Goal: Communication & Community: Share content

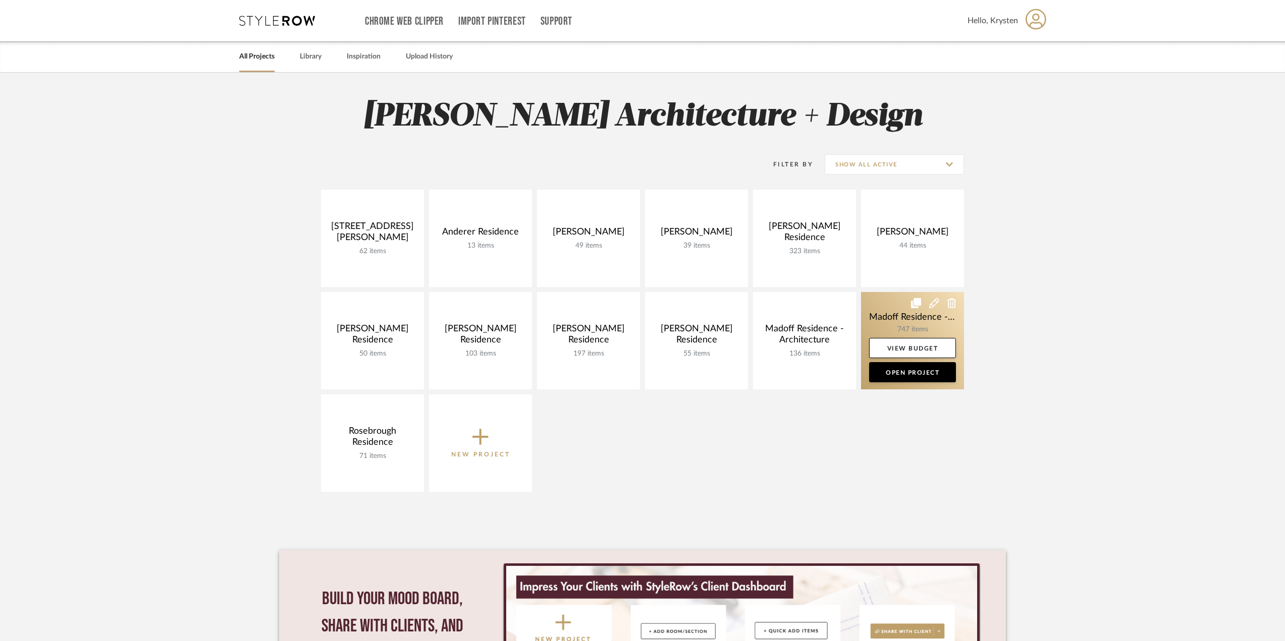
click at [898, 307] on link at bounding box center [912, 340] width 103 height 97
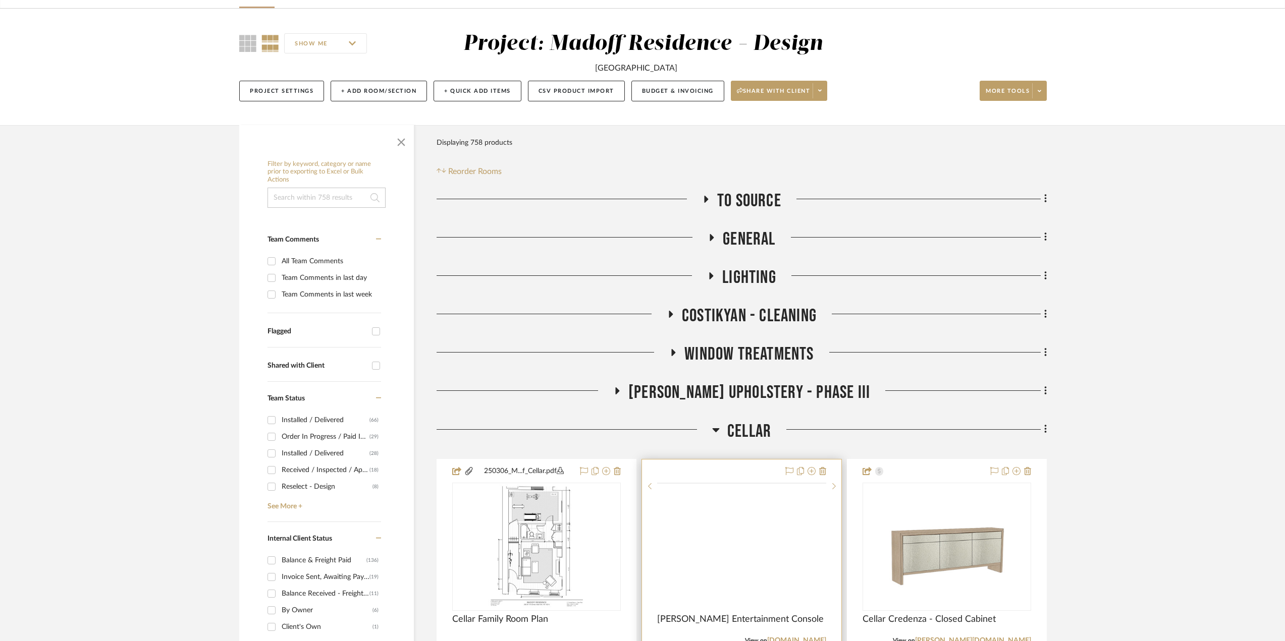
scroll to position [101, 0]
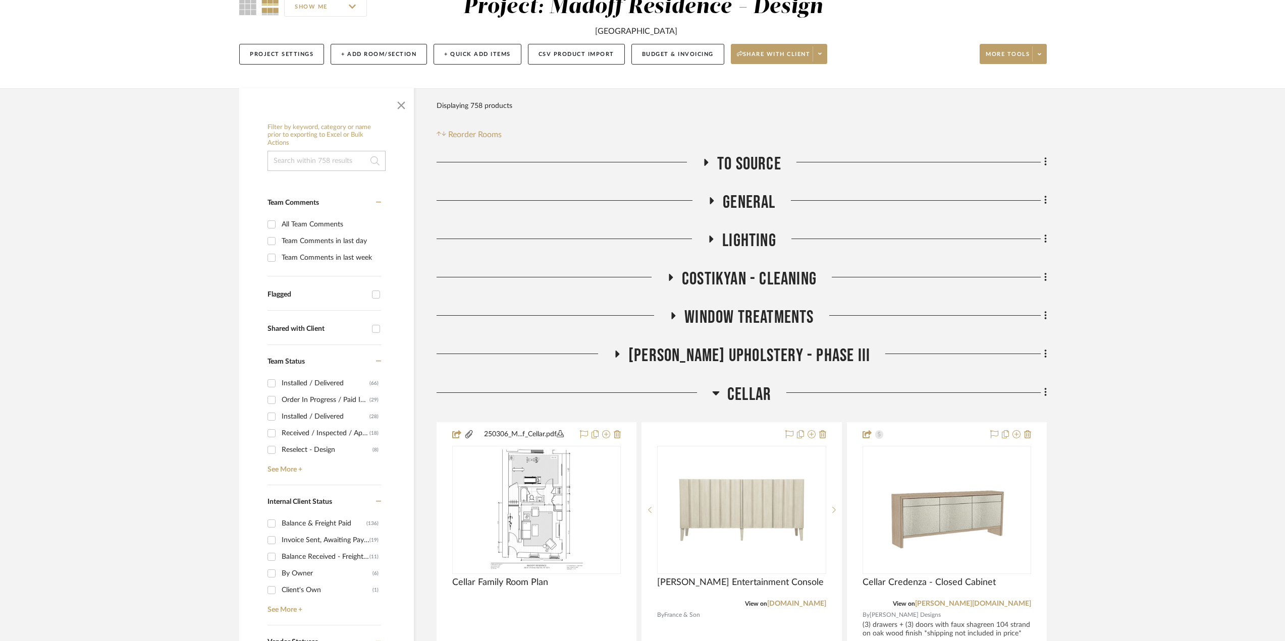
click at [733, 385] on span "Cellar" at bounding box center [749, 395] width 44 height 22
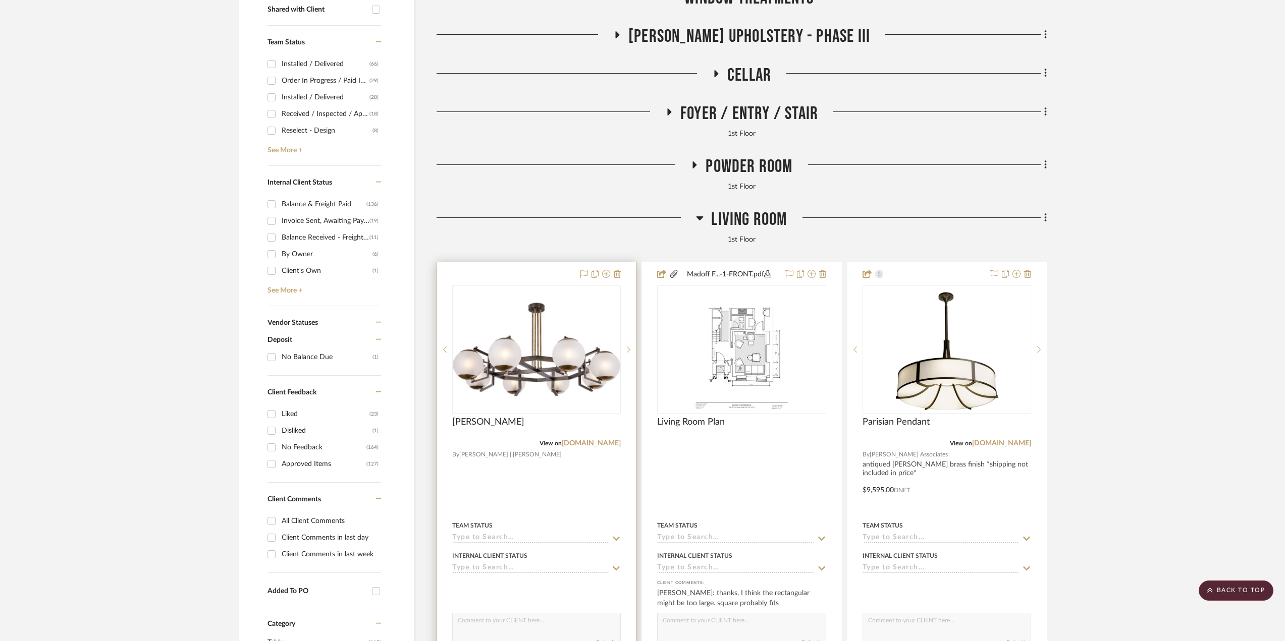
scroll to position [454, 0]
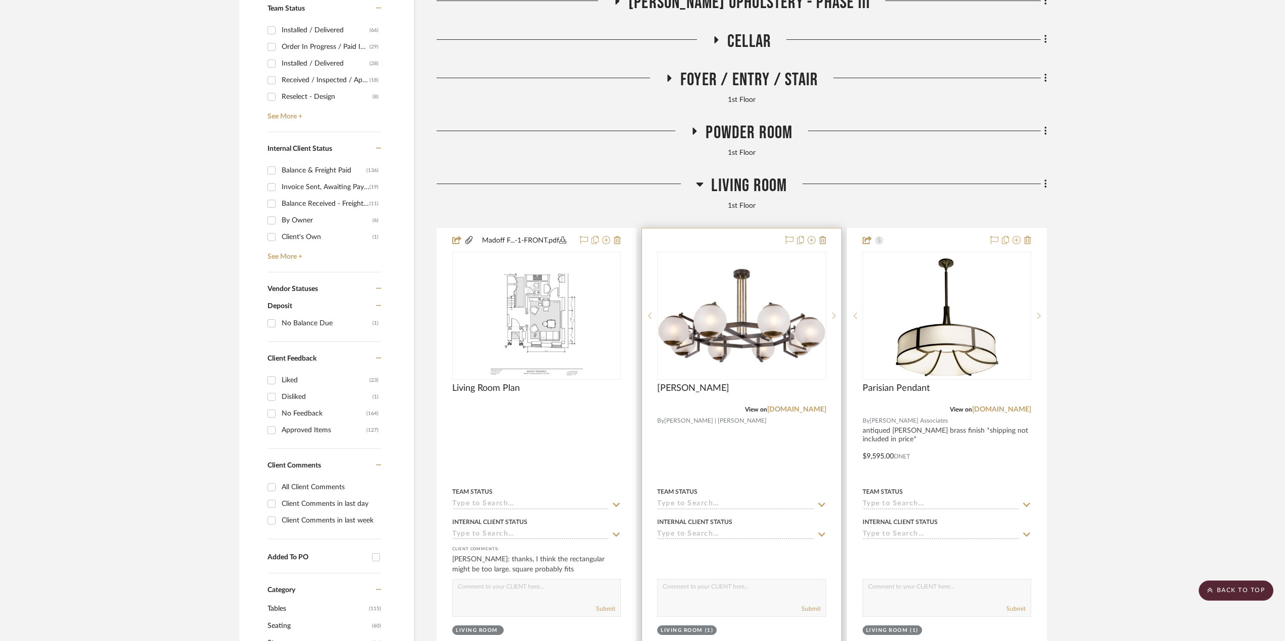
click at [737, 465] on div at bounding box center [741, 449] width 199 height 441
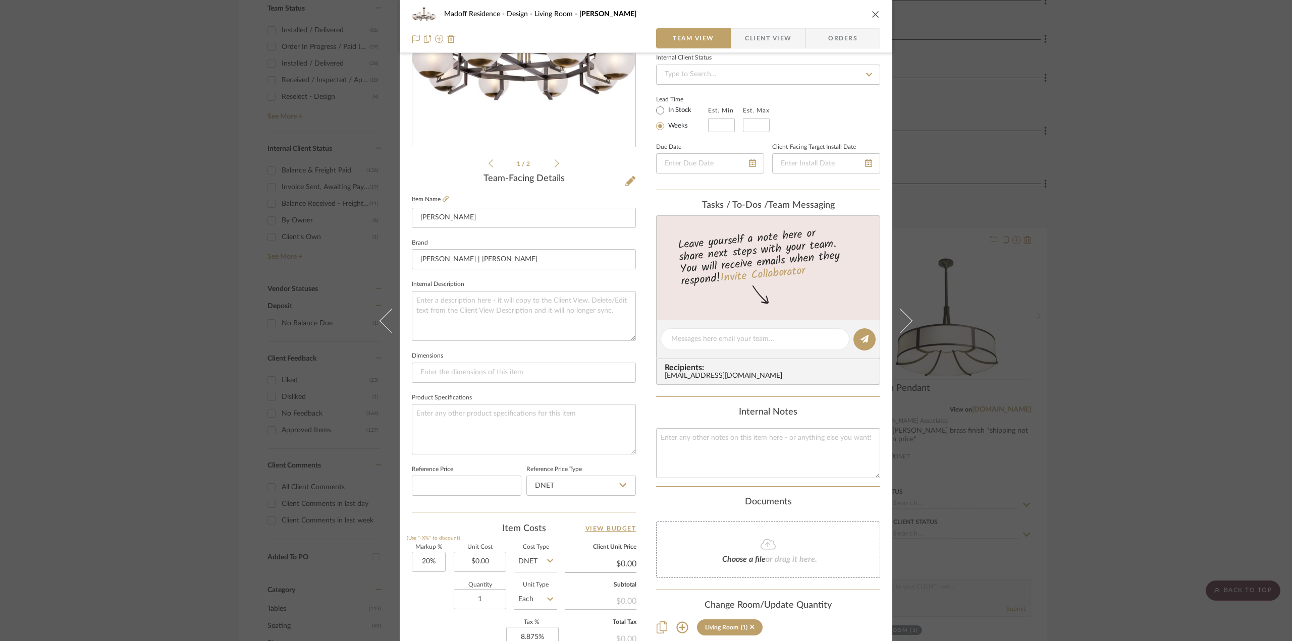
scroll to position [94, 0]
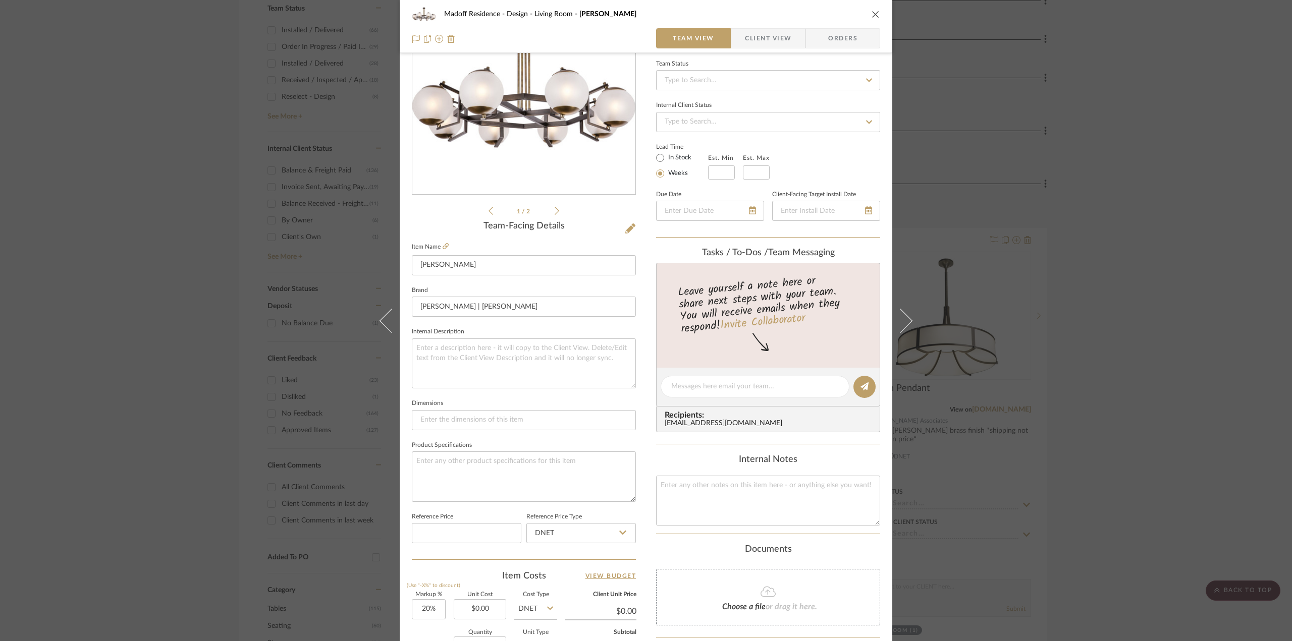
click at [443, 241] on fieldset "Item Name Limantour Chandelier" at bounding box center [524, 257] width 224 height 35
click at [444, 246] on icon at bounding box center [445, 246] width 6 height 6
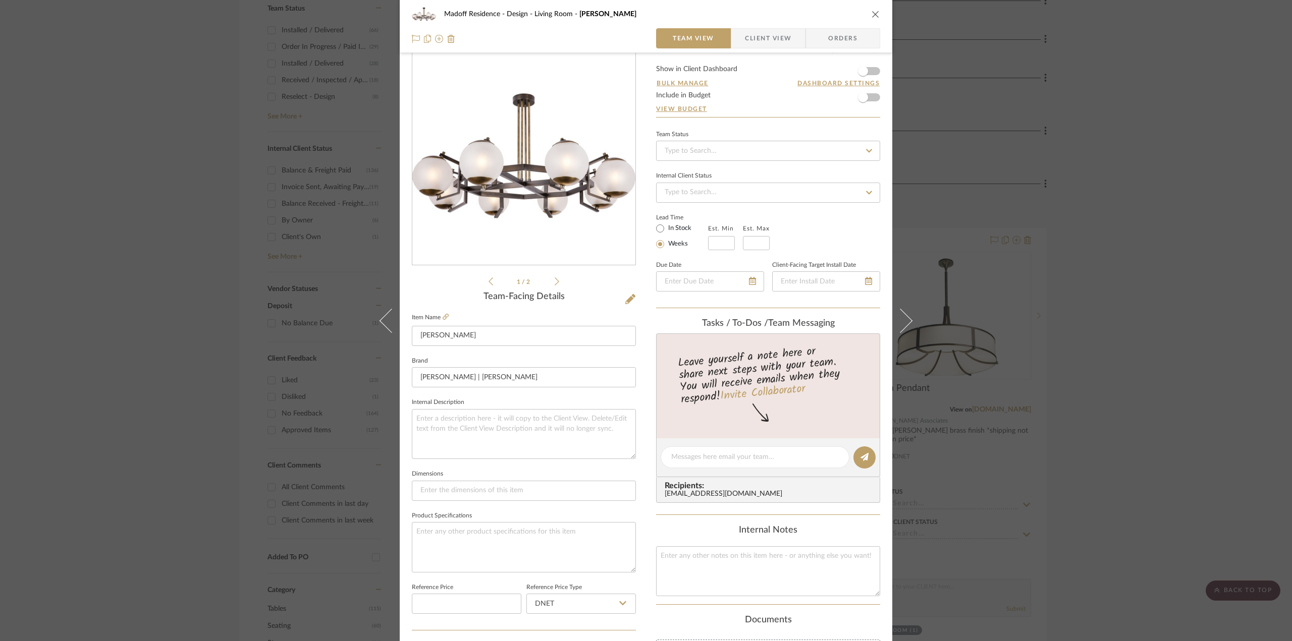
scroll to position [0, 0]
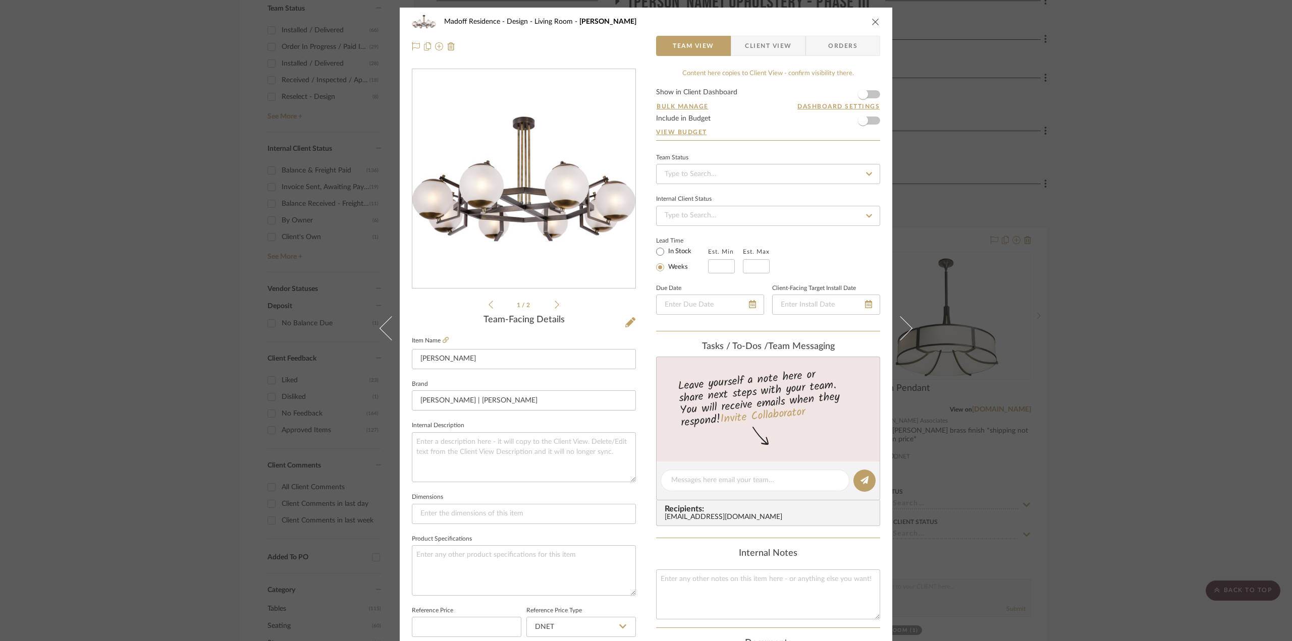
click at [1168, 177] on div "Madoff Residence - Design Living Room Limantour Chandelier Team View Client Vie…" at bounding box center [646, 320] width 1292 height 641
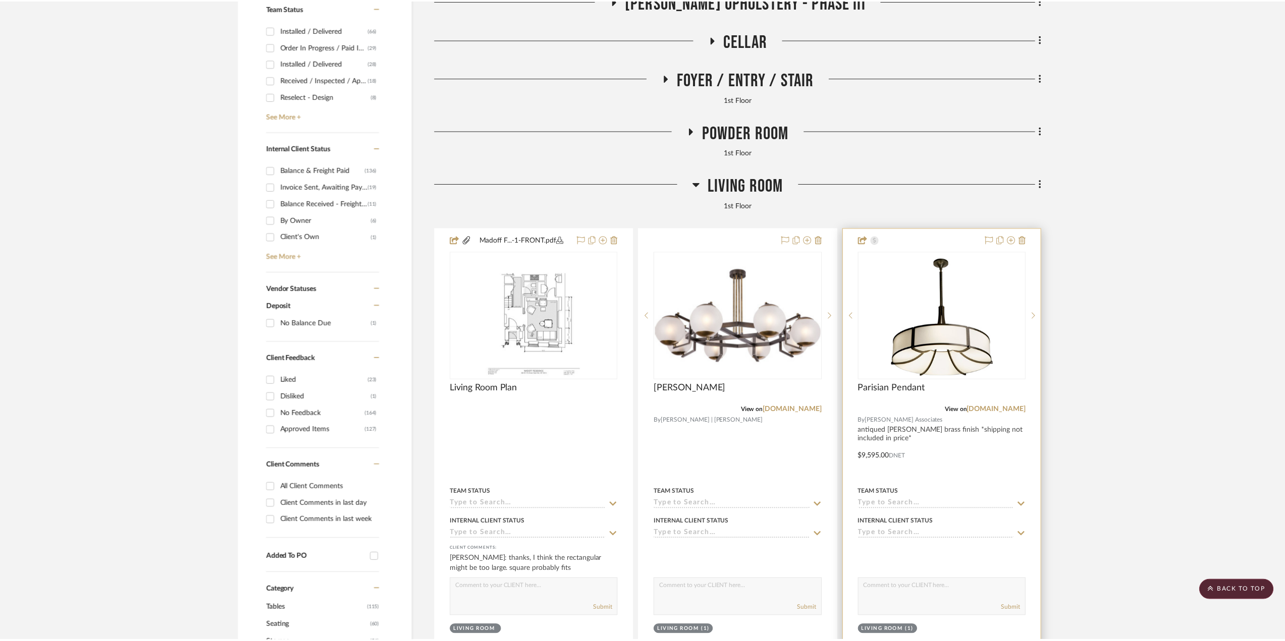
scroll to position [454, 0]
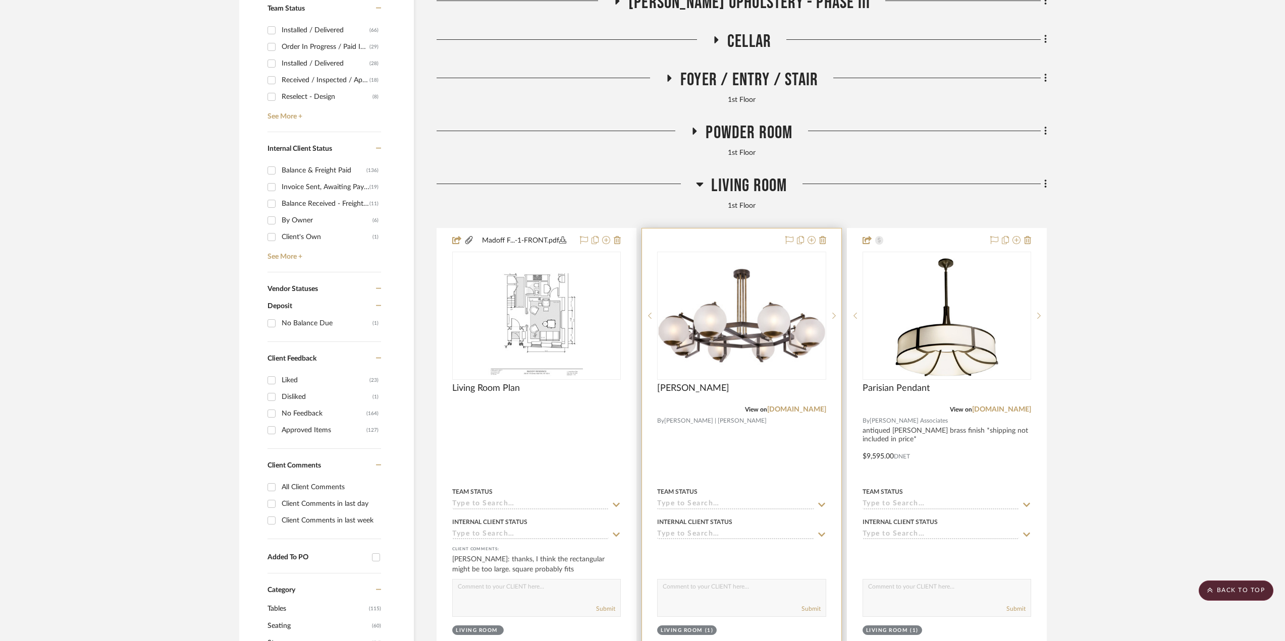
click at [737, 435] on div at bounding box center [741, 449] width 199 height 441
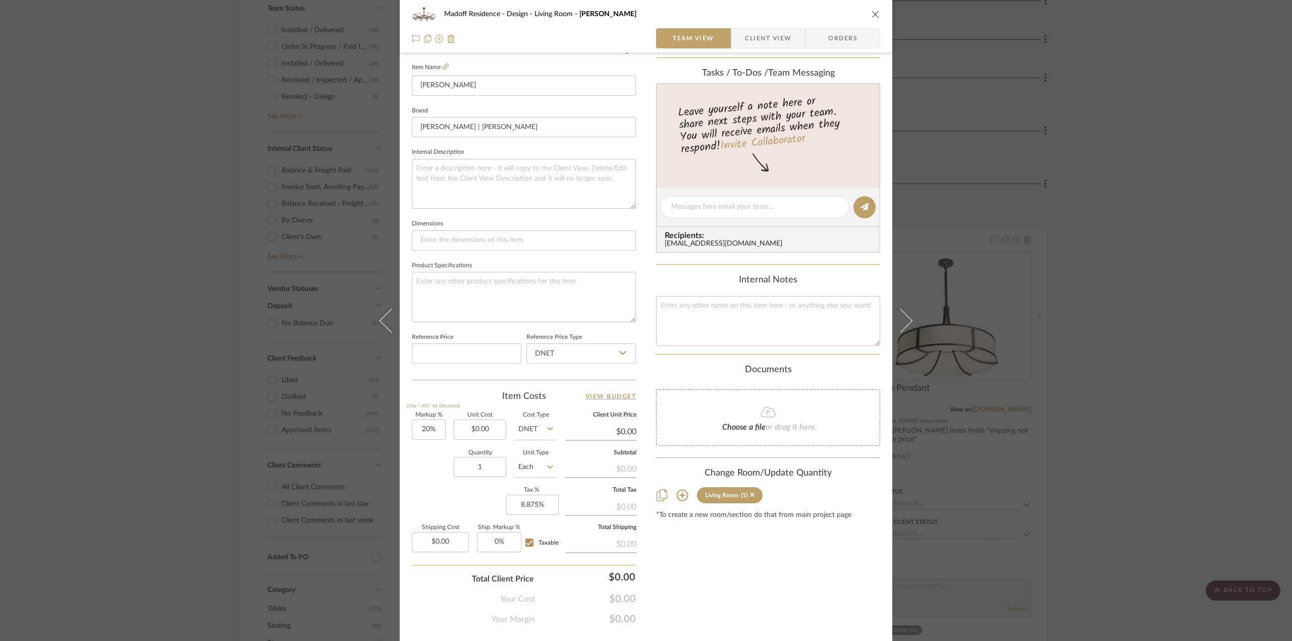
scroll to position [296, 0]
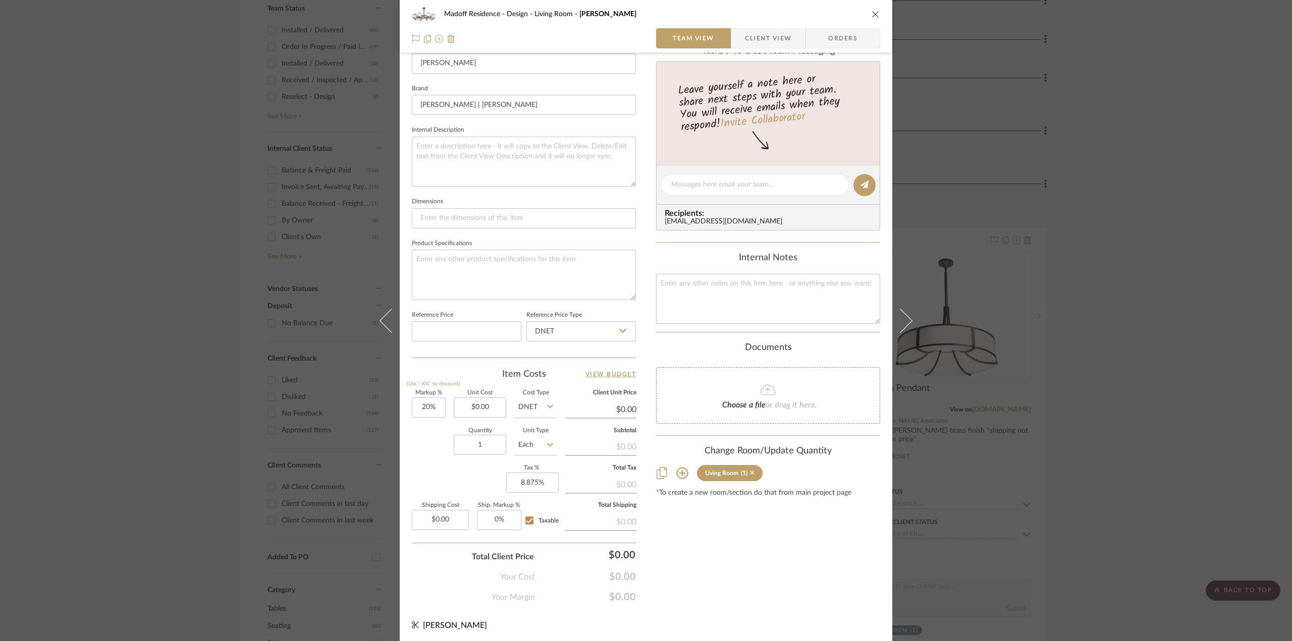
click at [750, 471] on icon at bounding box center [752, 473] width 5 height 5
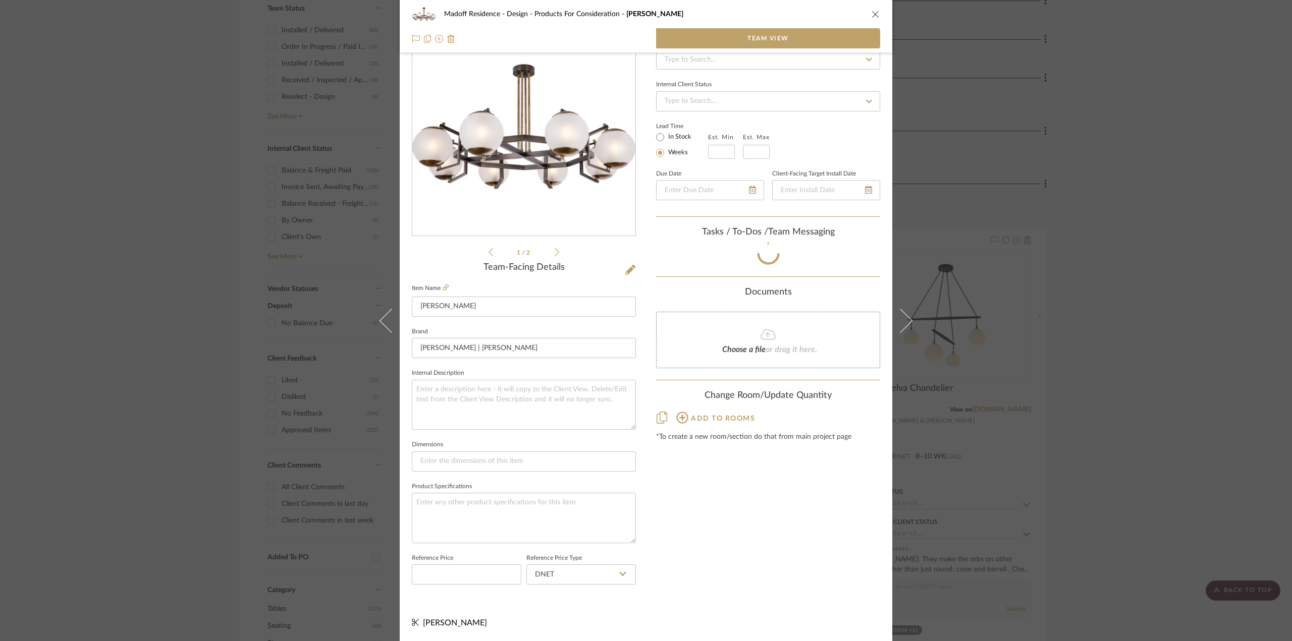
scroll to position [51, 0]
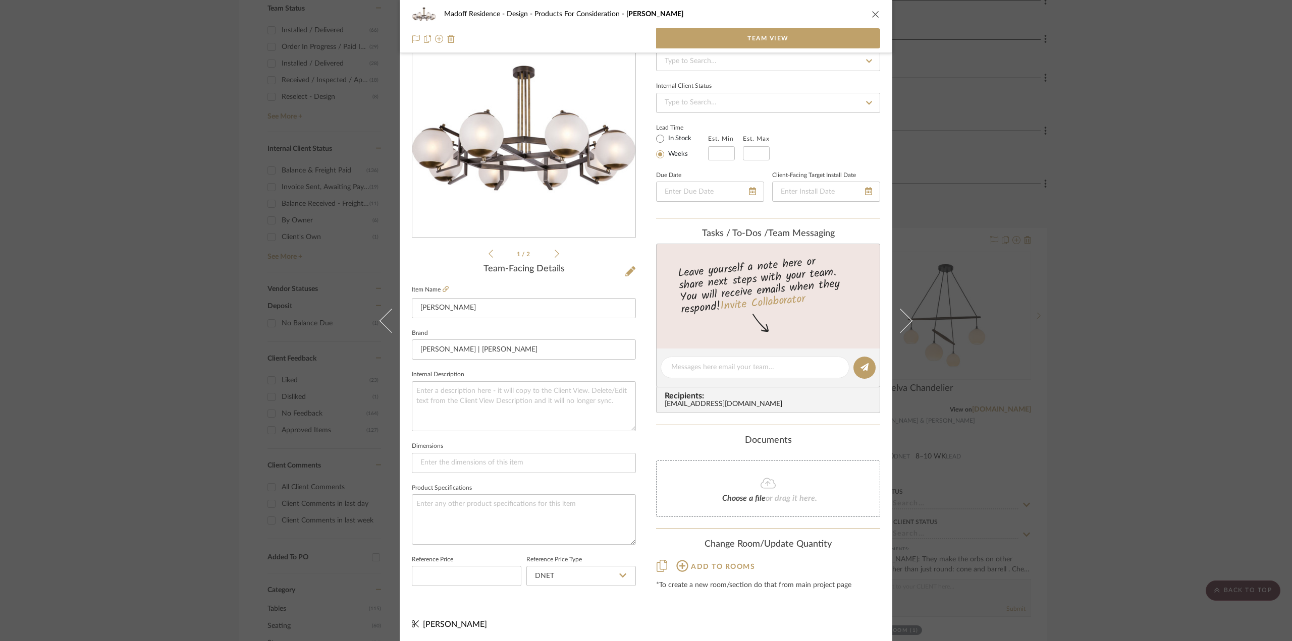
click at [1139, 484] on div "Madoff Residence - Design Products For Consideration Limantour Chandelier Team …" at bounding box center [646, 320] width 1292 height 641
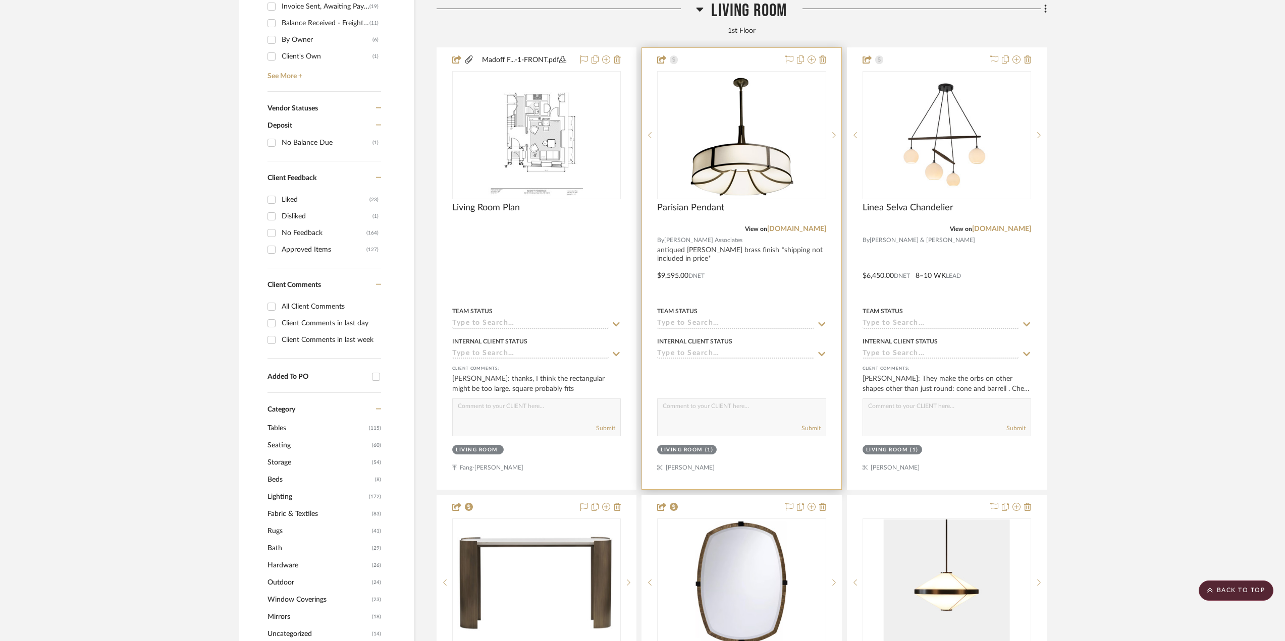
scroll to position [605, 0]
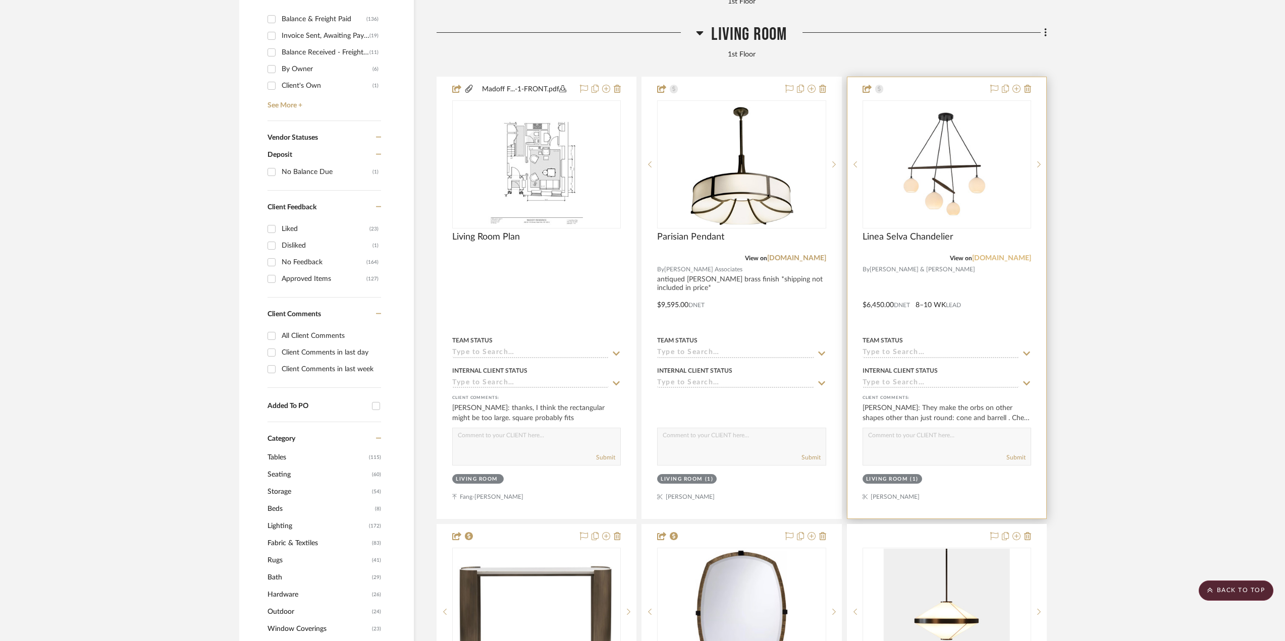
click at [975, 260] on link "siemonandsalazar.com" at bounding box center [1001, 258] width 59 height 7
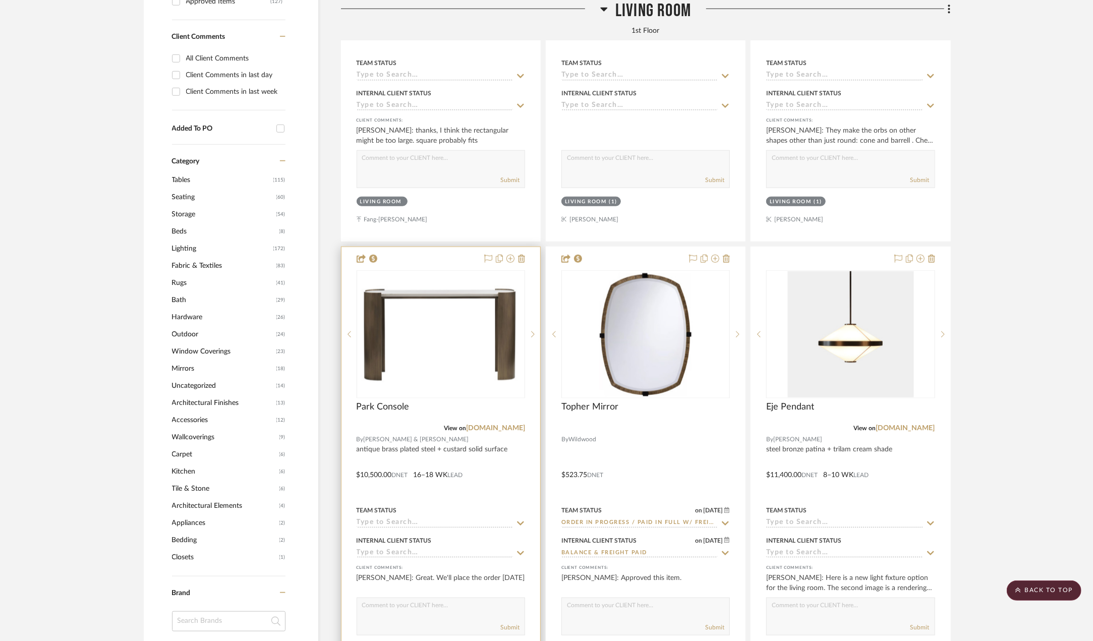
scroll to position [1009, 0]
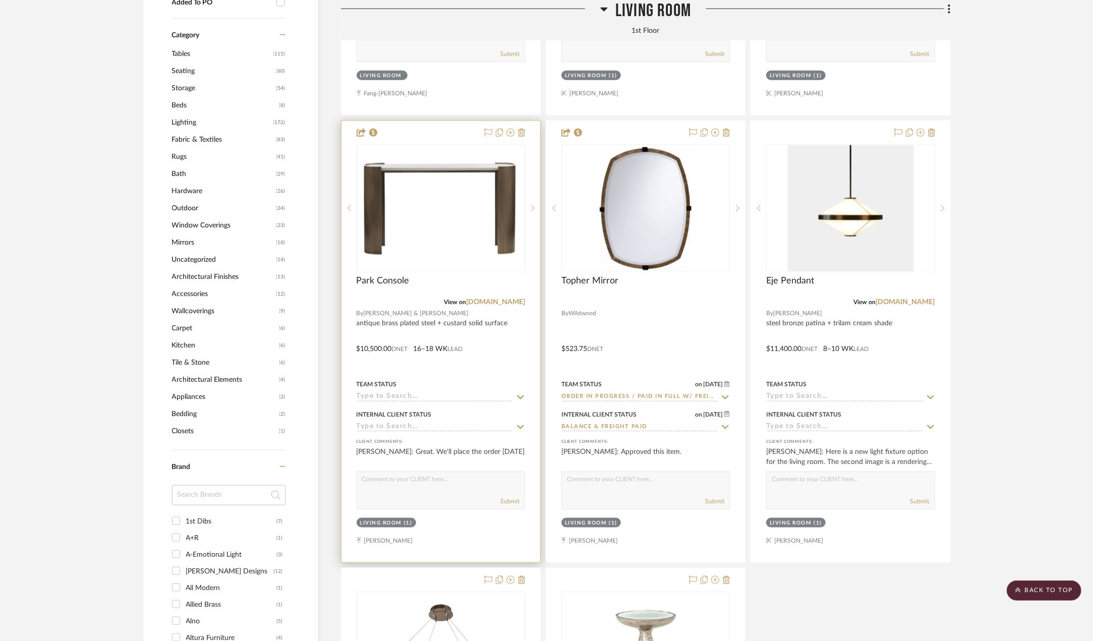
click at [402, 402] on input at bounding box center [435, 398] width 156 height 10
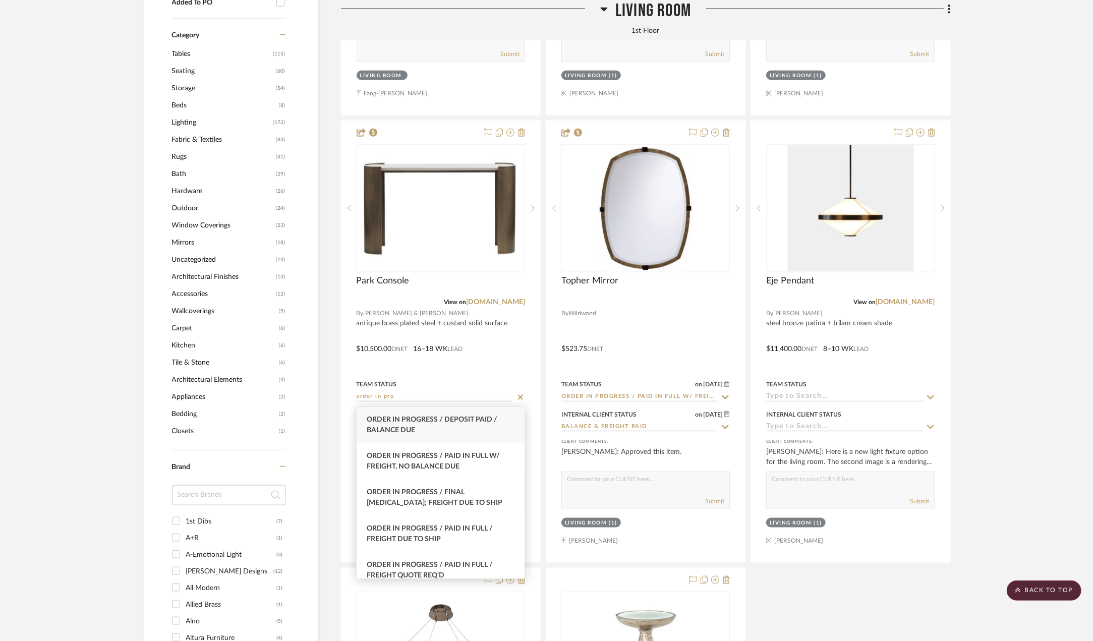
type input "order in pro"
click at [426, 428] on div "Order in Progress / Deposit Paid / Balance due" at bounding box center [441, 425] width 168 height 36
type input "9/19/2025"
type input "Order in Progress / Deposit Paid / Balance due"
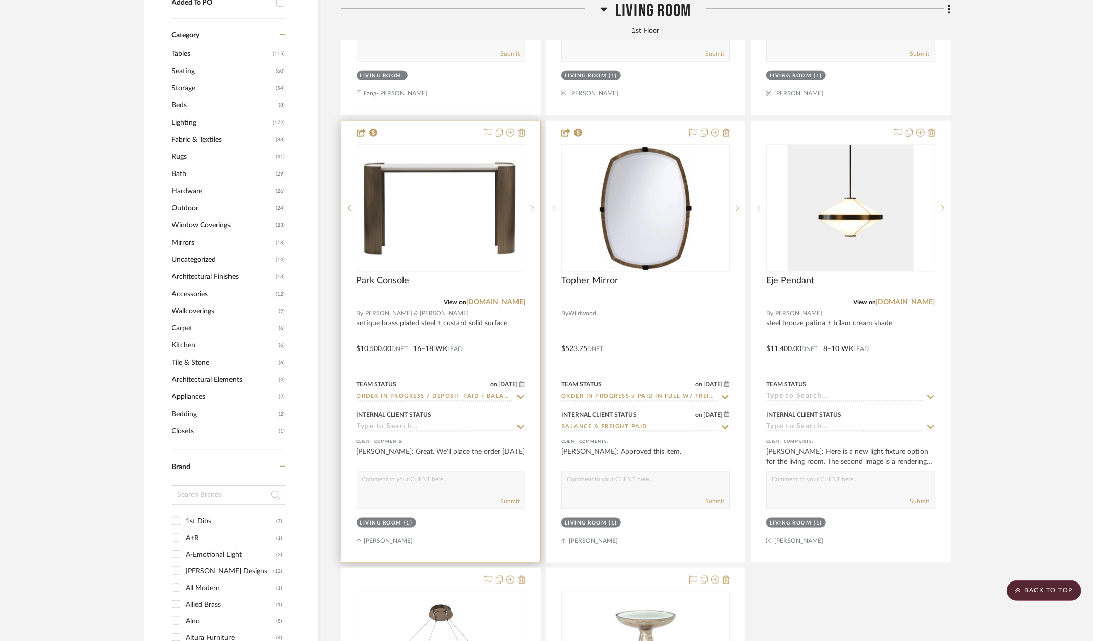
click at [479, 360] on div at bounding box center [441, 341] width 199 height 441
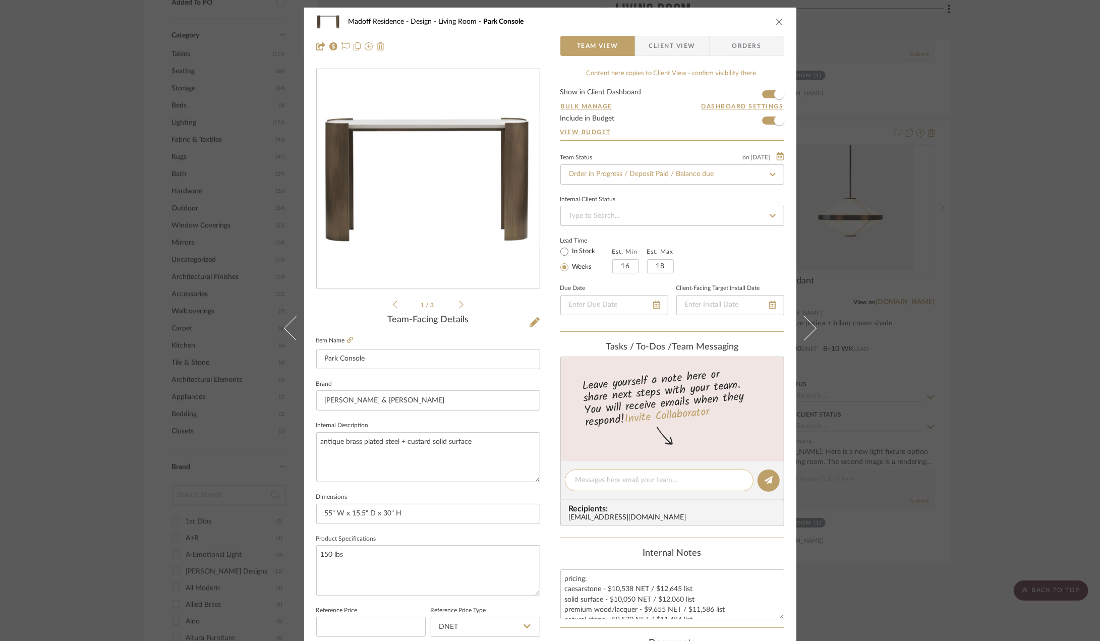
click at [642, 476] on textarea at bounding box center [659, 480] width 167 height 11
click at [630, 480] on textarea "Deposit of" at bounding box center [659, 480] width 167 height 11
click at [638, 483] on textarea "Deposit of $6,412.50 via zelle on 9.19.25." at bounding box center [659, 480] width 167 height 11
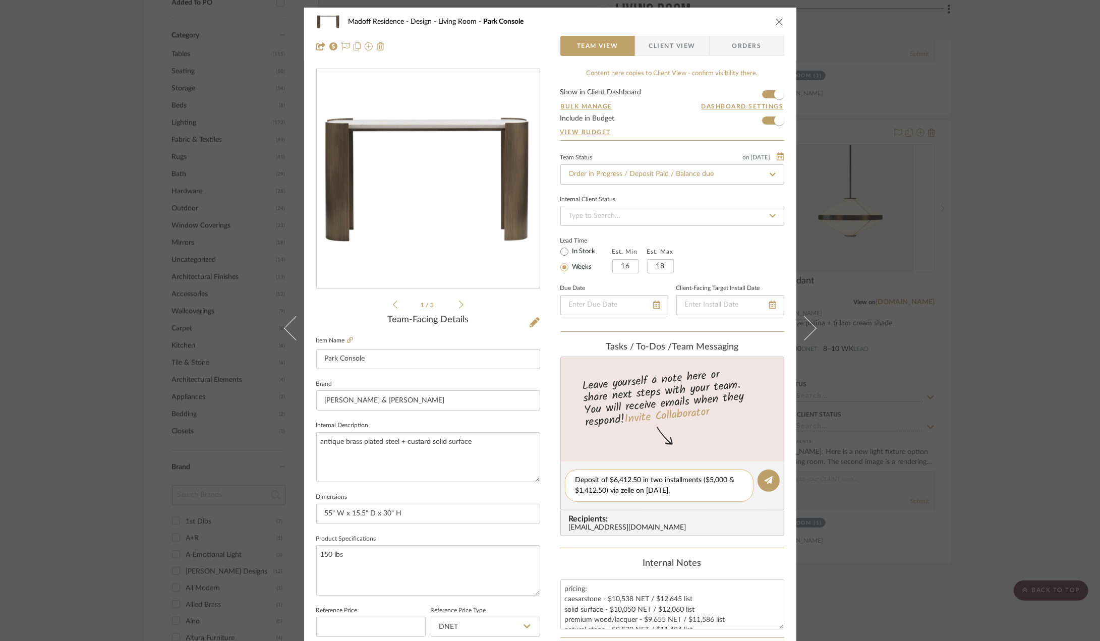
click at [676, 493] on textarea "Deposit of $6,412.50 in two installments ($5,000 & $1,412.50) via zelle on 9.19…" at bounding box center [659, 485] width 167 height 21
type textarea "Deposit of $6,412.50 in two installments ($5,000 & $1,412.50) via zelle on 9.19…"
click at [772, 475] on button at bounding box center [769, 481] width 22 height 22
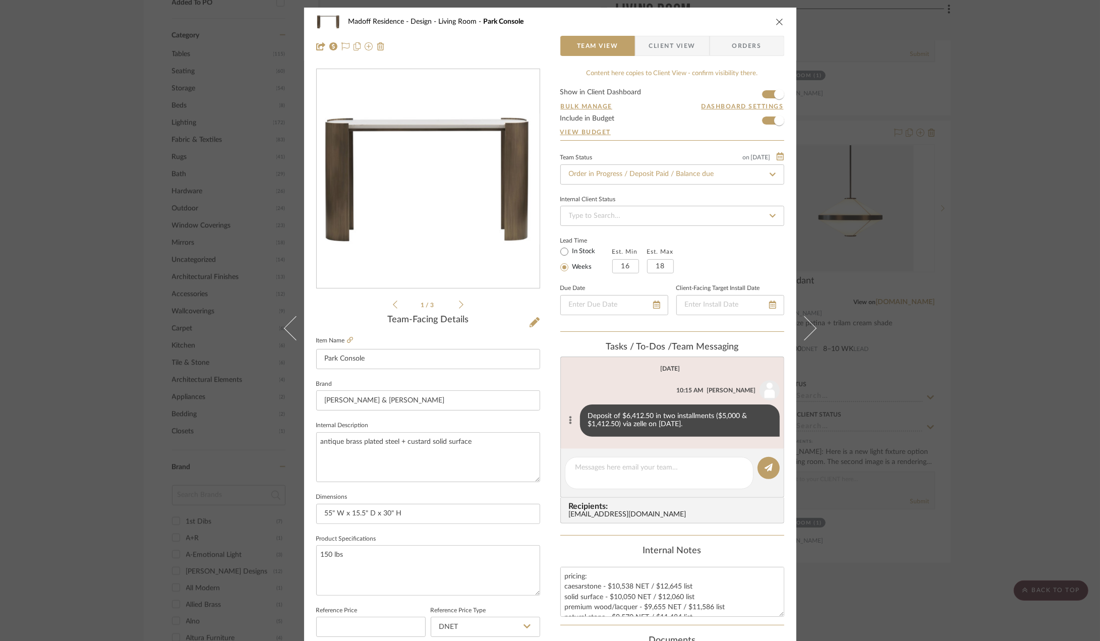
click at [565, 418] on button at bounding box center [571, 421] width 12 height 12
click at [532, 412] on button "Edit Message" at bounding box center [526, 408] width 70 height 24
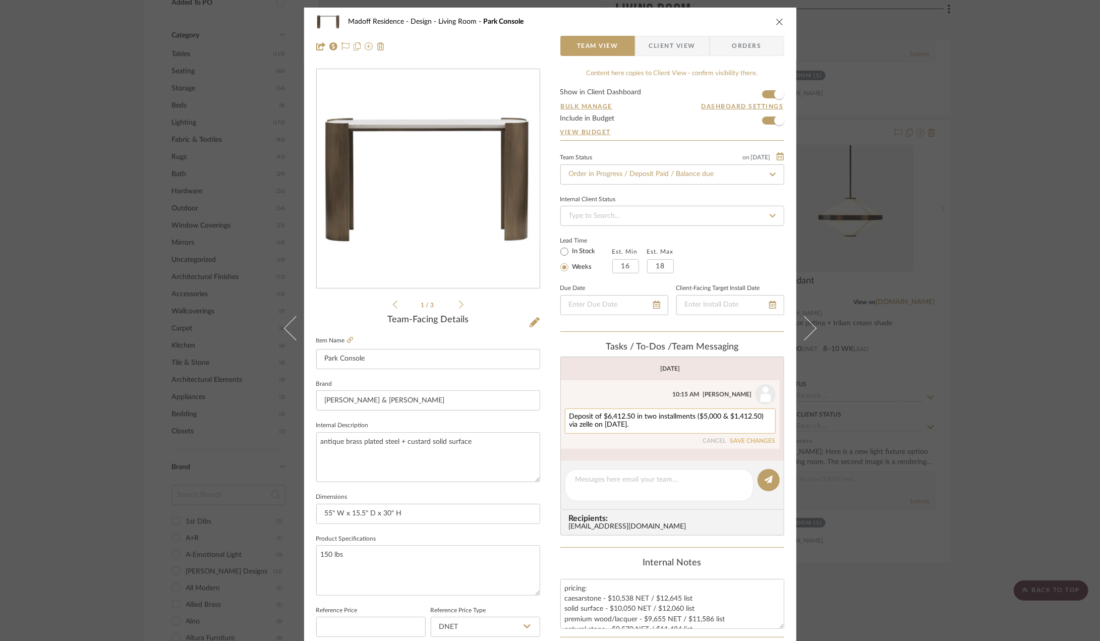
click at [635, 423] on textarea "Deposit of $6,412.50 in two installments ($5,000 & $1,412.50) via zelle on 9.19…" at bounding box center [671, 421] width 202 height 16
paste textarea "order number is 31457"
click at [630, 426] on textarea "Deposit of $6,412.50 in two installments ($5,000 & $1,412.50) via zelle on 9.19…" at bounding box center [671, 421] width 202 height 16
type textarea "Deposit of $6,412.50 in two installments ($5,000 & $1,412.50) via zelle on 9.19…"
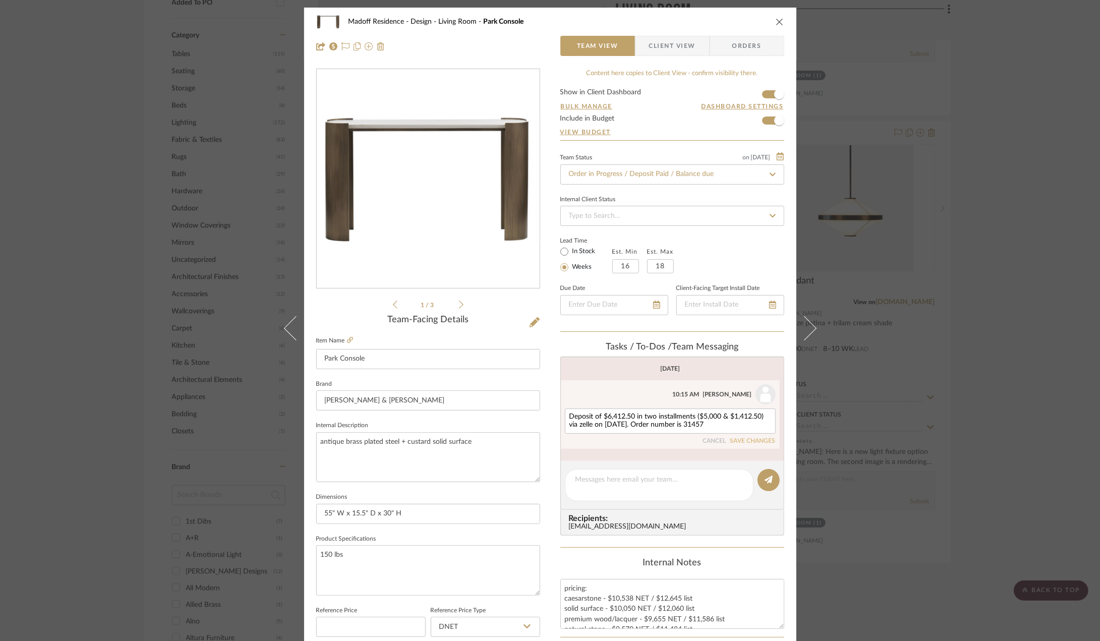
click at [753, 440] on button "SAVE CHANGES" at bounding box center [753, 441] width 45 height 7
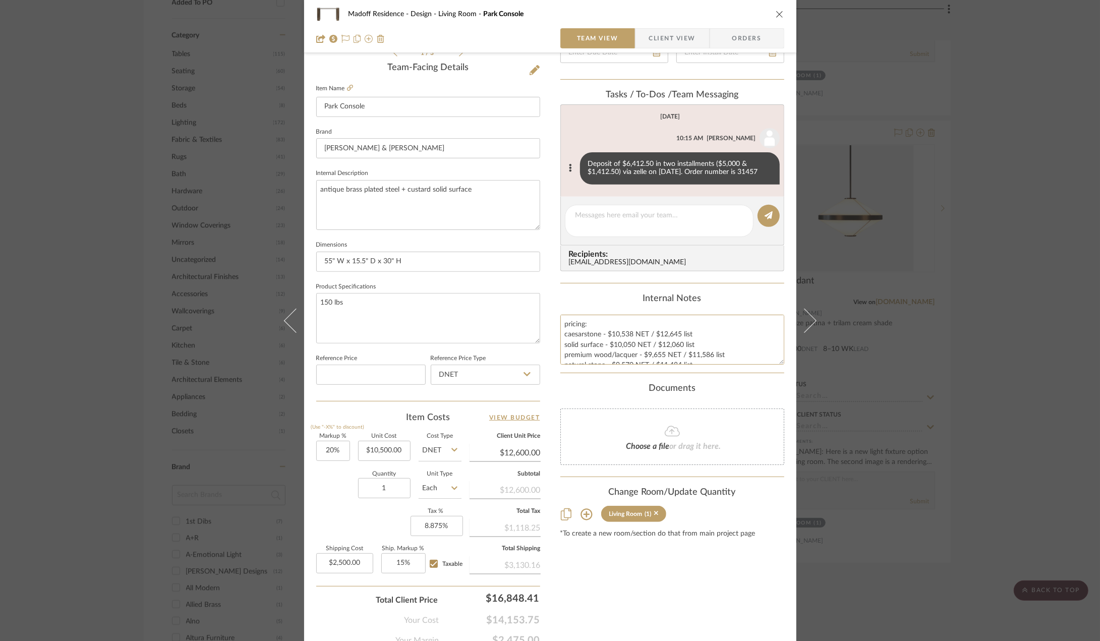
drag, startPoint x: 711, startPoint y: 351, endPoint x: 538, endPoint y: 319, distance: 176.4
click at [538, 319] on div "Madoff Residence - Design Living Room Park Console Team View Client View Orders…" at bounding box center [550, 221] width 492 height 932
click at [594, 389] on div "Documents" at bounding box center [673, 388] width 224 height 11
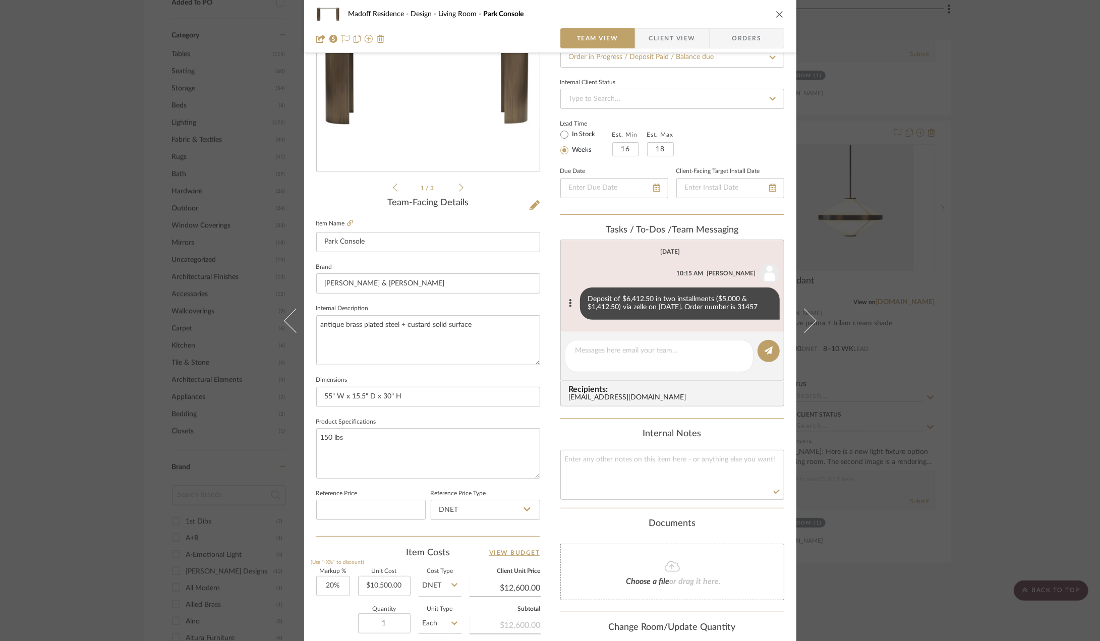
scroll to position [50, 0]
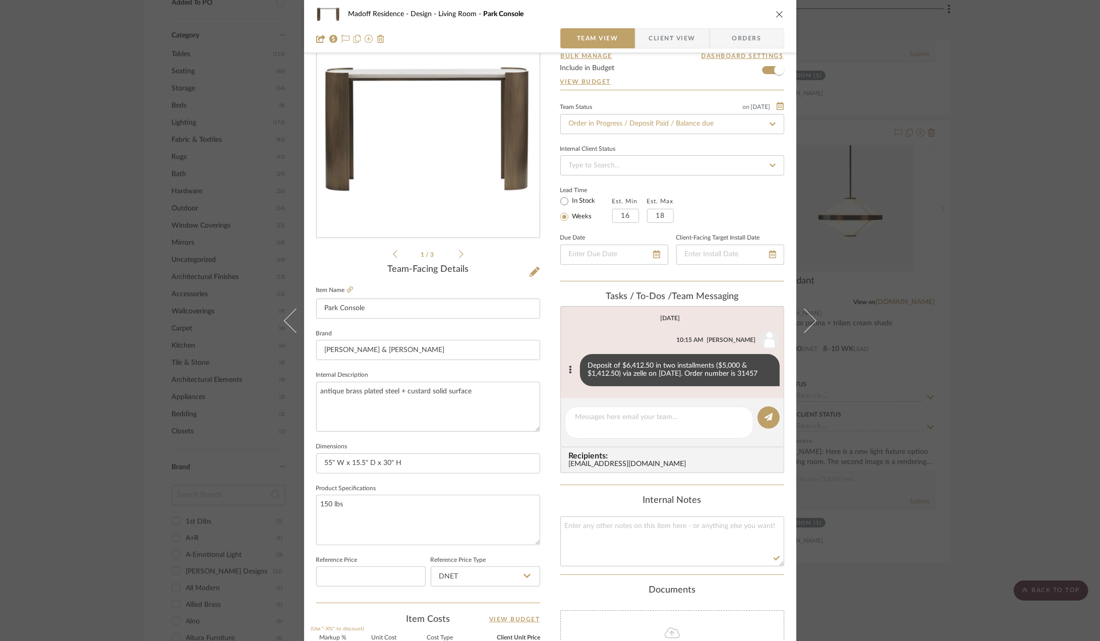
click at [980, 370] on div "Madoff Residence - Design Living Room Park Console Team View Client View Orders…" at bounding box center [550, 320] width 1100 height 641
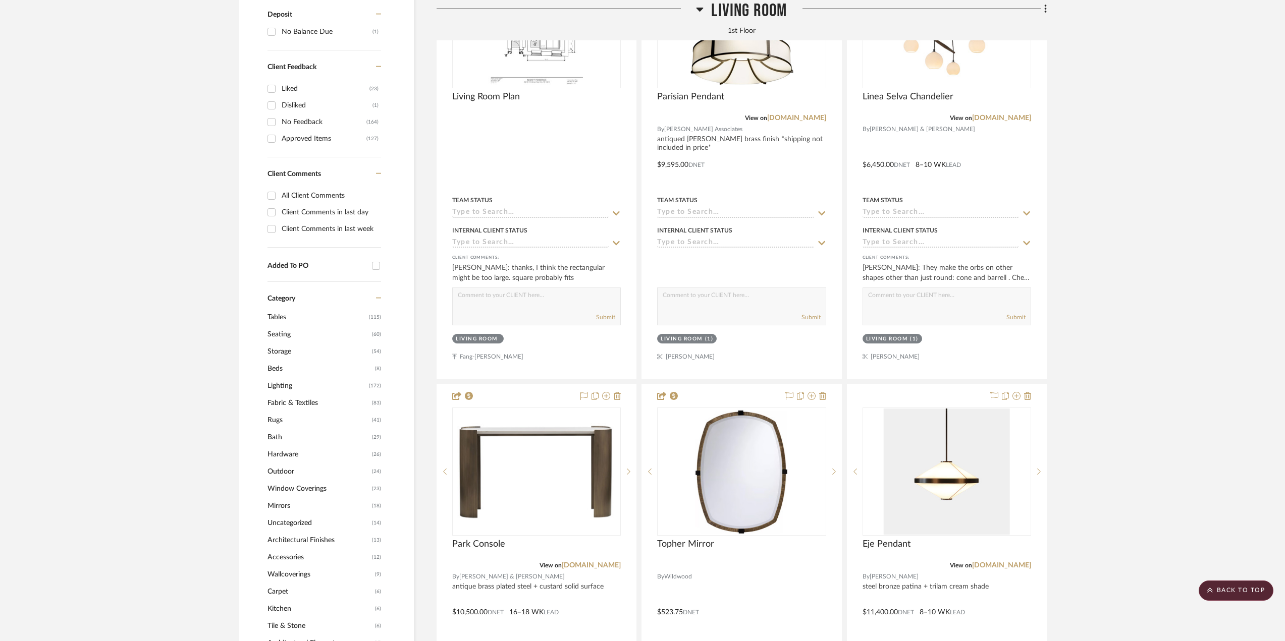
scroll to position [706, 0]
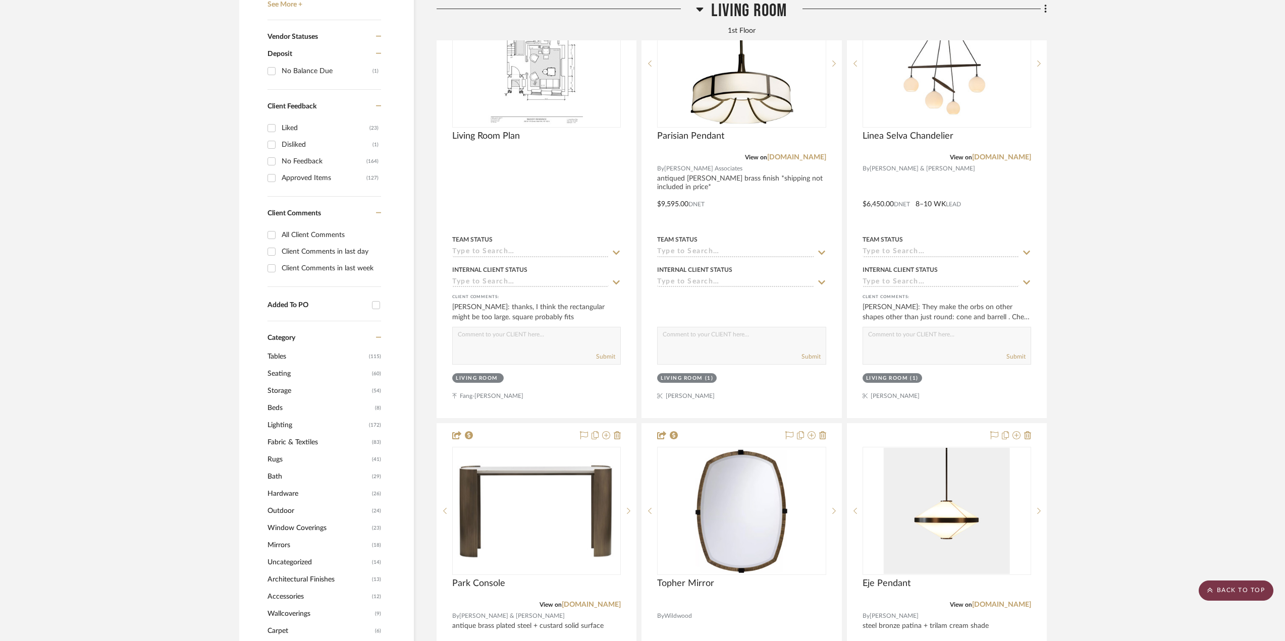
click at [1221, 585] on scroll-to-top-button "BACK TO TOP" at bounding box center [1235, 591] width 75 height 20
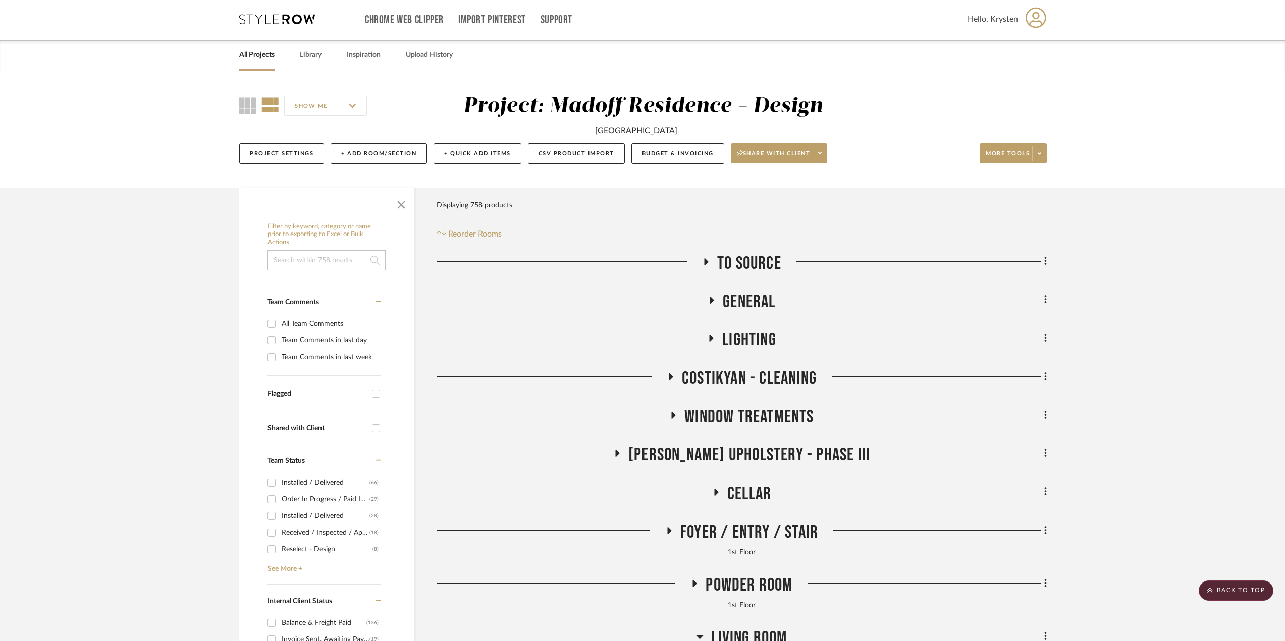
scroll to position [0, 0]
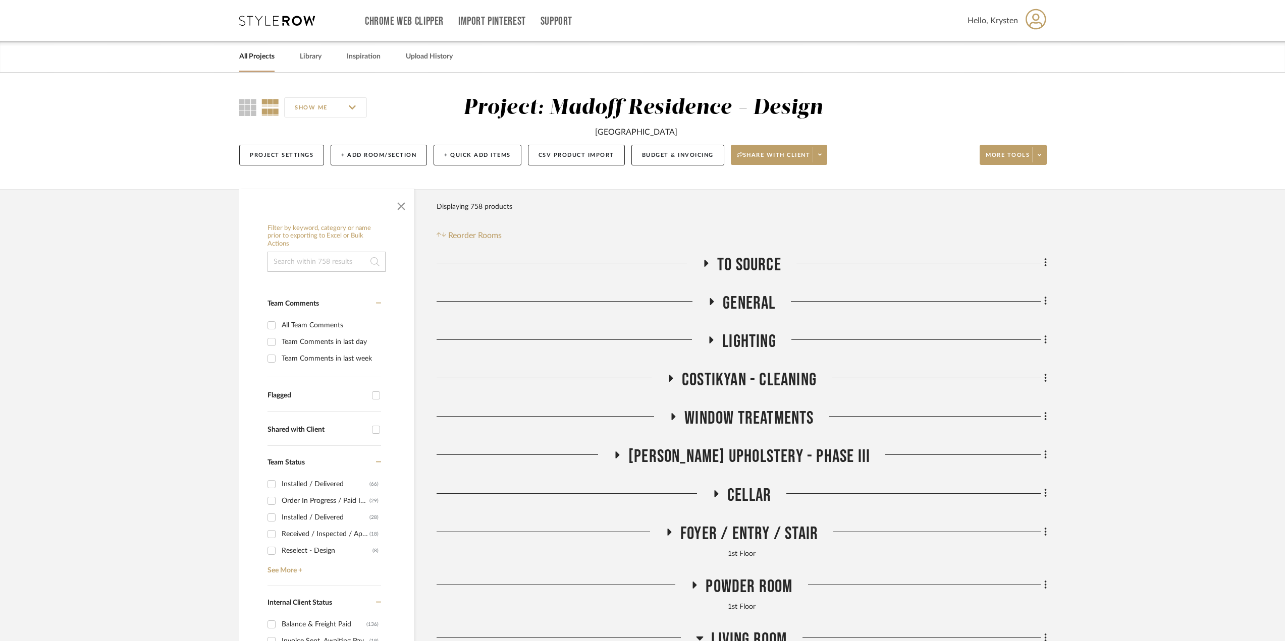
click at [741, 452] on span "[PERSON_NAME] Upholstery - Phase III" at bounding box center [749, 457] width 242 height 22
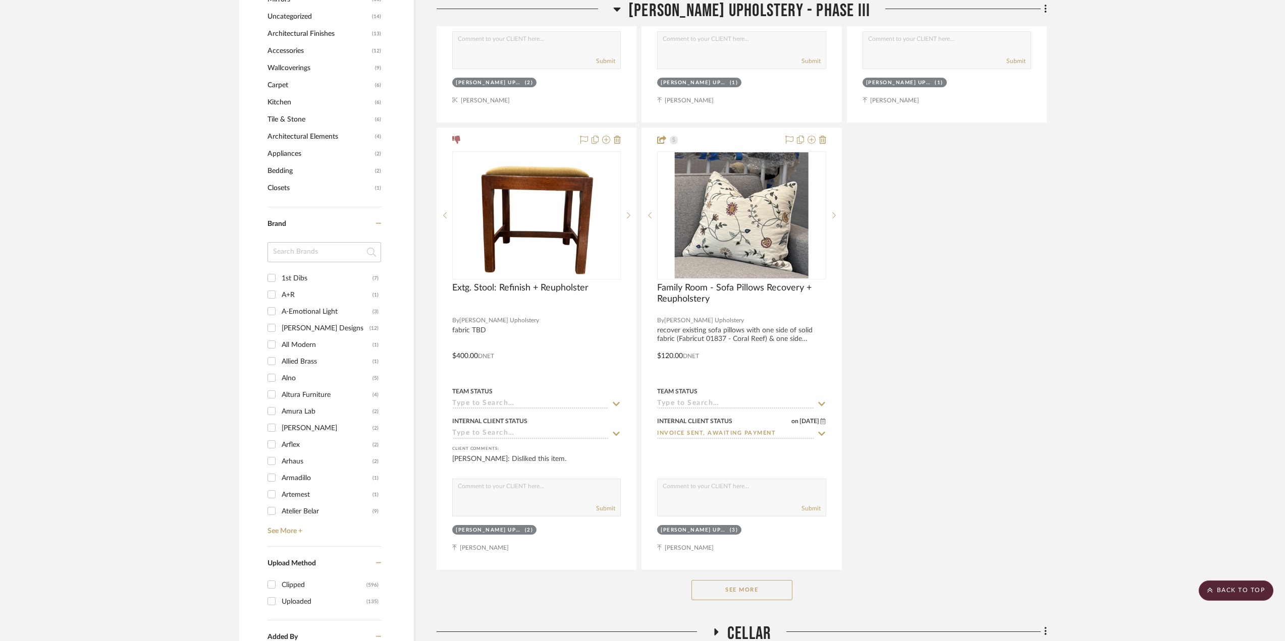
scroll to position [1312, 0]
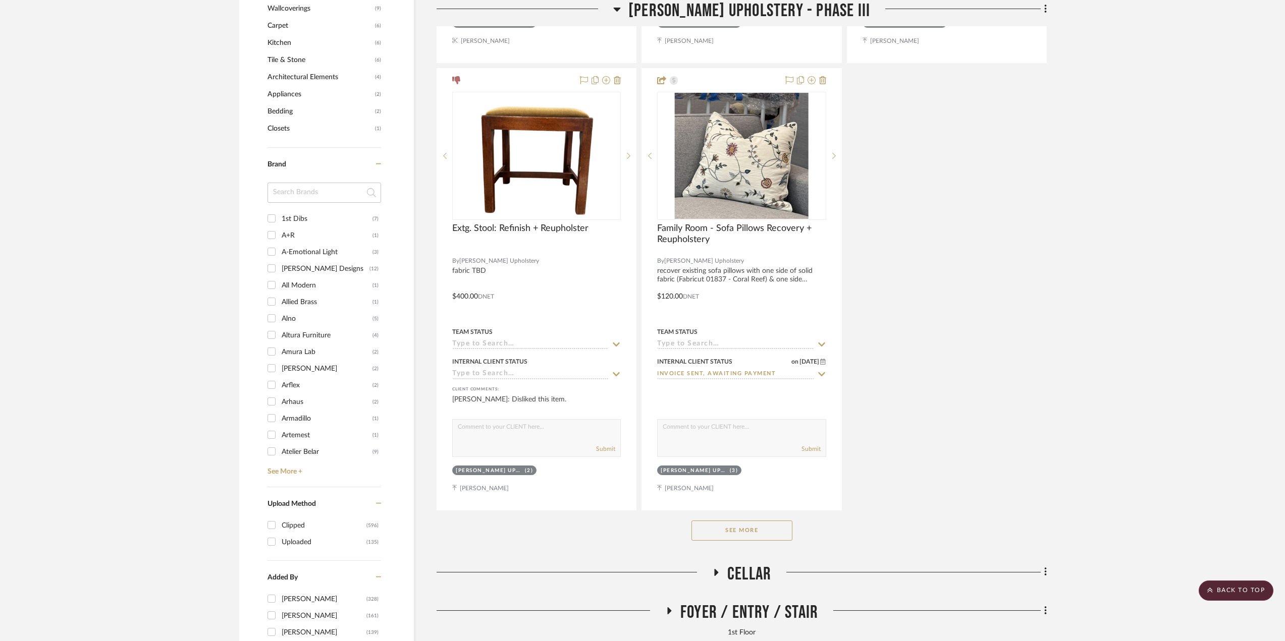
click at [722, 526] on button "See More" at bounding box center [741, 531] width 101 height 20
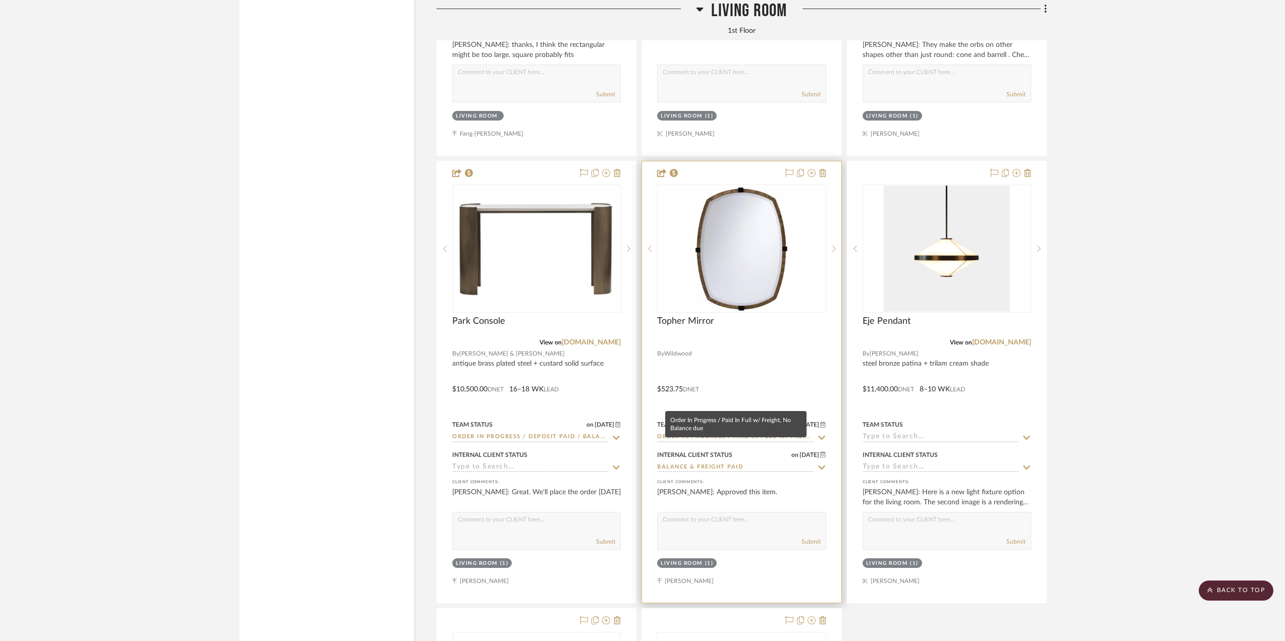
scroll to position [4187, 0]
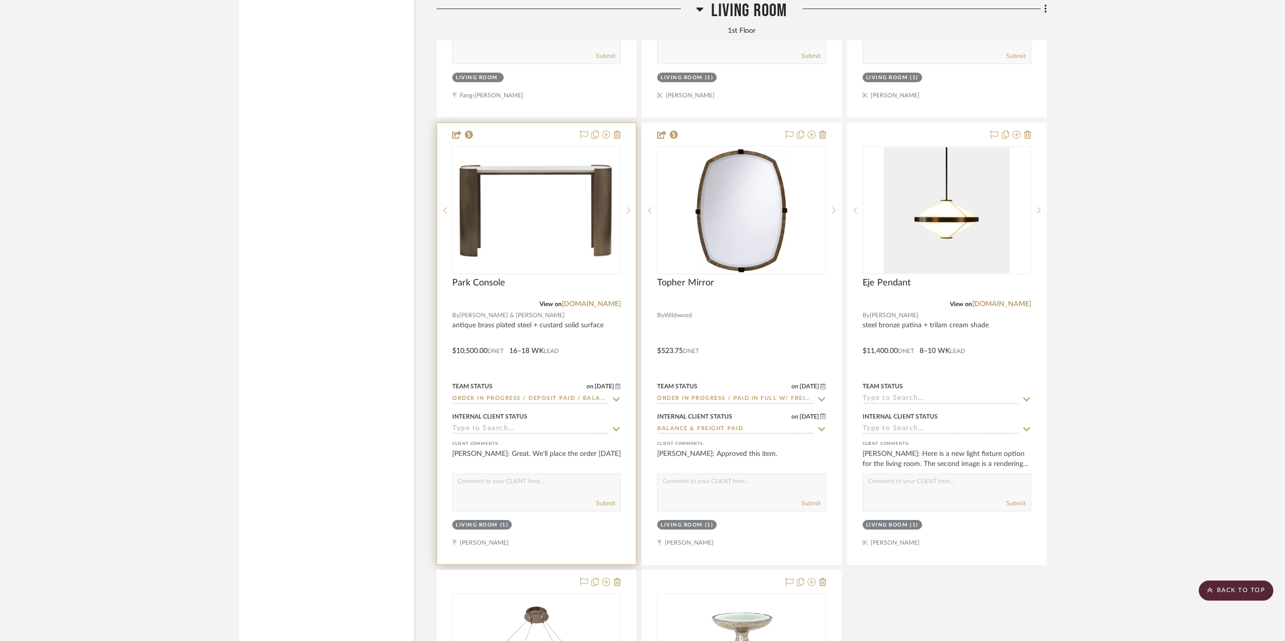
click at [520, 434] on input at bounding box center [530, 430] width 156 height 10
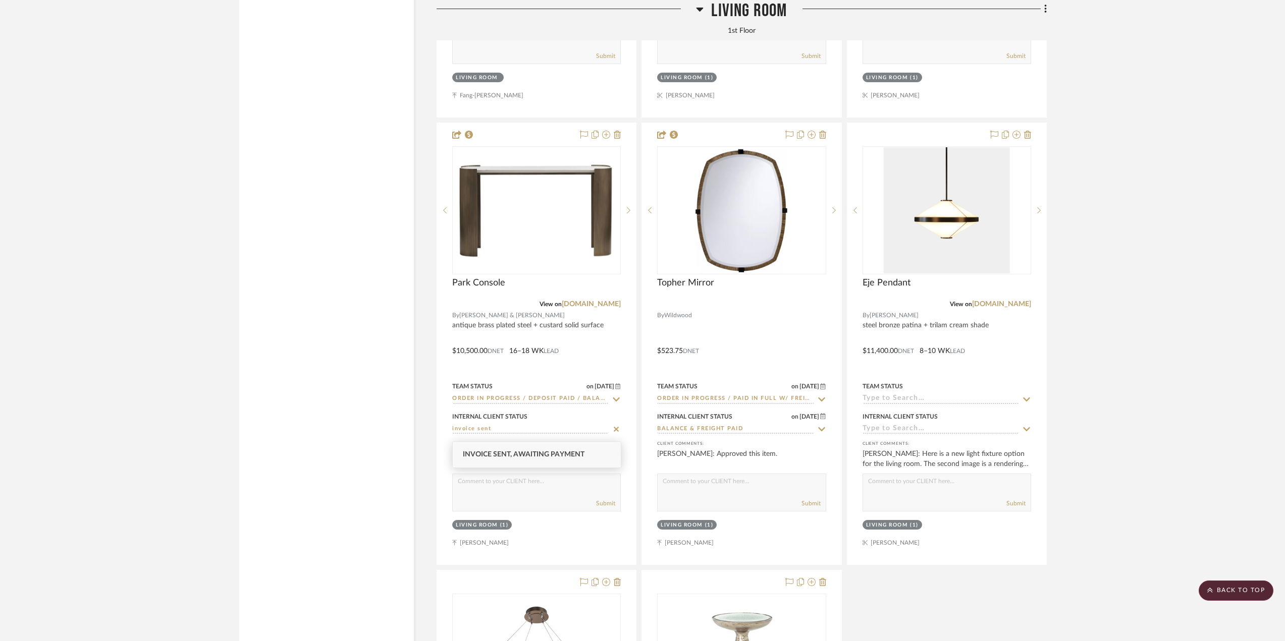
type input "invoice sent"
click at [602, 454] on div "Invoice Sent, Awaiting Payment" at bounding box center [537, 455] width 168 height 26
type input "9/19/2025"
type input "Invoice Sent, Awaiting Payment"
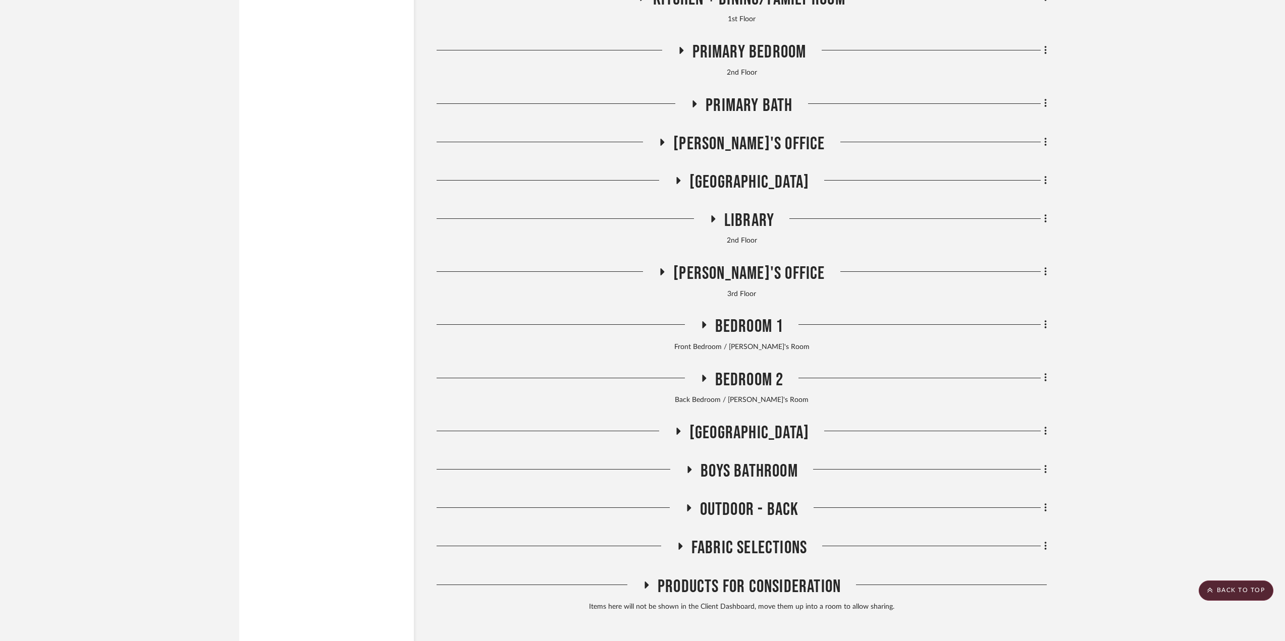
scroll to position [5324, 0]
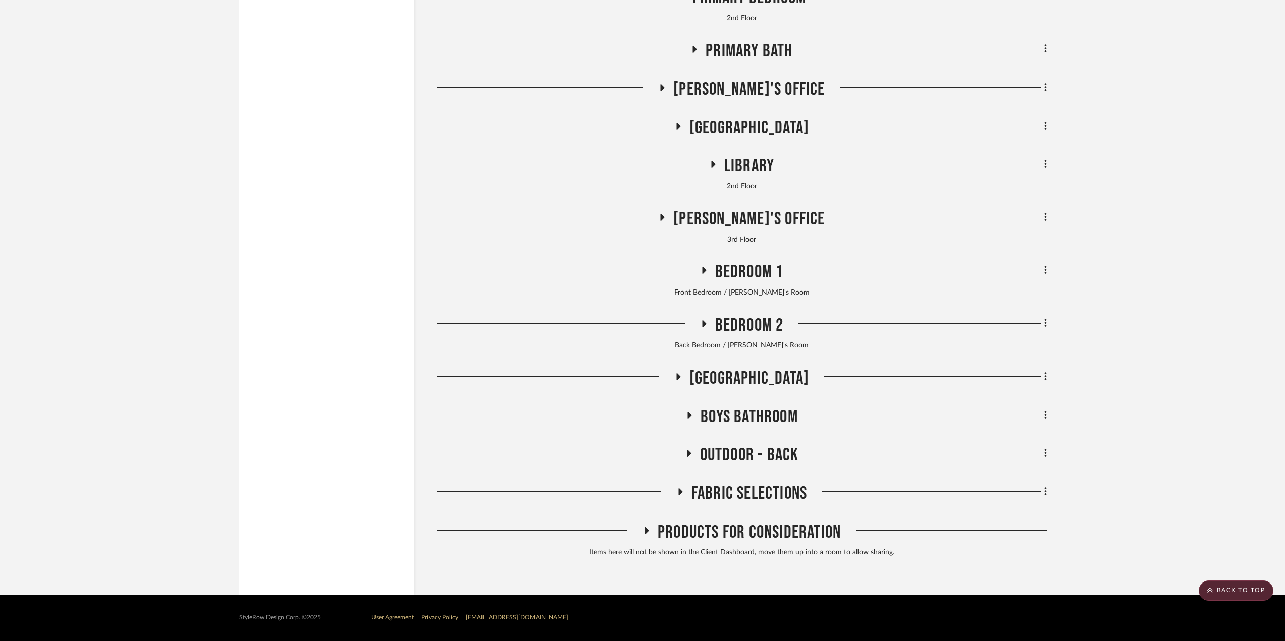
click at [730, 454] on span "Outdoor - Back" at bounding box center [749, 455] width 99 height 22
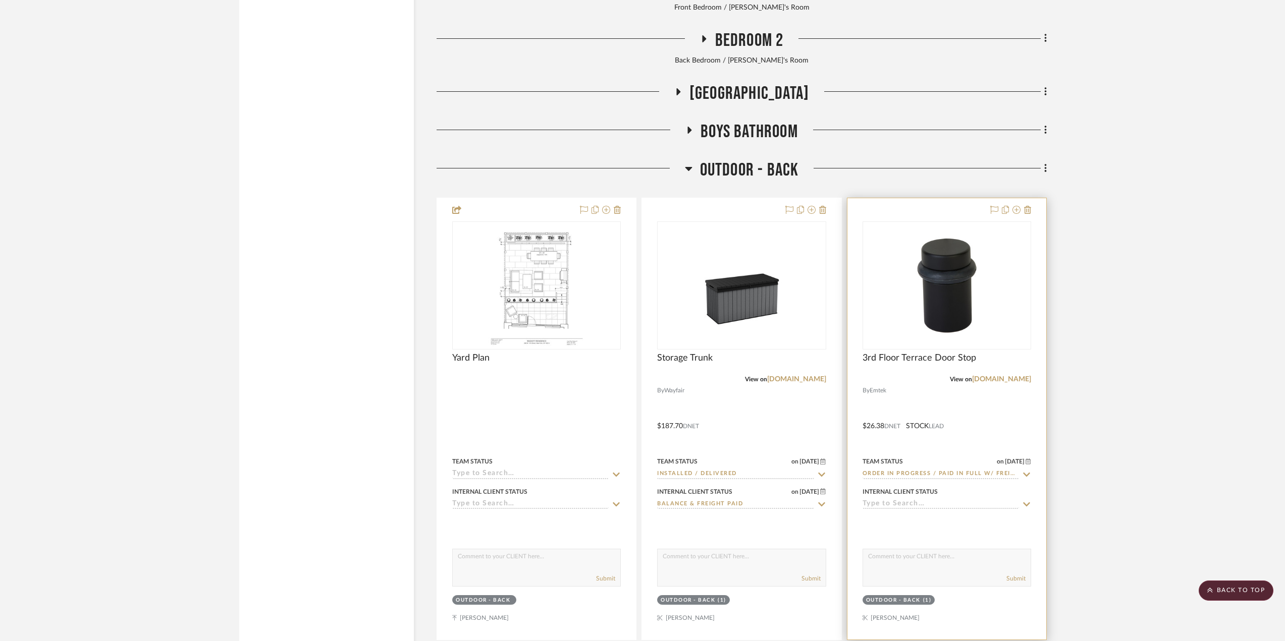
scroll to position [5677, 0]
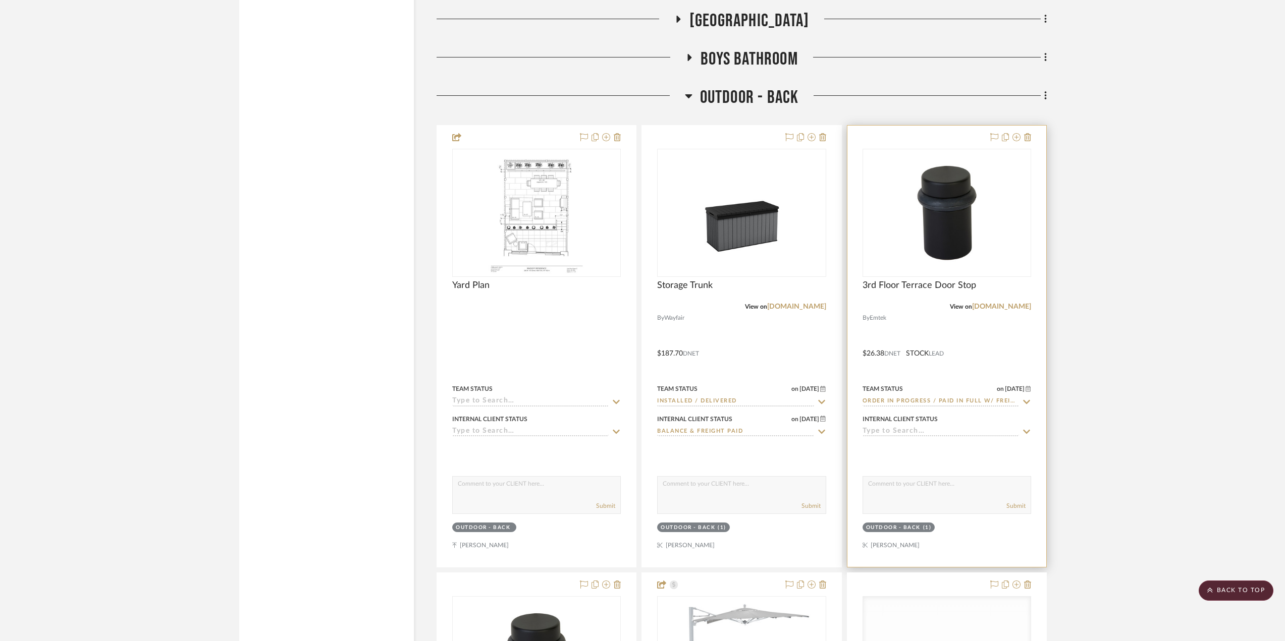
click at [898, 443] on div at bounding box center [946, 346] width 199 height 441
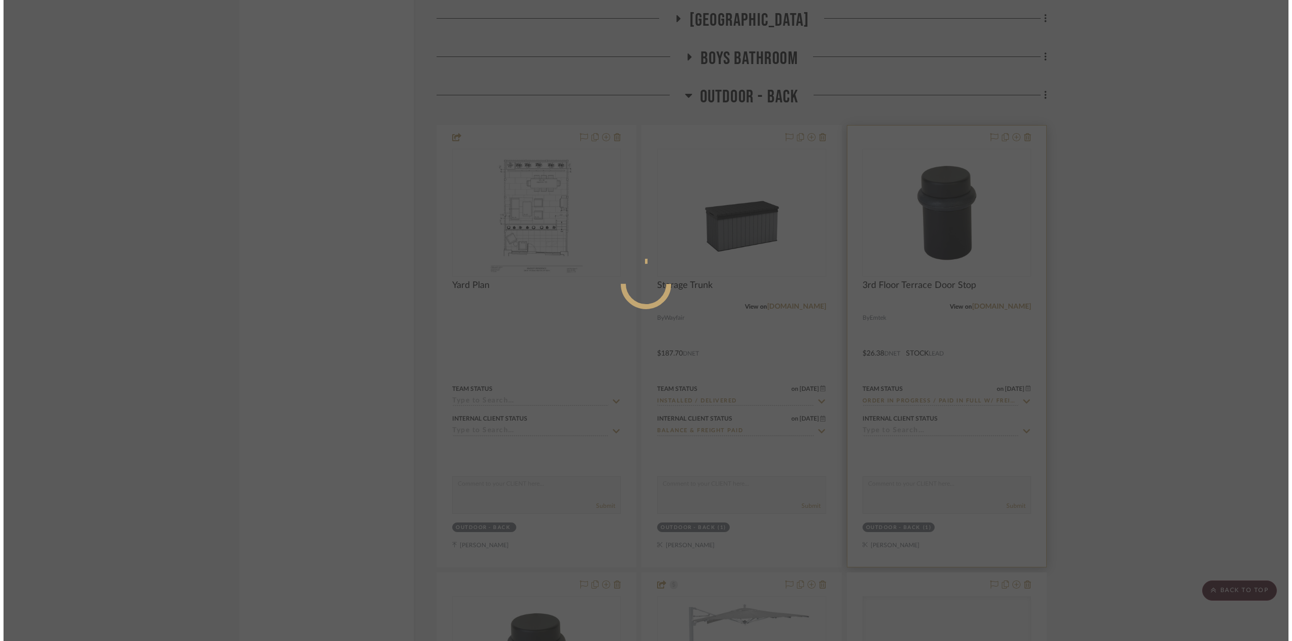
scroll to position [0, 0]
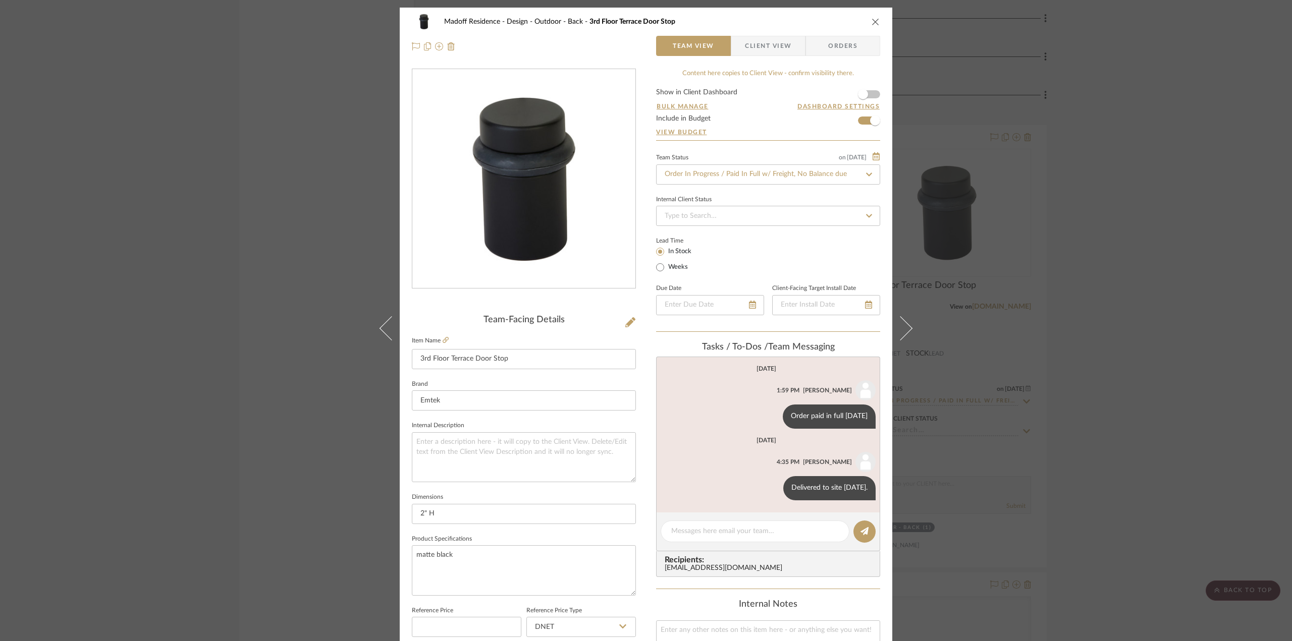
click at [1218, 413] on div "Madoff Residence - Design Outdoor - Back 3rd Floor Terrace Door Stop Team View …" at bounding box center [646, 320] width 1292 height 641
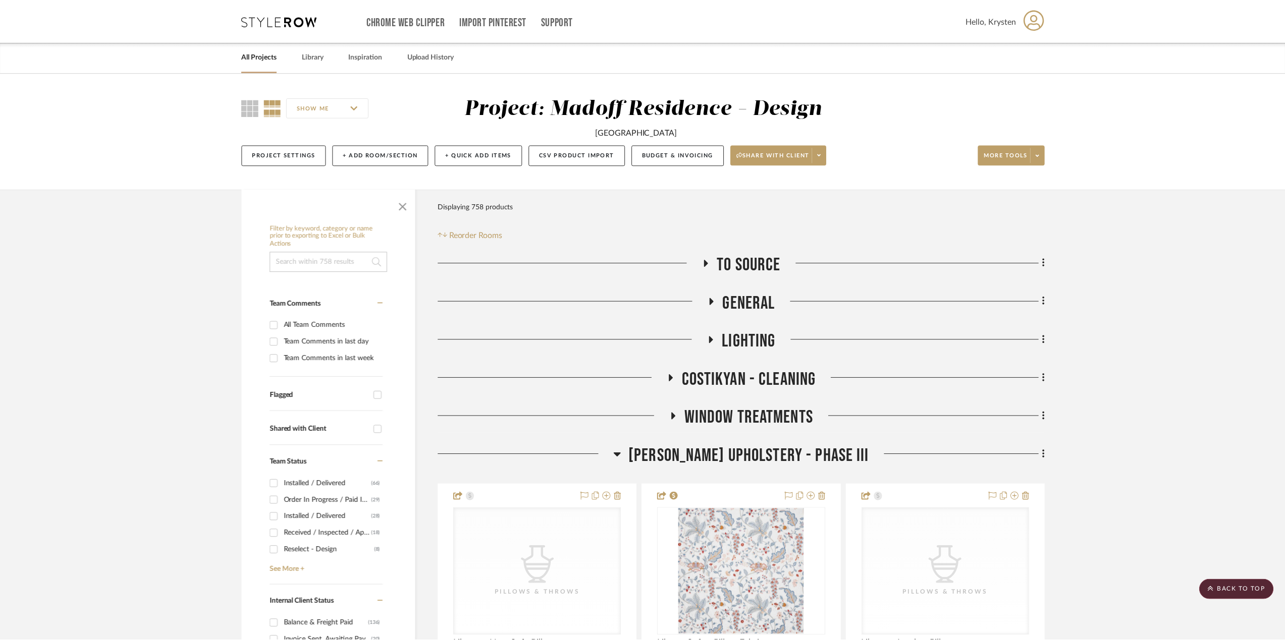
scroll to position [5677, 0]
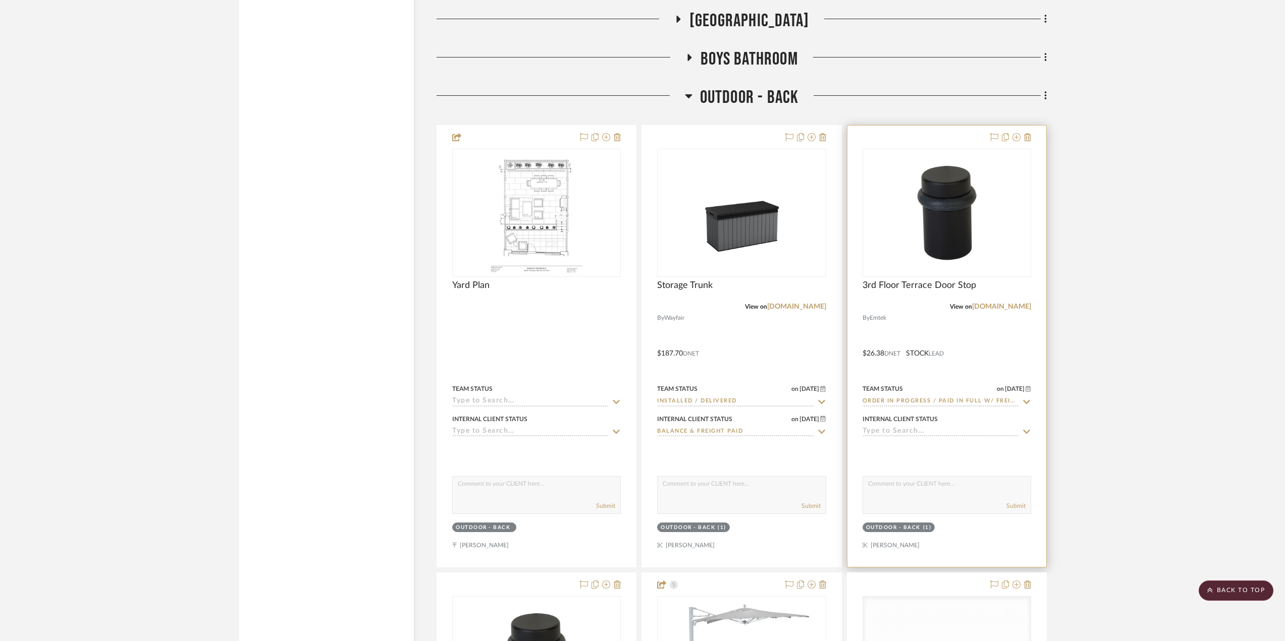
click at [961, 435] on input at bounding box center [940, 432] width 156 height 10
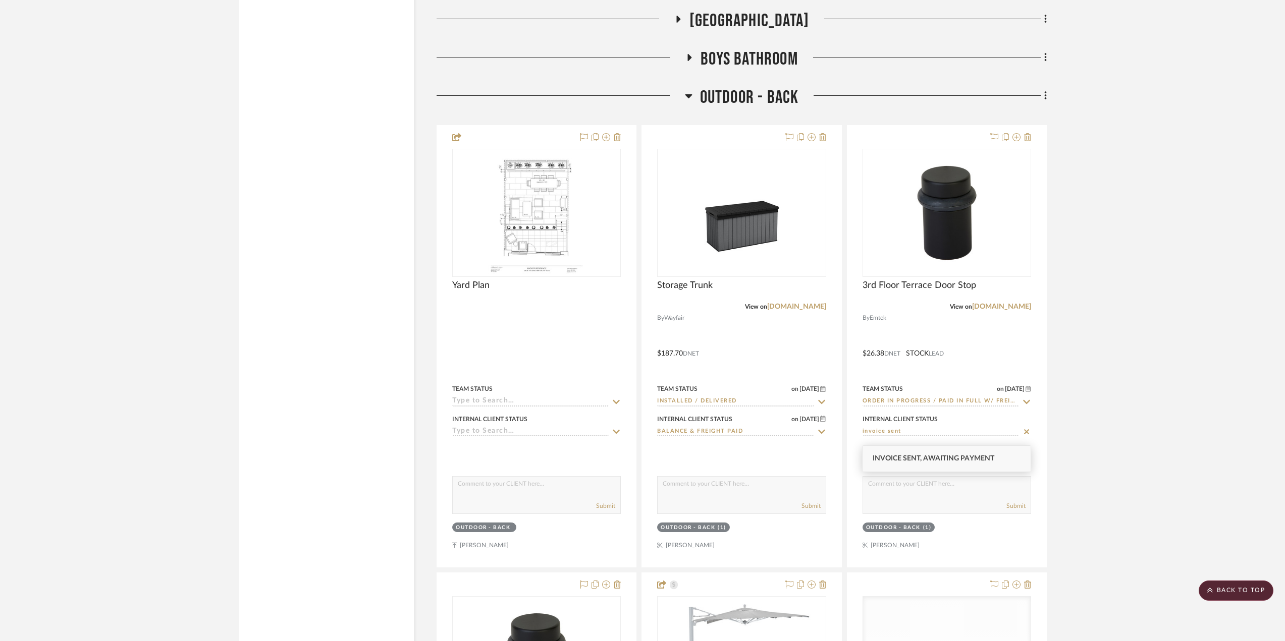
type input "invoice sent"
click at [919, 459] on span "Invoice Sent, Awaiting Payment" at bounding box center [933, 458] width 122 height 7
type input "9/19/2025"
type input "Invoice Sent, Awaiting Payment"
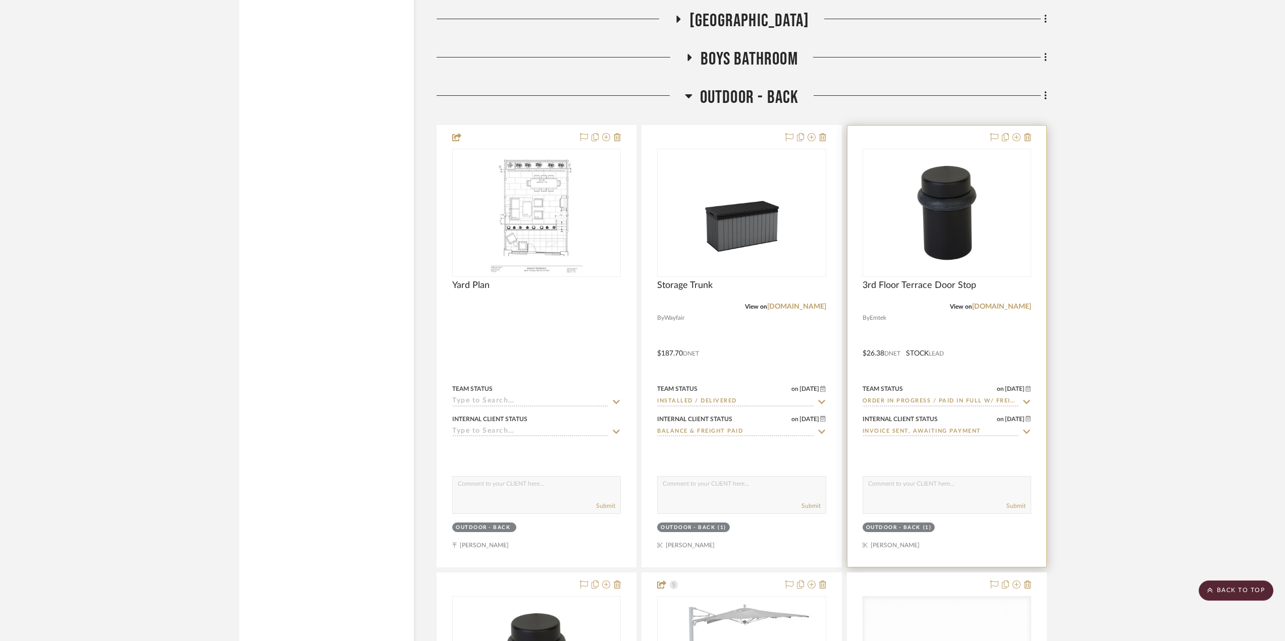
click at [993, 322] on div at bounding box center [946, 346] width 199 height 441
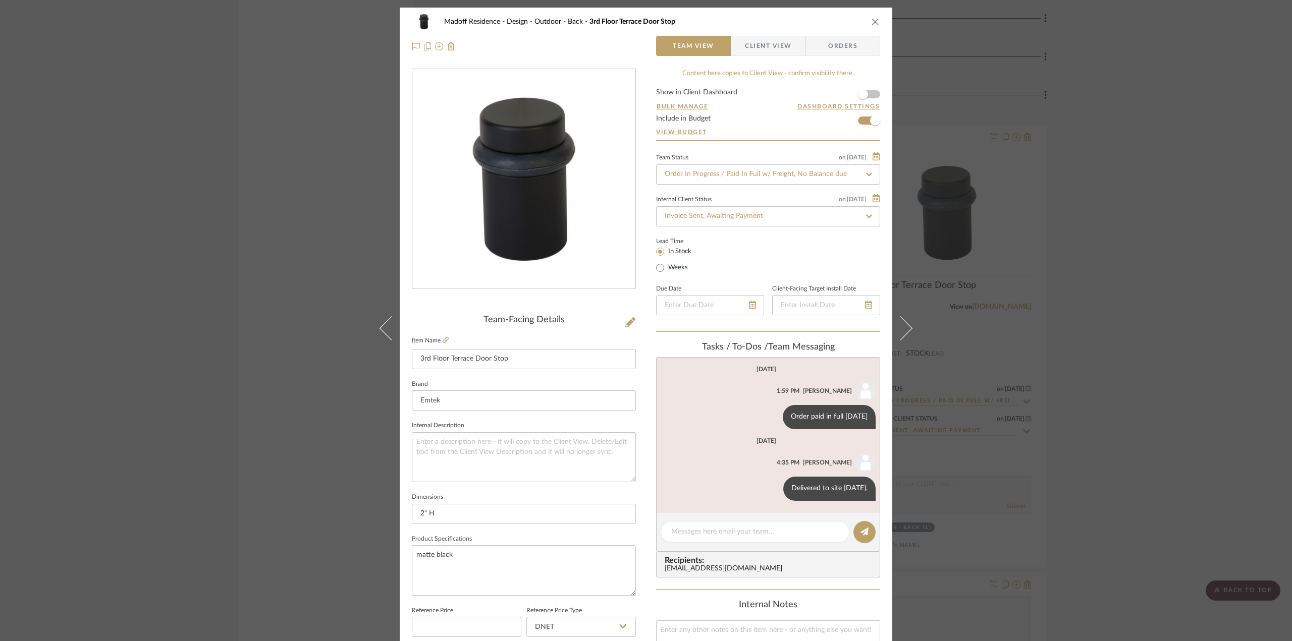
click at [1126, 437] on div "Madoff Residence - Design Outdoor - Back 3rd Floor Terrace Door Stop Team View …" at bounding box center [646, 320] width 1292 height 641
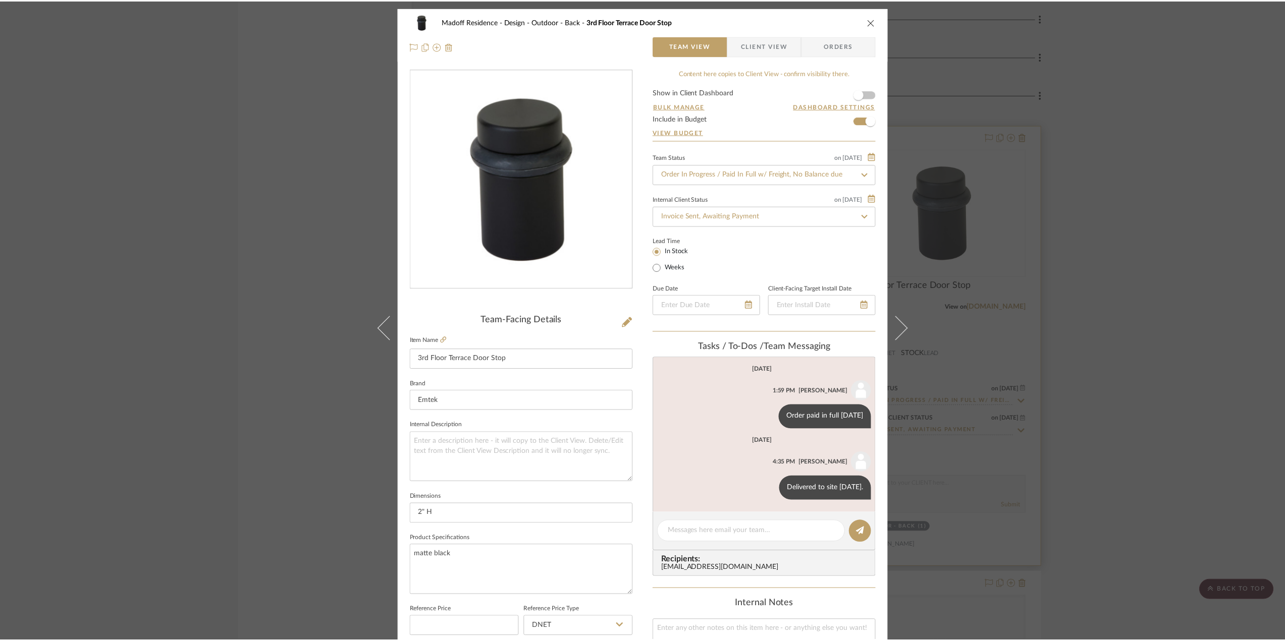
scroll to position [5677, 0]
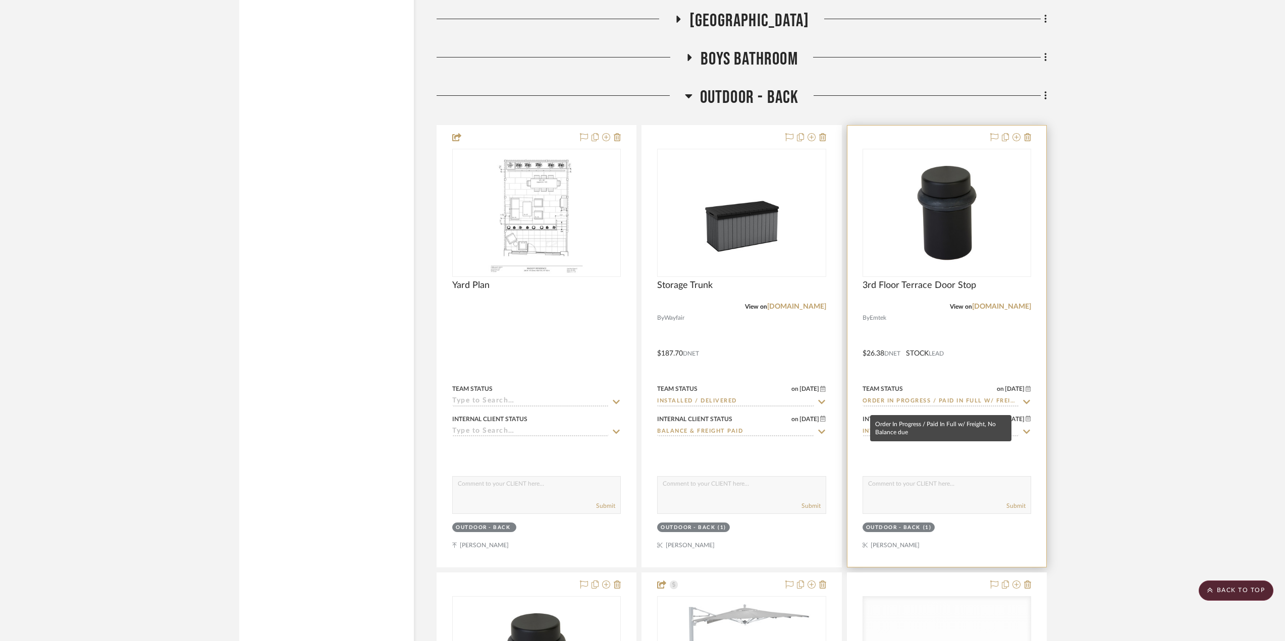
click at [913, 404] on input "Order In Progress / Paid In Full w/ Freight, No Balance due" at bounding box center [940, 402] width 156 height 10
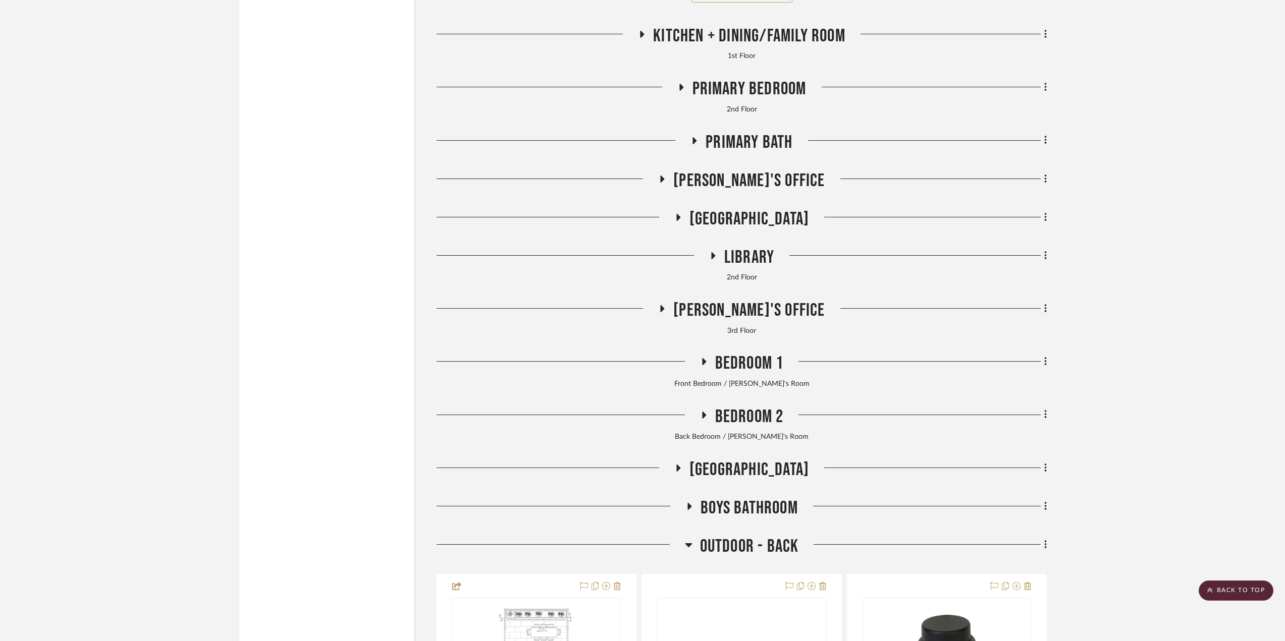
scroll to position [5223, 0]
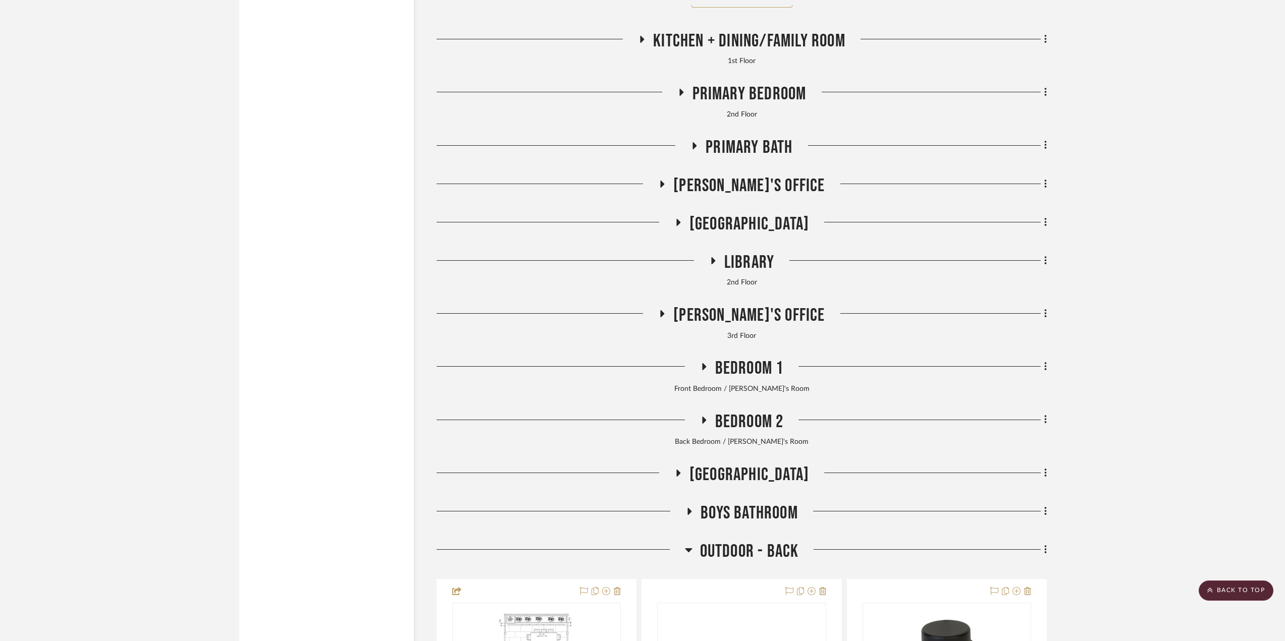
drag, startPoint x: 770, startPoint y: 548, endPoint x: 768, endPoint y: 496, distance: 52.0
click at [770, 547] on span "Outdoor - Back" at bounding box center [749, 552] width 99 height 22
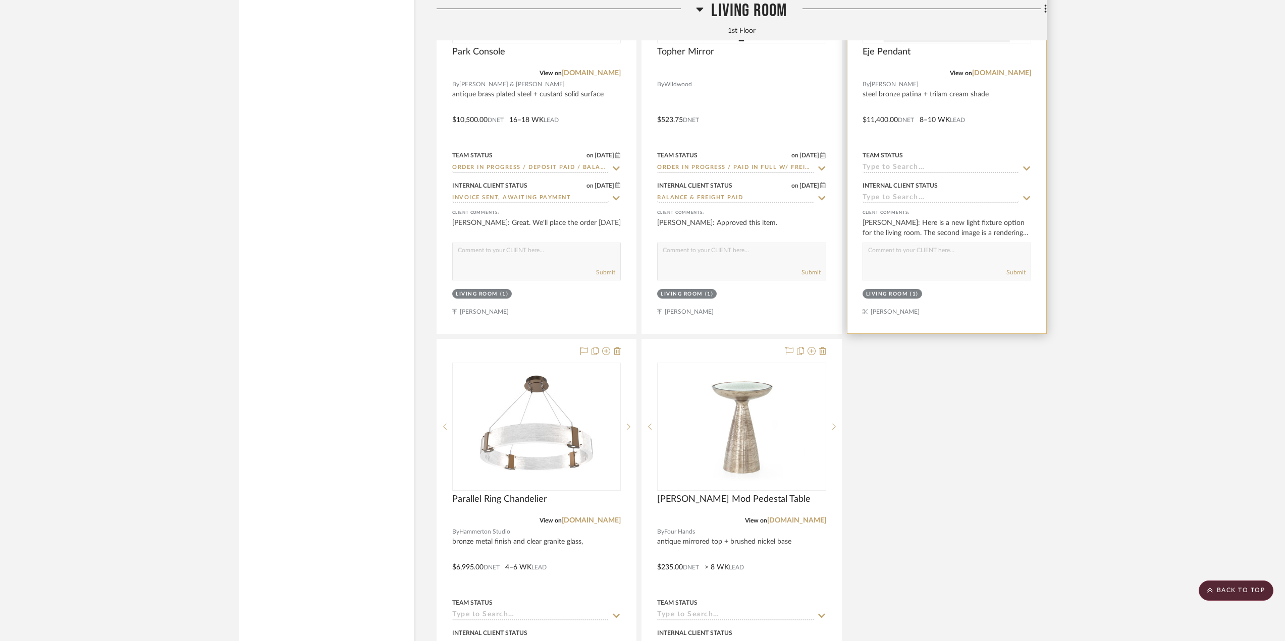
scroll to position [4466, 0]
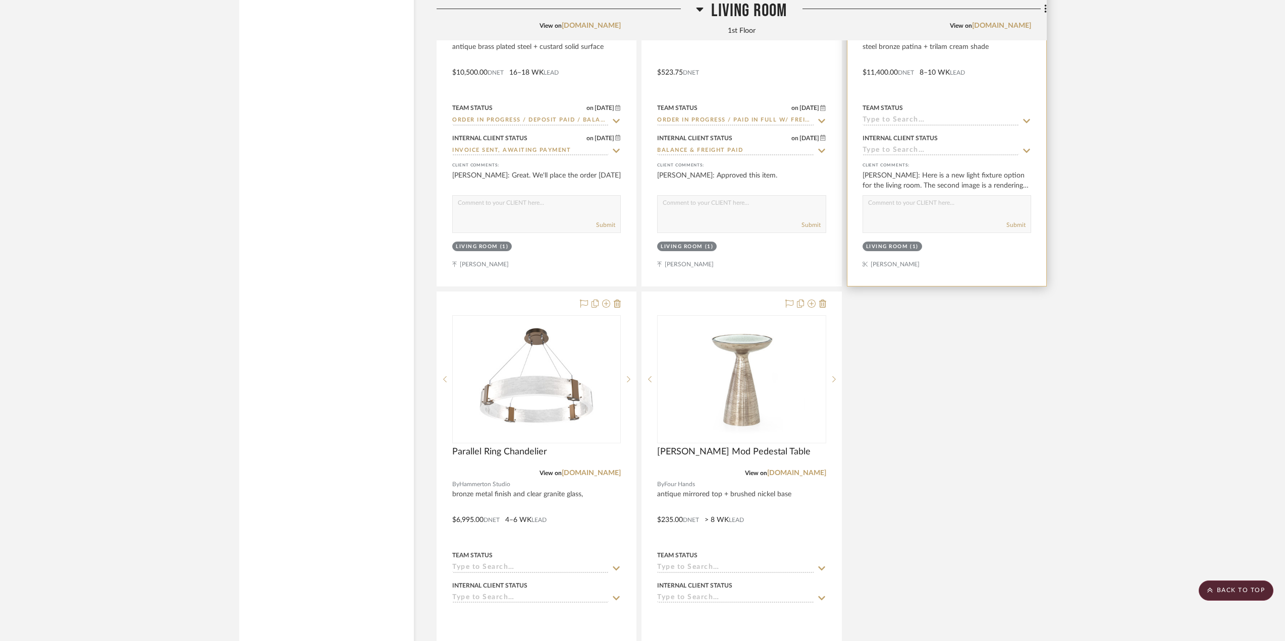
click at [995, 97] on div at bounding box center [946, 65] width 199 height 441
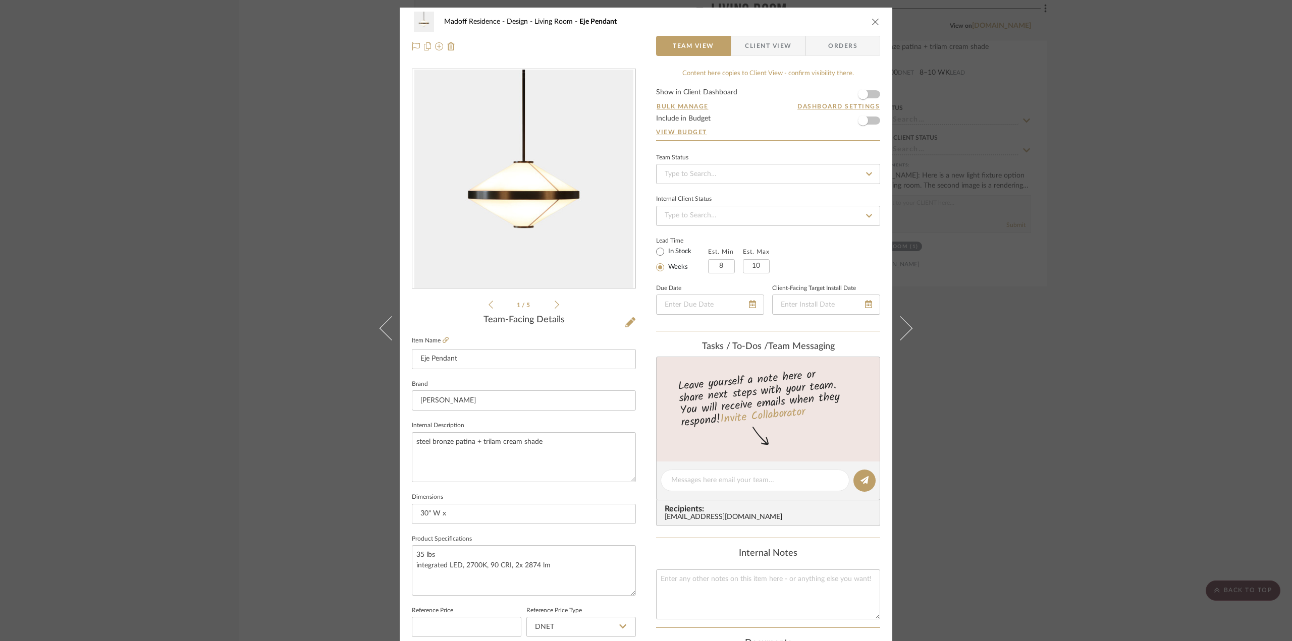
click at [1126, 173] on div "Madoff Residence - Design Living Room Eje Pendant Team View Client View Orders …" at bounding box center [646, 320] width 1292 height 641
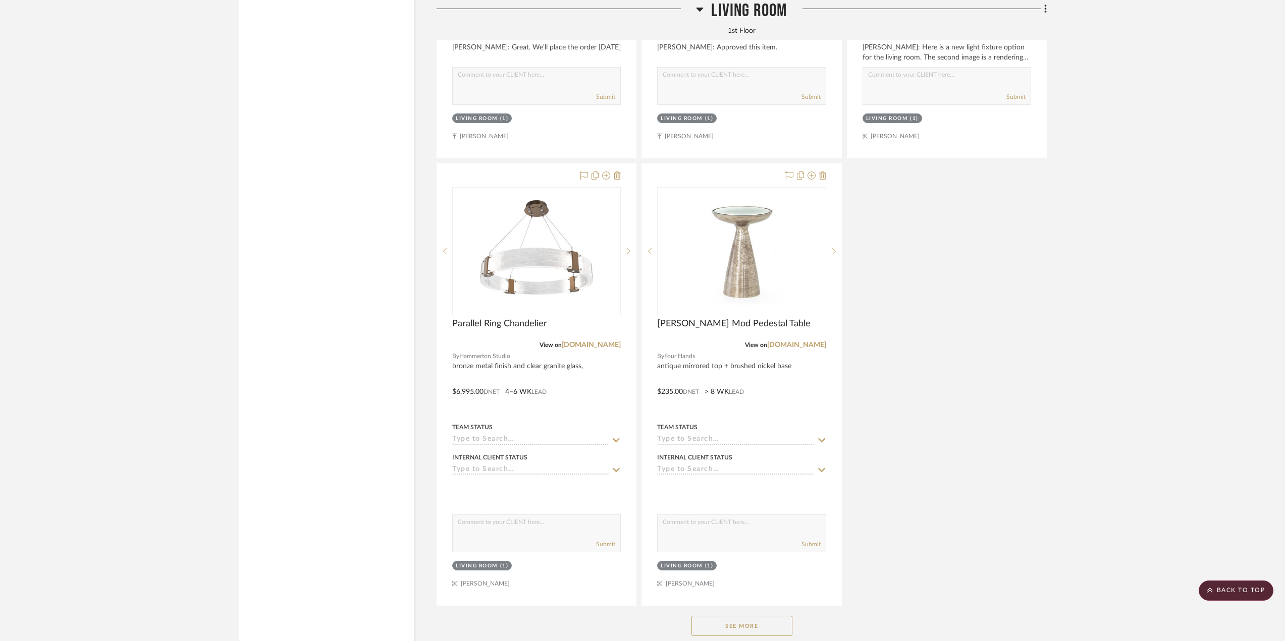
scroll to position [4668, 0]
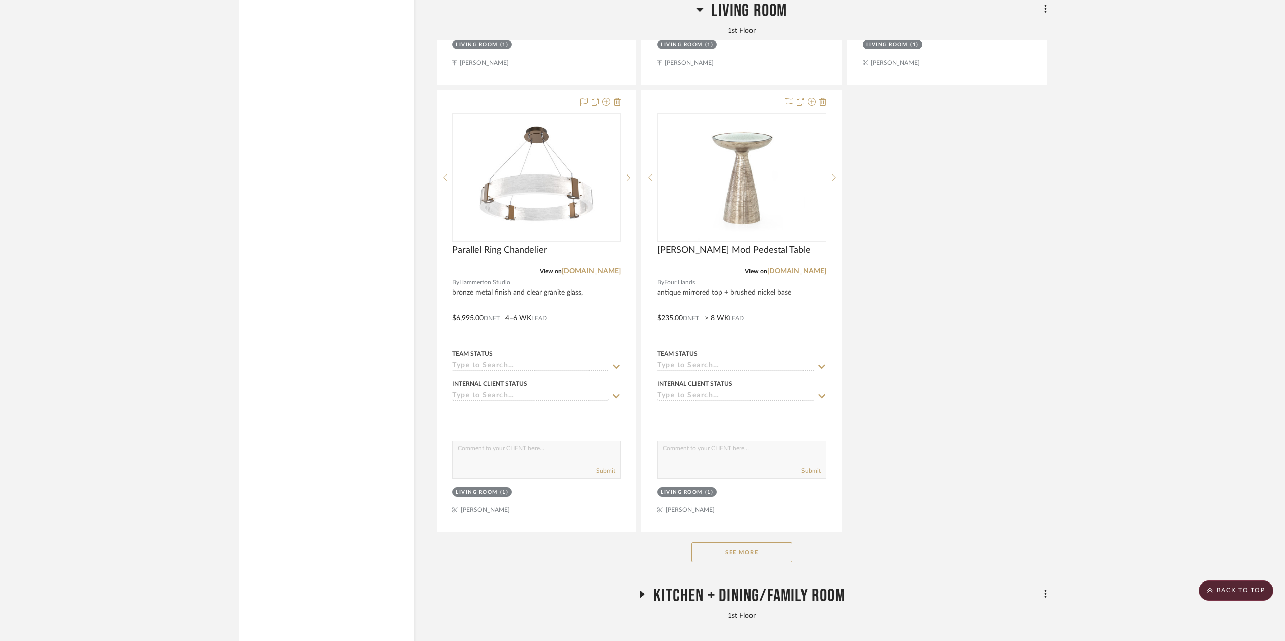
click at [740, 563] on button "See More" at bounding box center [741, 552] width 101 height 20
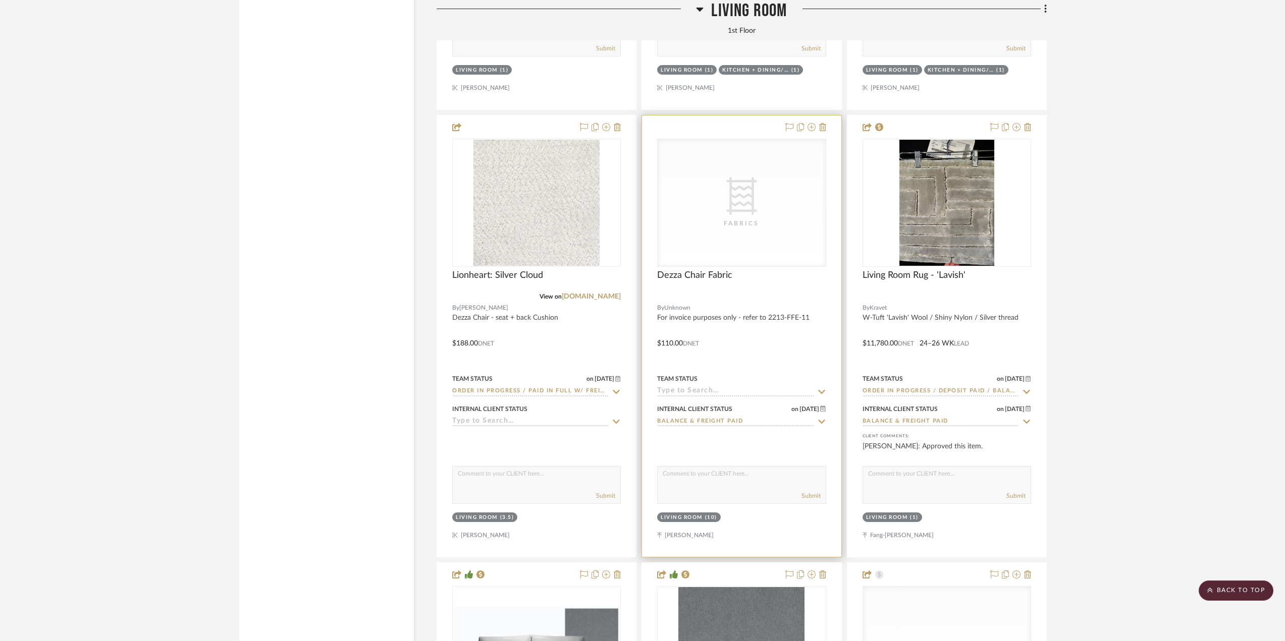
scroll to position [7392, 0]
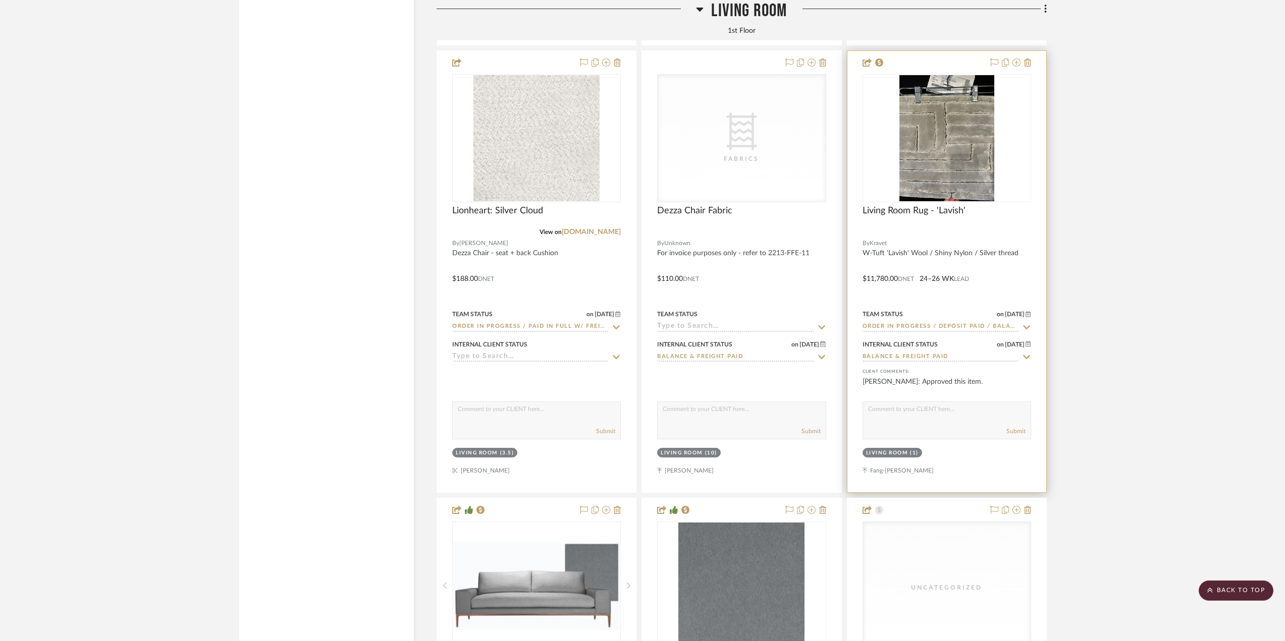
click at [1019, 266] on div at bounding box center [946, 271] width 199 height 441
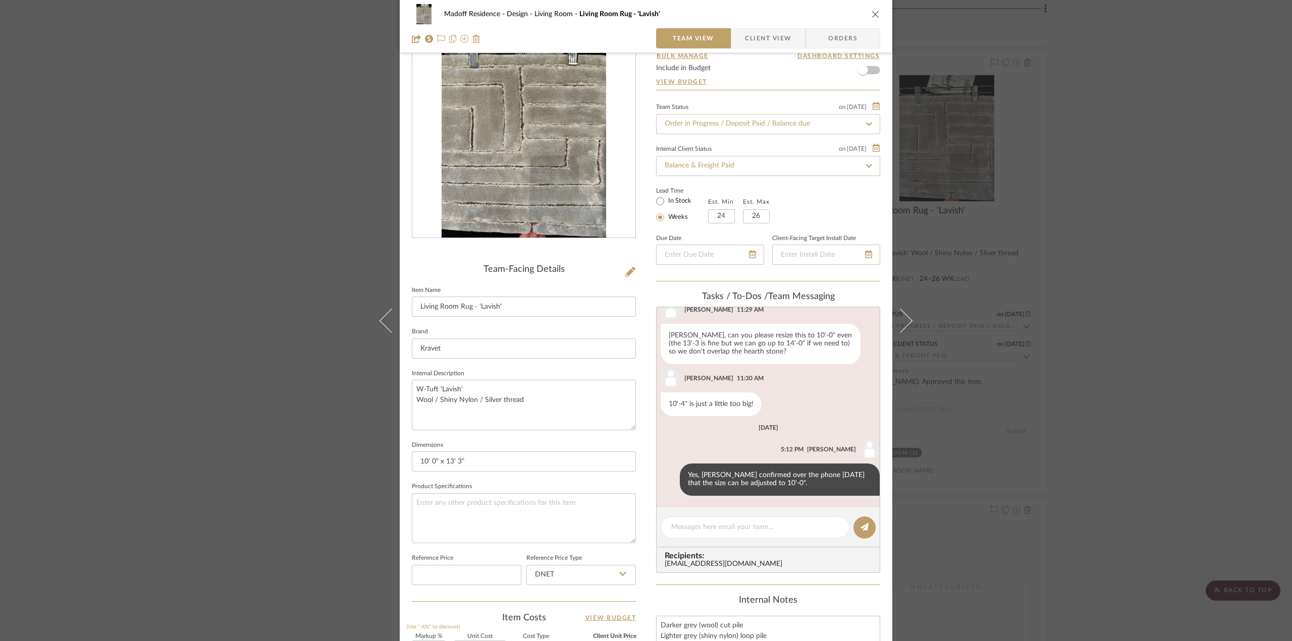
scroll to position [50, 0]
click at [627, 267] on icon at bounding box center [630, 272] width 10 height 10
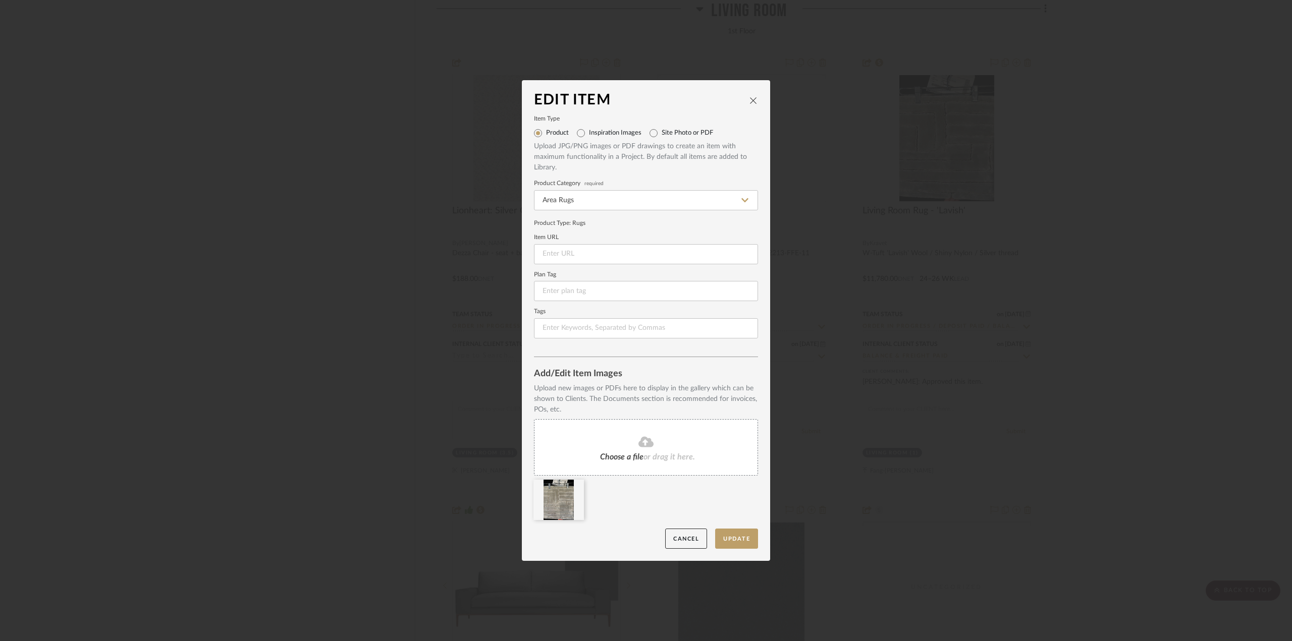
click at [639, 449] on div "Choose a file or drag it here." at bounding box center [646, 447] width 224 height 57
click at [727, 533] on button "Update" at bounding box center [736, 539] width 43 height 21
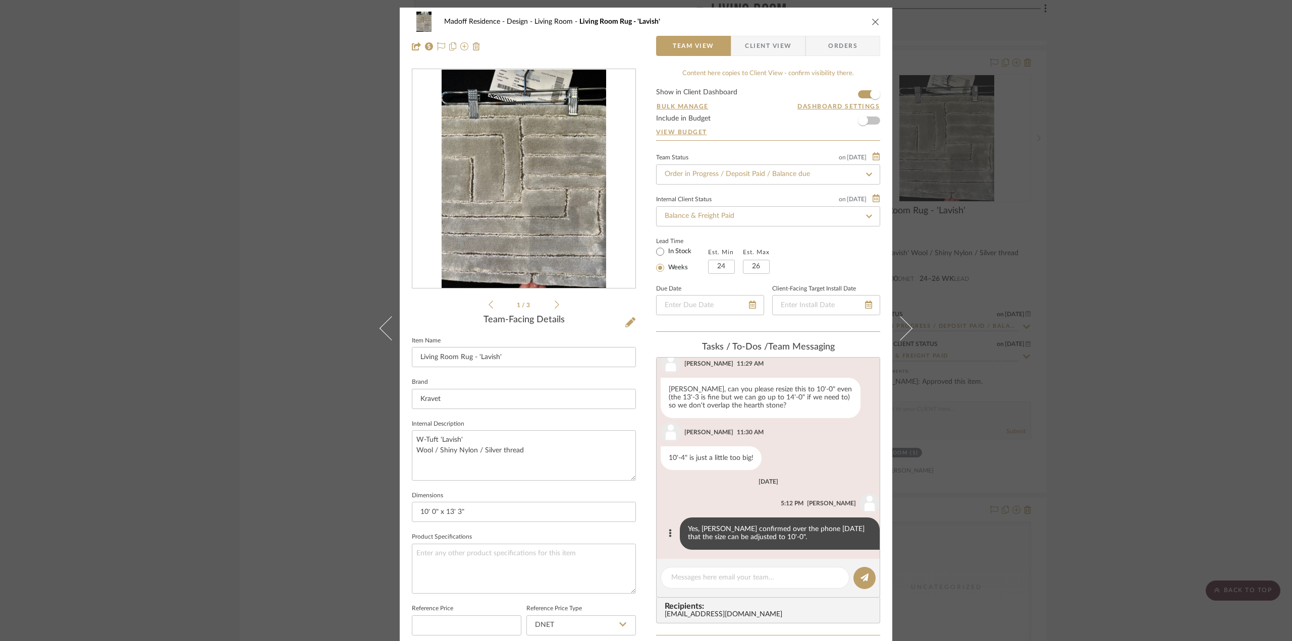
scroll to position [103, 0]
click at [554, 305] on icon at bounding box center [556, 304] width 5 height 9
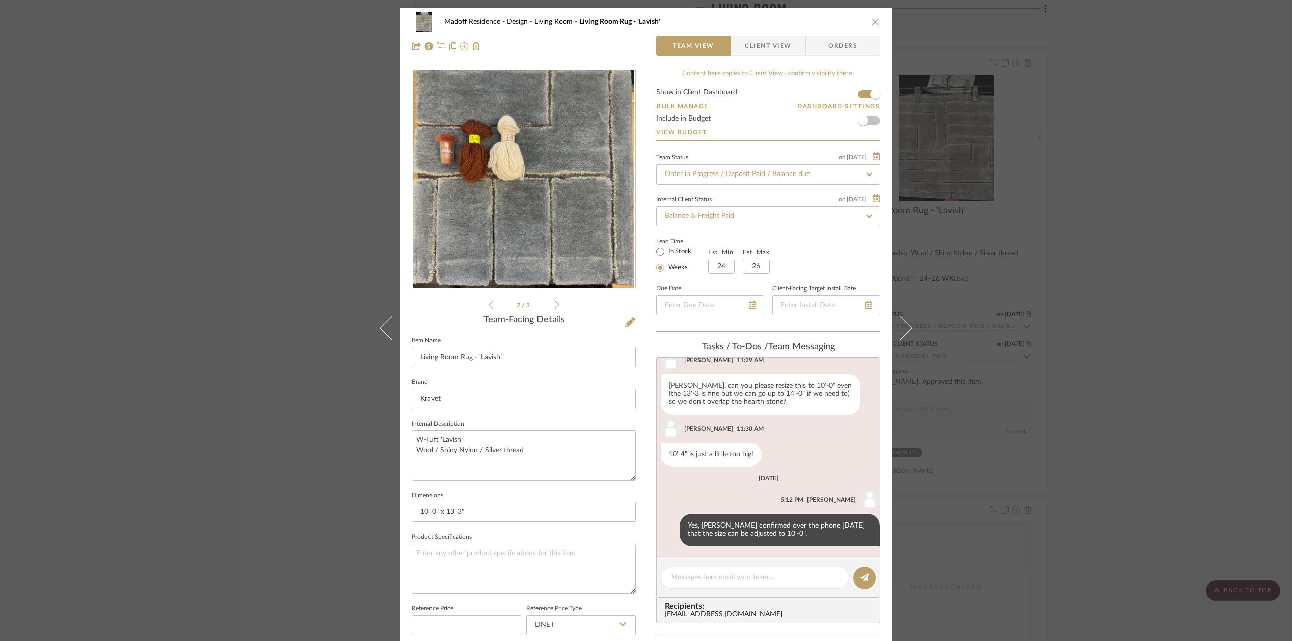
click at [554, 305] on icon at bounding box center [556, 304] width 5 height 9
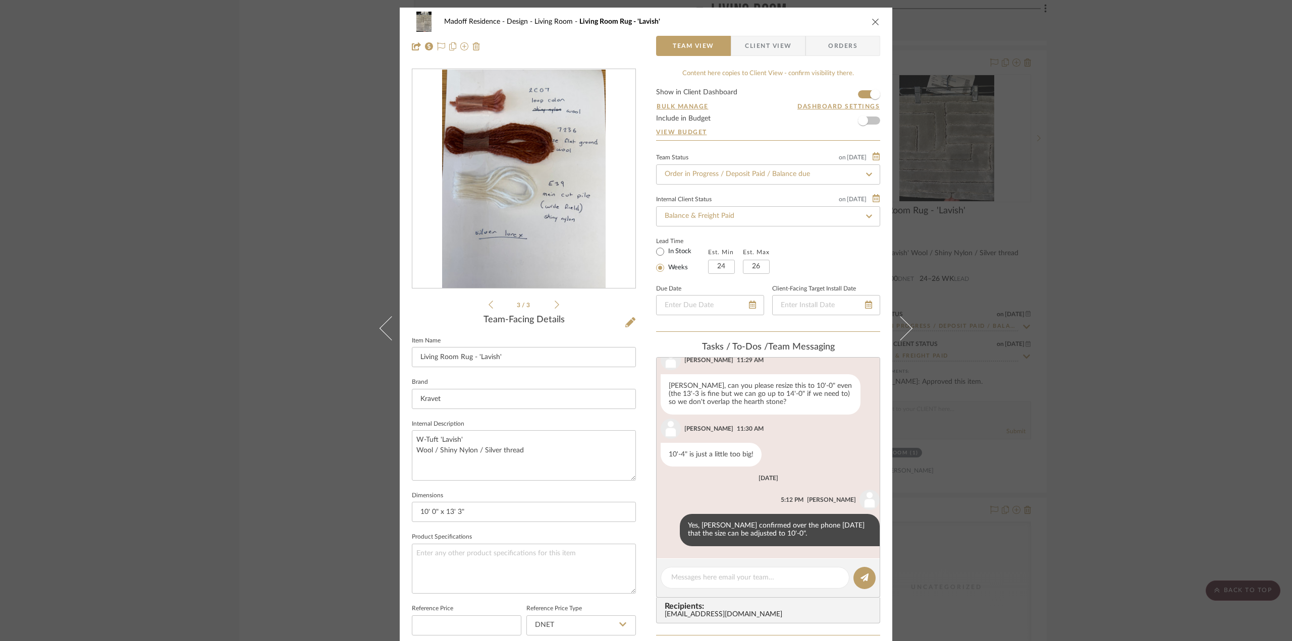
click at [483, 302] on div "3 / 3" at bounding box center [524, 190] width 224 height 242
click at [488, 302] on icon at bounding box center [490, 304] width 5 height 9
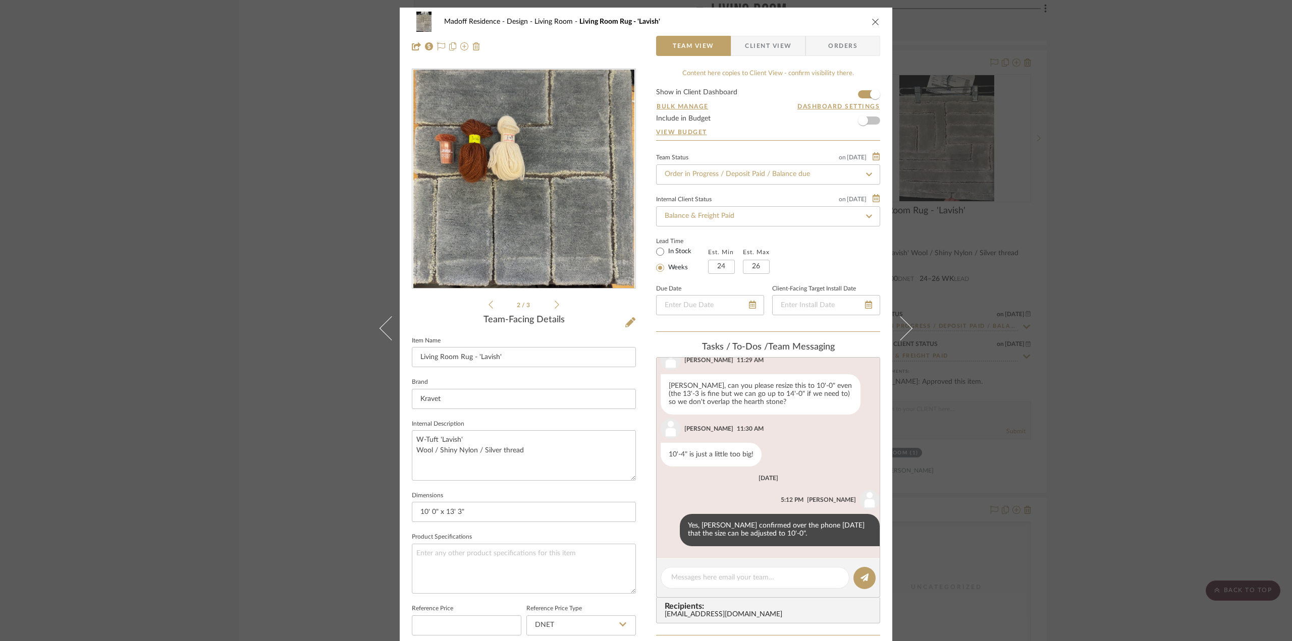
click at [488, 302] on icon at bounding box center [490, 304] width 5 height 9
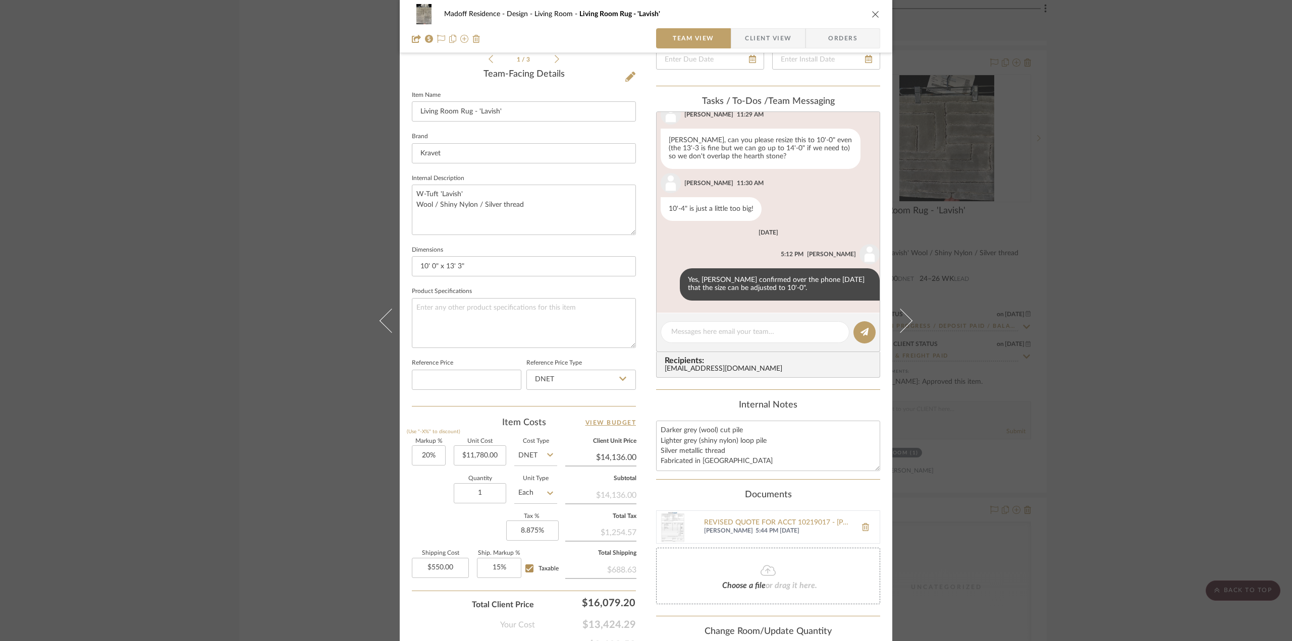
scroll to position [303, 0]
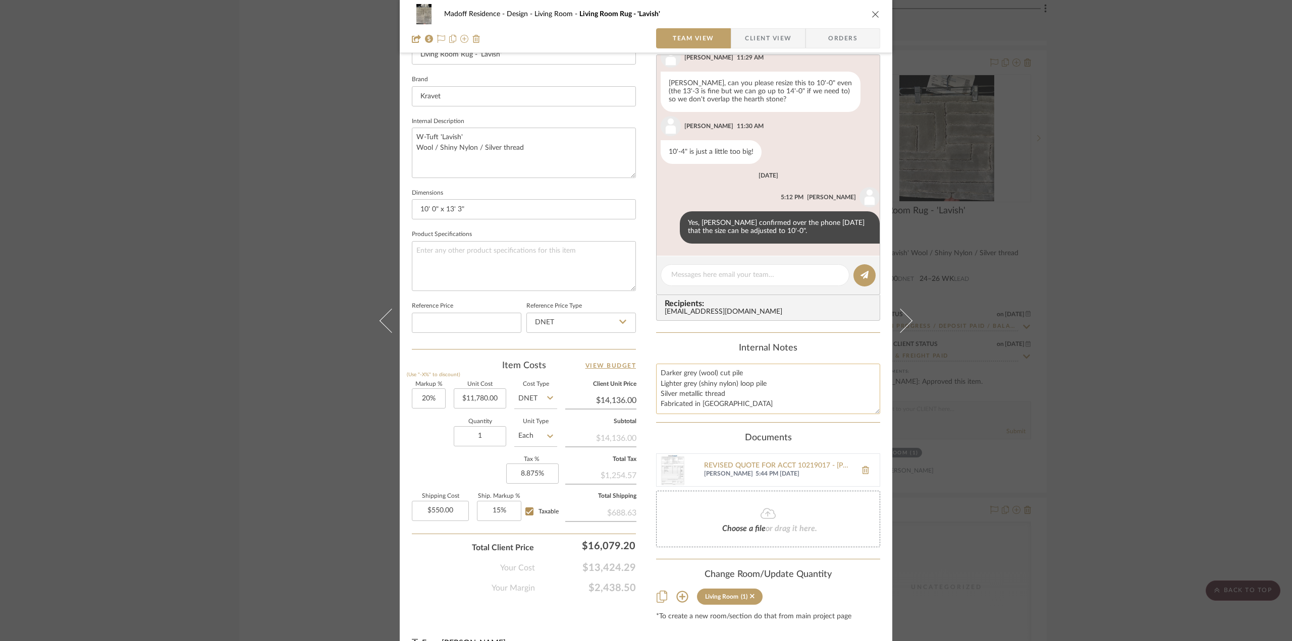
drag, startPoint x: 767, startPoint y: 379, endPoint x: 652, endPoint y: 375, distance: 115.1
click at [656, 375] on textarea "Darker grey (wool) cut pile Lighter grey (shiny nylon) loop pile Silver metalli…" at bounding box center [768, 389] width 224 height 50
drag, startPoint x: 730, startPoint y: 397, endPoint x: 650, endPoint y: 351, distance: 92.0
click at [650, 351] on div "Madoff Residence - Design Living Room Living Room Rug - 'Lavish' Team View Clie…" at bounding box center [646, 183] width 492 height 957
type textarea "Fabricated in India"
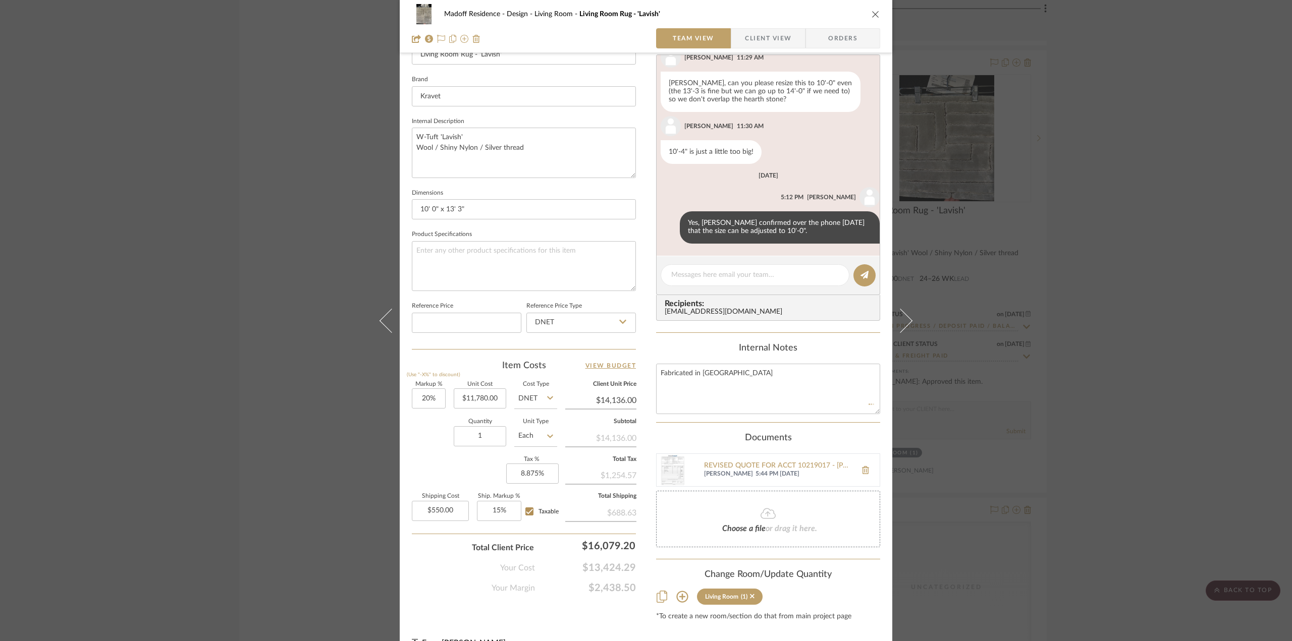
click at [681, 434] on div "Documents" at bounding box center [768, 438] width 224 height 11
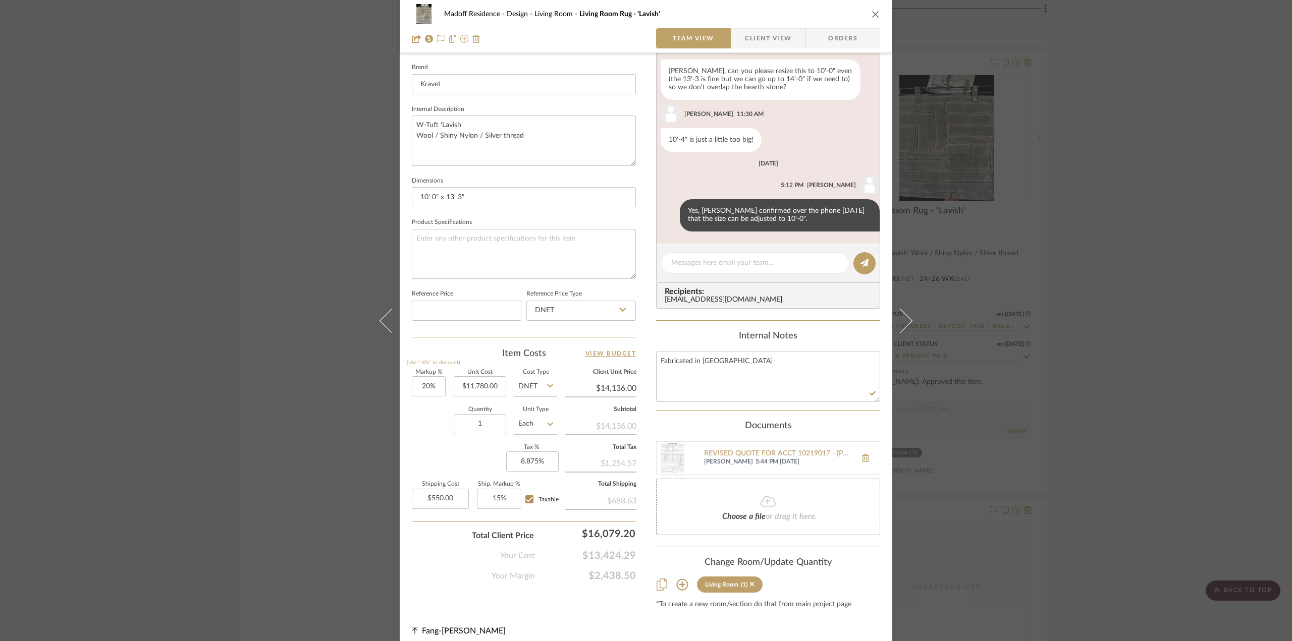
scroll to position [320, 0]
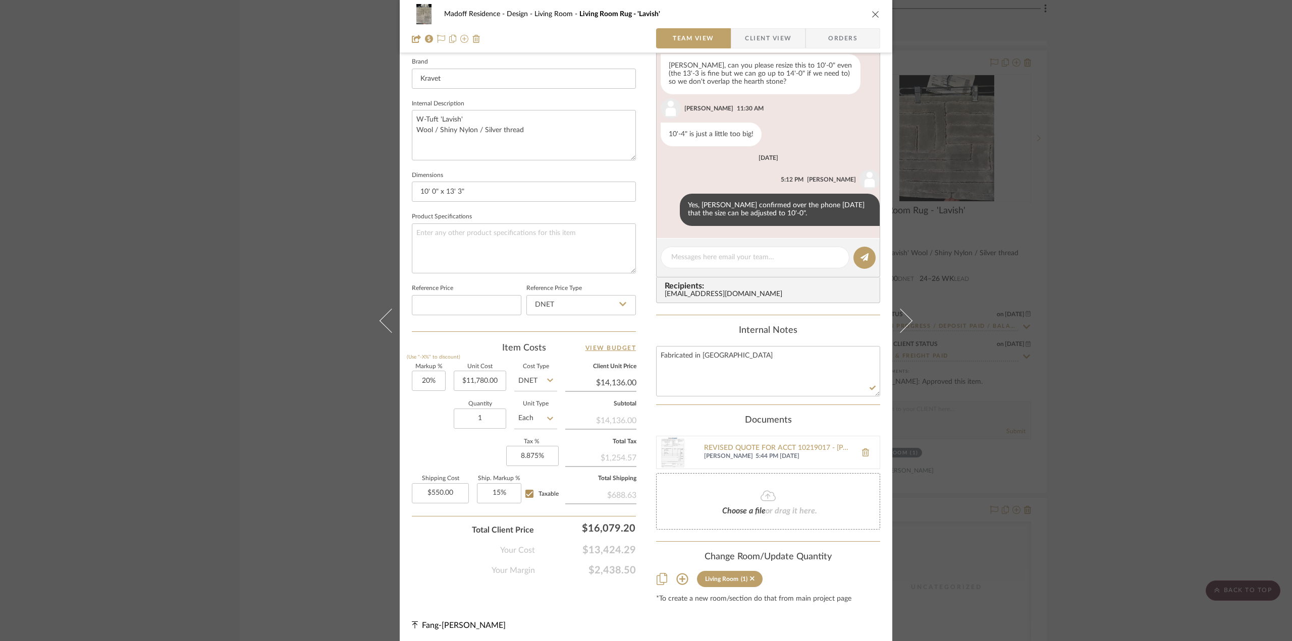
click at [1074, 253] on div "Madoff Residence - Design Living Room Living Room Rug - 'Lavish' Team View Clie…" at bounding box center [646, 320] width 1292 height 641
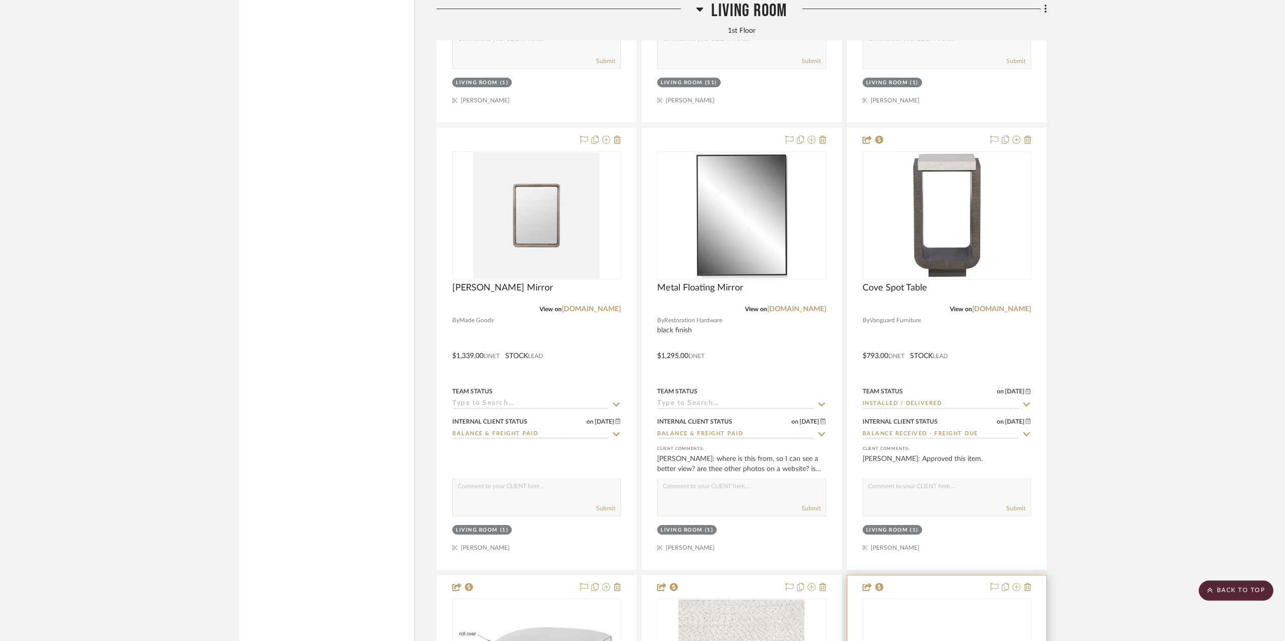
scroll to position [5929, 0]
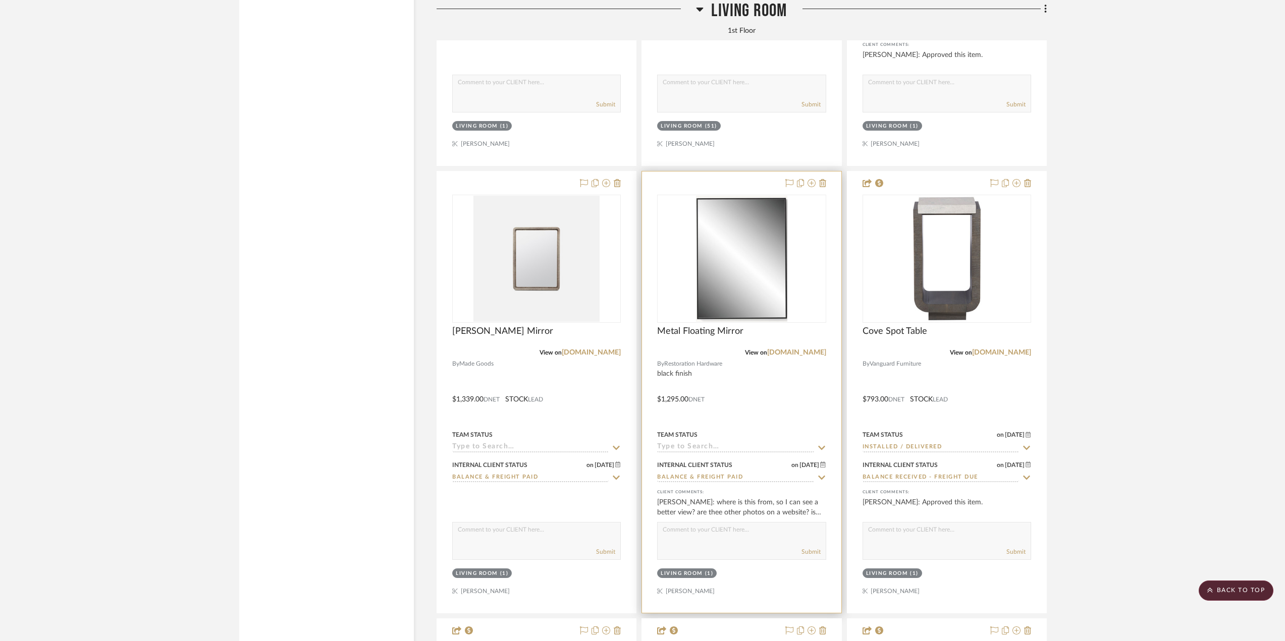
click at [810, 376] on div at bounding box center [741, 392] width 199 height 441
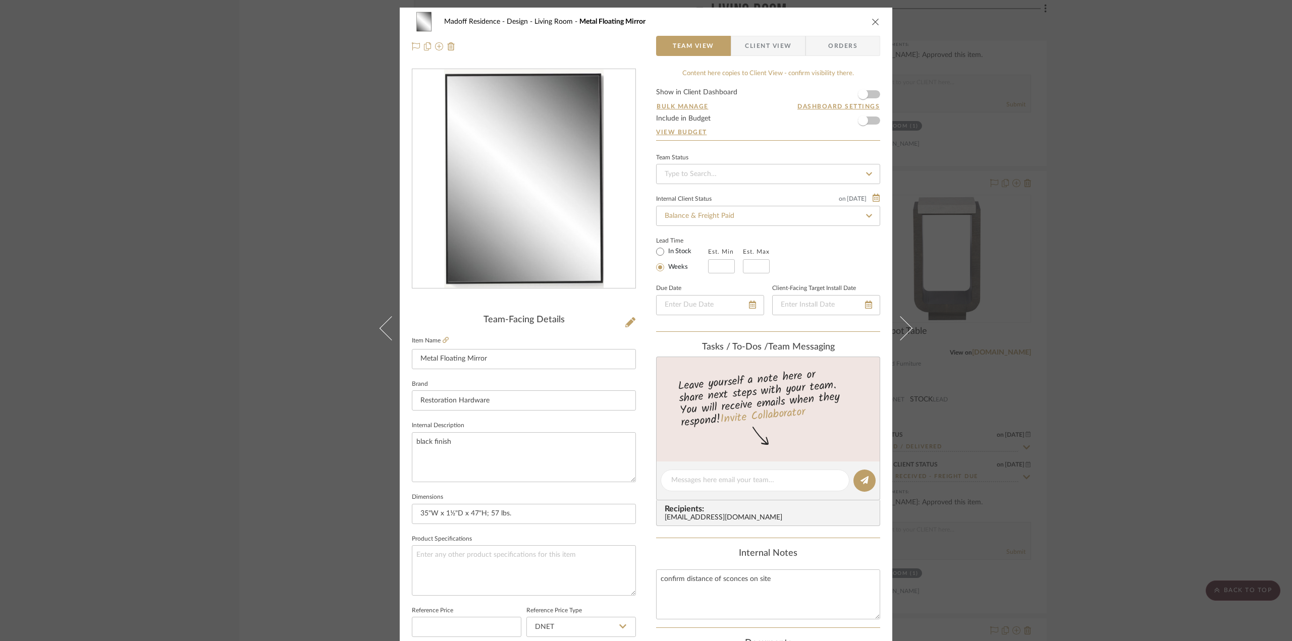
click at [1204, 320] on div "Madoff Residence - Design Living Room Metal Floating Mirror Team View Client Vi…" at bounding box center [646, 320] width 1292 height 641
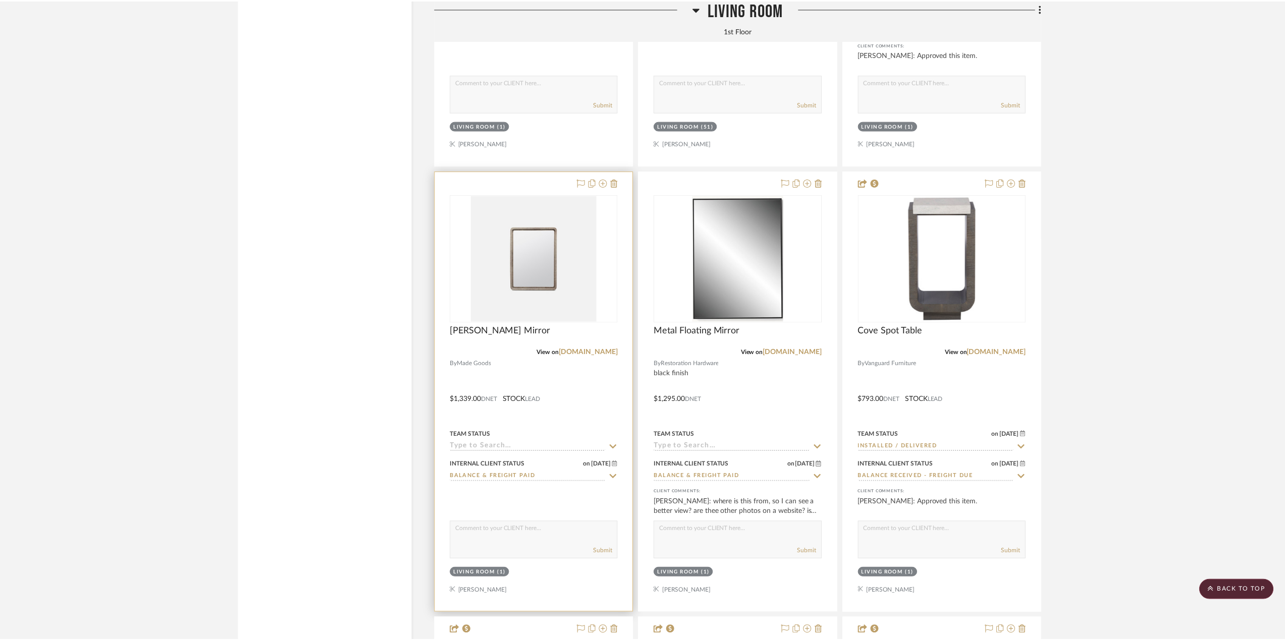
scroll to position [5929, 0]
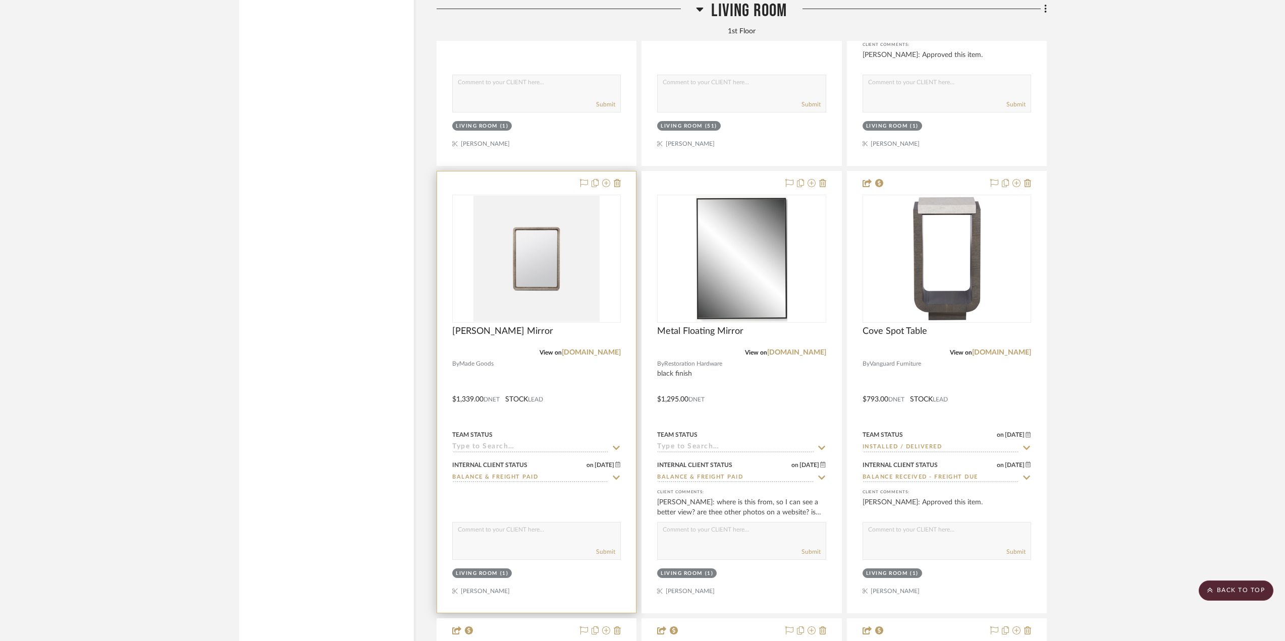
click at [590, 411] on div at bounding box center [536, 392] width 199 height 441
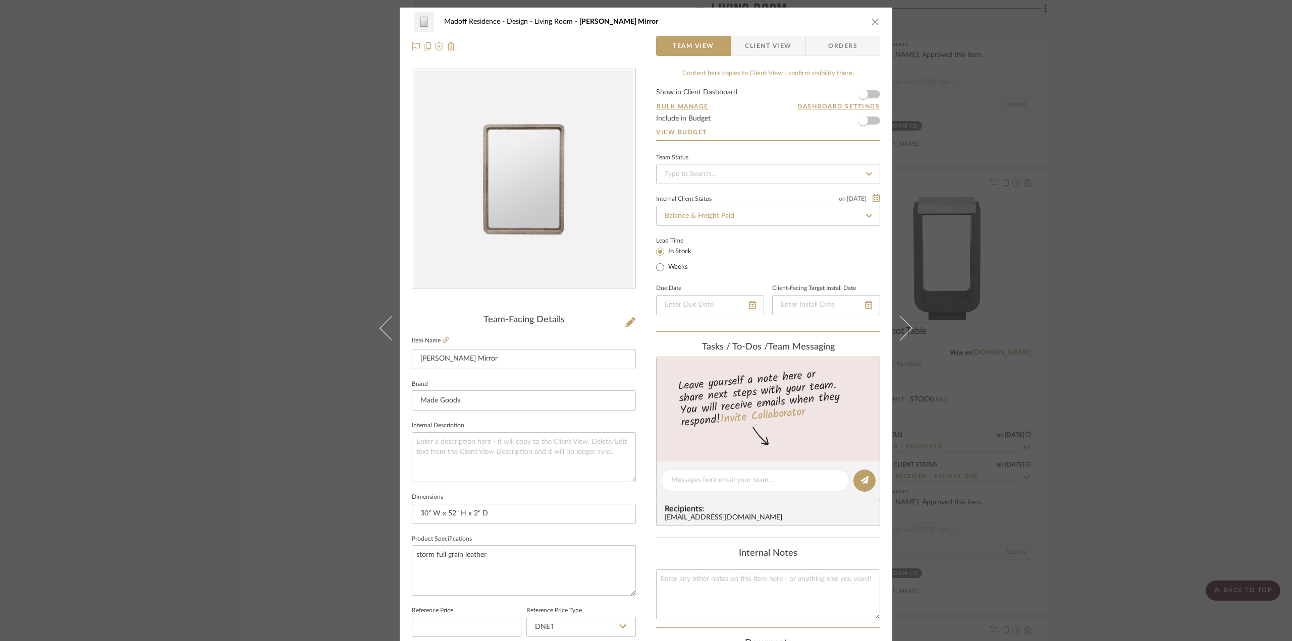
click at [1209, 326] on div "Madoff Residence - Design Living Room Duncan Mirror Team View Client View Order…" at bounding box center [646, 320] width 1292 height 641
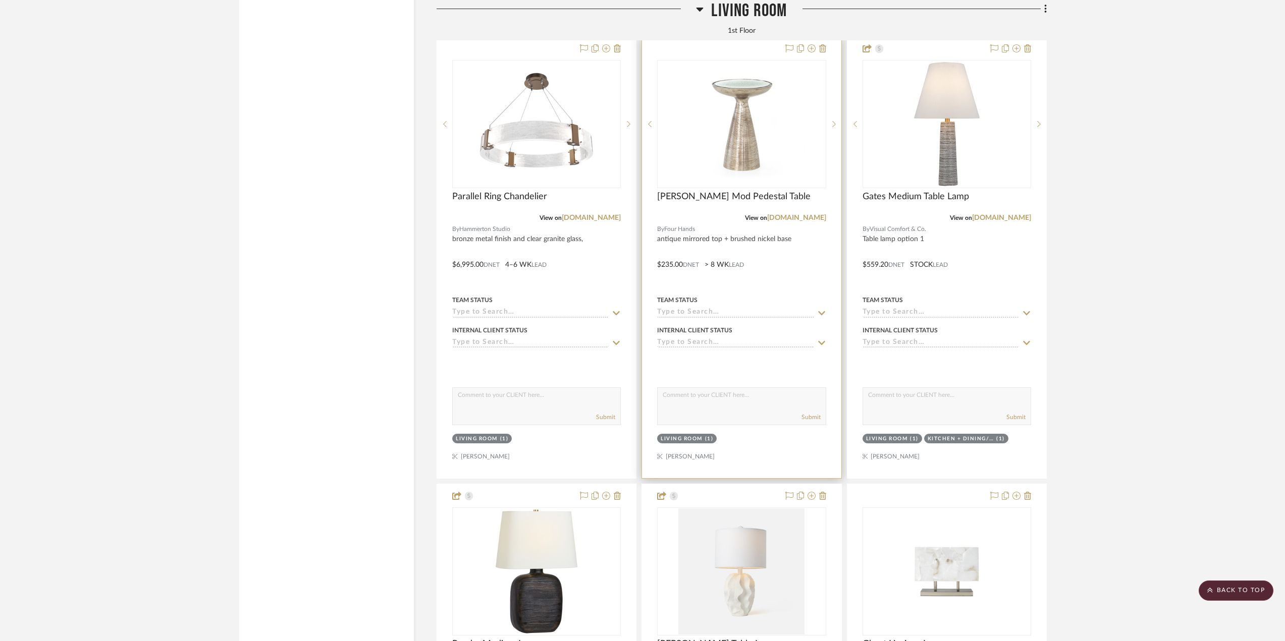
scroll to position [4617, 0]
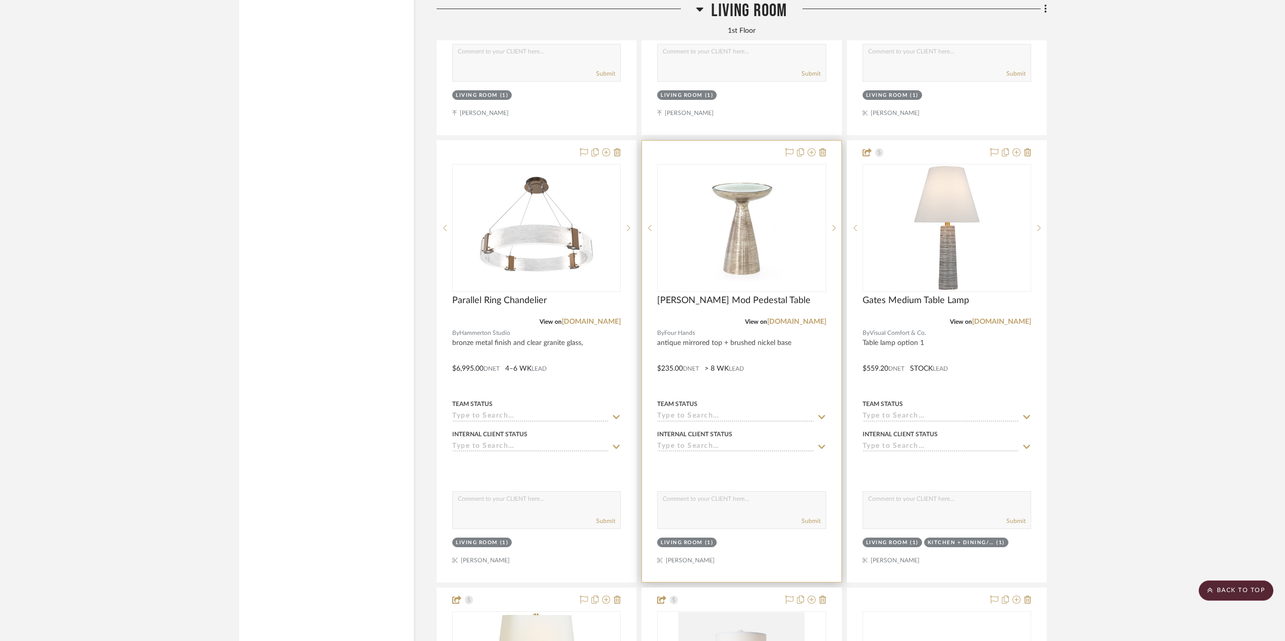
click at [780, 362] on div at bounding box center [741, 361] width 199 height 441
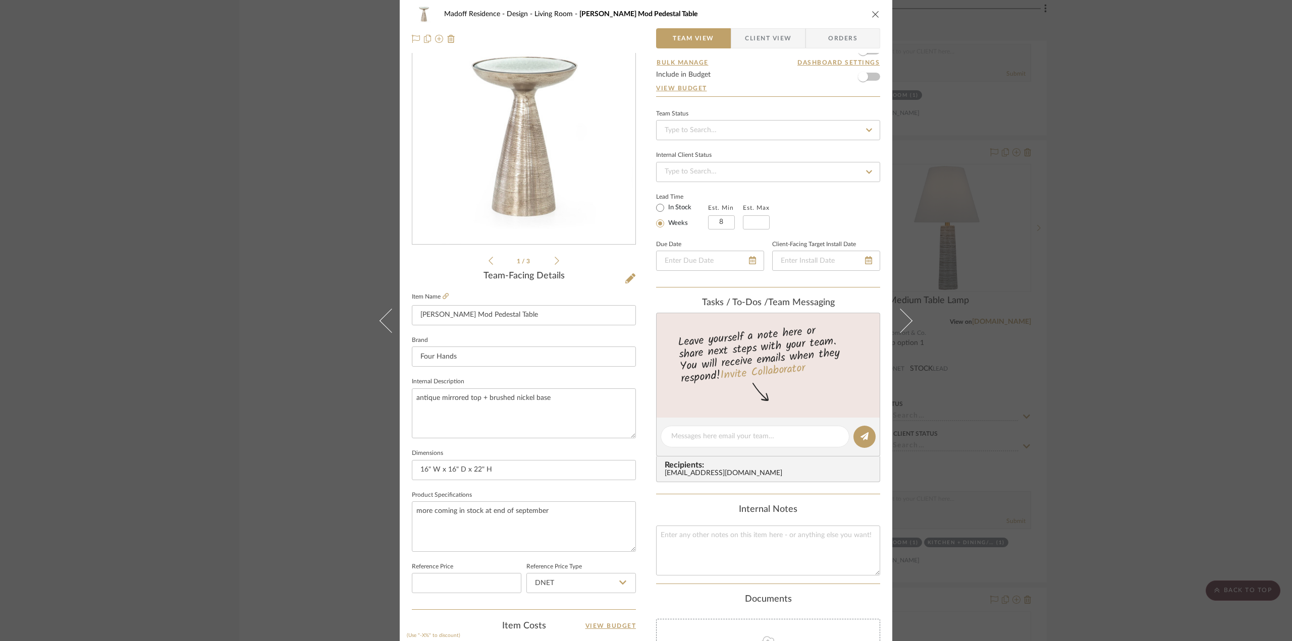
scroll to position [252, 0]
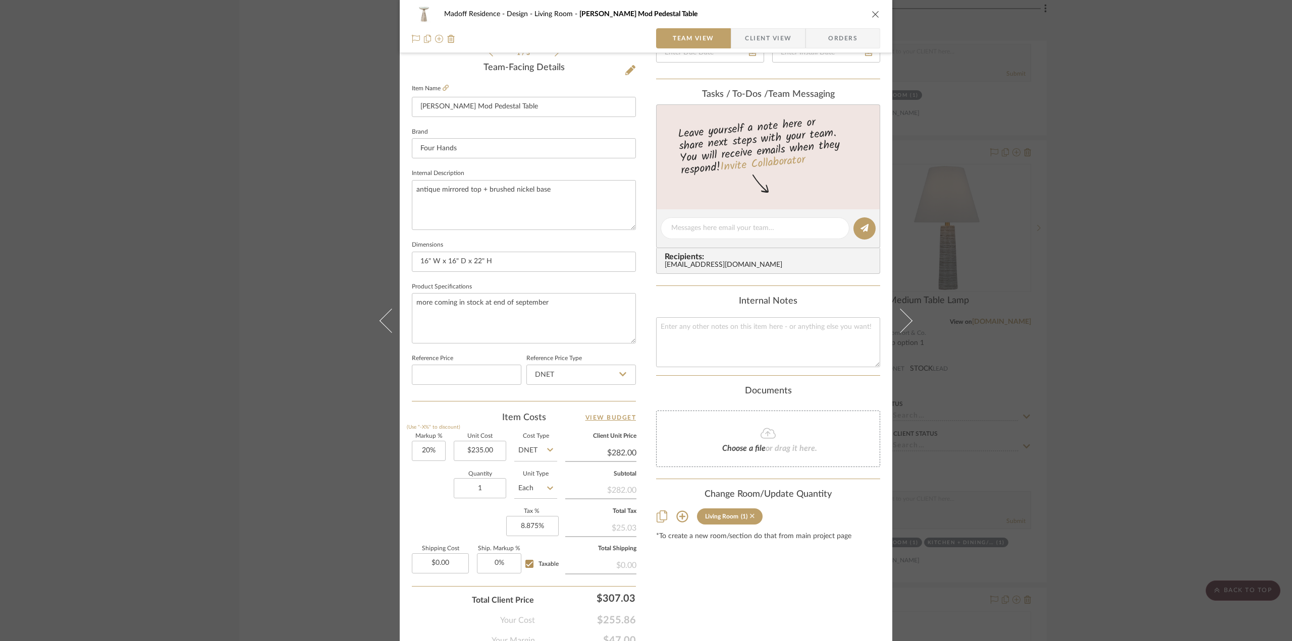
click at [750, 514] on icon at bounding box center [752, 516] width 5 height 7
click at [1099, 460] on div "Madoff Residence - Design Living Room Marlow Mod Pedestal Table Team View Clien…" at bounding box center [646, 320] width 1292 height 641
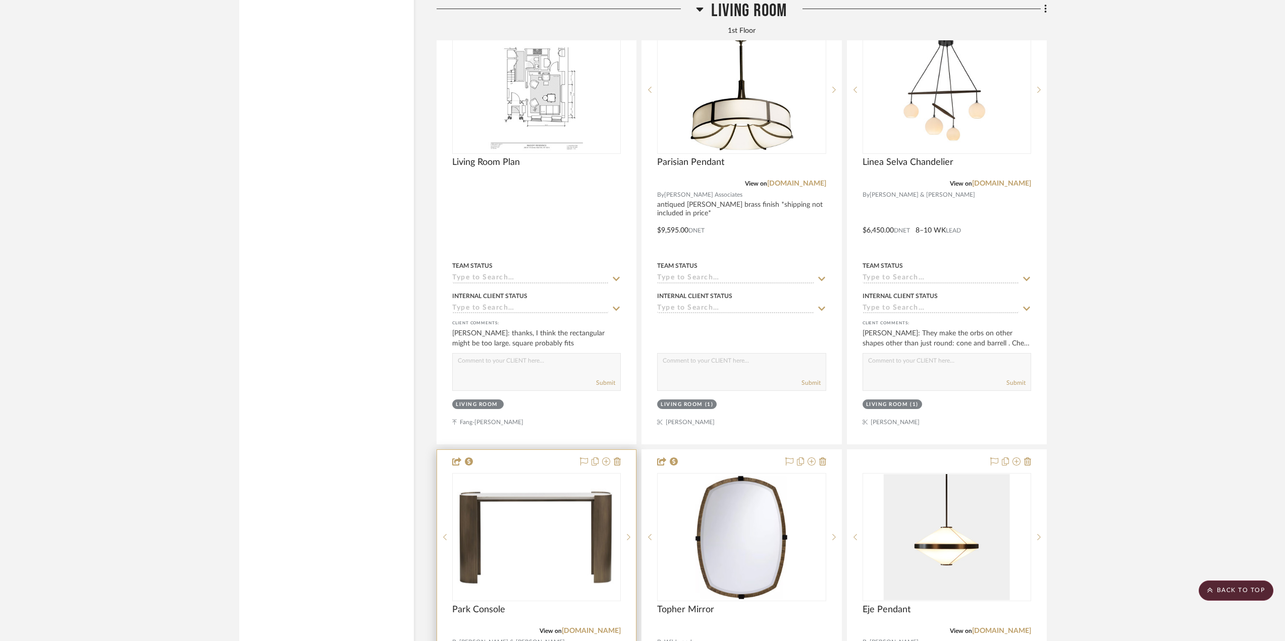
scroll to position [3709, 0]
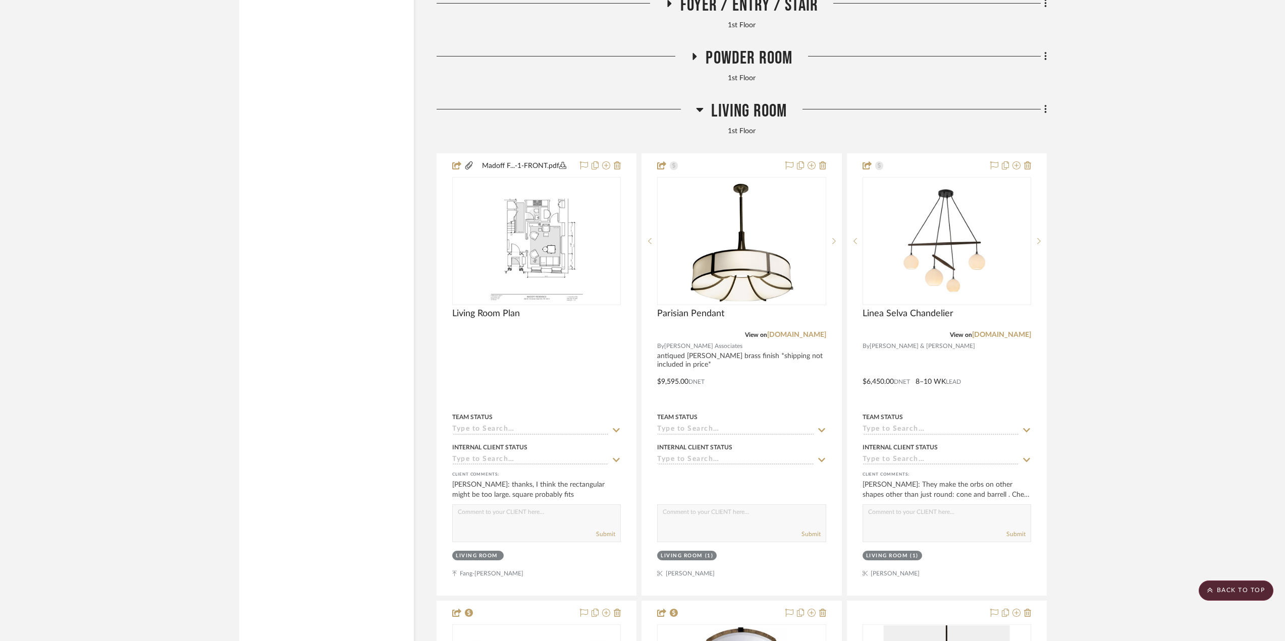
click at [778, 115] on span "Living Room" at bounding box center [749, 111] width 76 height 22
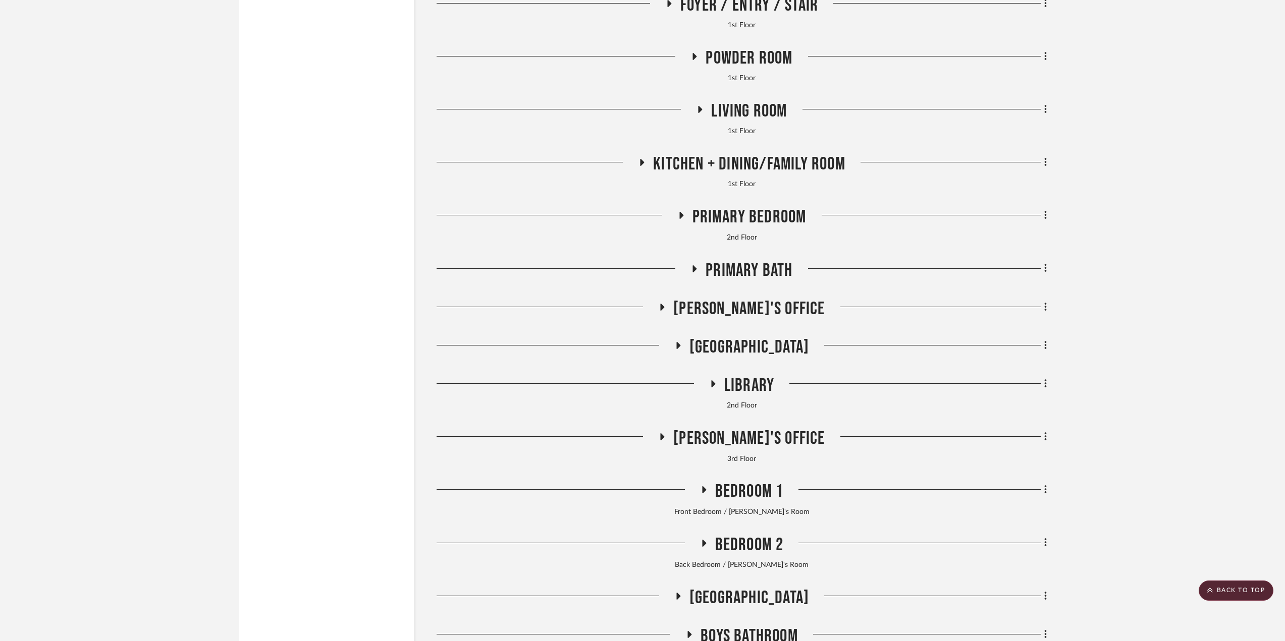
click at [762, 387] on span "Library" at bounding box center [749, 386] width 50 height 22
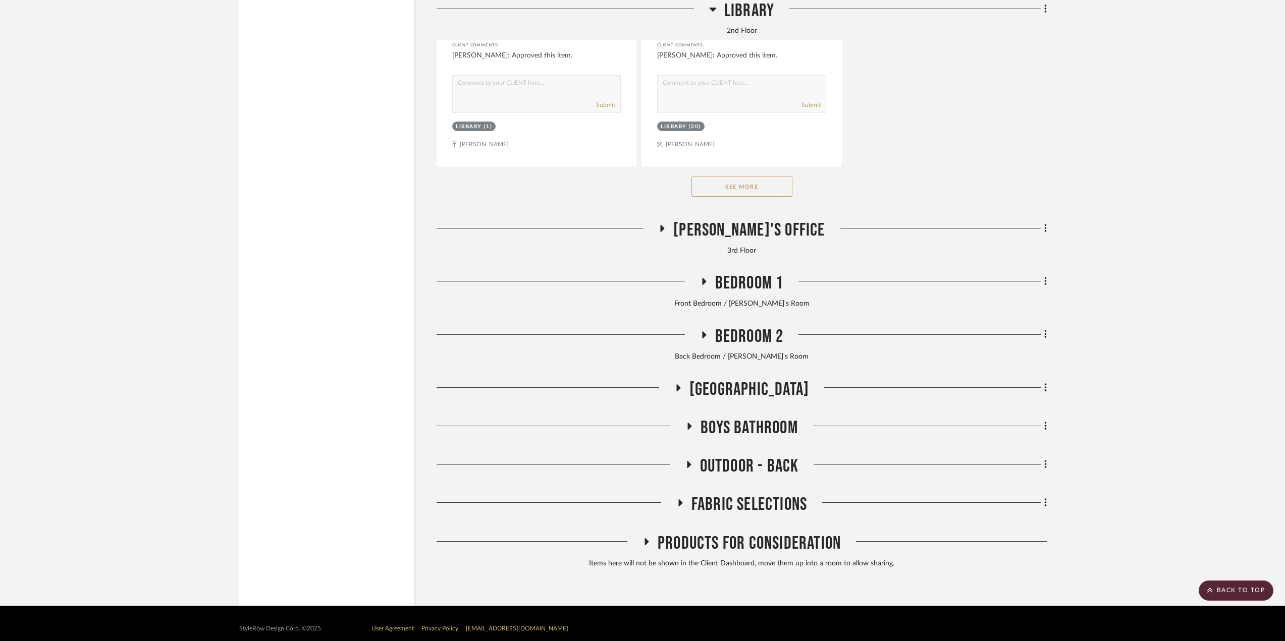
scroll to position [5324, 0]
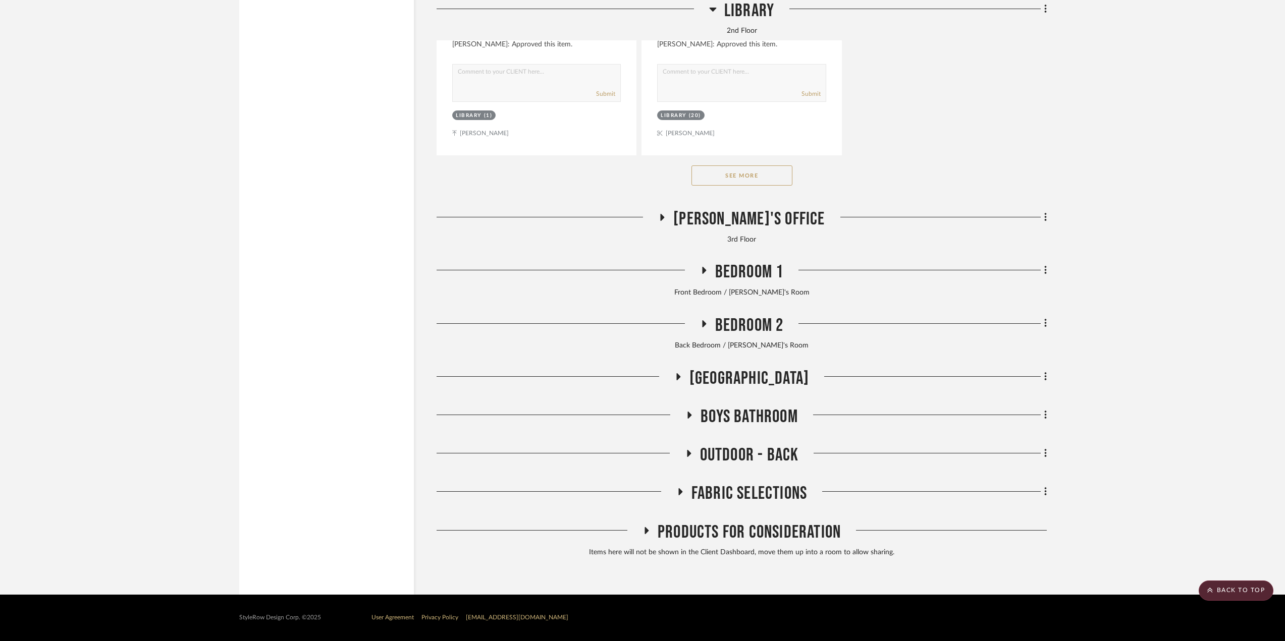
click at [756, 455] on span "Outdoor - Back" at bounding box center [749, 455] width 99 height 22
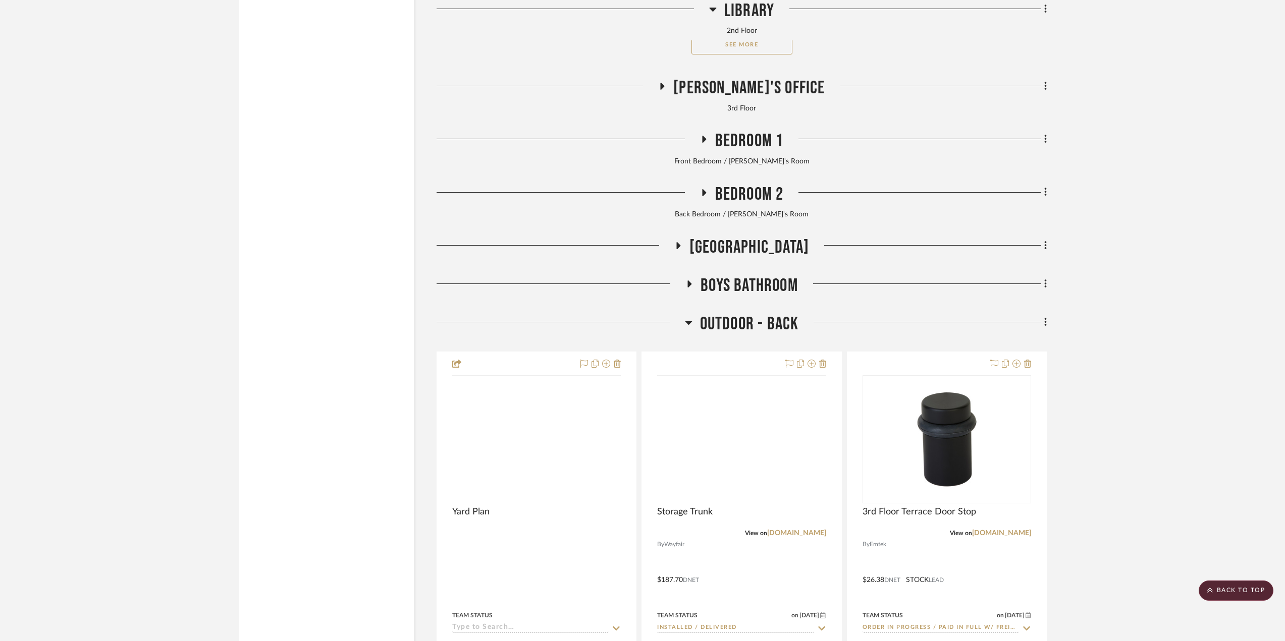
scroll to position [5475, 0]
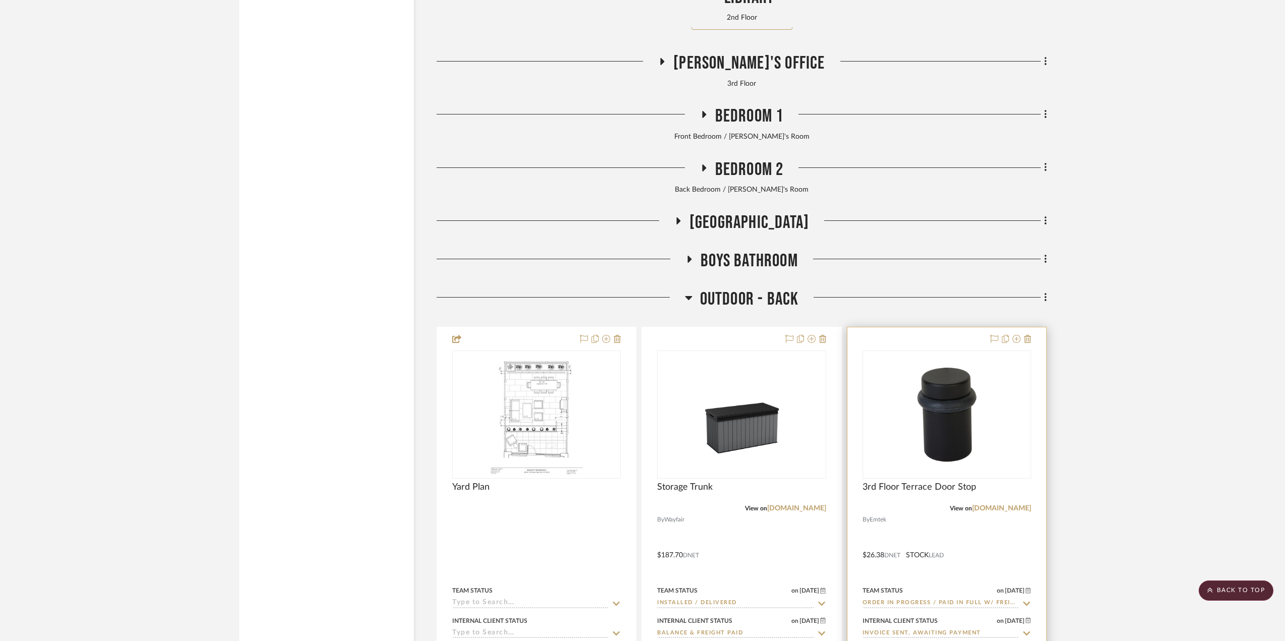
click at [1006, 552] on div at bounding box center [946, 547] width 199 height 441
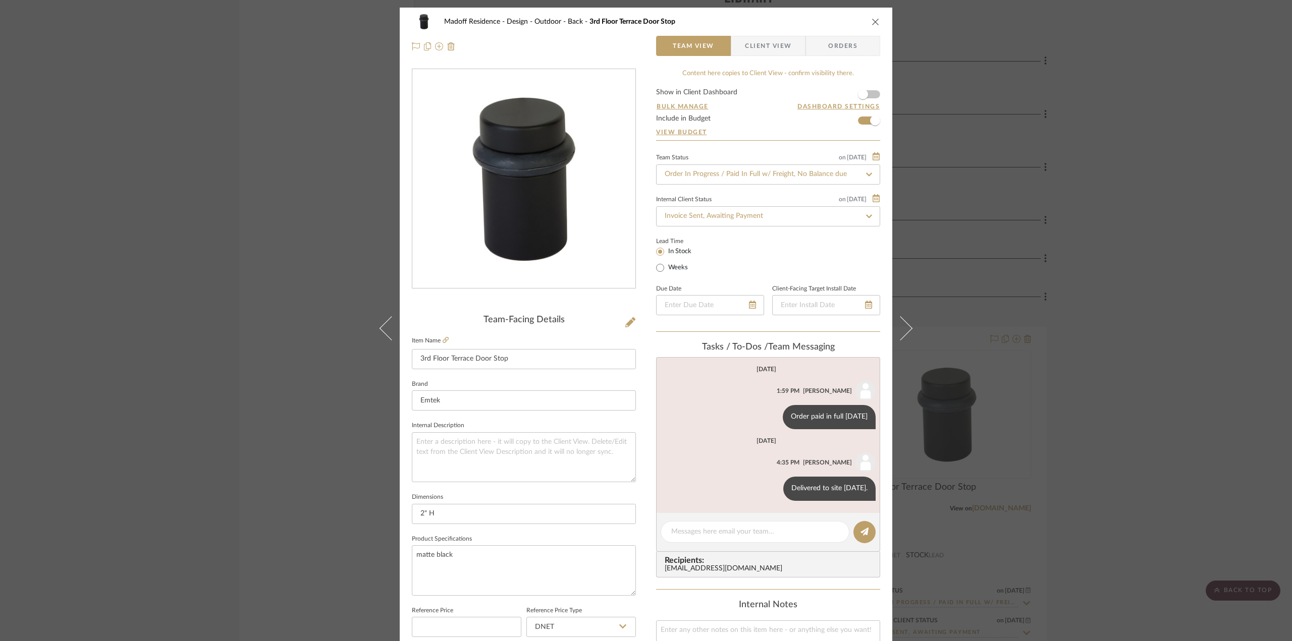
drag, startPoint x: 192, startPoint y: 406, endPoint x: 183, endPoint y: 409, distance: 9.7
click at [192, 406] on div "Madoff Residence - Design Outdoor - Back 3rd Floor Terrace Door Stop Team View …" at bounding box center [646, 320] width 1292 height 641
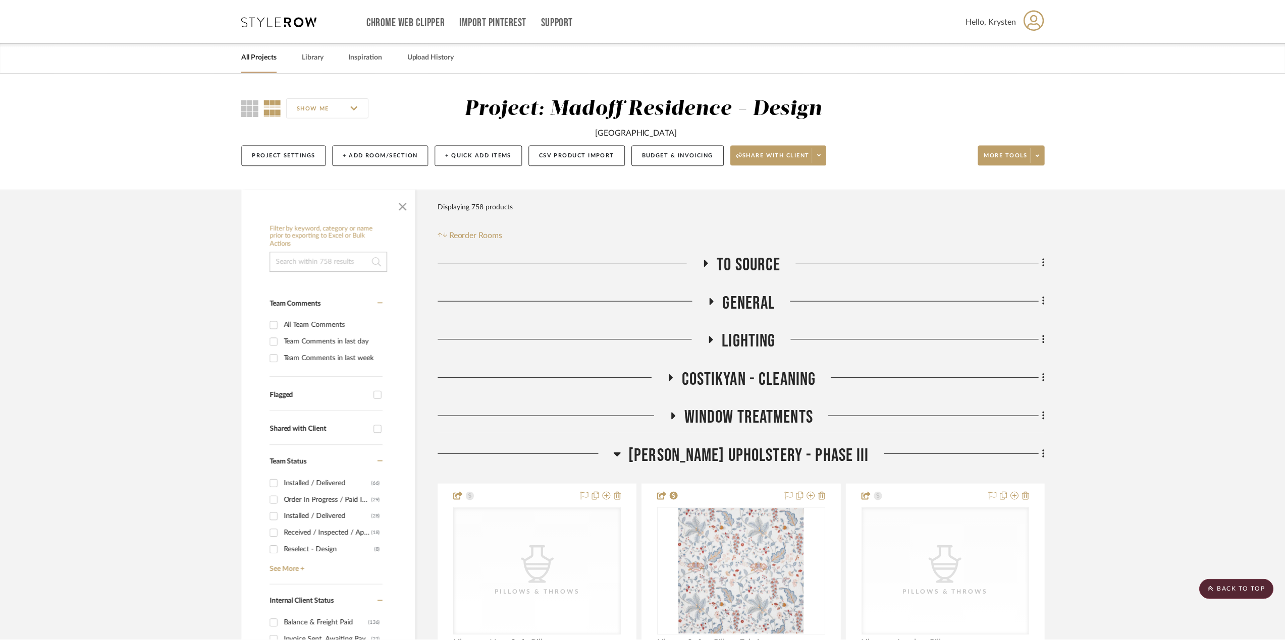
scroll to position [5475, 0]
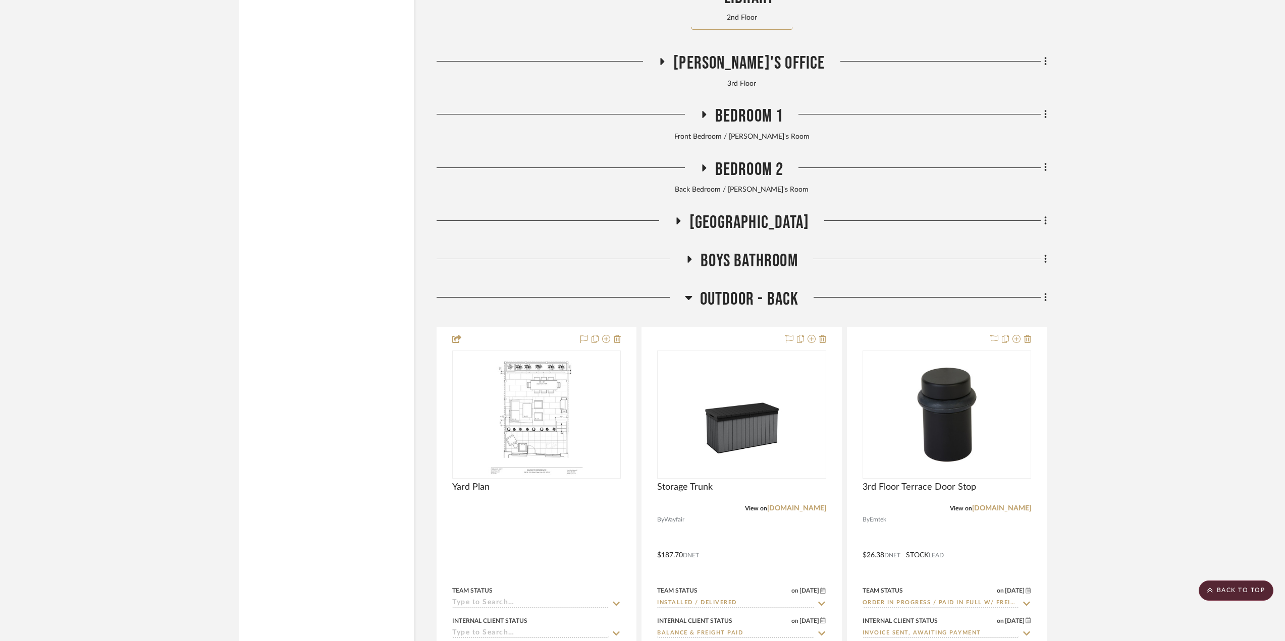
click at [724, 298] on span "Outdoor - Back" at bounding box center [749, 300] width 99 height 22
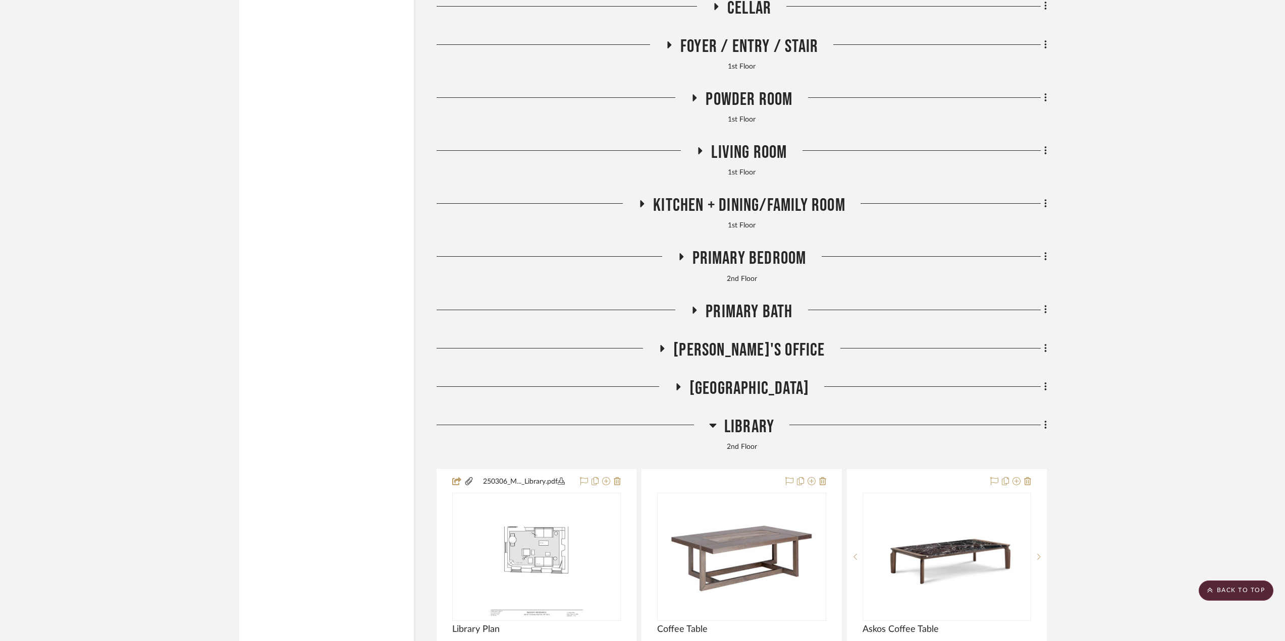
scroll to position [3608, 0]
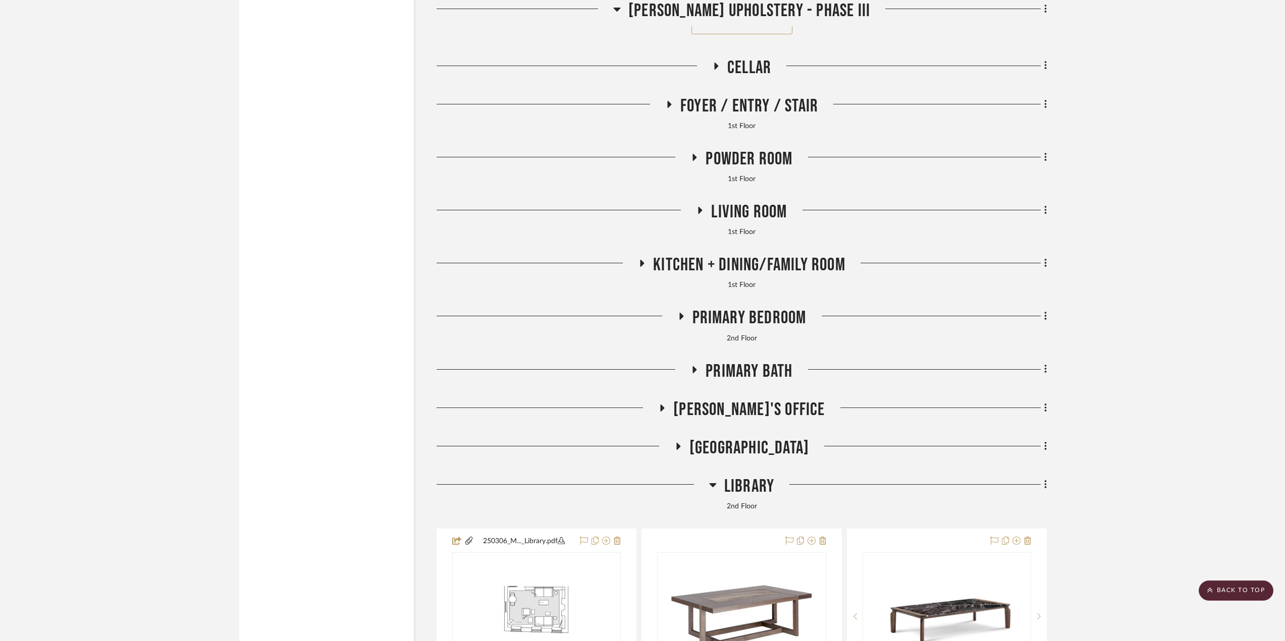
click at [741, 213] on span "Living Room" at bounding box center [749, 212] width 76 height 22
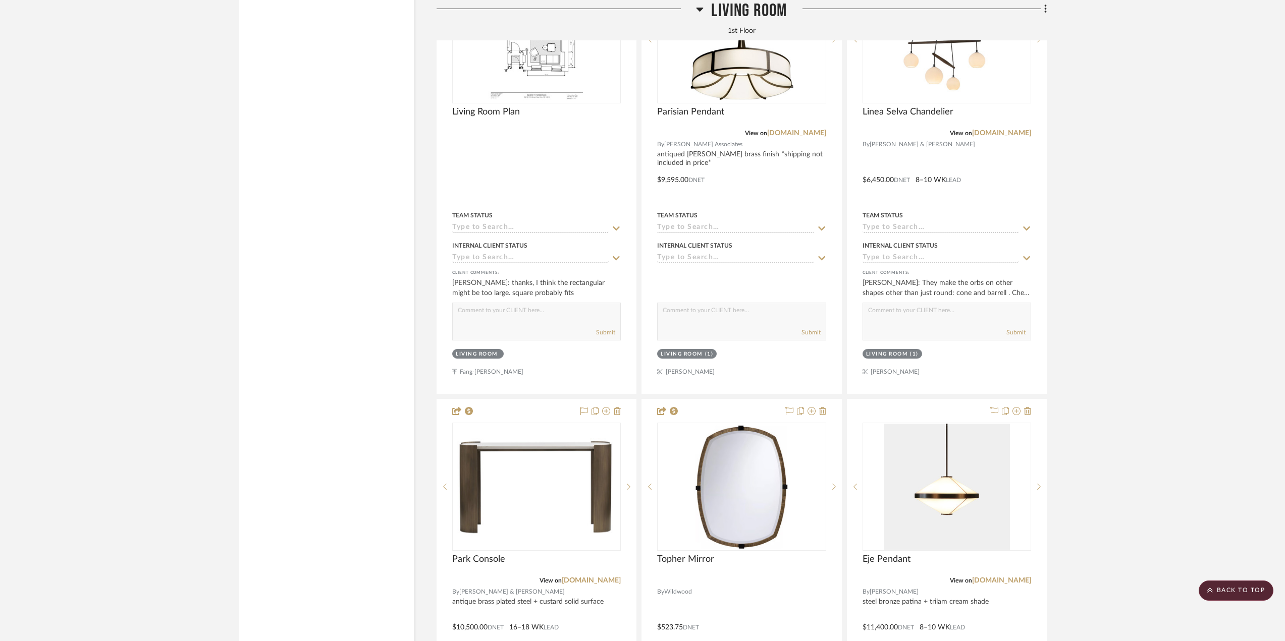
scroll to position [4214, 0]
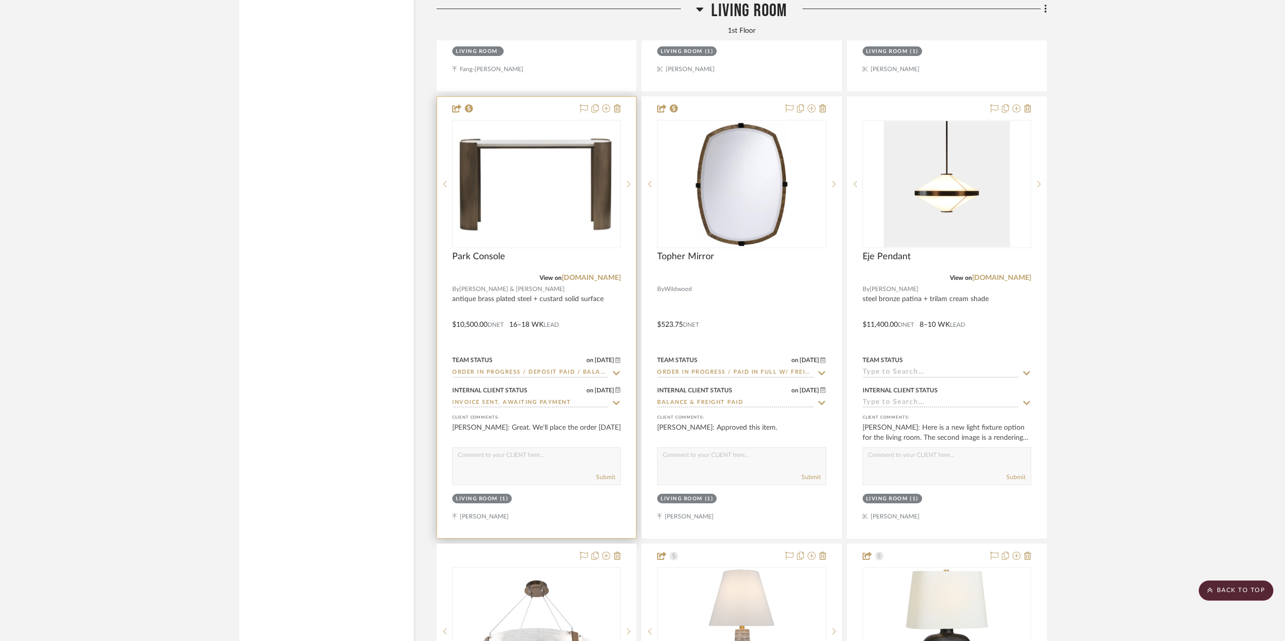
click at [578, 313] on div at bounding box center [536, 317] width 199 height 441
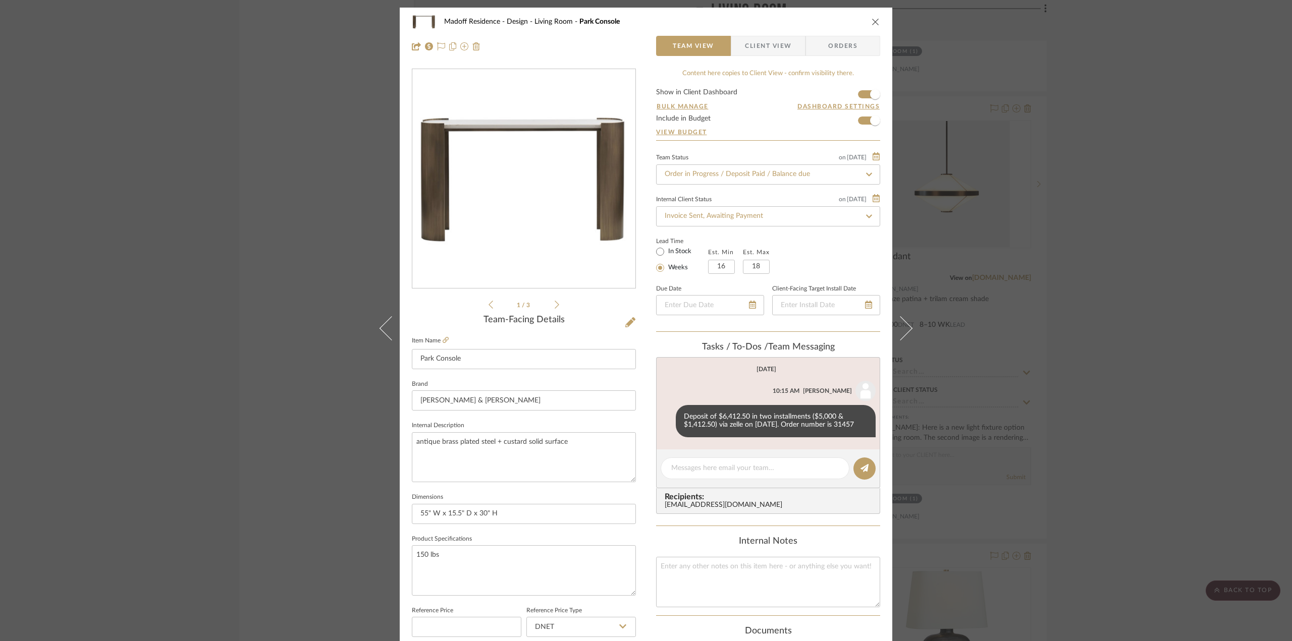
drag, startPoint x: 294, startPoint y: 381, endPoint x: 299, endPoint y: 387, distance: 7.5
click at [294, 381] on div "Madoff Residence - Design Living Room Park Console Team View Client View Orders…" at bounding box center [646, 320] width 1292 height 641
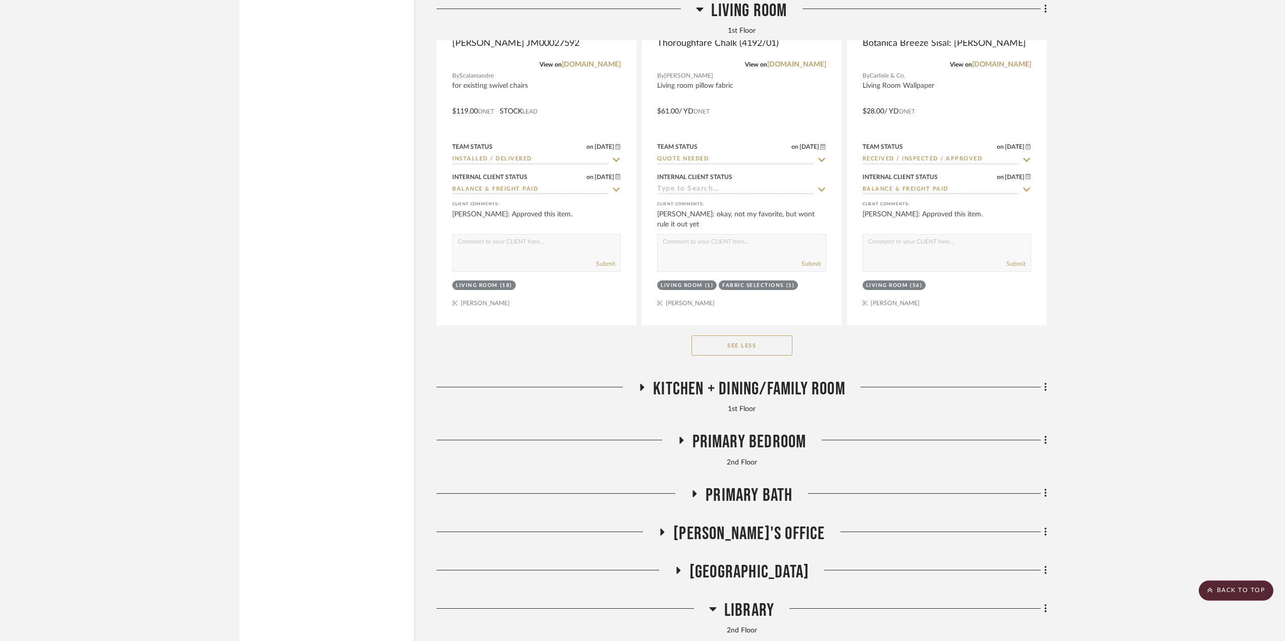
scroll to position [8553, 0]
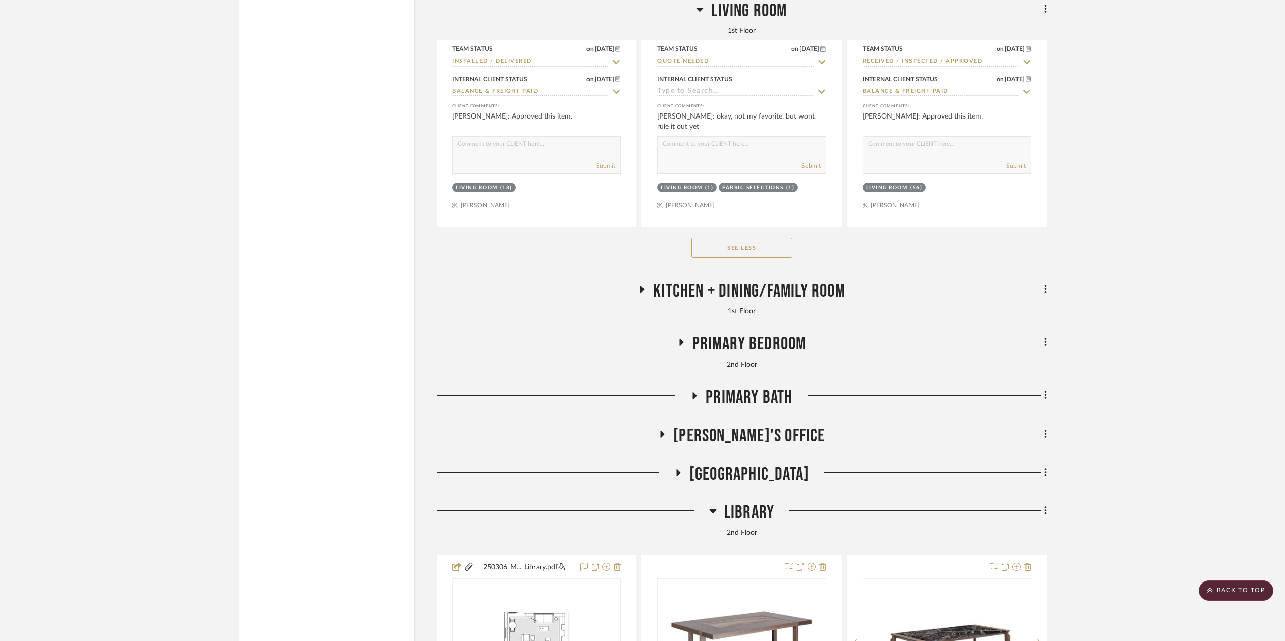
click at [740, 295] on span "Kitchen + Dining/Family Room" at bounding box center [749, 292] width 192 height 22
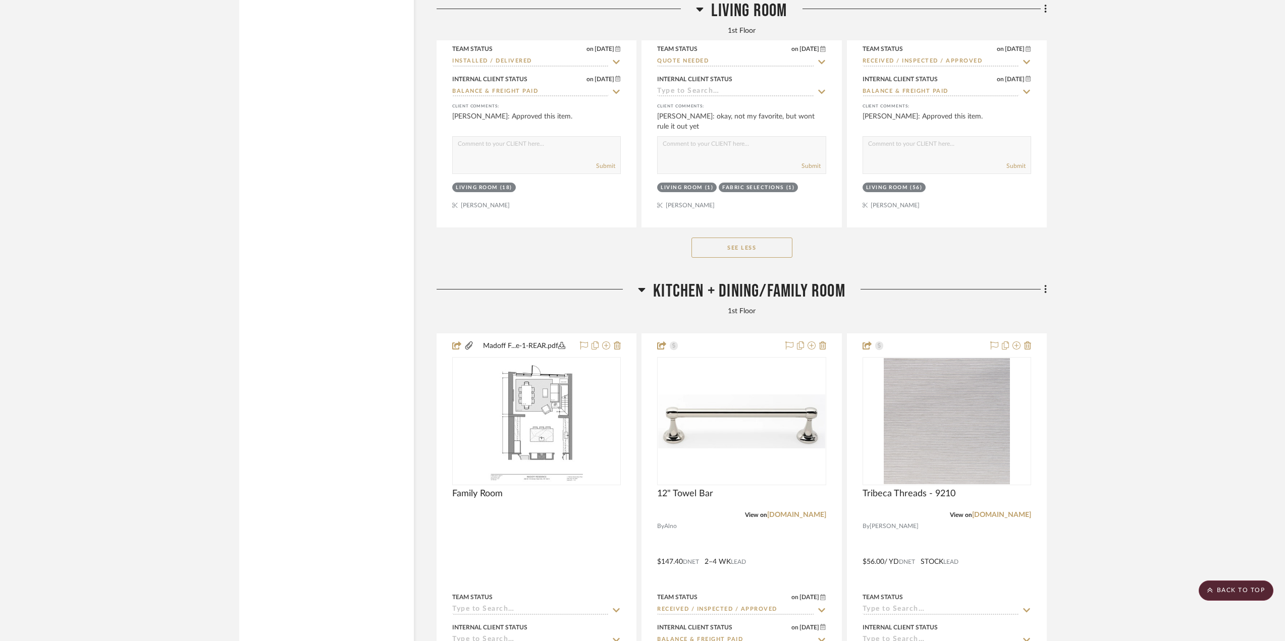
click at [740, 295] on span "Kitchen + Dining/Family Room" at bounding box center [749, 292] width 192 height 22
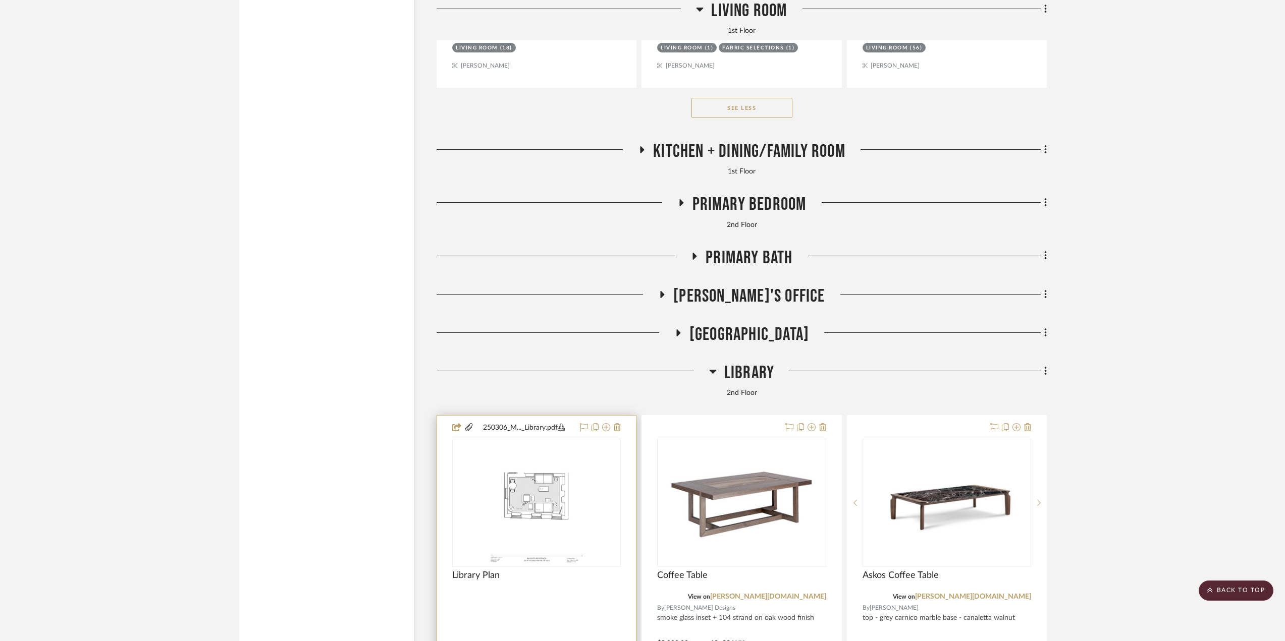
scroll to position [8754, 0]
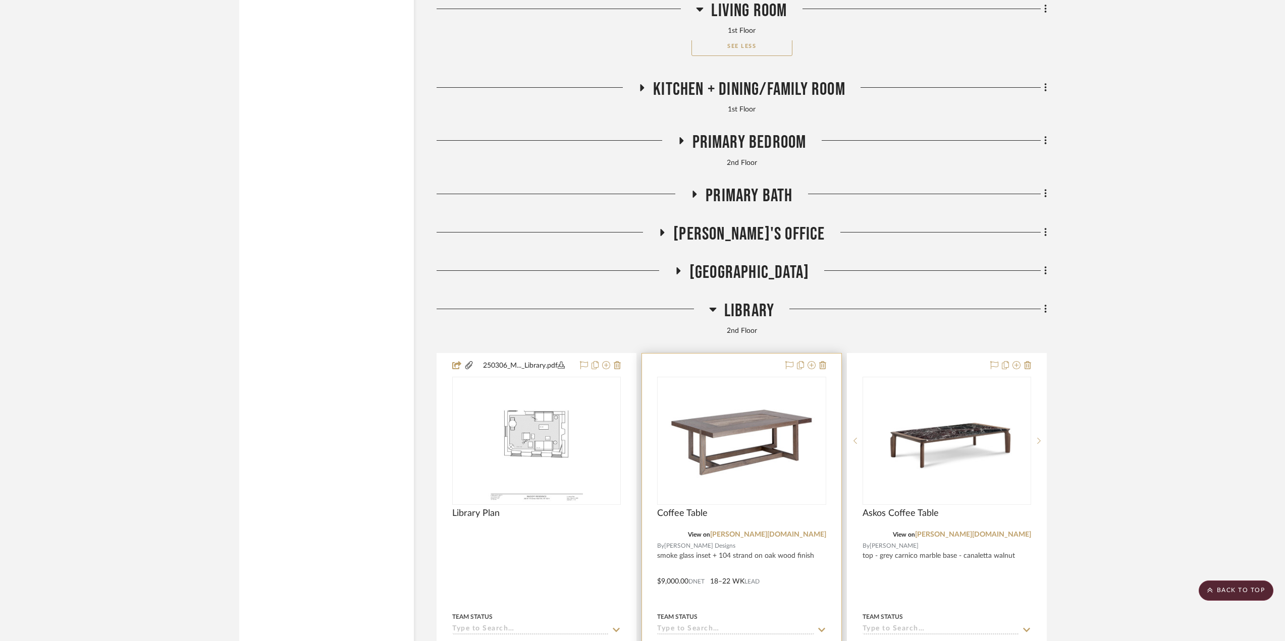
click at [805, 580] on div at bounding box center [741, 574] width 199 height 441
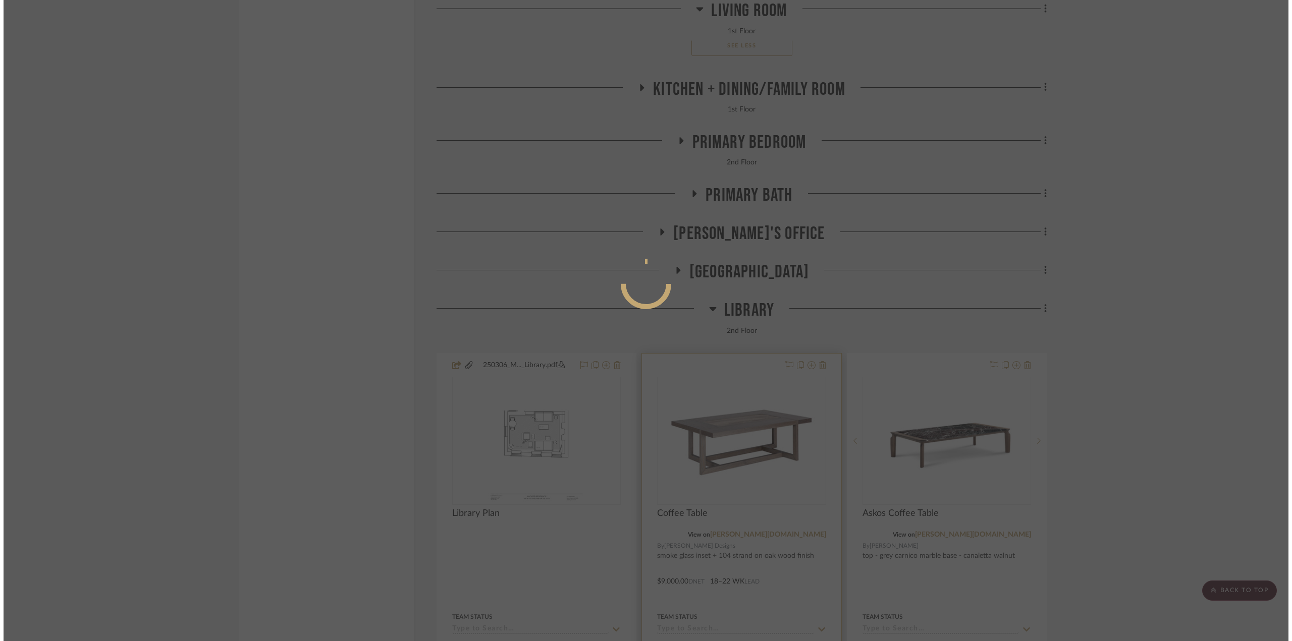
scroll to position [0, 0]
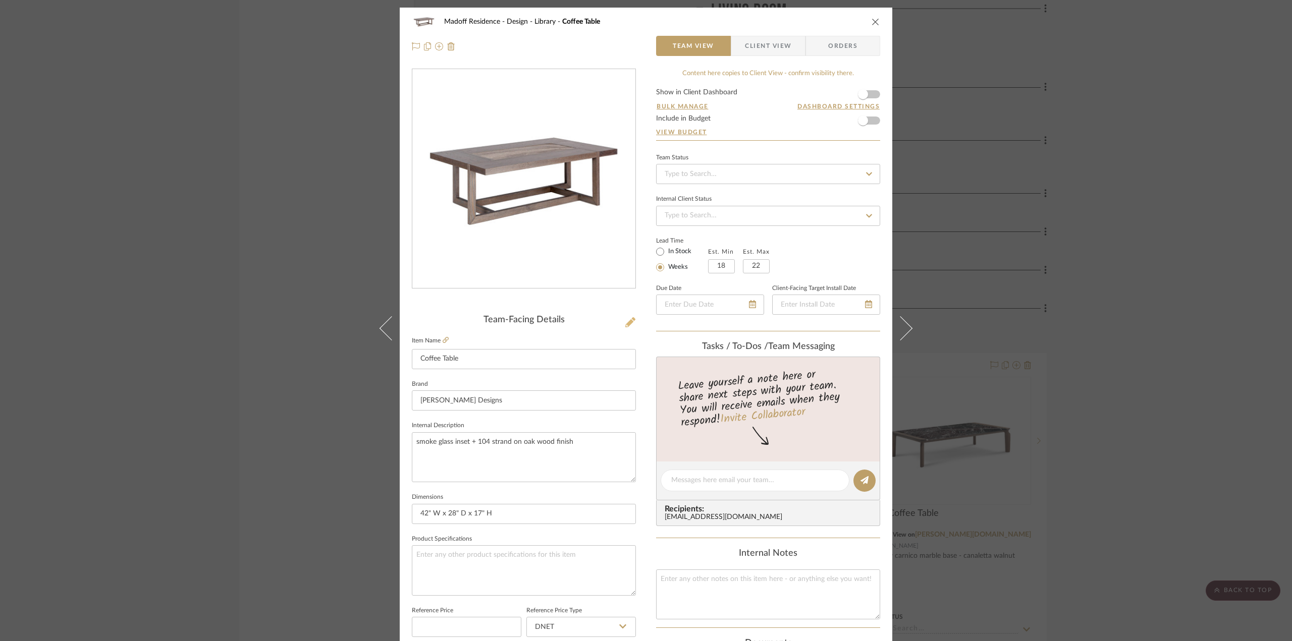
click at [631, 324] on icon at bounding box center [630, 322] width 10 height 10
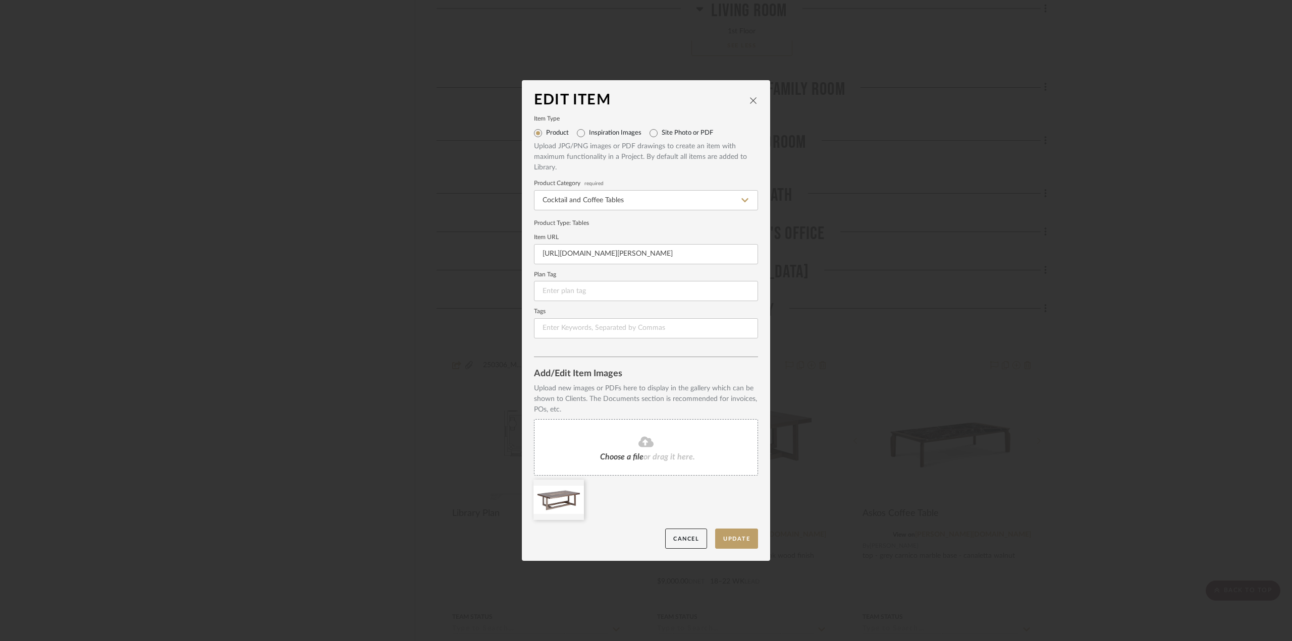
click at [633, 467] on div "Choose a file or drag it here." at bounding box center [646, 447] width 224 height 57
click at [573, 485] on icon at bounding box center [576, 486] width 7 height 8
click at [737, 538] on button "Update" at bounding box center [736, 539] width 43 height 21
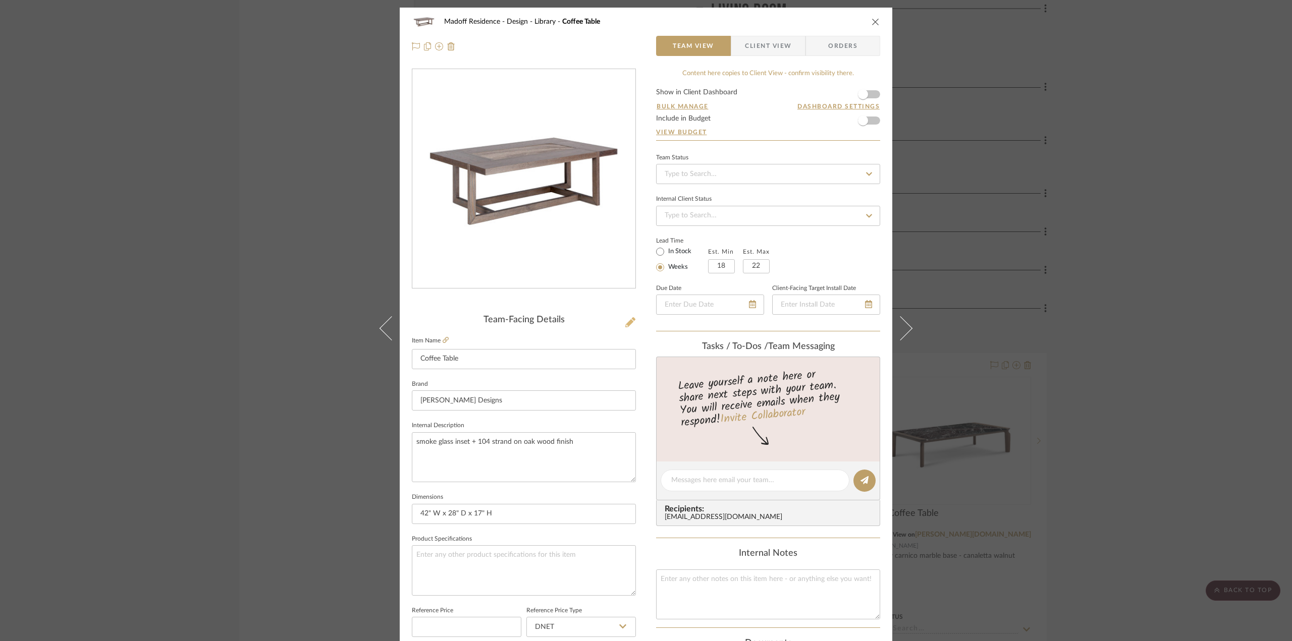
click at [628, 321] on icon at bounding box center [630, 322] width 10 height 10
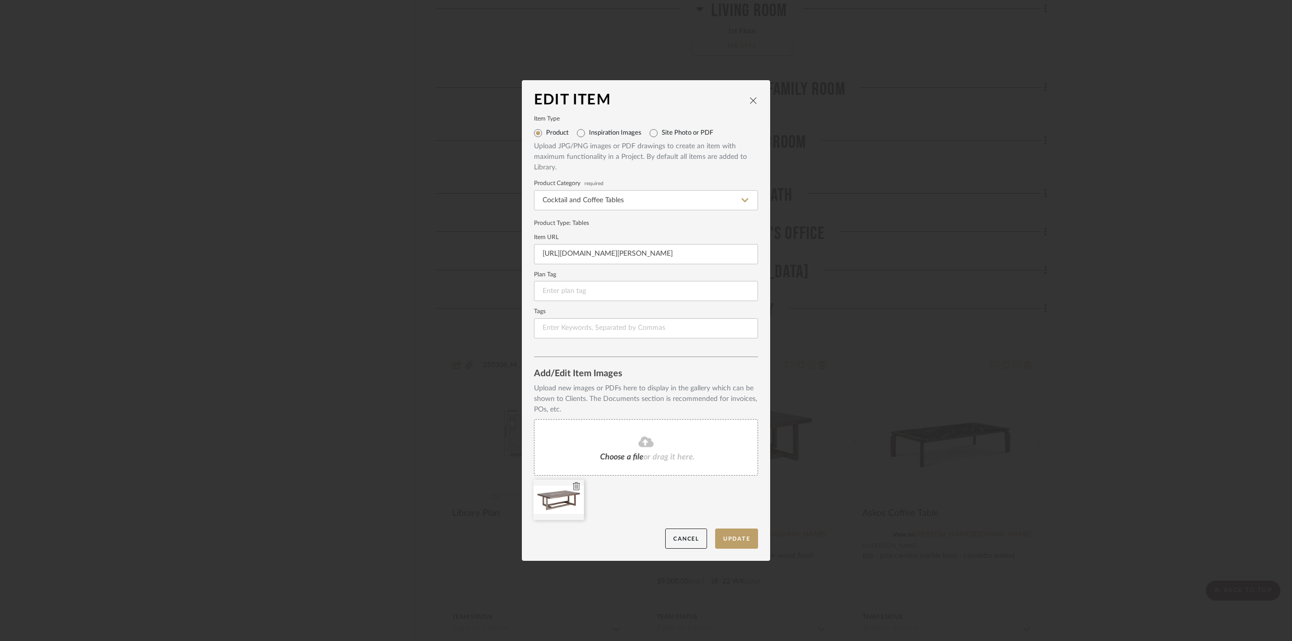
click at [573, 485] on icon at bounding box center [576, 486] width 7 height 8
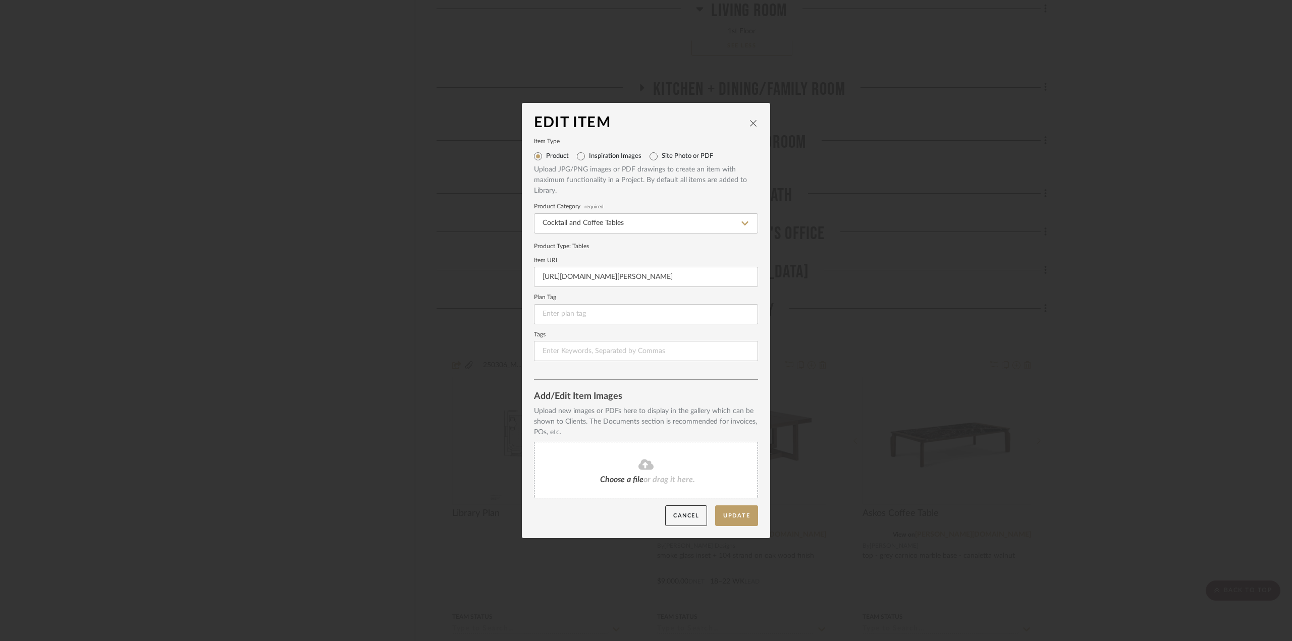
click at [650, 463] on fa-icon at bounding box center [646, 465] width 92 height 13
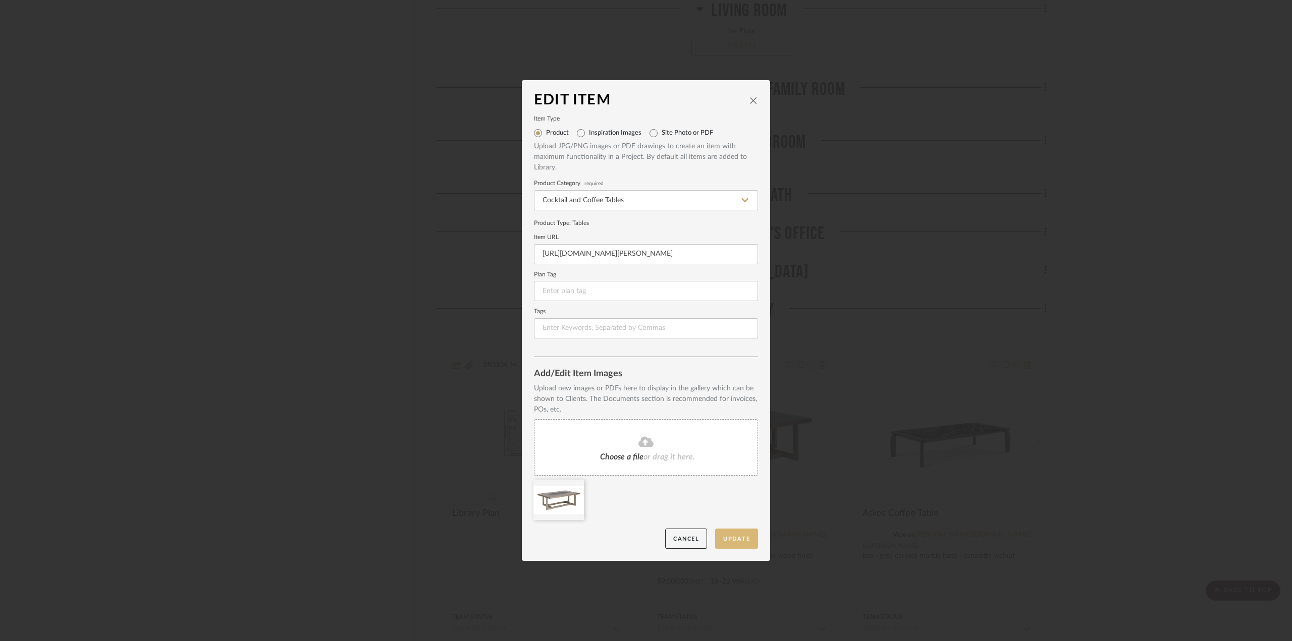
click at [727, 534] on button "Update" at bounding box center [736, 539] width 43 height 21
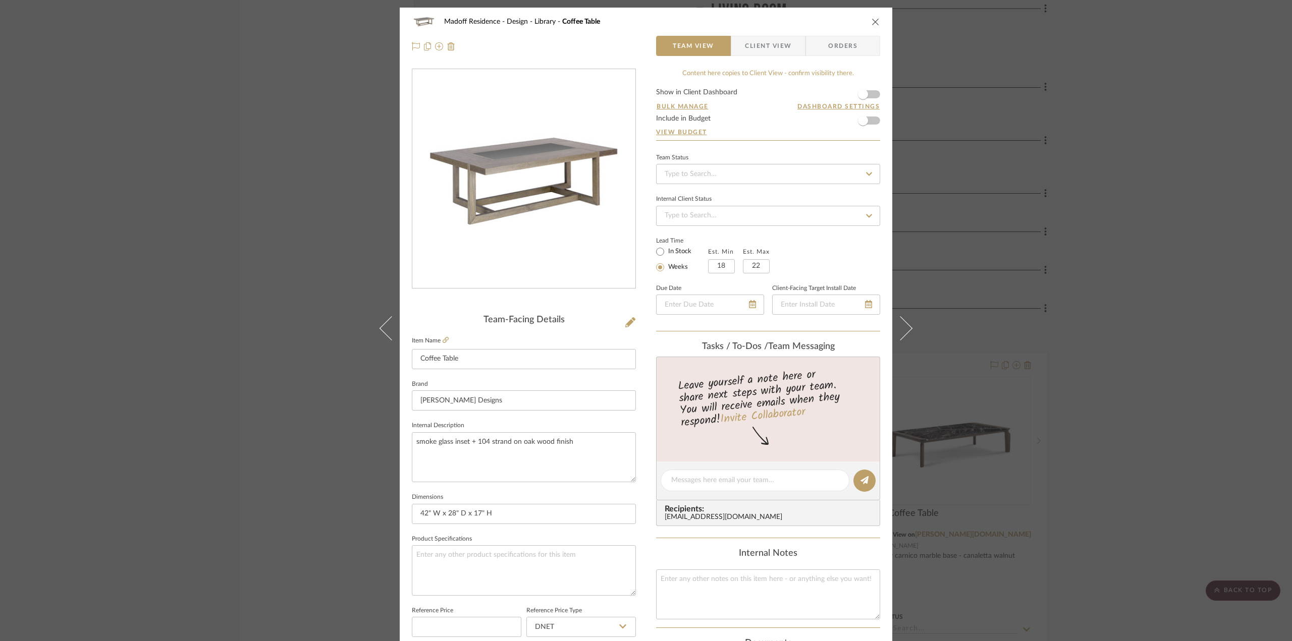
click at [1121, 514] on div "Madoff Residence - Design Library Coffee Table Team View Client View Orders Tea…" at bounding box center [646, 320] width 1292 height 641
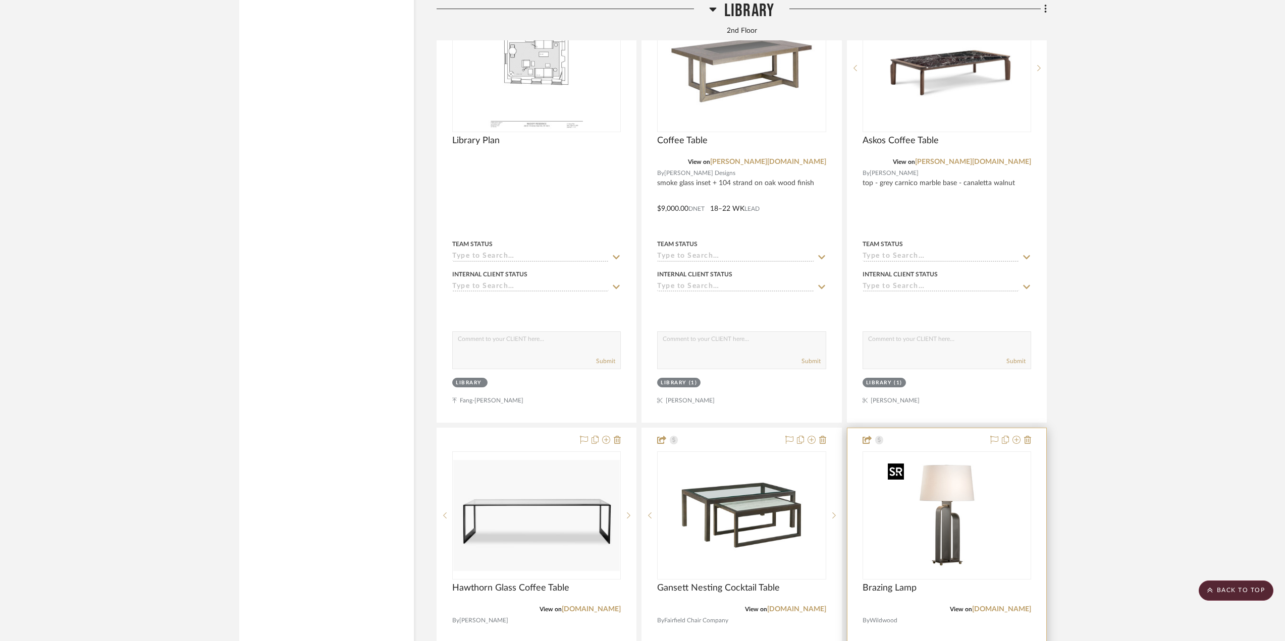
scroll to position [9158, 0]
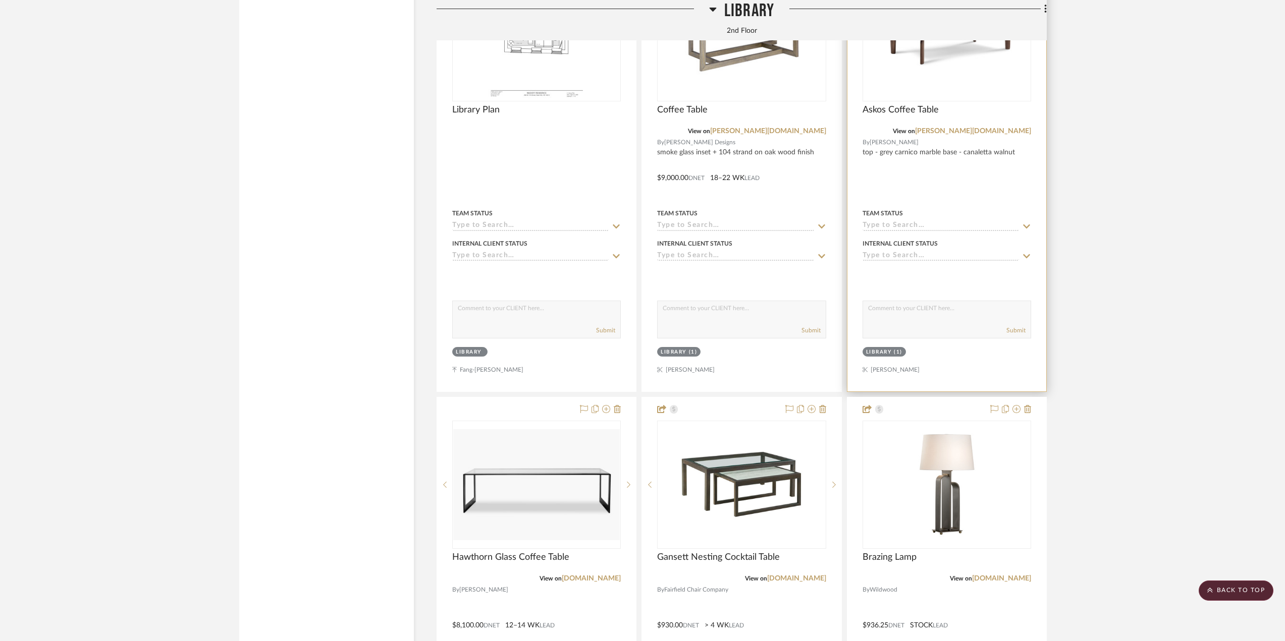
click at [942, 65] on img "0" at bounding box center [946, 37] width 166 height 65
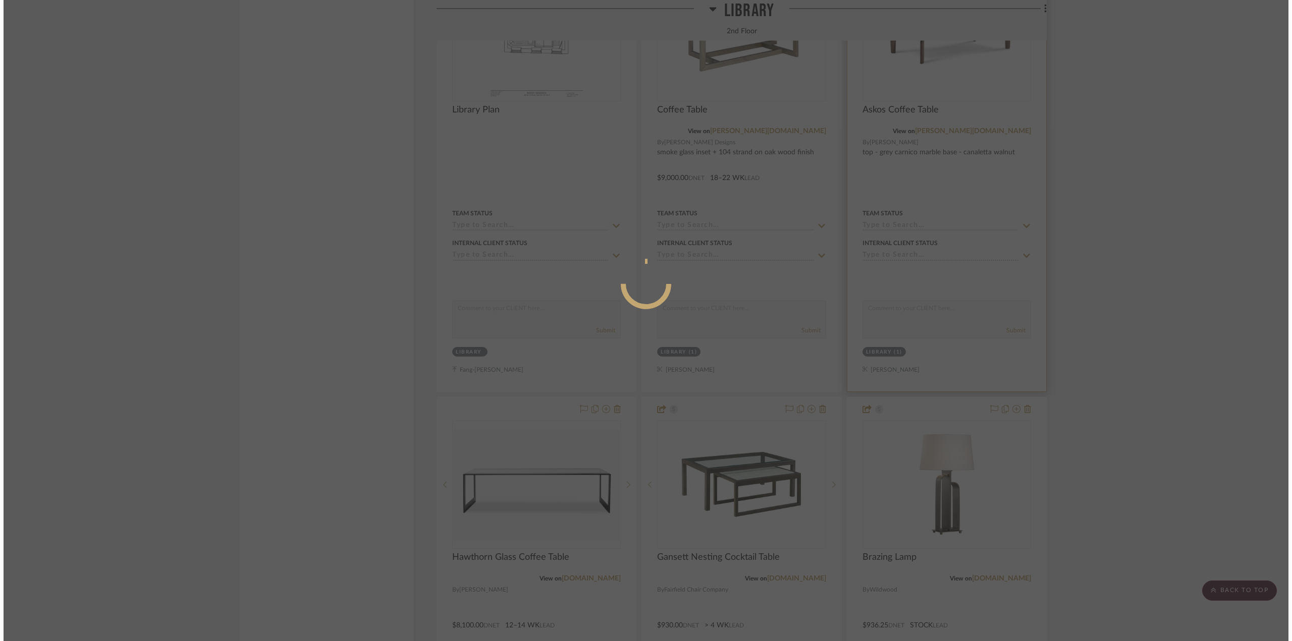
scroll to position [0, 0]
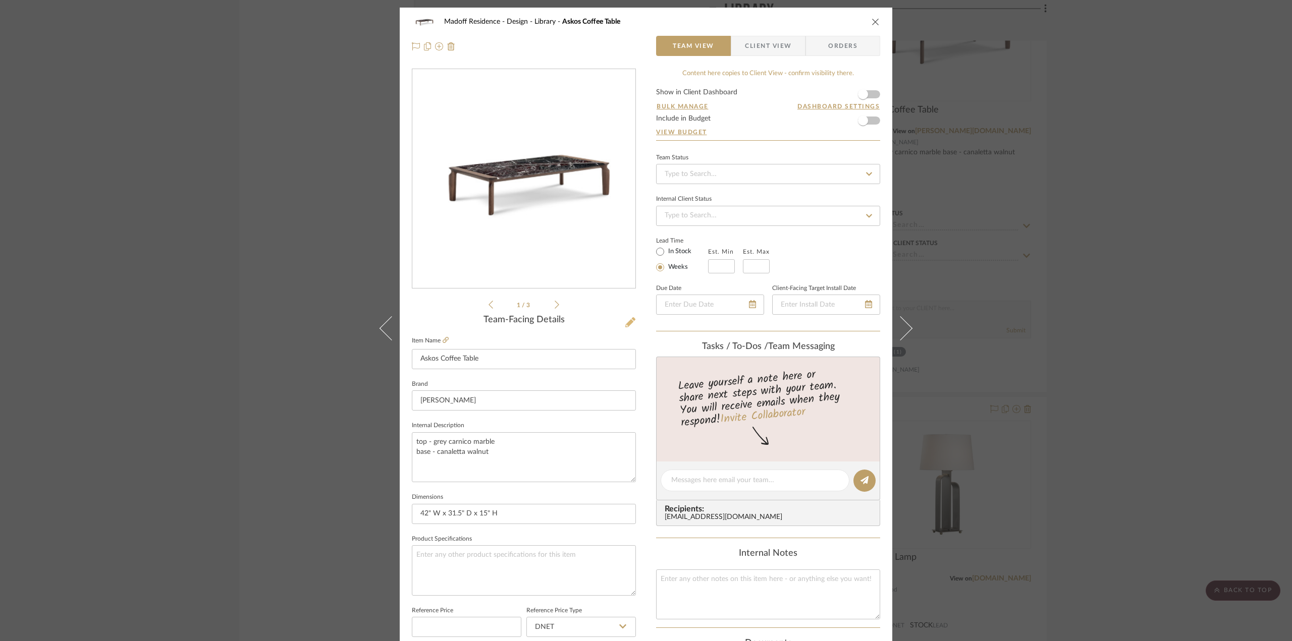
click at [626, 317] on icon at bounding box center [630, 322] width 10 height 10
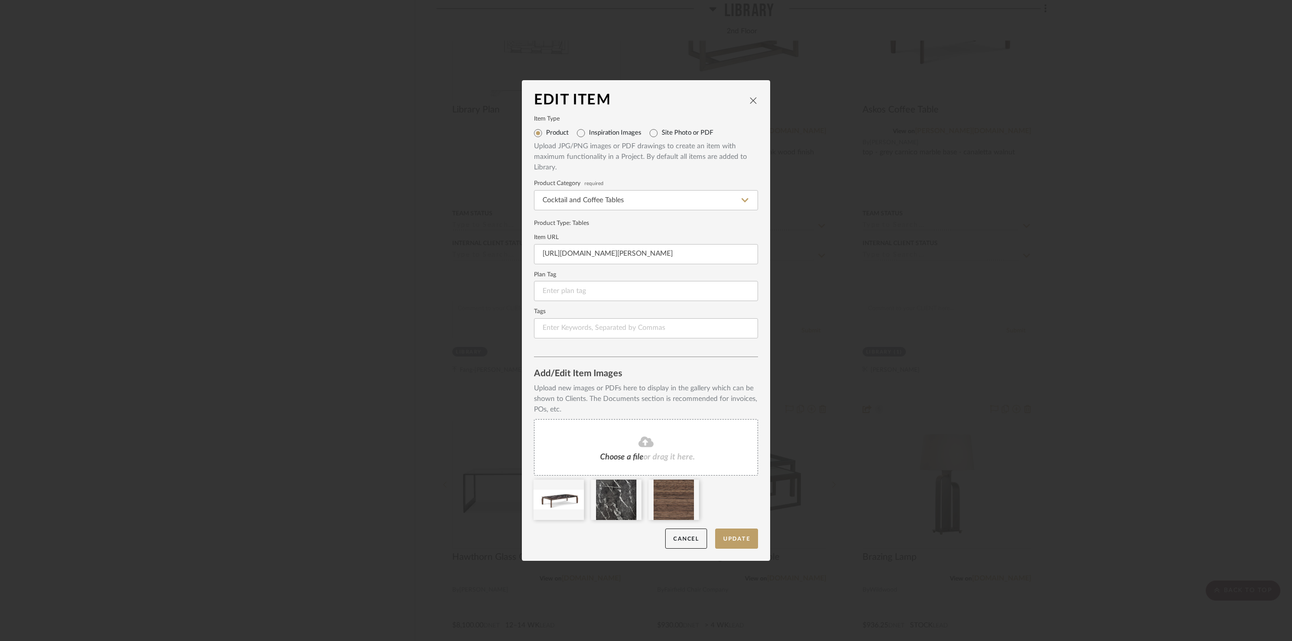
click at [643, 458] on span "or drag it here." at bounding box center [668, 457] width 51 height 8
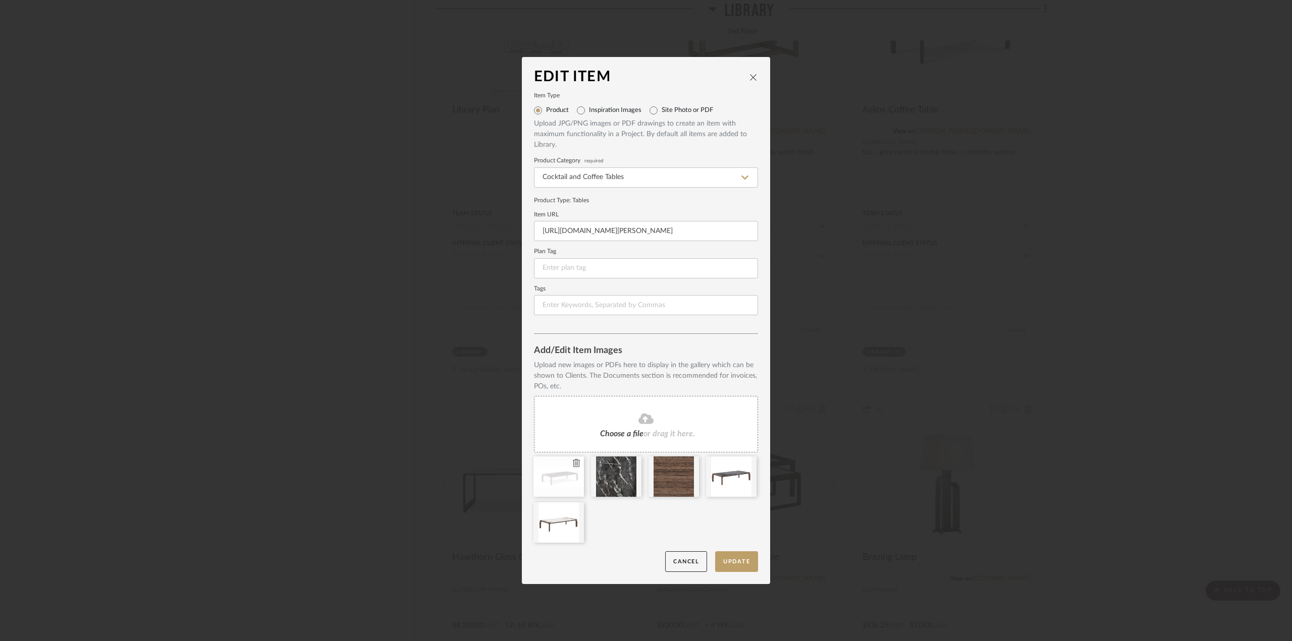
click at [573, 460] on icon at bounding box center [576, 463] width 7 height 8
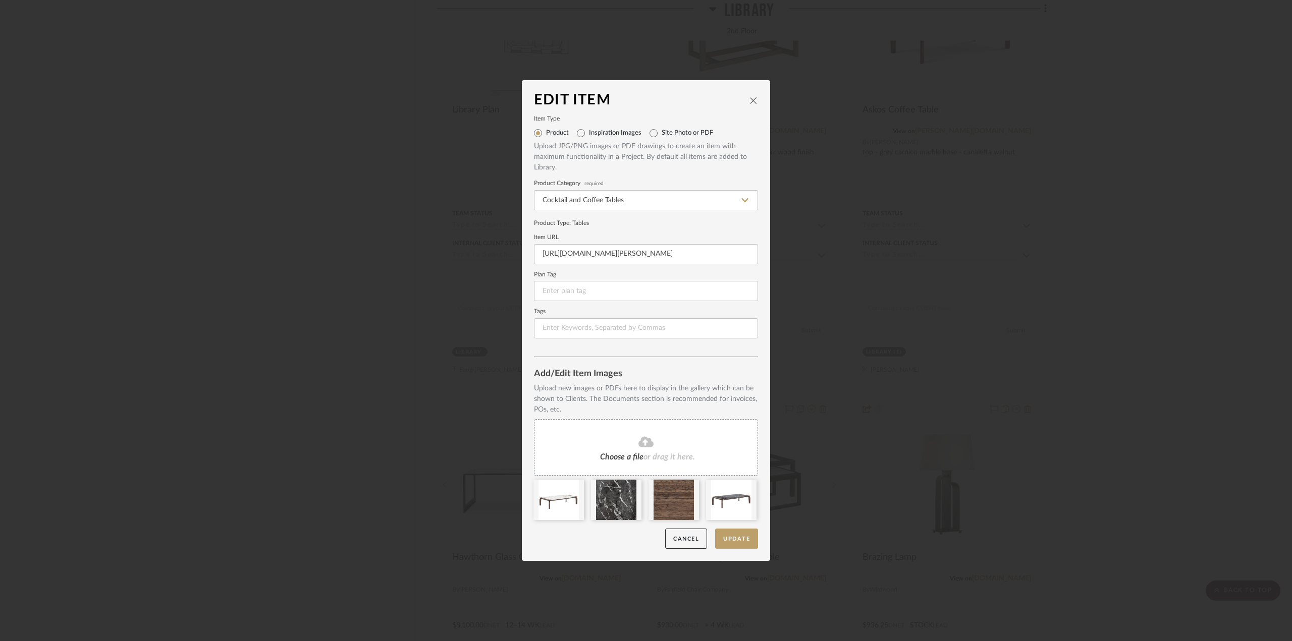
click at [629, 436] on fa-icon at bounding box center [646, 442] width 92 height 13
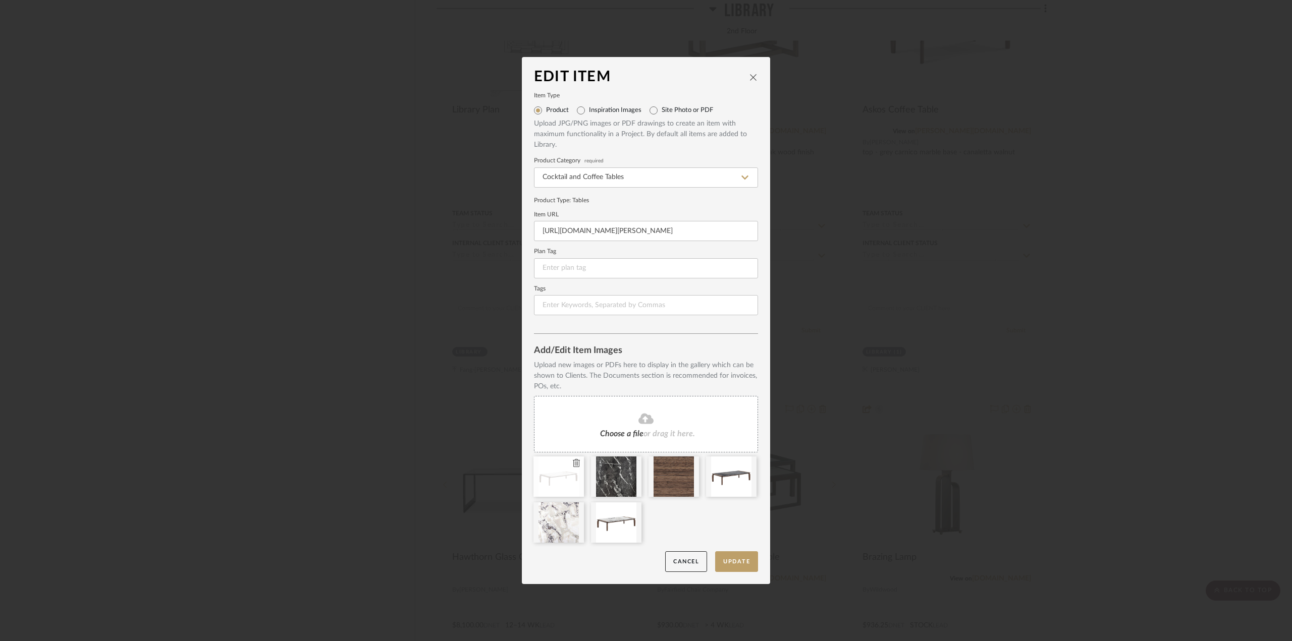
click at [574, 459] on icon at bounding box center [576, 463] width 7 height 8
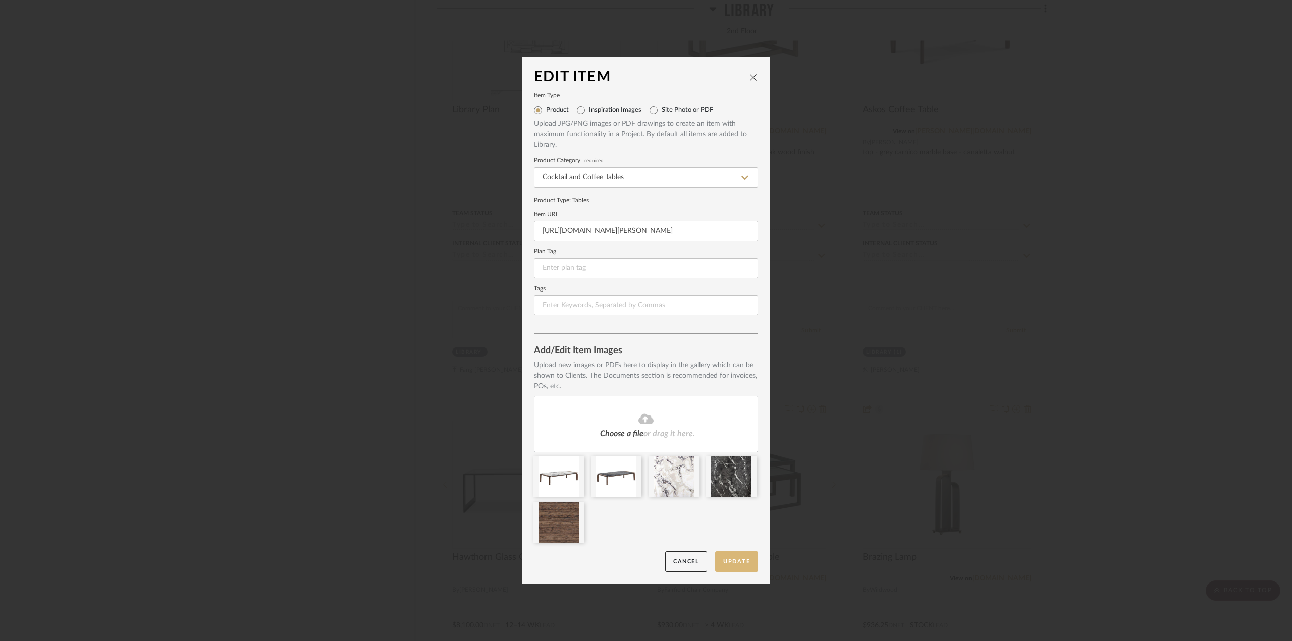
click at [745, 563] on button "Update" at bounding box center [736, 561] width 43 height 21
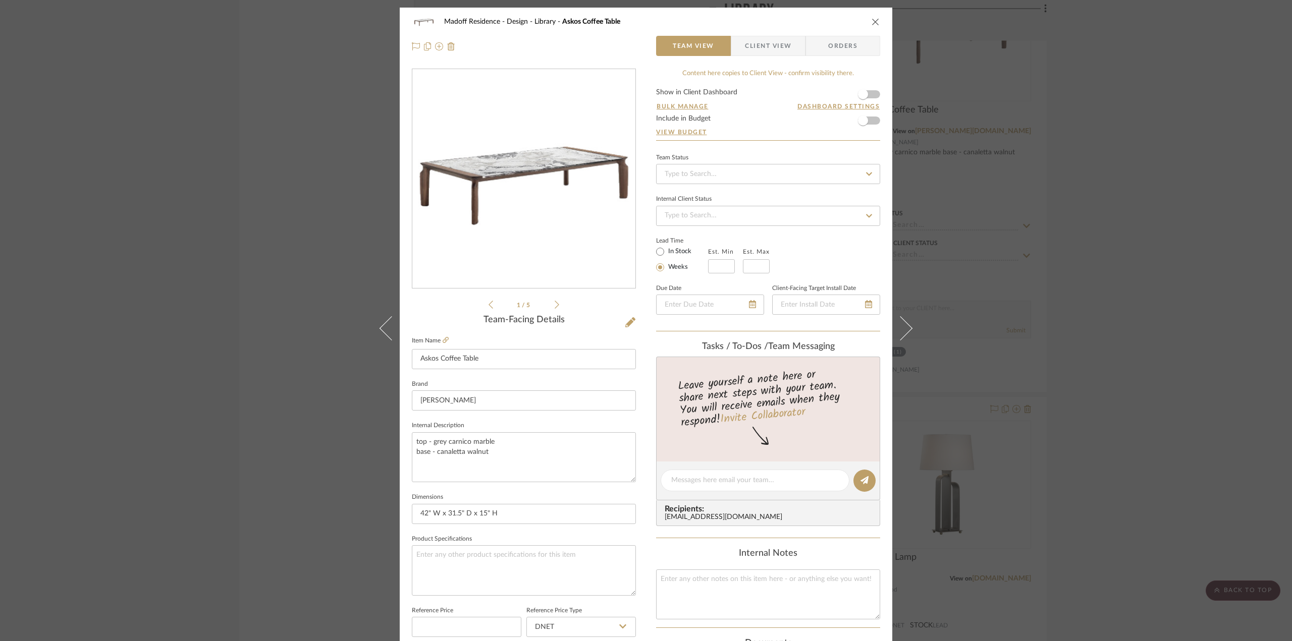
click at [1282, 370] on div "Madoff Residence - Design Library Askos Coffee Table Team View Client View Orde…" at bounding box center [646, 320] width 1292 height 641
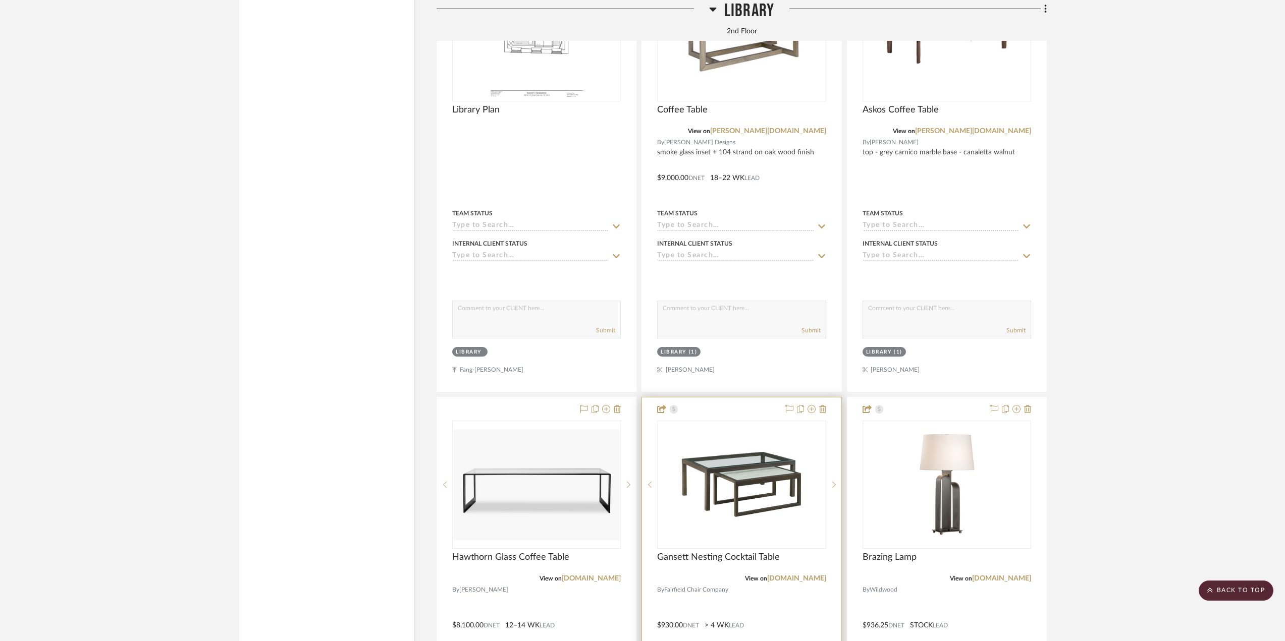
scroll to position [9007, 0]
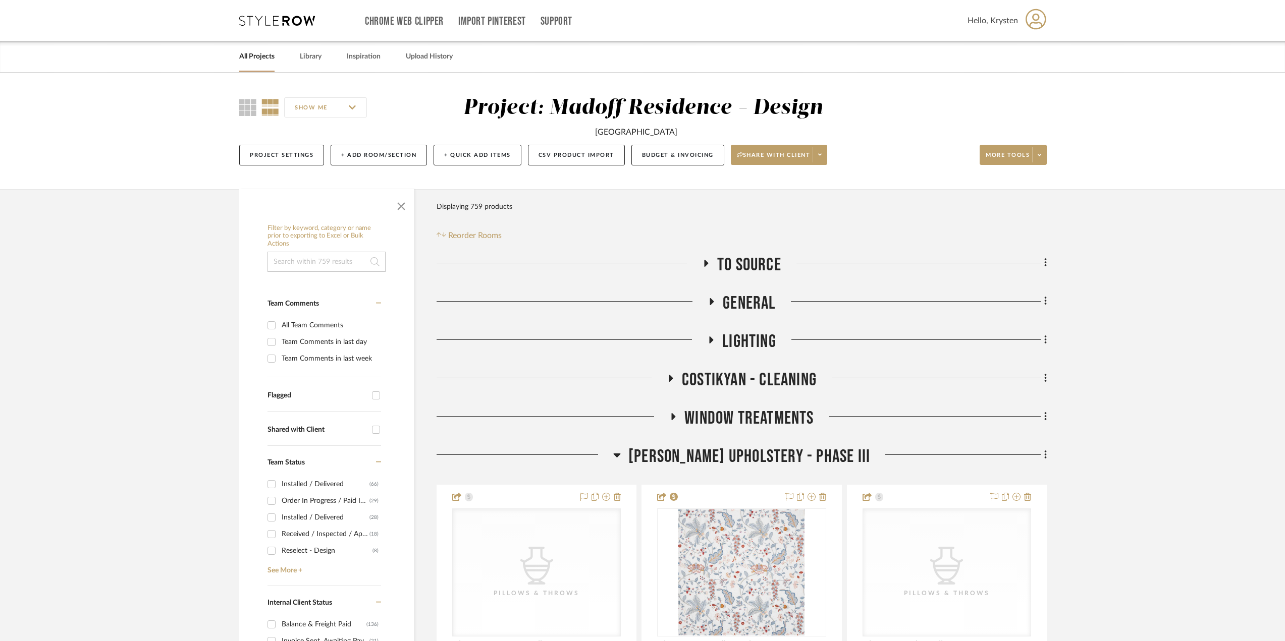
click at [672, 462] on span "[PERSON_NAME] Upholstery - Phase III" at bounding box center [749, 457] width 242 height 22
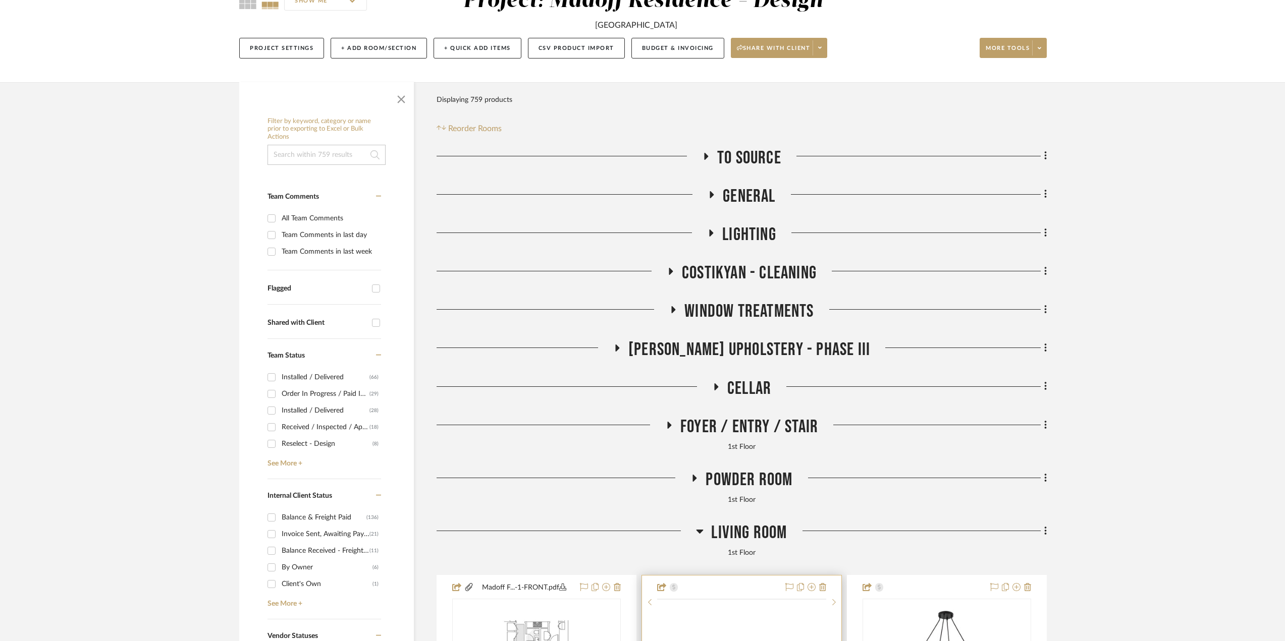
scroll to position [202, 0]
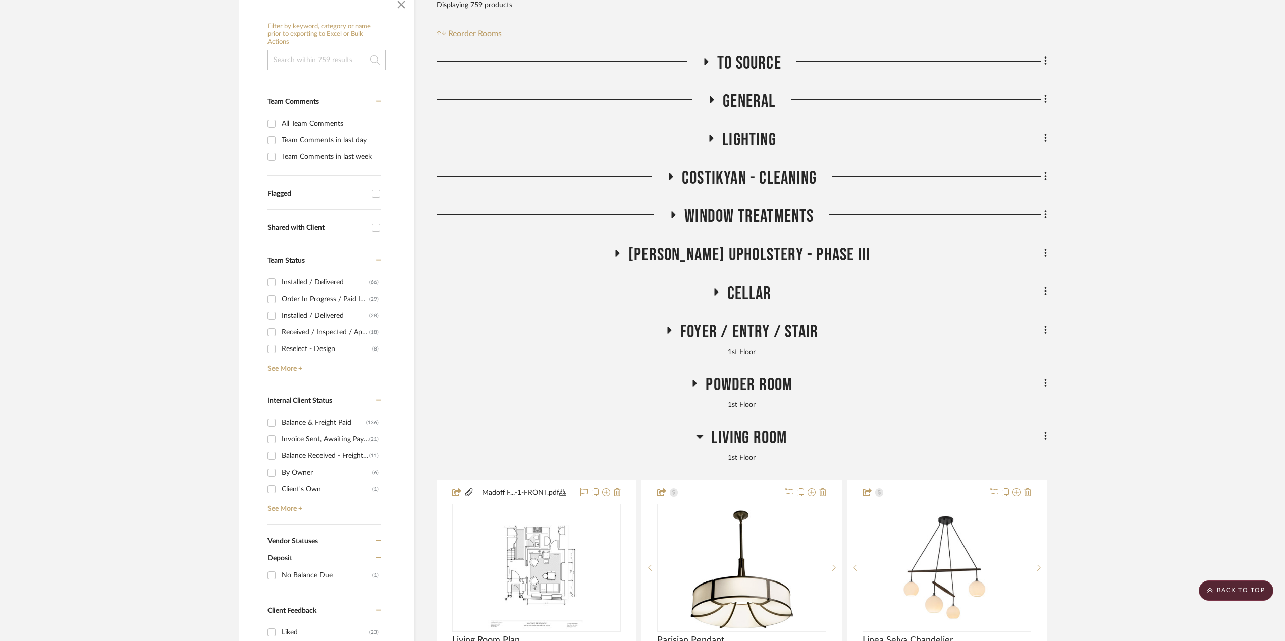
click at [704, 434] on h3 "Living Room" at bounding box center [741, 438] width 91 height 22
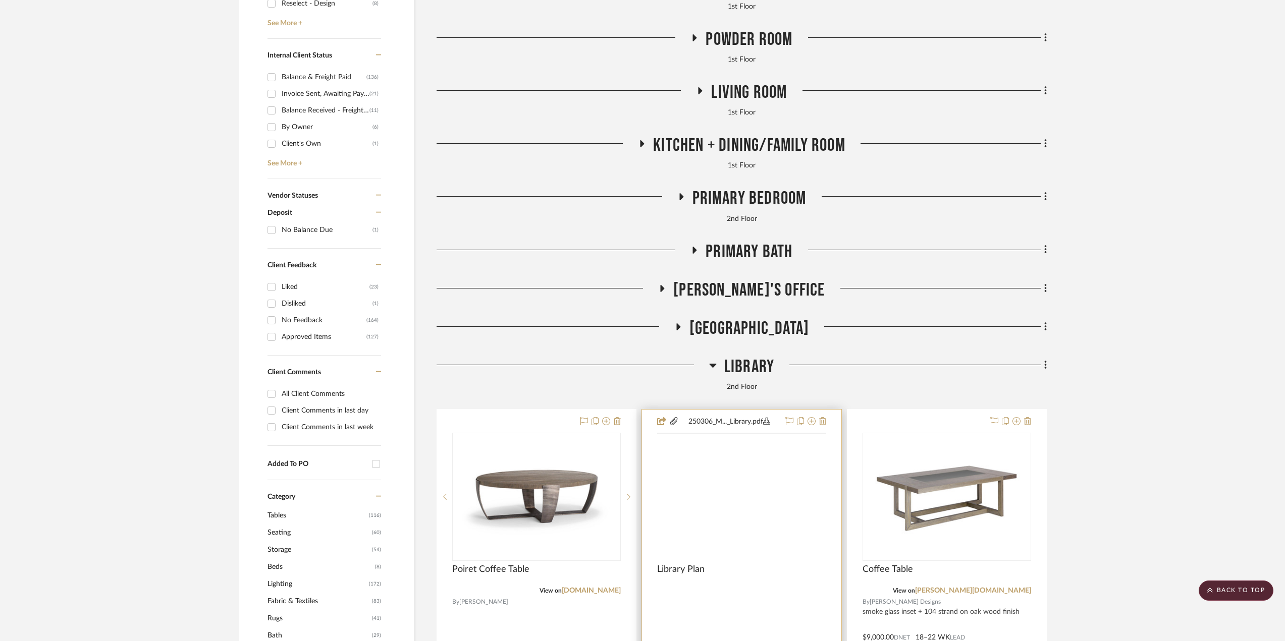
scroll to position [605, 0]
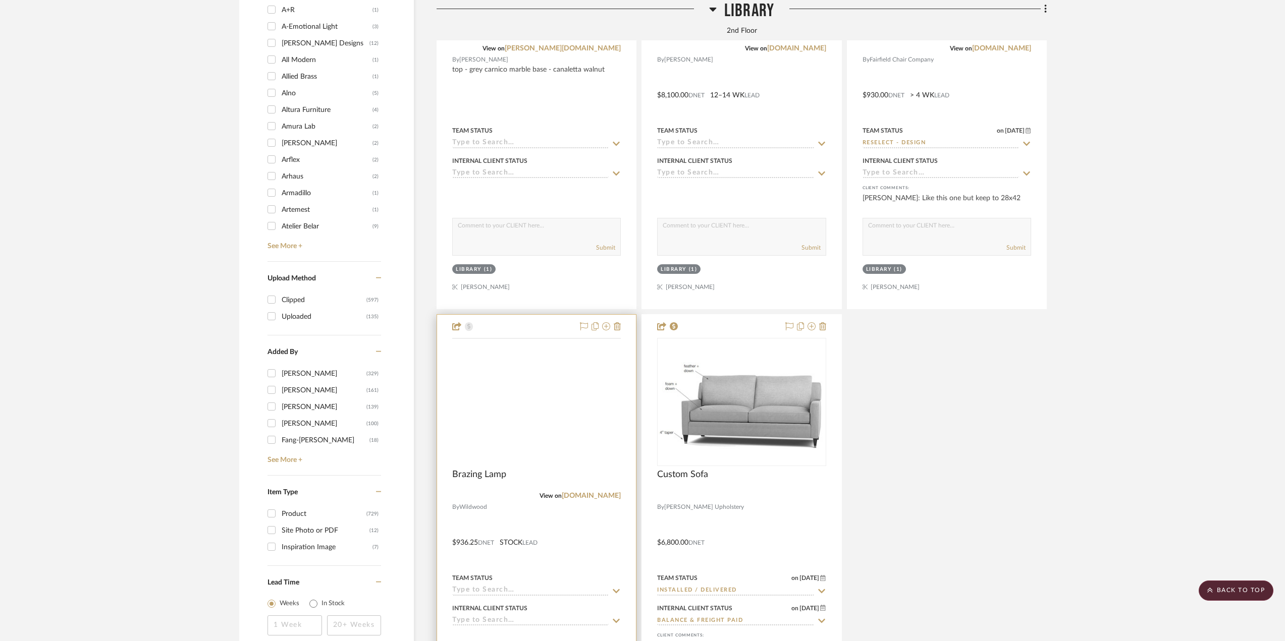
scroll to position [1553, 0]
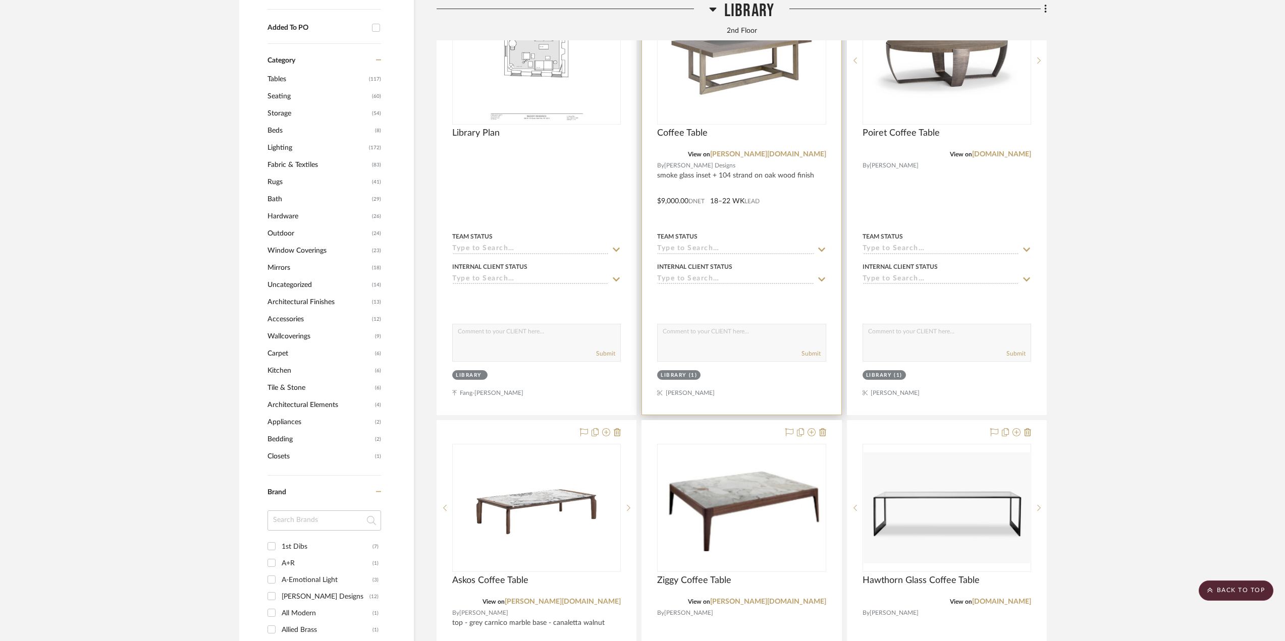
scroll to position [1077, 0]
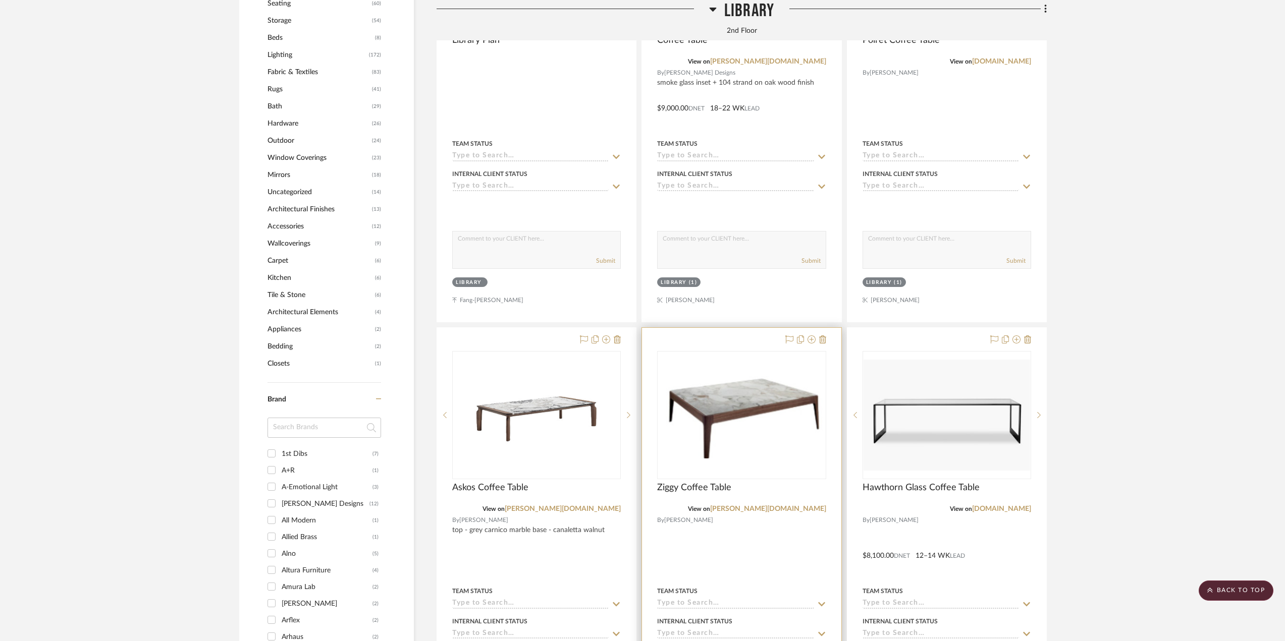
click at [739, 552] on div at bounding box center [741, 548] width 199 height 441
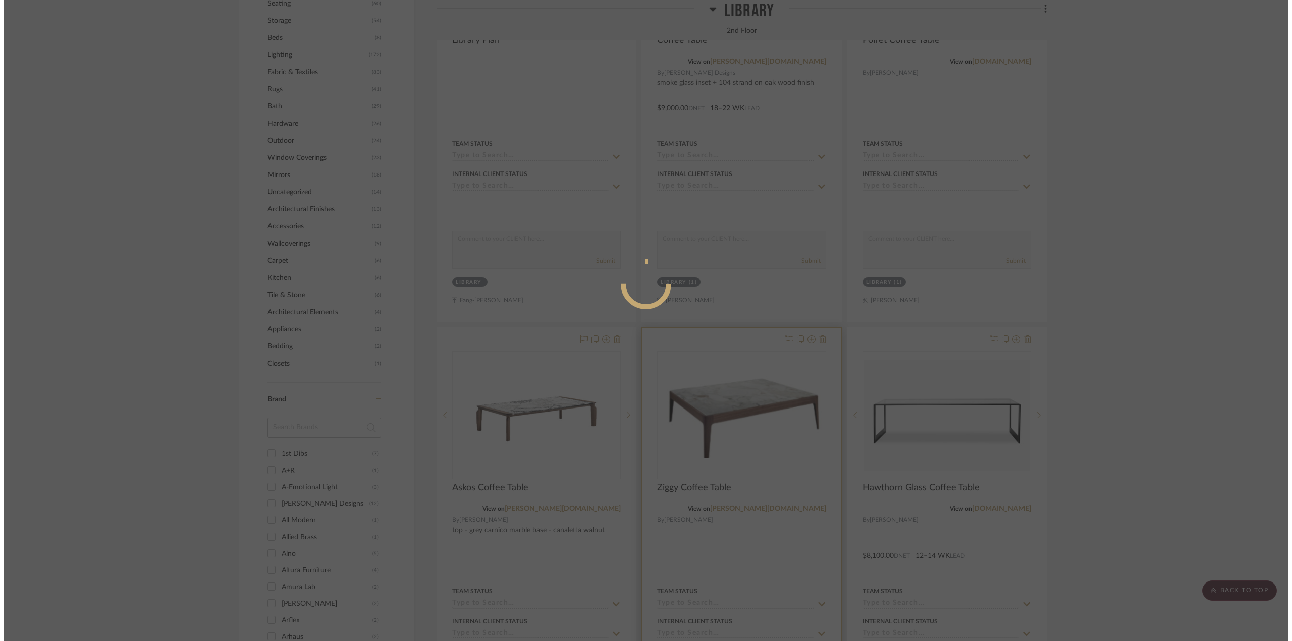
scroll to position [0, 0]
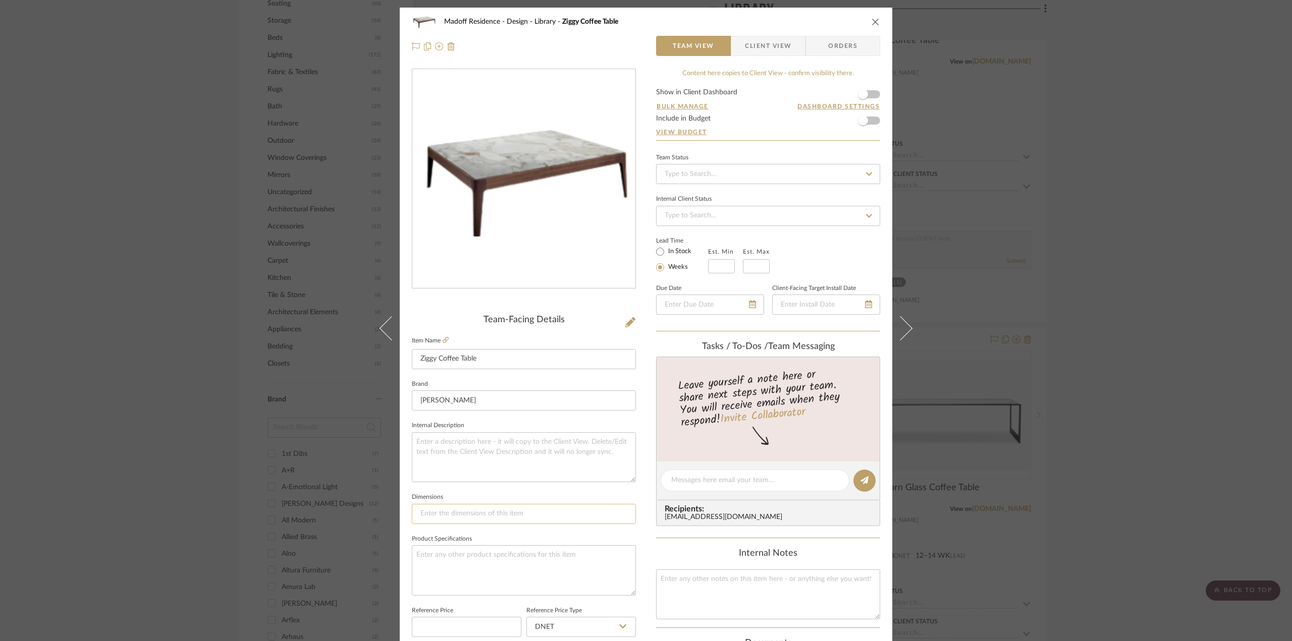
click at [437, 509] on input at bounding box center [524, 514] width 224 height 20
type input "42" W x 30" D x 14" H"
click at [460, 474] on textarea at bounding box center [524, 457] width 224 height 50
click at [626, 325] on icon at bounding box center [630, 322] width 10 height 10
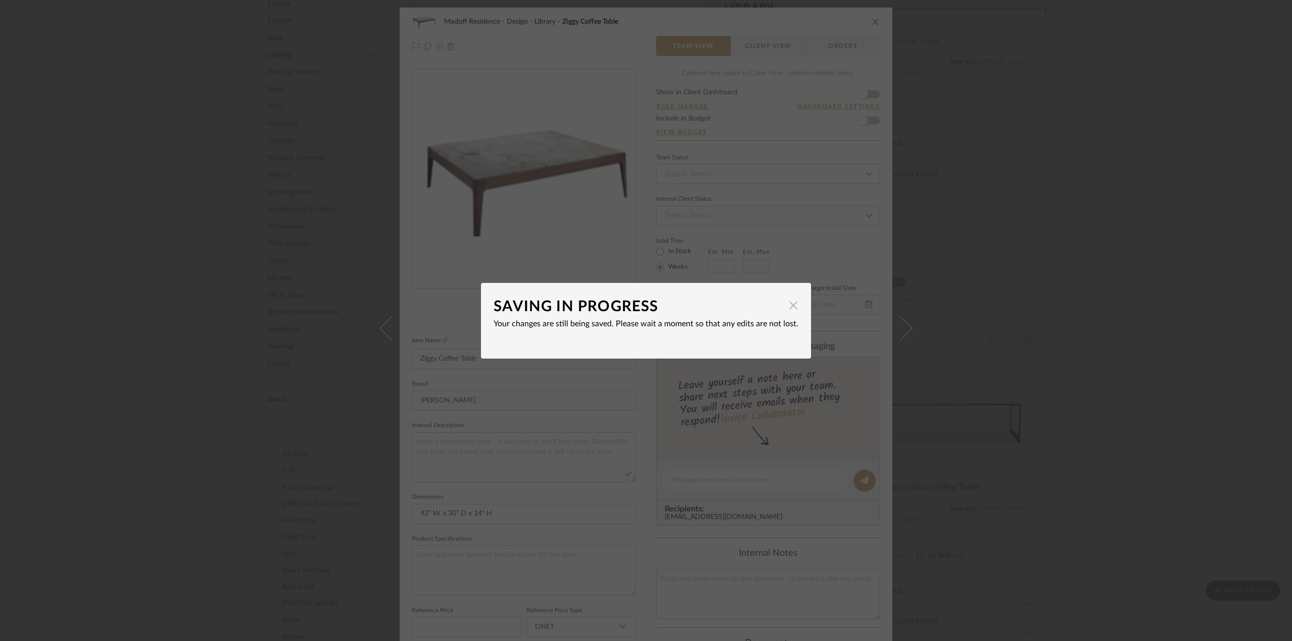
click at [790, 306] on span "button" at bounding box center [793, 306] width 20 height 20
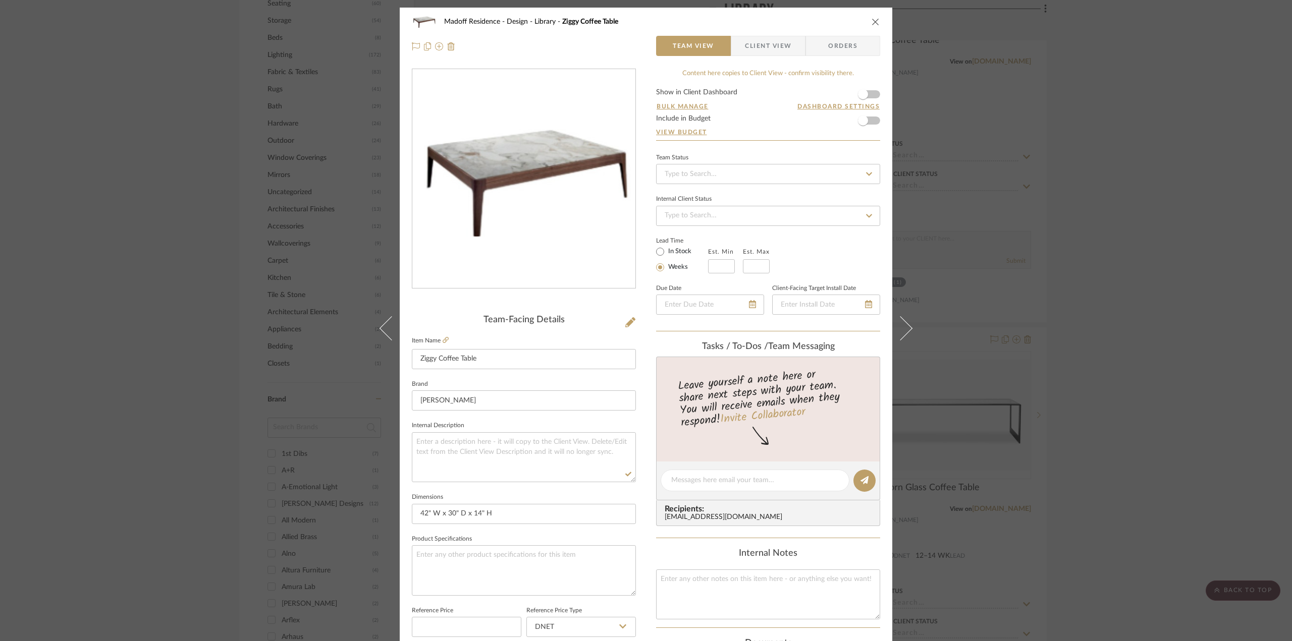
click at [1080, 361] on div "Madoff Residence - Design Library Ziggy Coffee Table Team View Client View Orde…" at bounding box center [646, 320] width 1292 height 641
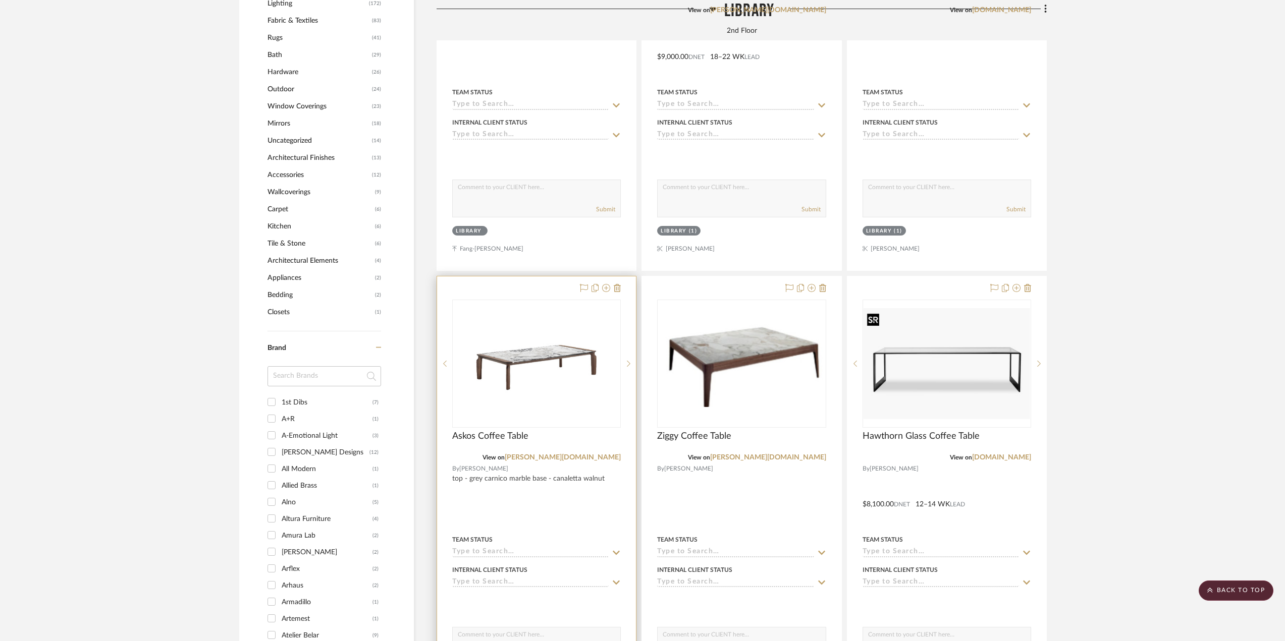
scroll to position [1178, 0]
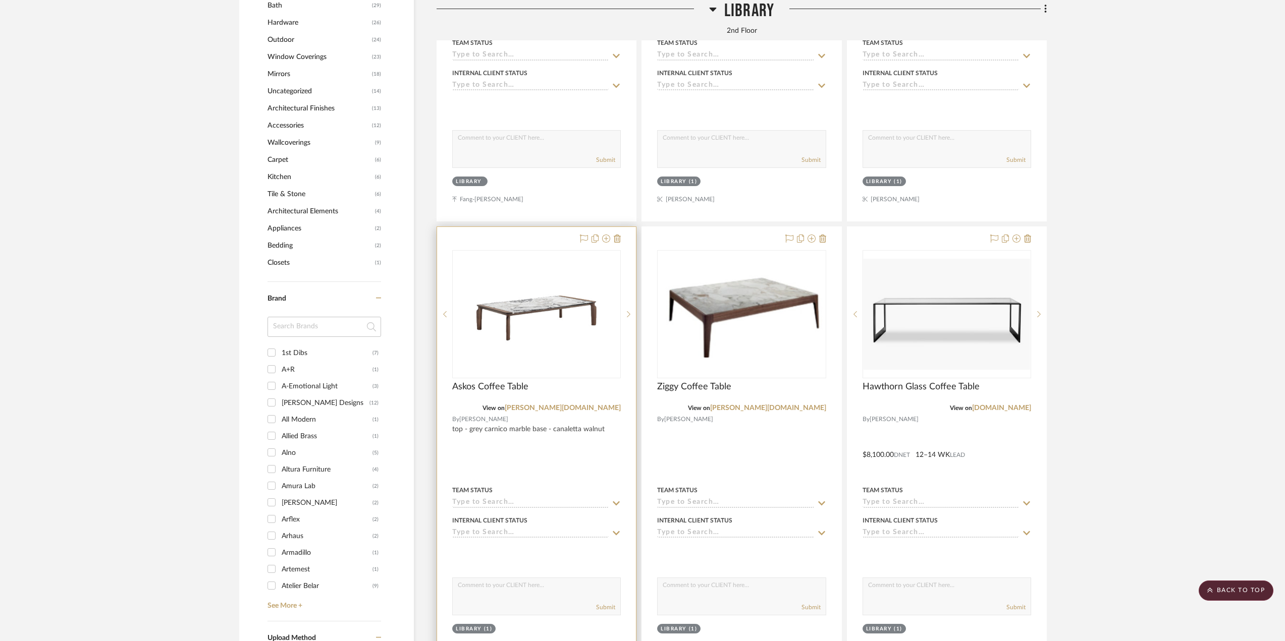
click at [542, 449] on div at bounding box center [536, 447] width 199 height 441
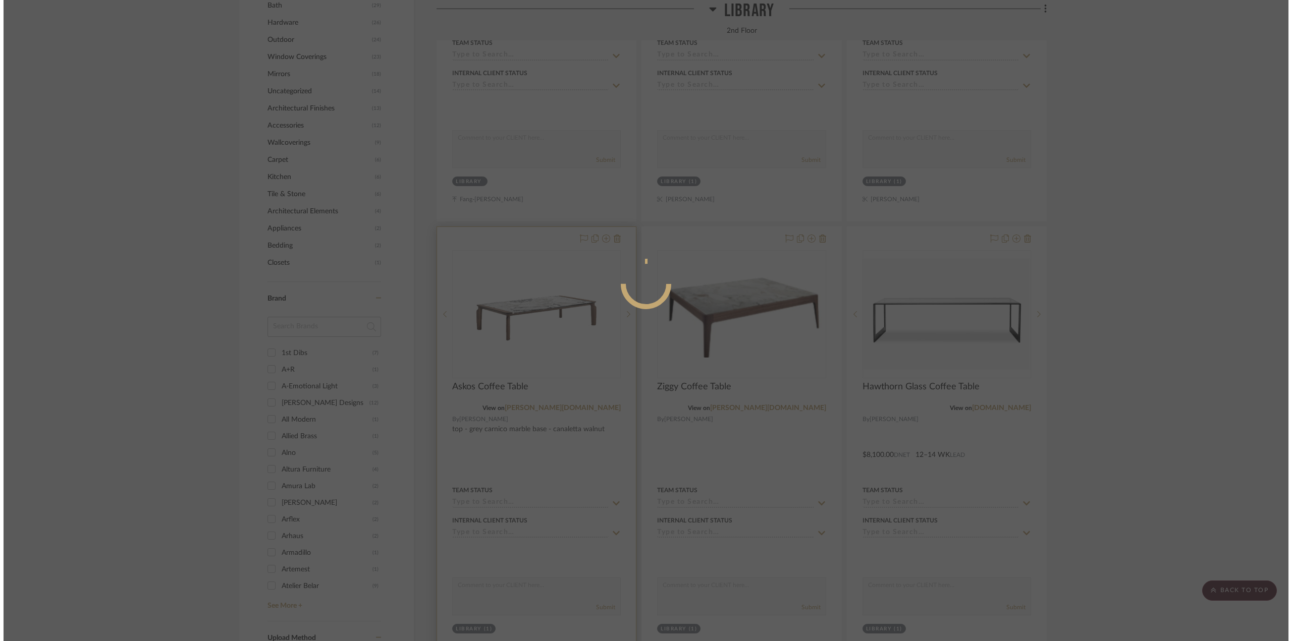
scroll to position [0, 0]
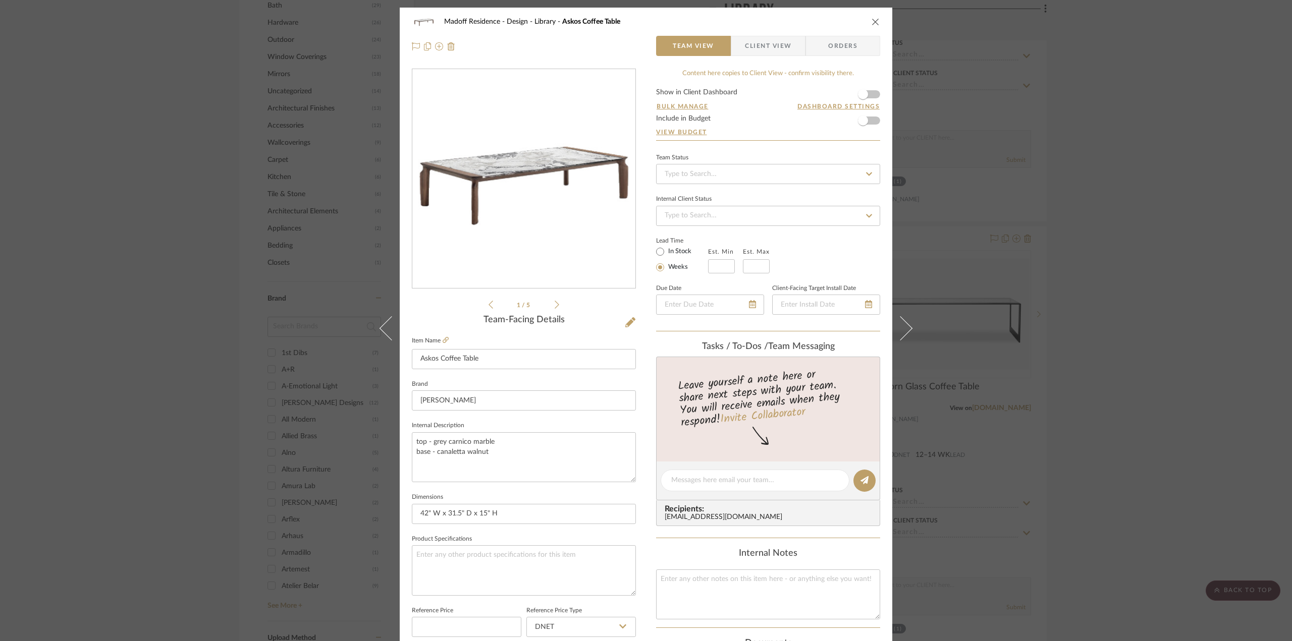
click at [554, 300] on icon at bounding box center [556, 304] width 5 height 9
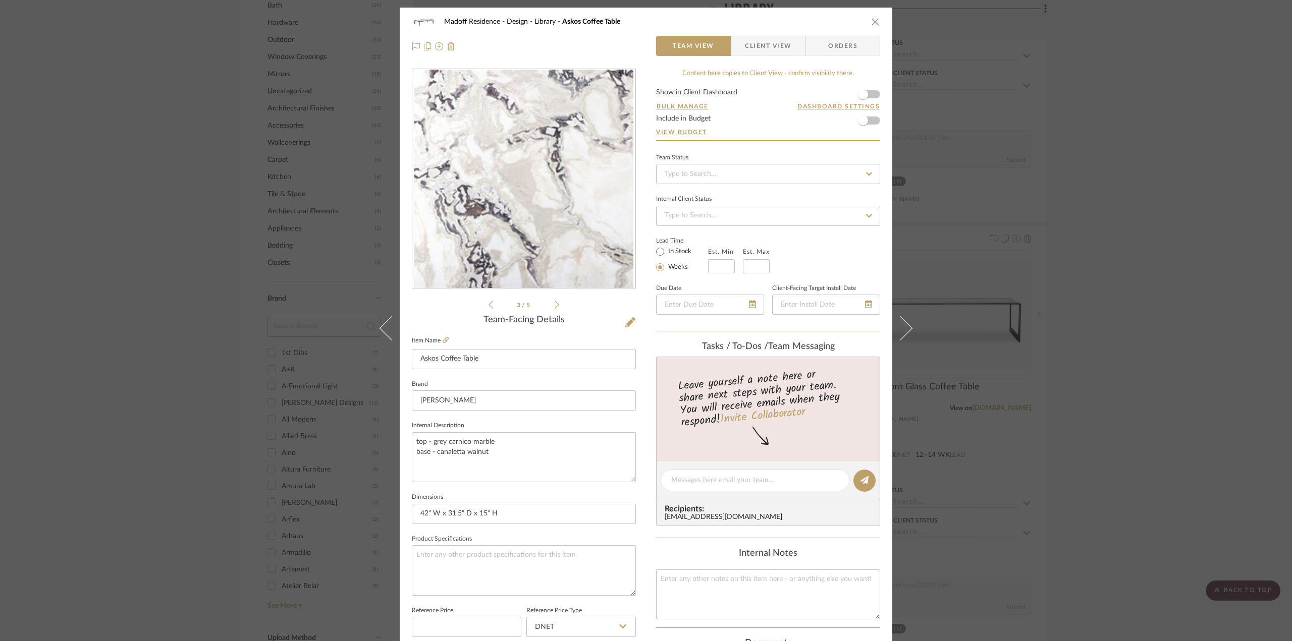
click at [554, 300] on icon at bounding box center [556, 304] width 5 height 9
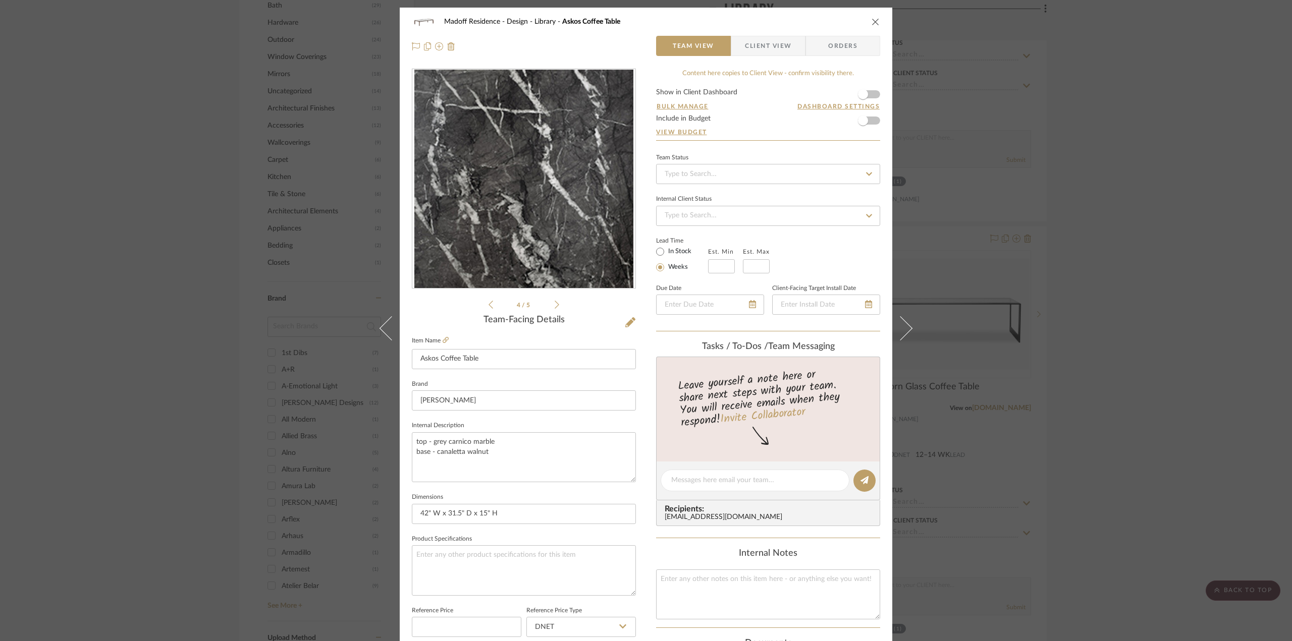
click at [554, 300] on icon at bounding box center [556, 304] width 5 height 9
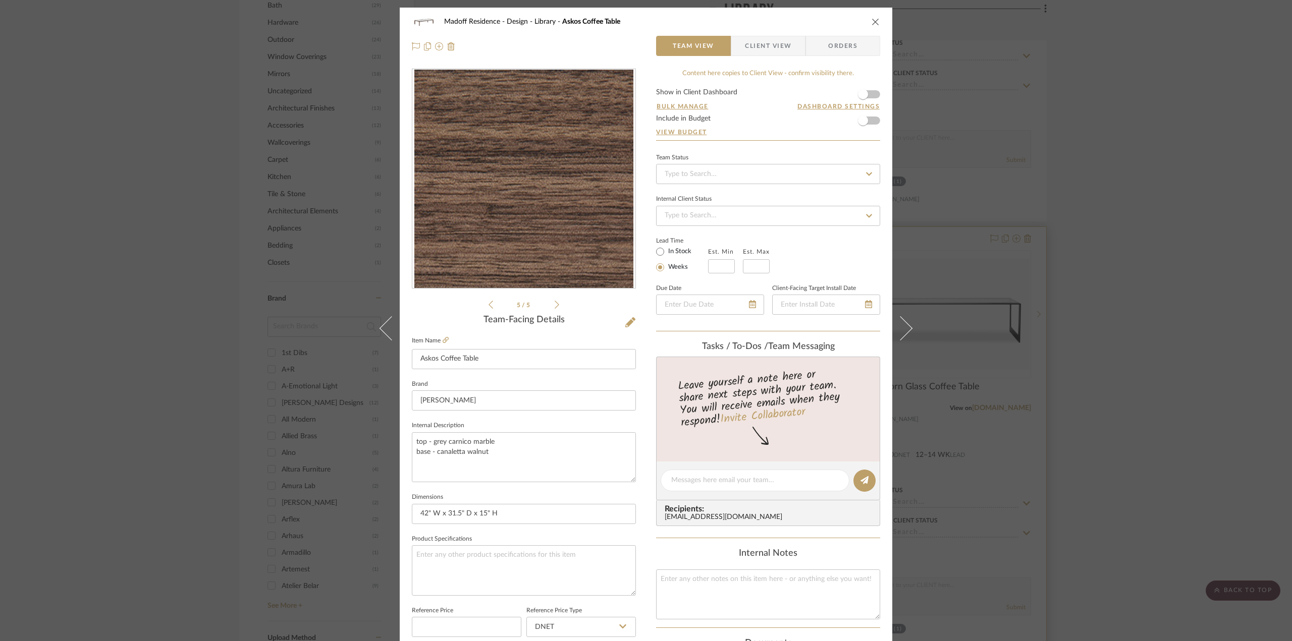
drag, startPoint x: 1101, startPoint y: 387, endPoint x: 989, endPoint y: 359, distance: 115.9
click at [1101, 387] on div "Madoff Residence - Design Library Askos Coffee Table Team View Client View Orde…" at bounding box center [646, 320] width 1292 height 641
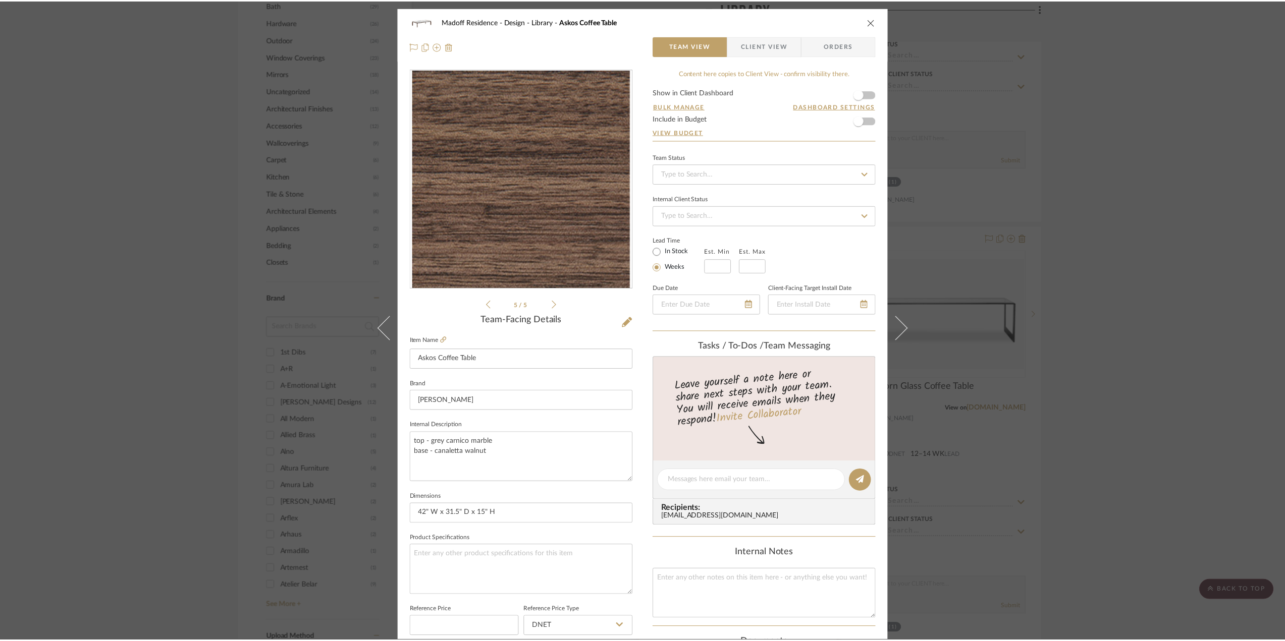
scroll to position [1178, 0]
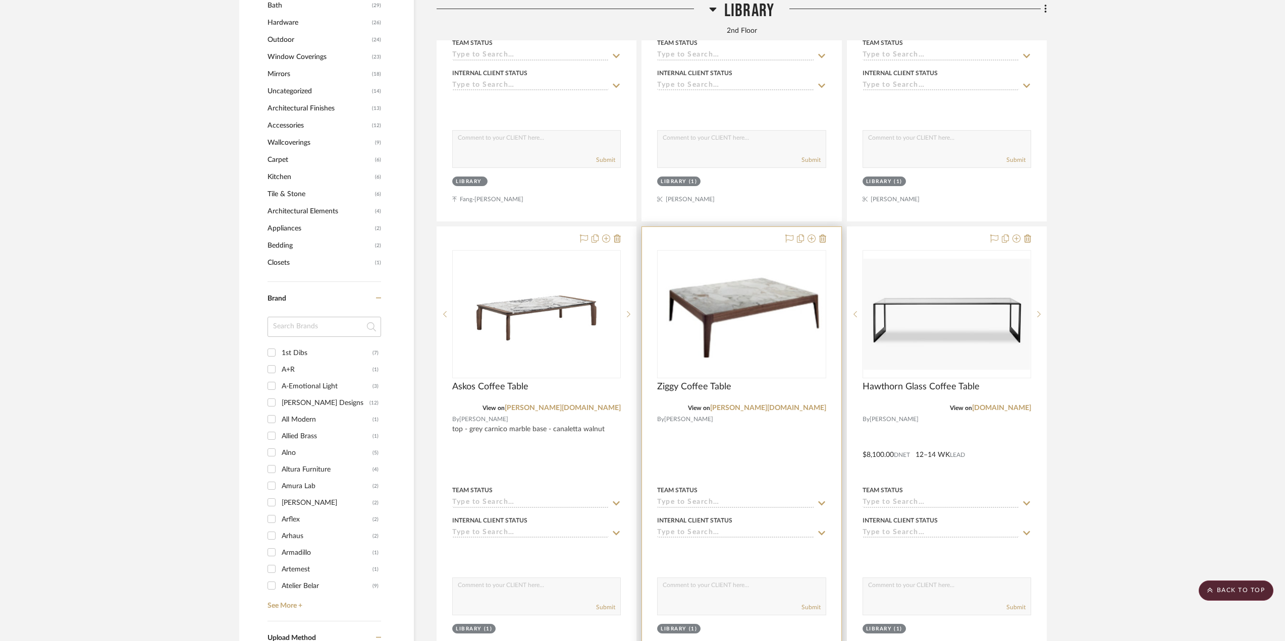
click at [729, 445] on div at bounding box center [741, 447] width 199 height 441
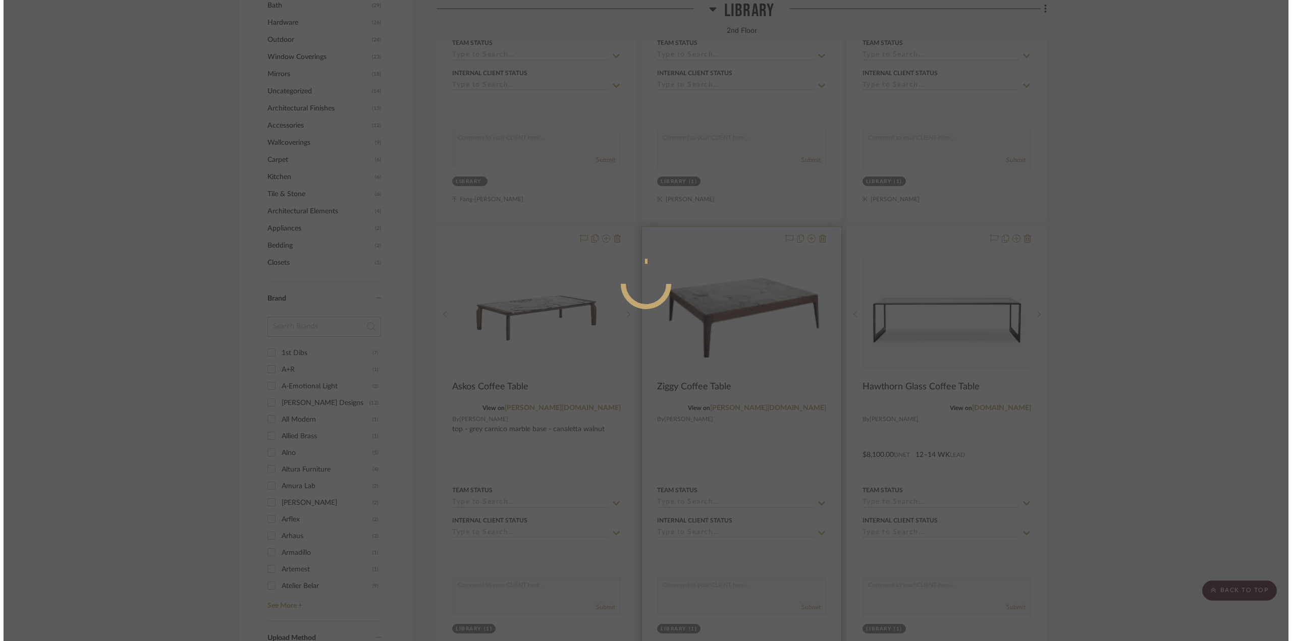
scroll to position [0, 0]
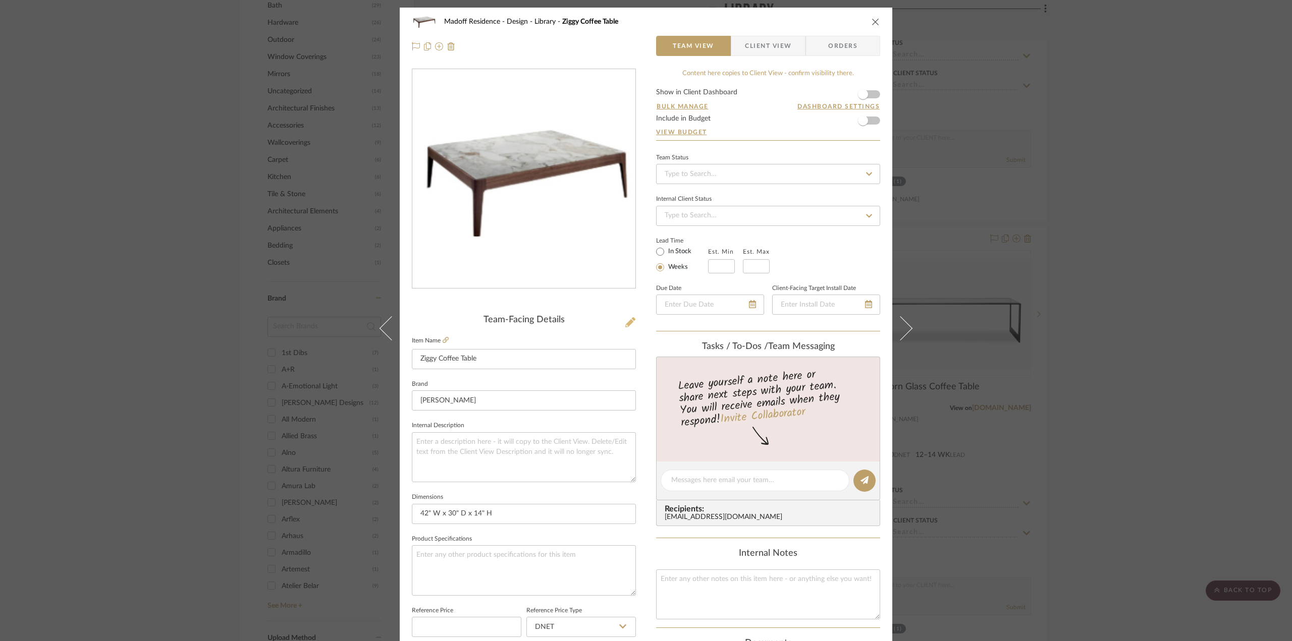
click at [627, 318] on icon at bounding box center [630, 322] width 10 height 10
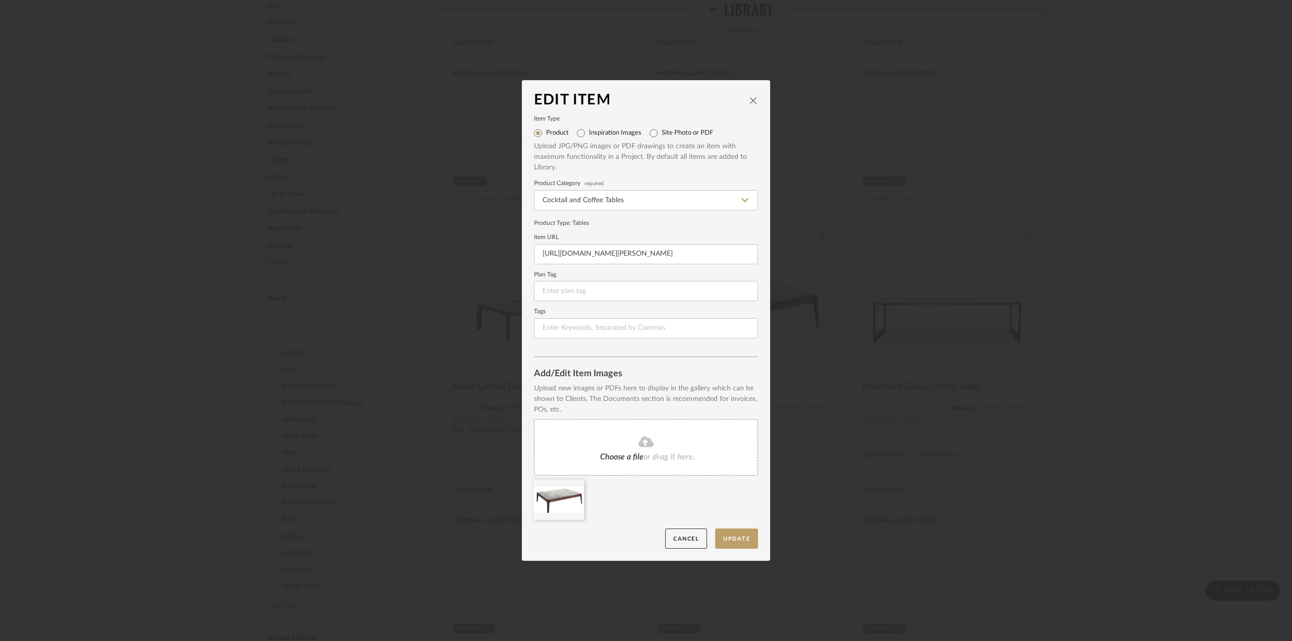
click at [639, 449] on div "Choose a file or drag it here." at bounding box center [646, 447] width 224 height 57
click at [1096, 430] on div "Edit Item Item Type Product Inspiration Images Site Photo or PDF Upload JPG/PNG…" at bounding box center [646, 320] width 1292 height 641
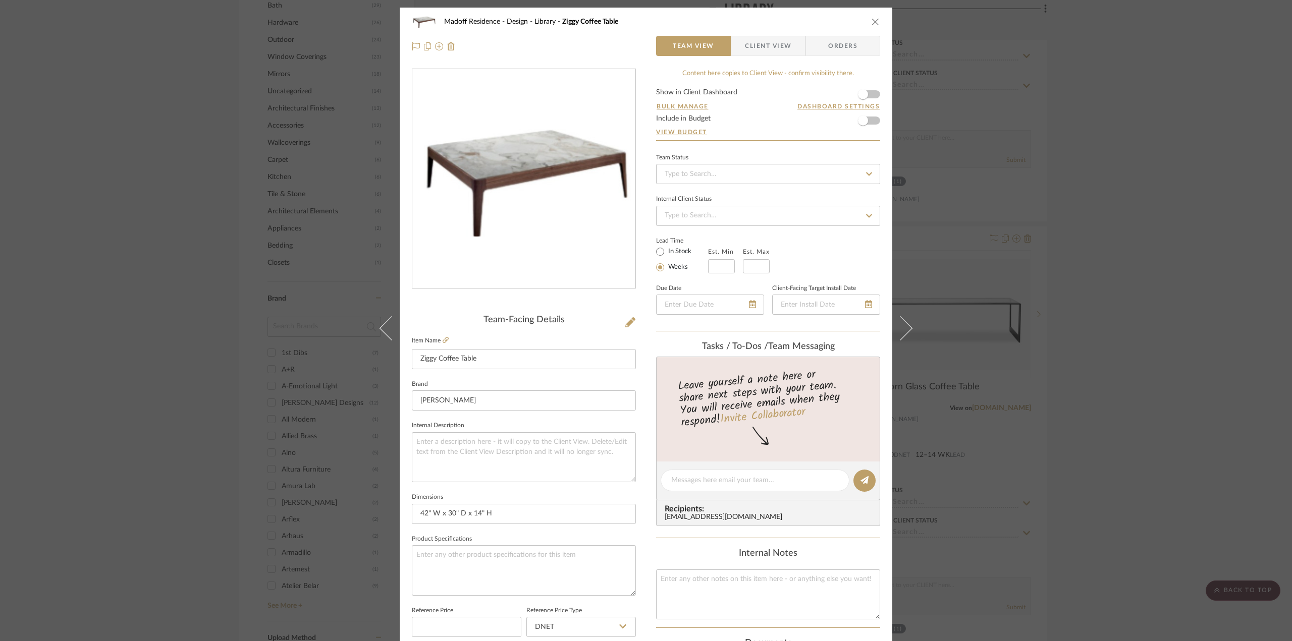
click at [627, 314] on div "Team-Facing Details Item Name Ziggy Coffee Table Brand Porada Internal Descript…" at bounding box center [524, 484] width 224 height 830
click at [628, 322] on icon at bounding box center [630, 322] width 10 height 10
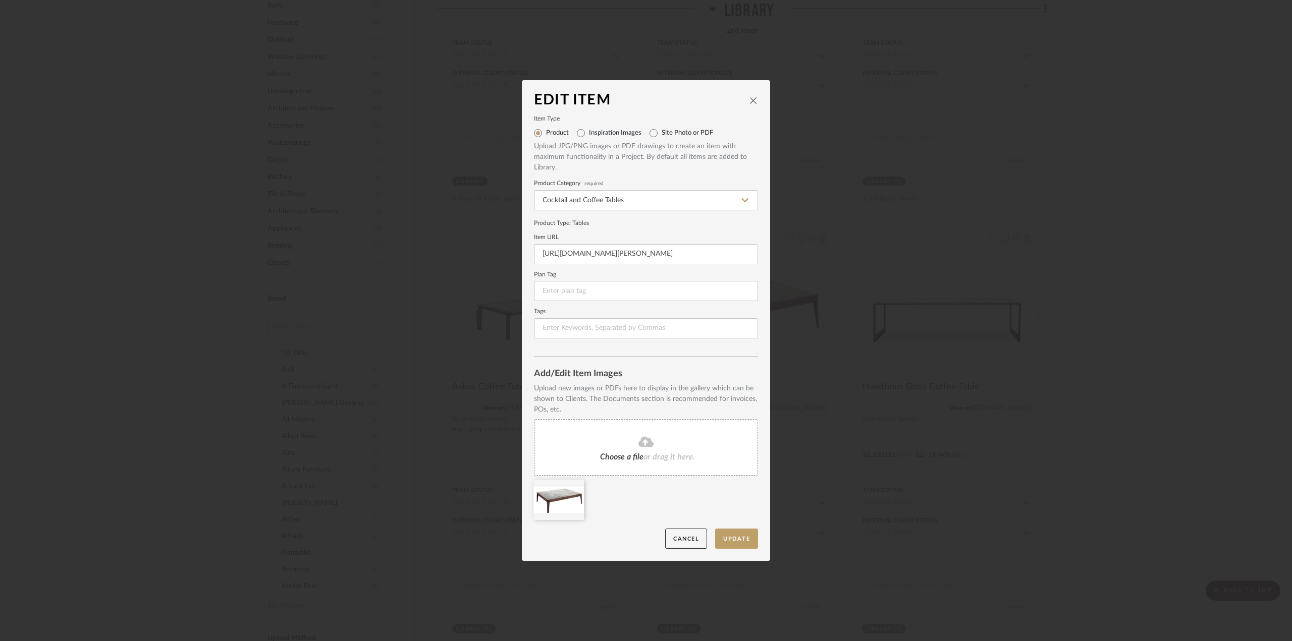
click at [630, 432] on div "Choose a file or drag it here." at bounding box center [646, 447] width 224 height 57
click at [730, 534] on button "Update" at bounding box center [736, 539] width 43 height 21
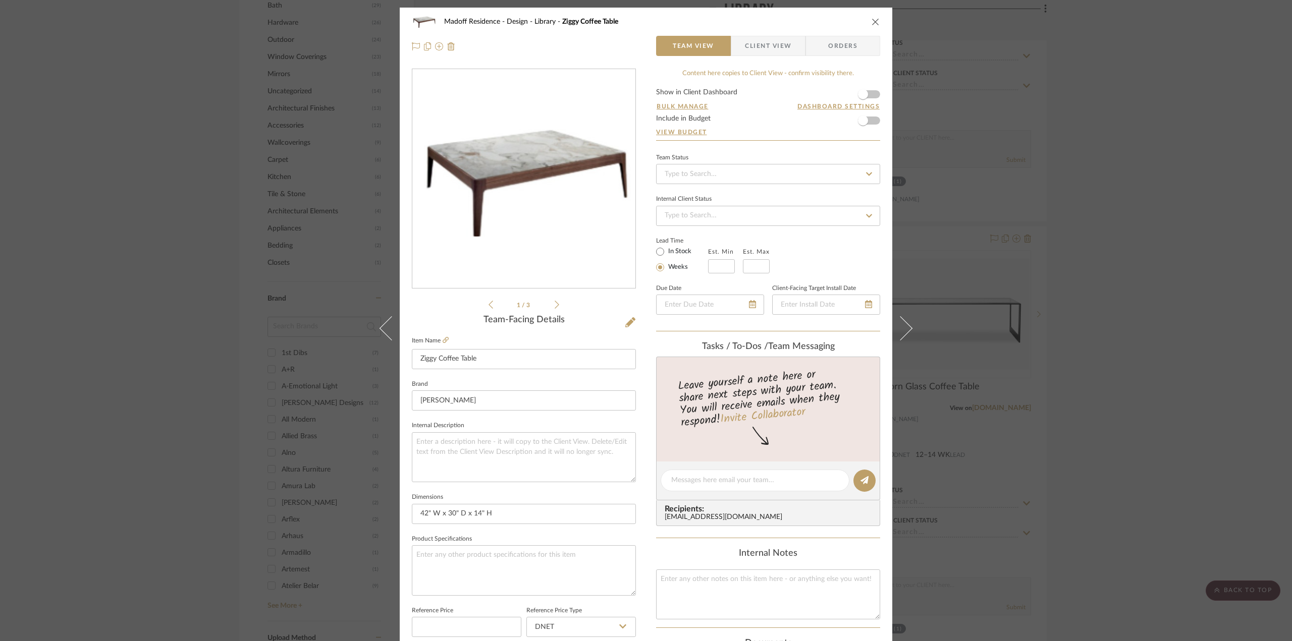
click at [1104, 406] on div "Madoff Residence - Design Library Ziggy Coffee Table Team View Client View Orde…" at bounding box center [646, 320] width 1292 height 641
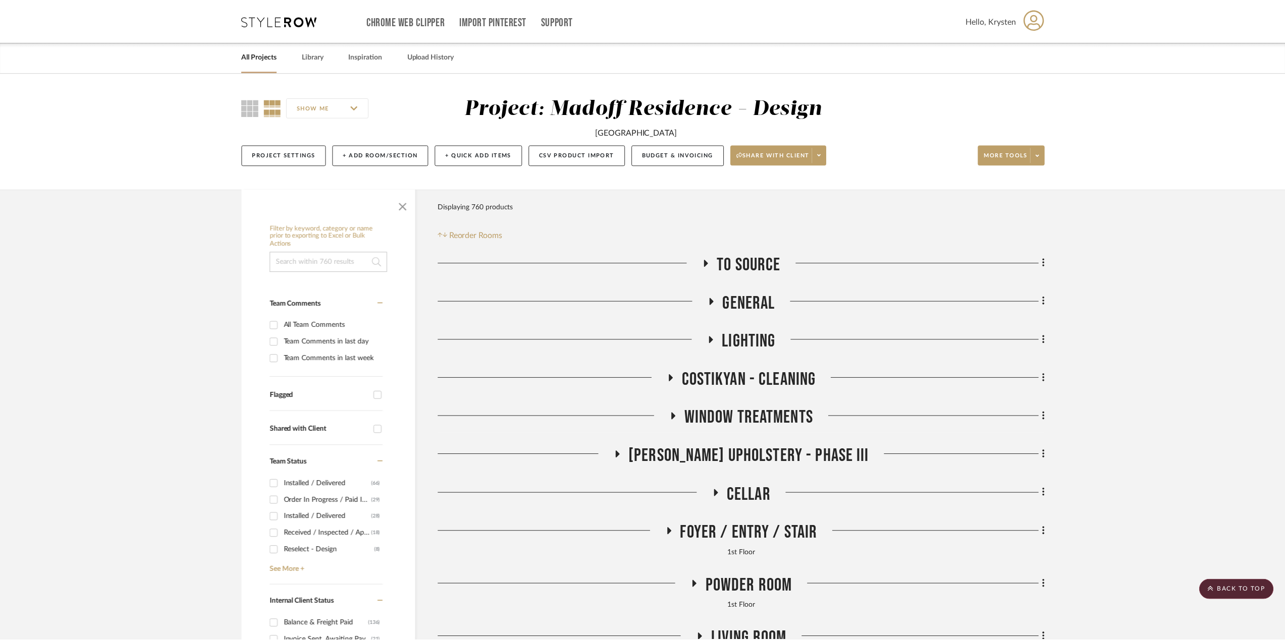
scroll to position [1178, 0]
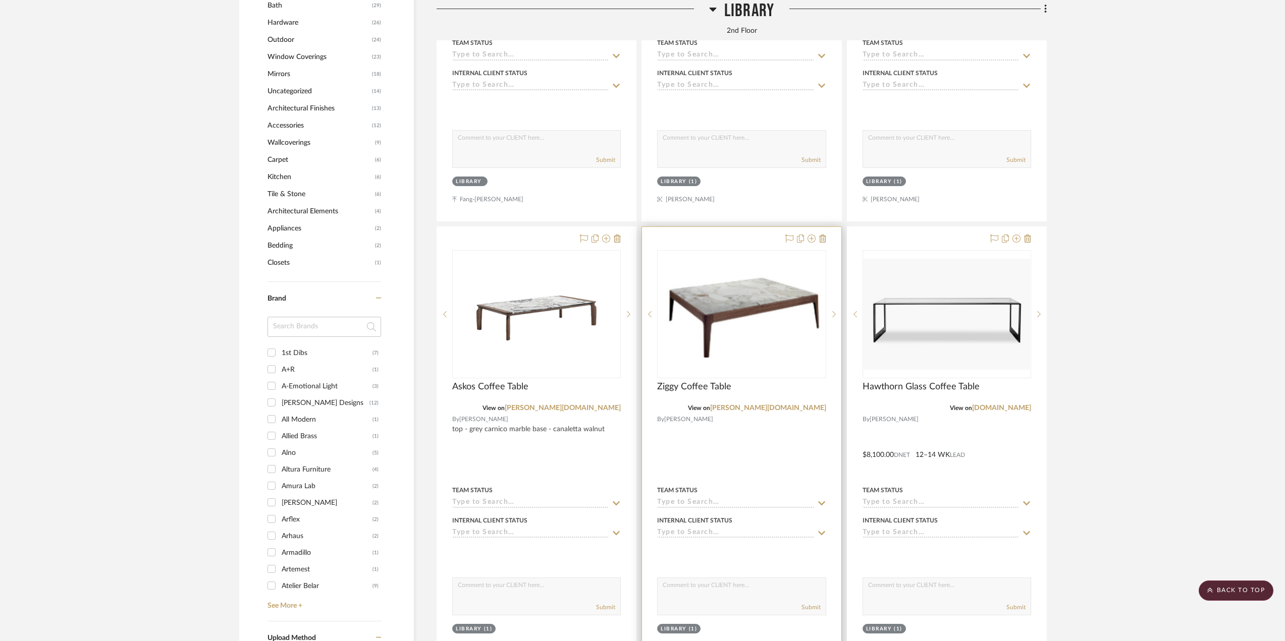
click at [762, 452] on div at bounding box center [741, 447] width 199 height 441
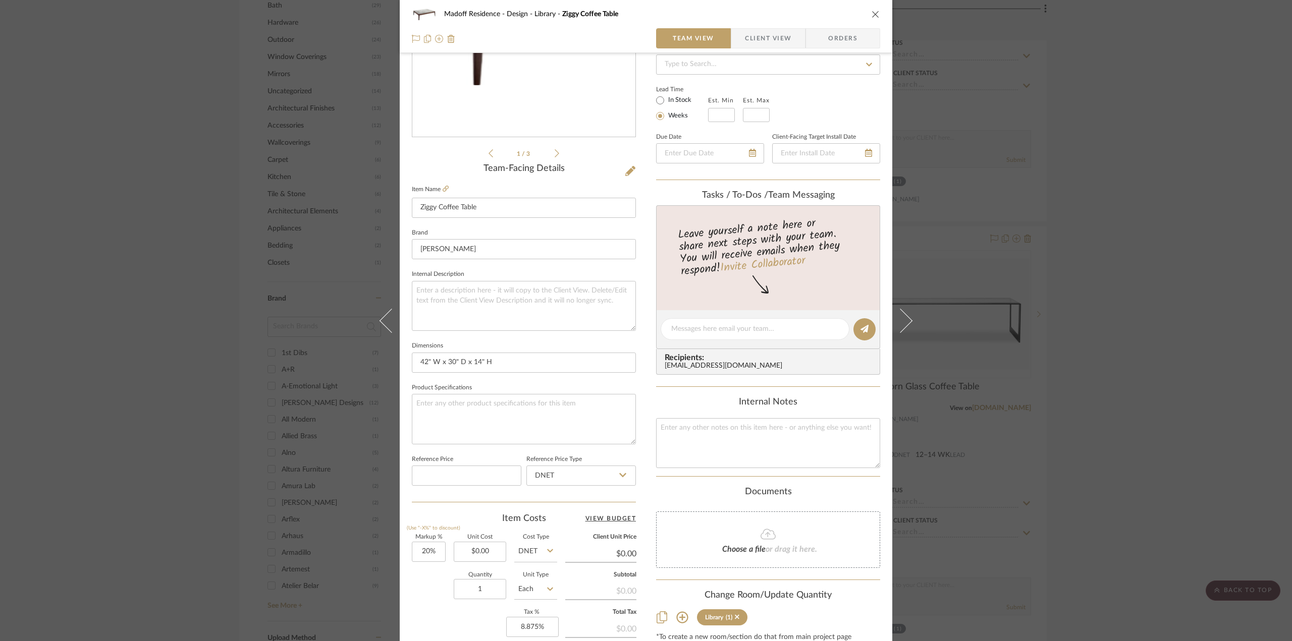
scroll to position [252, 0]
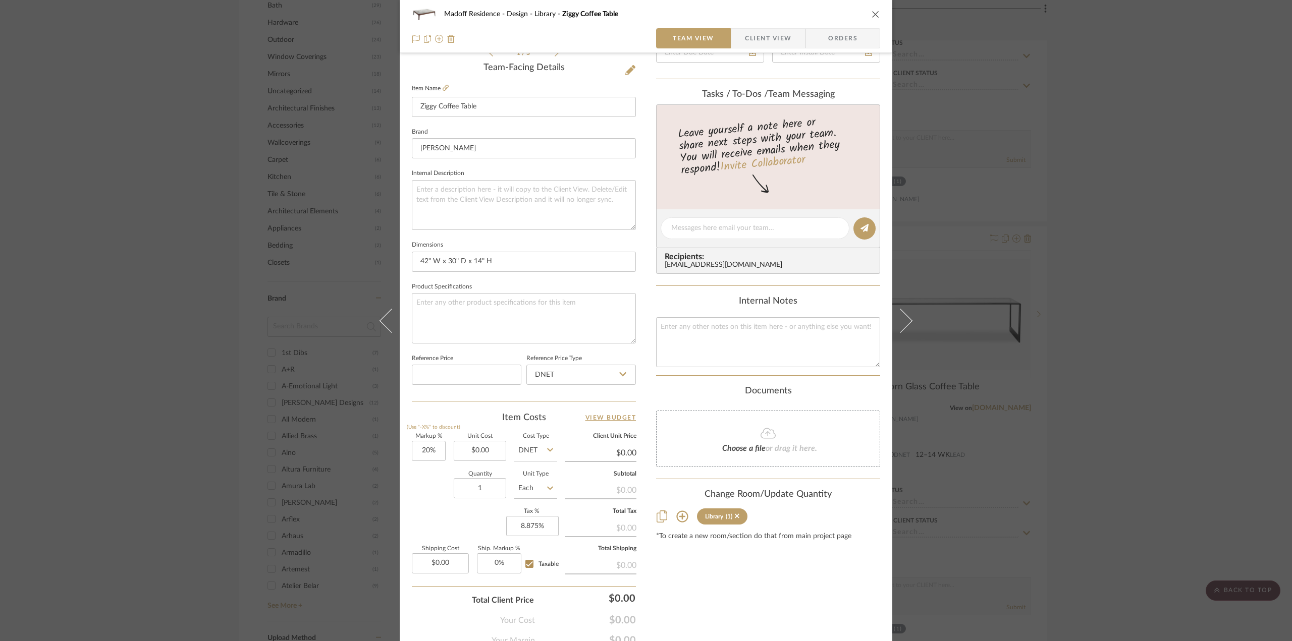
drag, startPoint x: 1116, startPoint y: 481, endPoint x: 1052, endPoint y: 440, distance: 75.3
click at [1116, 481] on div "Madoff Residence - Design Library Ziggy Coffee Table Team View Client View Orde…" at bounding box center [646, 320] width 1292 height 641
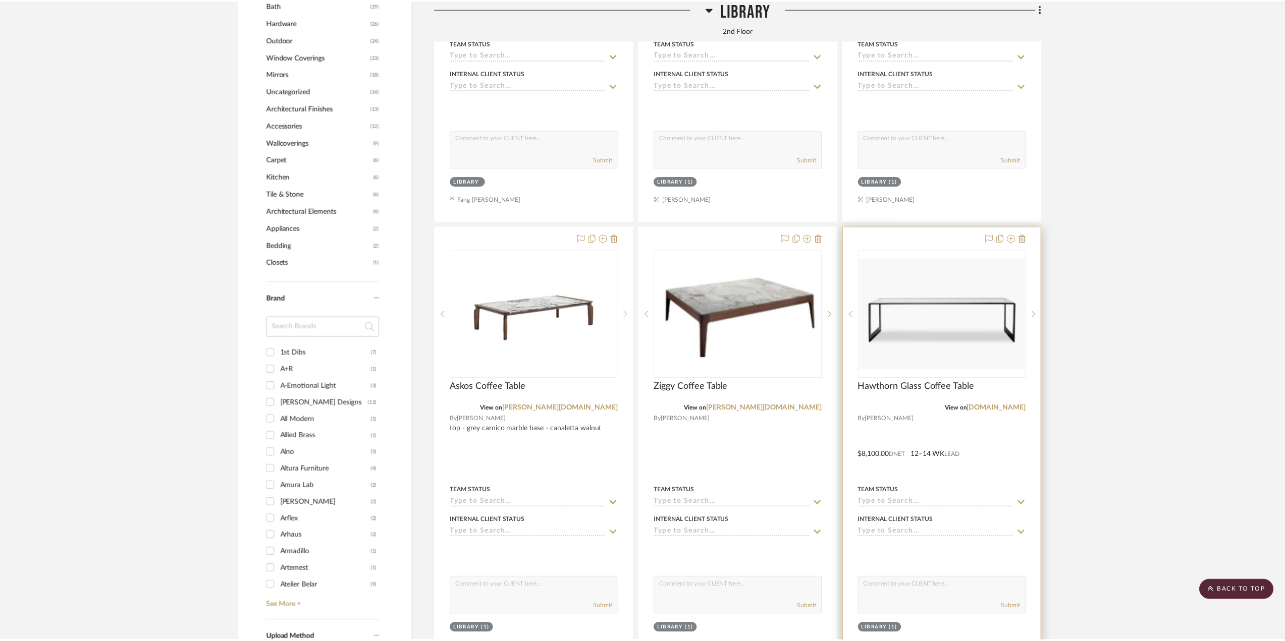
scroll to position [1178, 0]
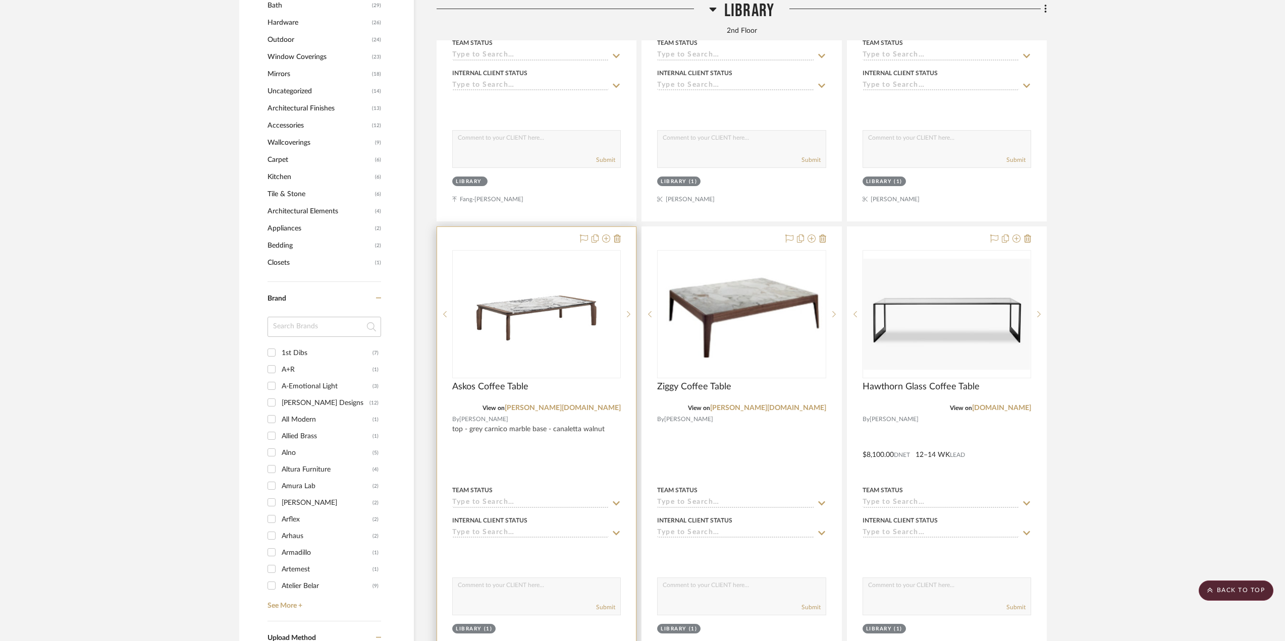
click at [526, 442] on div at bounding box center [536, 447] width 199 height 441
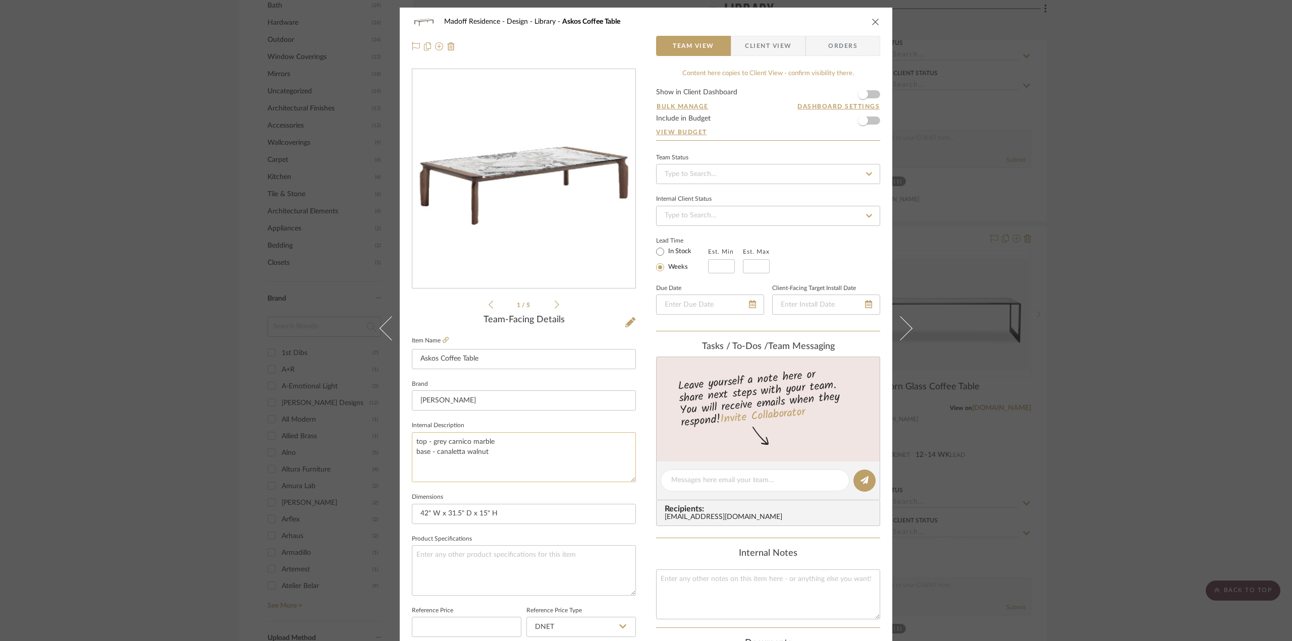
click at [498, 435] on textarea "top - grey carnico marble base - canaletta walnut" at bounding box center [524, 457] width 224 height 50
drag, startPoint x: 507, startPoint y: 454, endPoint x: 399, endPoint y: 424, distance: 112.0
click at [400, 424] on div "Madoff Residence - Design Library Askos Coffee Table Team View Client View Orde…" at bounding box center [646, 474] width 492 height 932
type textarea "top - grey carnico marble or dover white marble base - canaletta walnut"
click at [631, 493] on fieldset "Dimensions 42" W x 31.5" D x 15" H" at bounding box center [524, 507] width 224 height 34
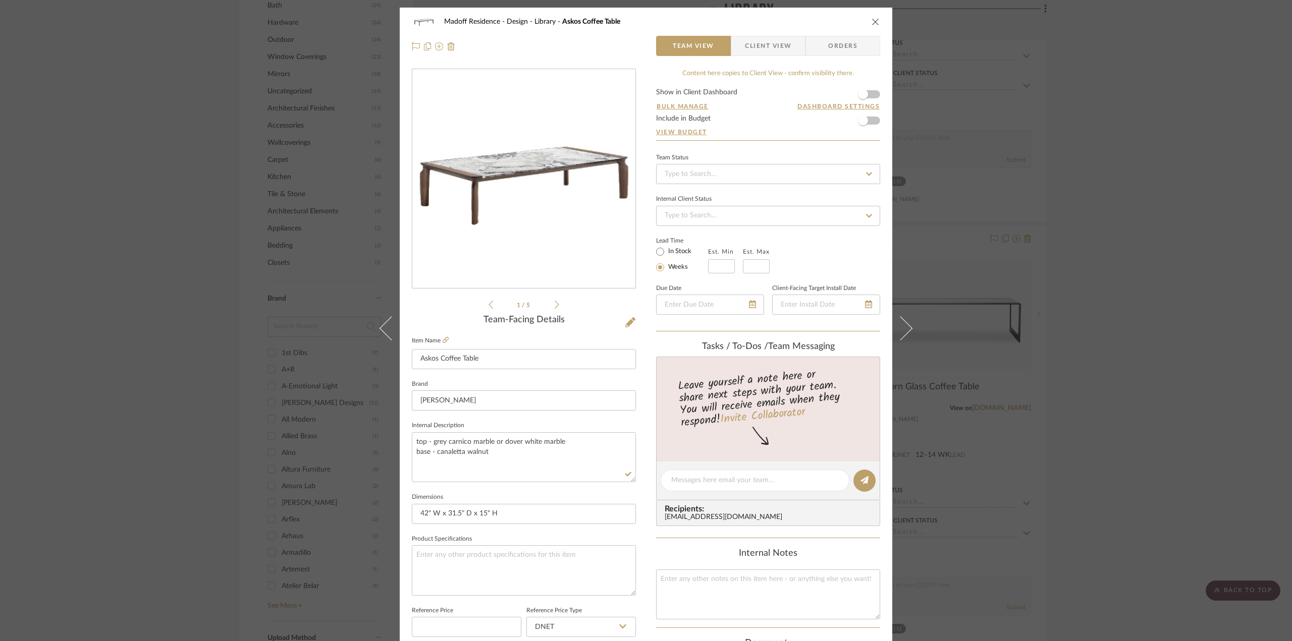
click at [1118, 500] on div "Madoff Residence - Design Library Askos Coffee Table Team View Client View Orde…" at bounding box center [646, 320] width 1292 height 641
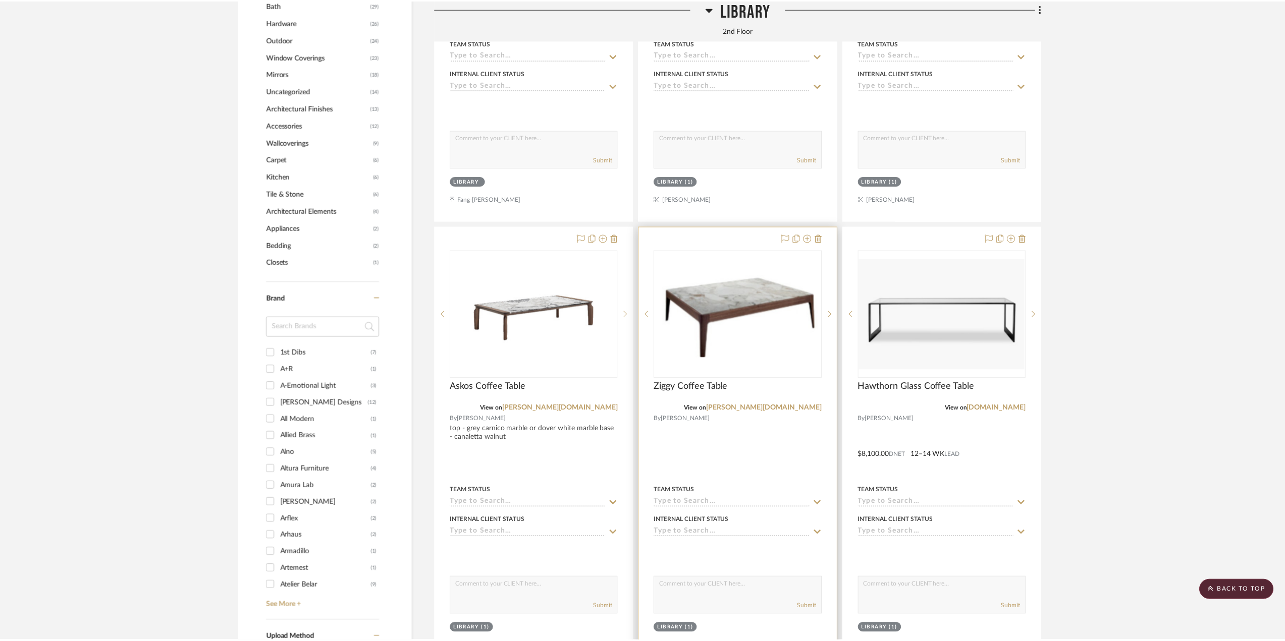
scroll to position [1178, 0]
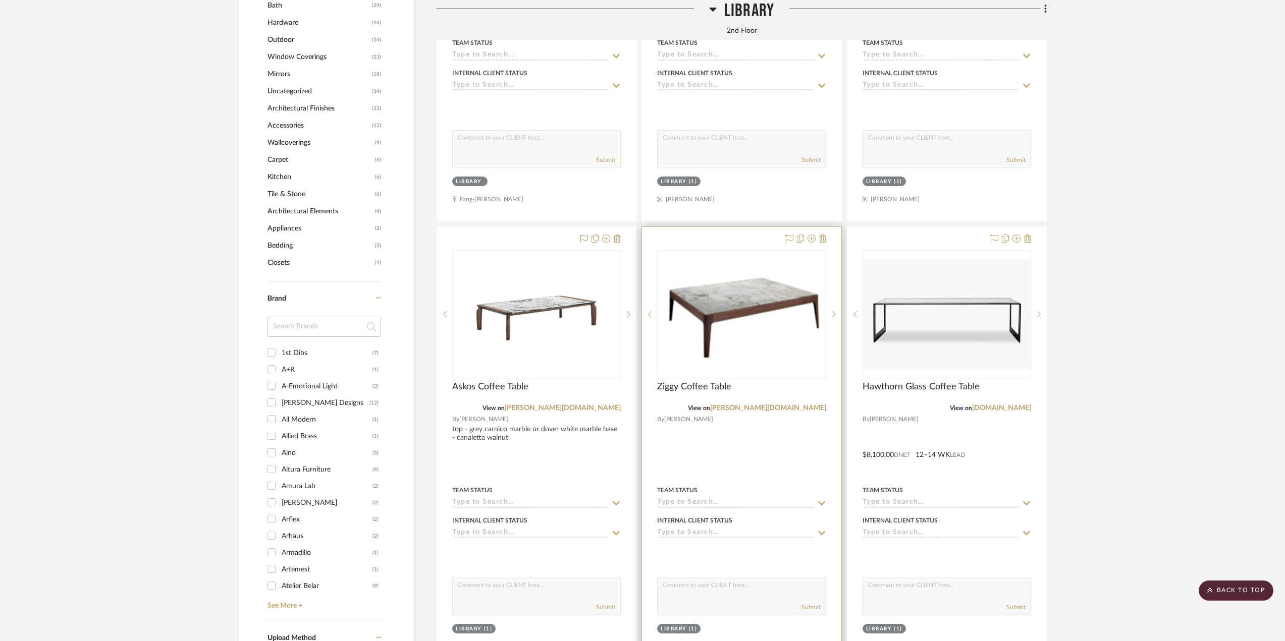
click at [777, 454] on div at bounding box center [741, 447] width 199 height 441
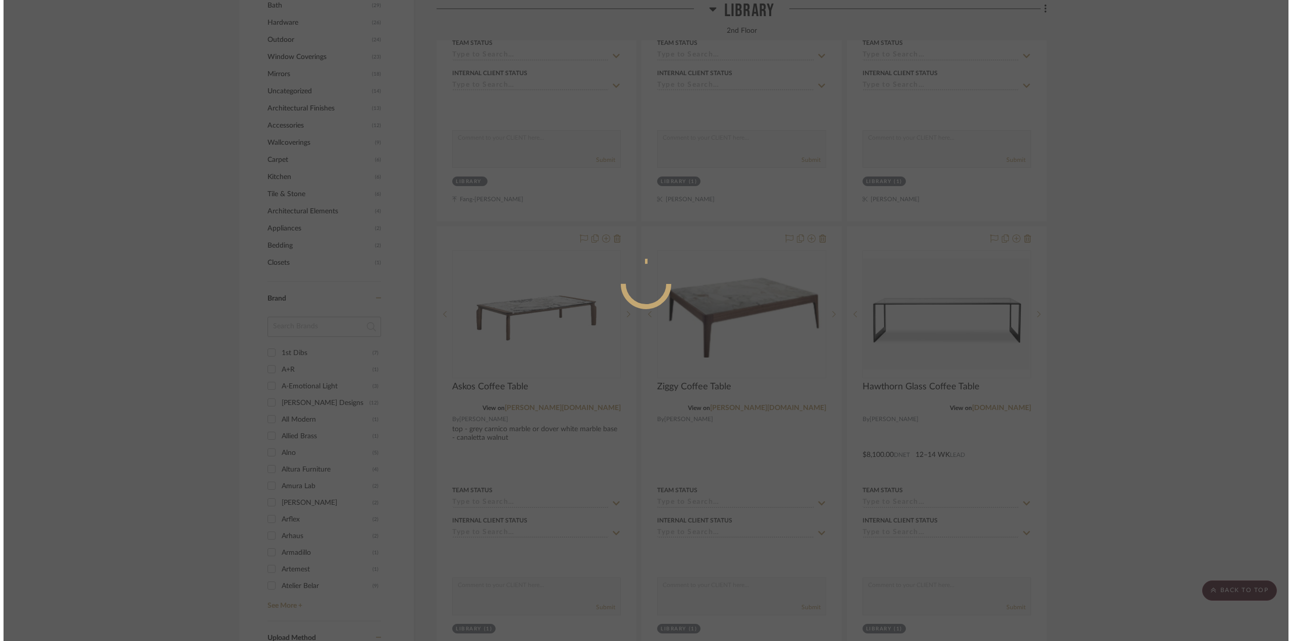
scroll to position [0, 0]
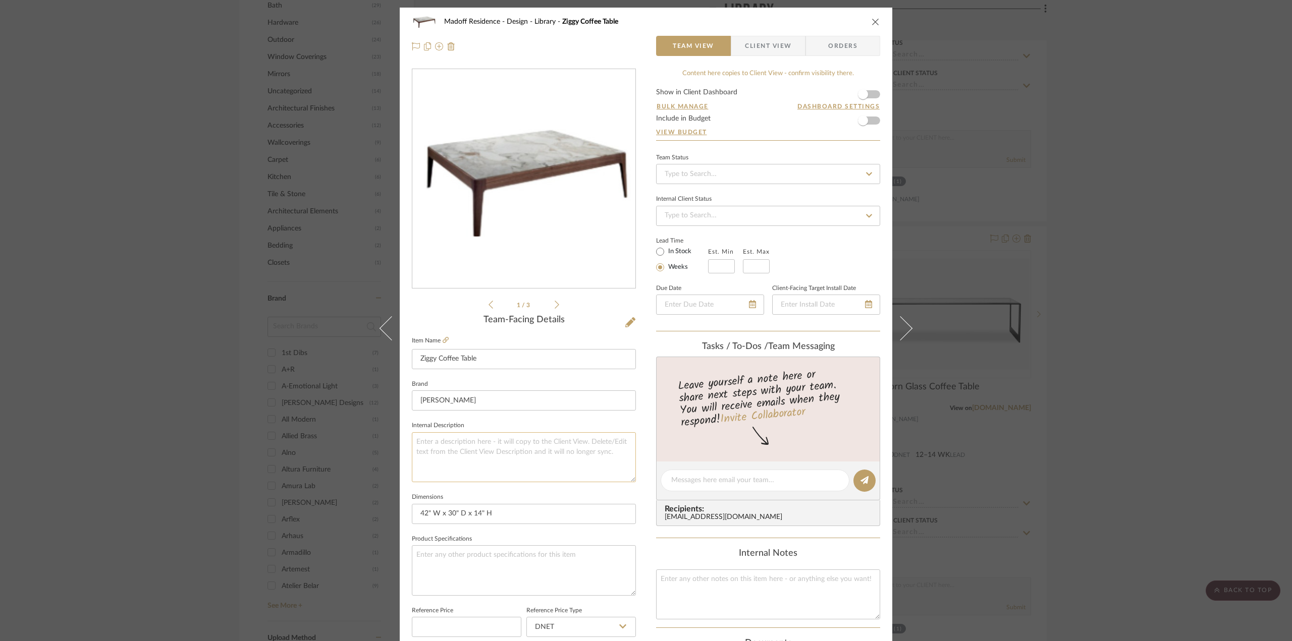
click at [512, 455] on textarea at bounding box center [524, 457] width 224 height 50
paste textarea "top - grey carnico marble or dover white marble base - canaletta walnut"
drag, startPoint x: 535, startPoint y: 440, endPoint x: 501, endPoint y: 441, distance: 33.3
click at [501, 441] on textarea "top - grey carnico marble or dover white marble base - canaletta walnut" at bounding box center [524, 457] width 224 height 50
drag, startPoint x: 499, startPoint y: 441, endPoint x: 430, endPoint y: 435, distance: 69.9
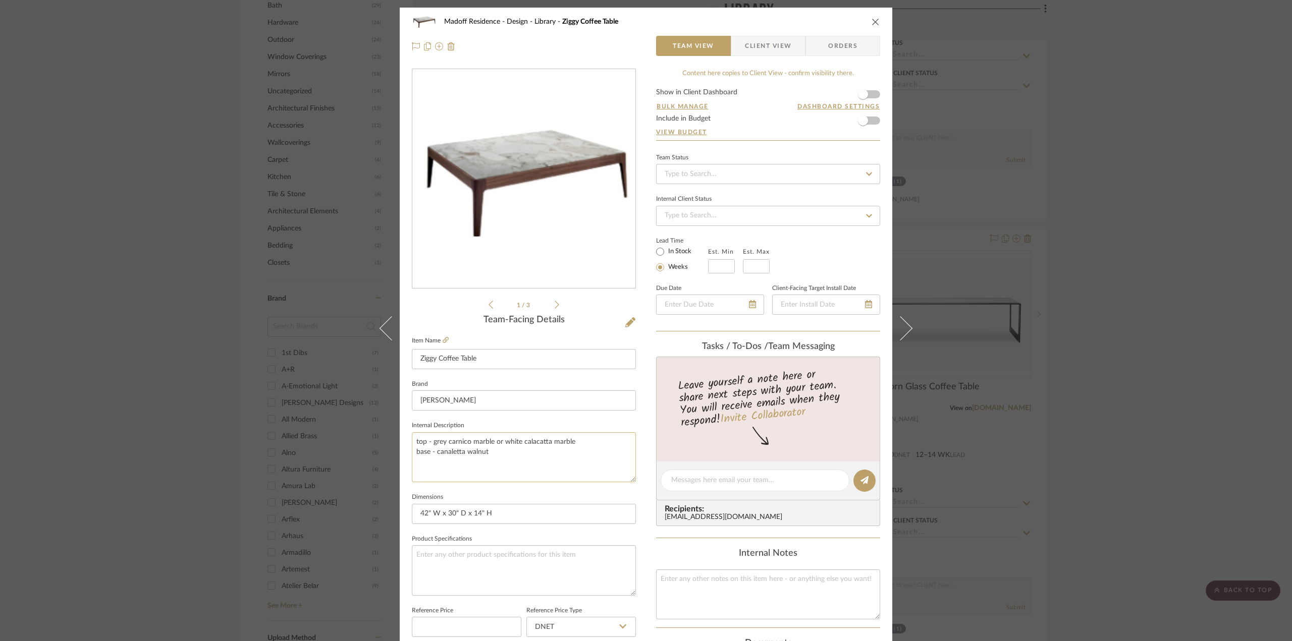
click at [430, 435] on textarea "top - grey carnico marble or white calacatta marble base - canaletta walnut" at bounding box center [524, 457] width 224 height 50
type textarea "top - white calacatta marble base - canaletta walnut"
click at [522, 493] on fieldset "Dimensions 42" W x 30" D x 14" H" at bounding box center [524, 507] width 224 height 34
click at [1127, 518] on div "Madoff Residence - Design Library Ziggy Coffee Table Team View Client View Orde…" at bounding box center [646, 320] width 1292 height 641
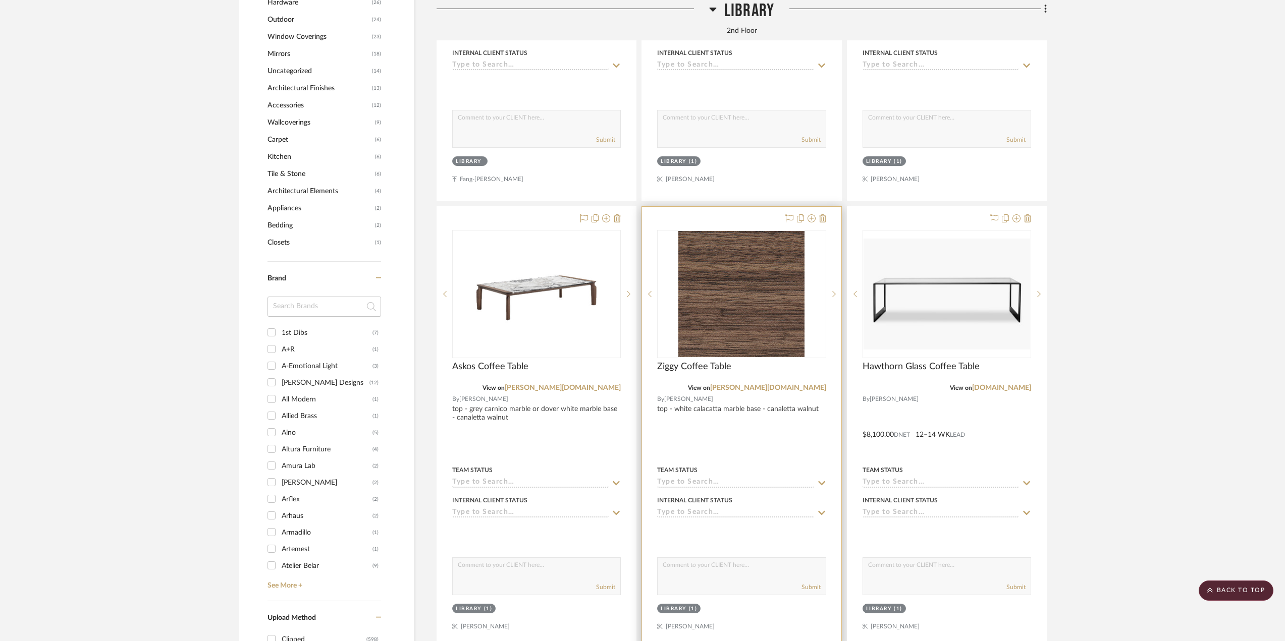
scroll to position [1228, 0]
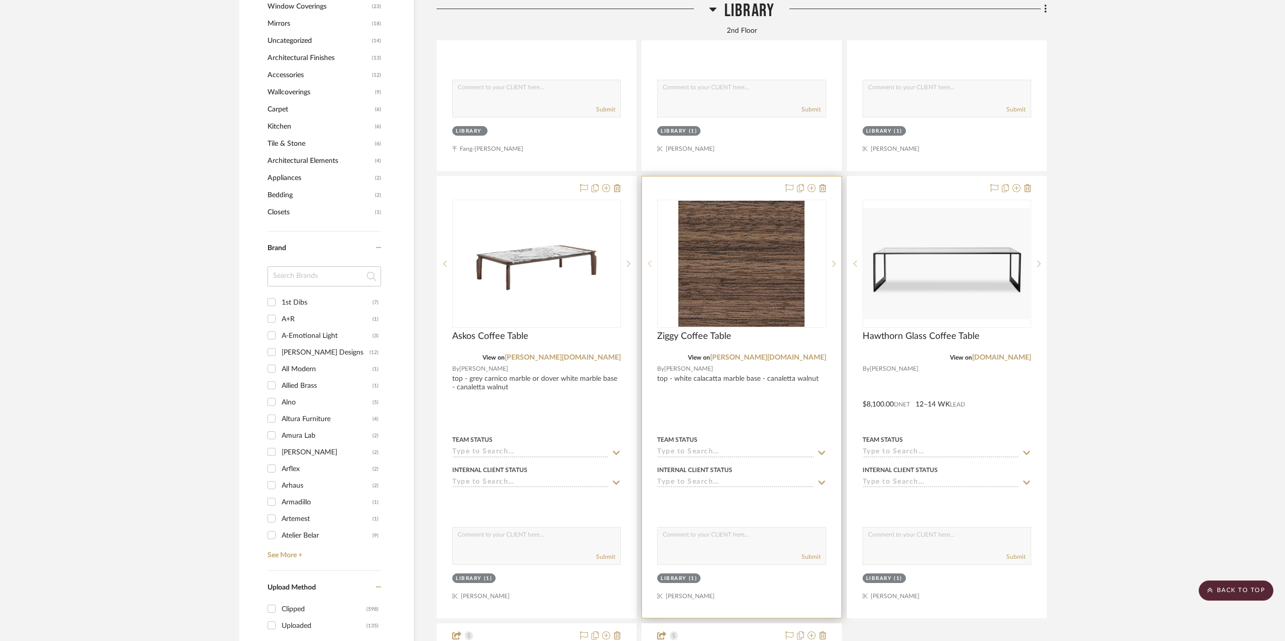
click at [648, 263] on icon at bounding box center [650, 263] width 4 height 7
click at [650, 266] on icon at bounding box center [650, 263] width 4 height 7
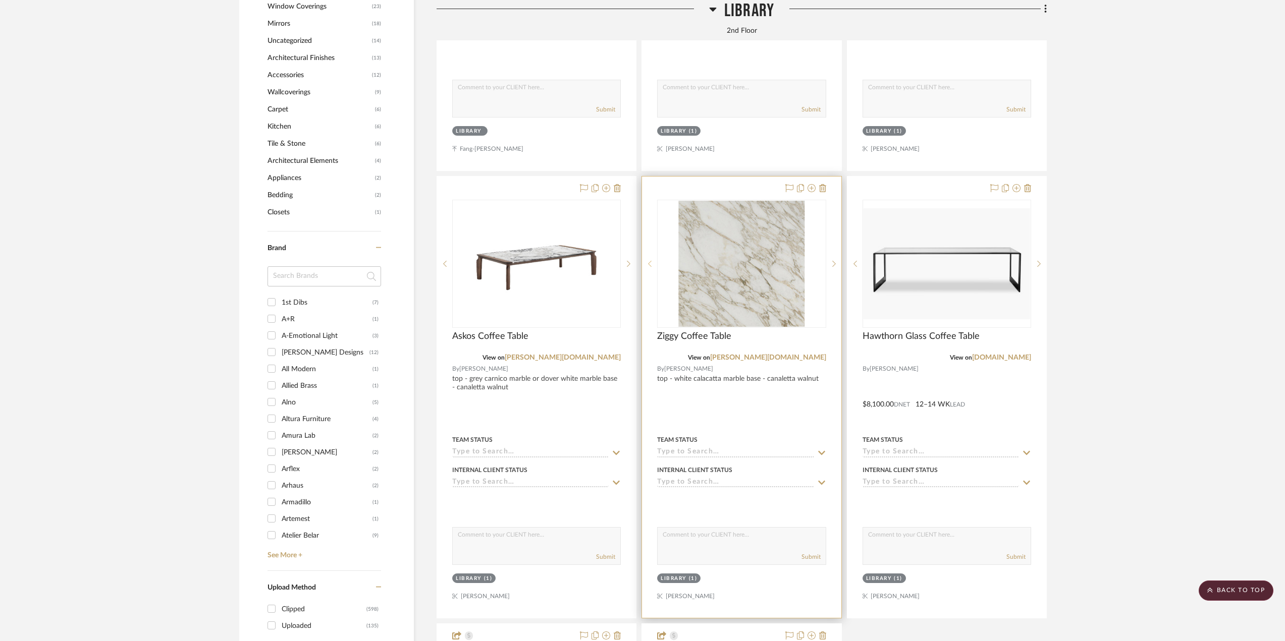
click at [650, 266] on icon at bounding box center [650, 263] width 4 height 7
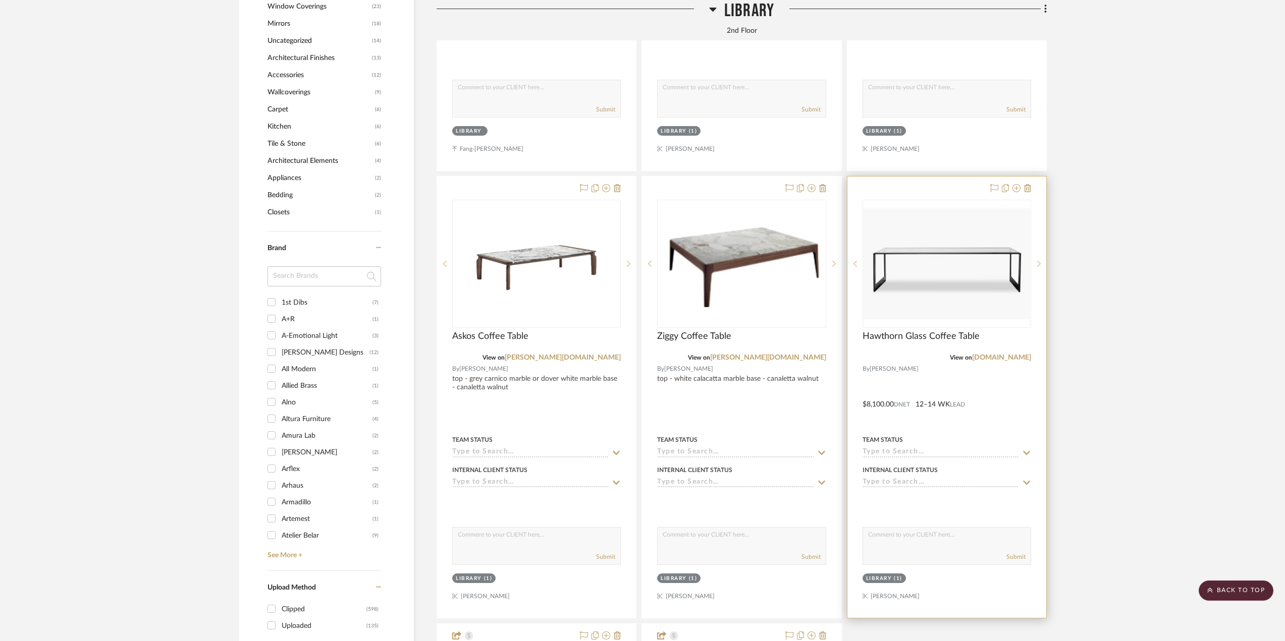
click at [997, 416] on div at bounding box center [946, 397] width 199 height 441
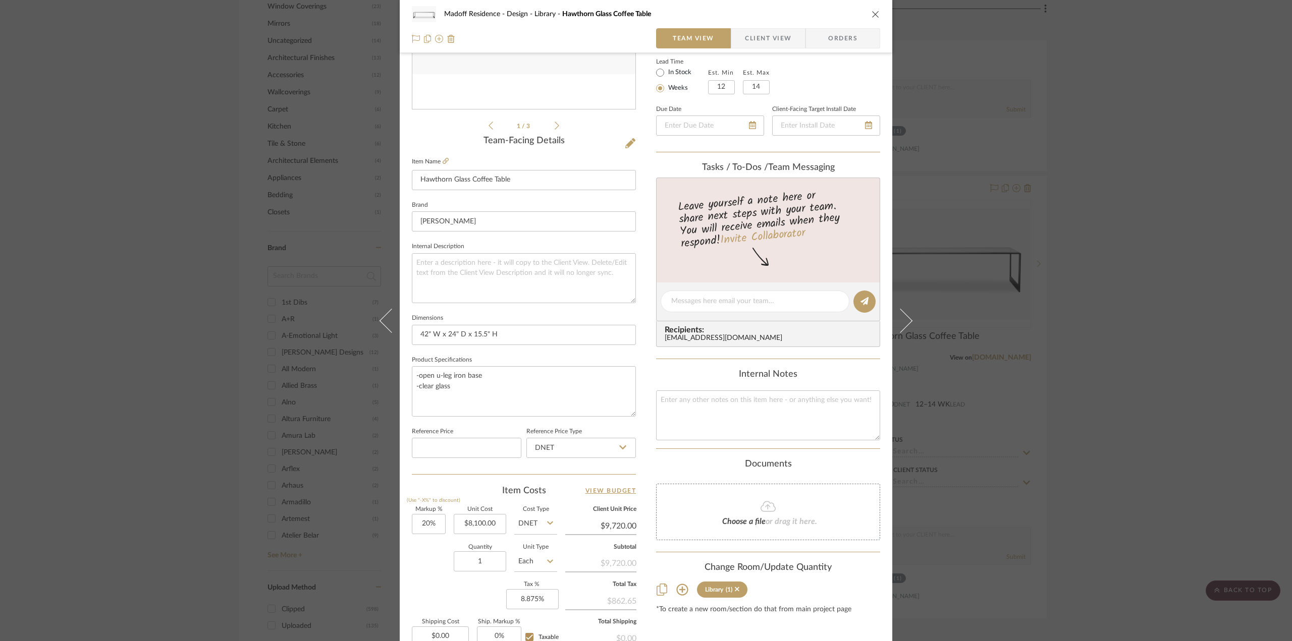
scroll to position [296, 0]
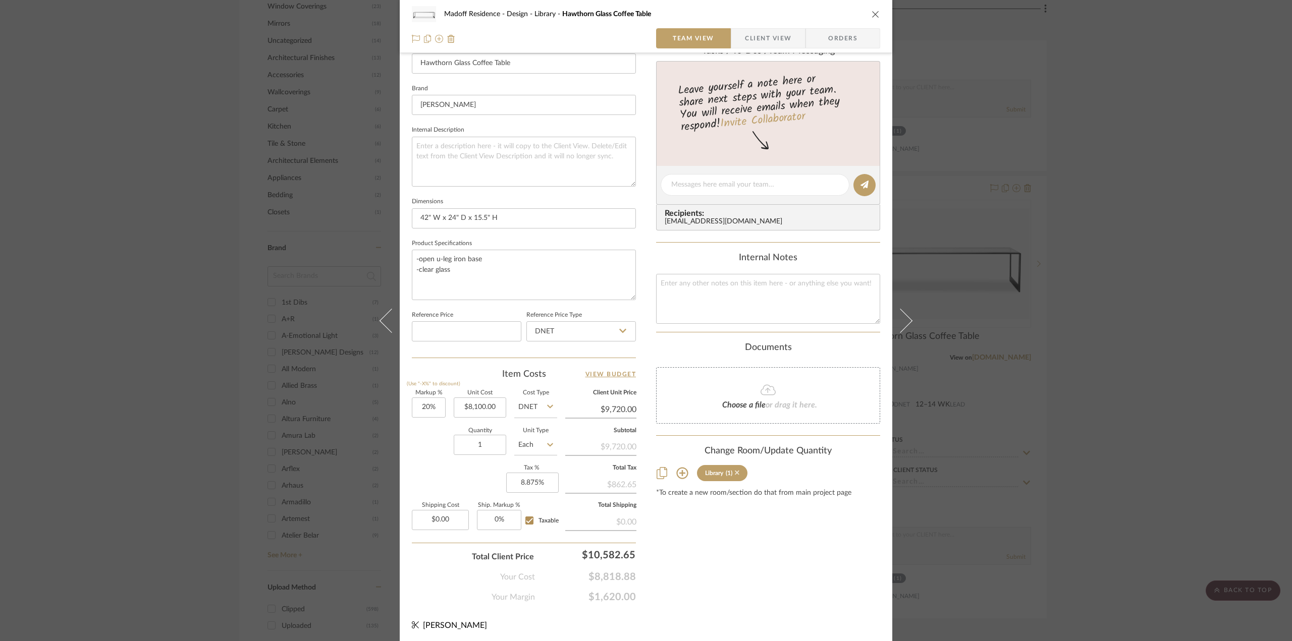
click at [735, 470] on icon at bounding box center [737, 472] width 5 height 7
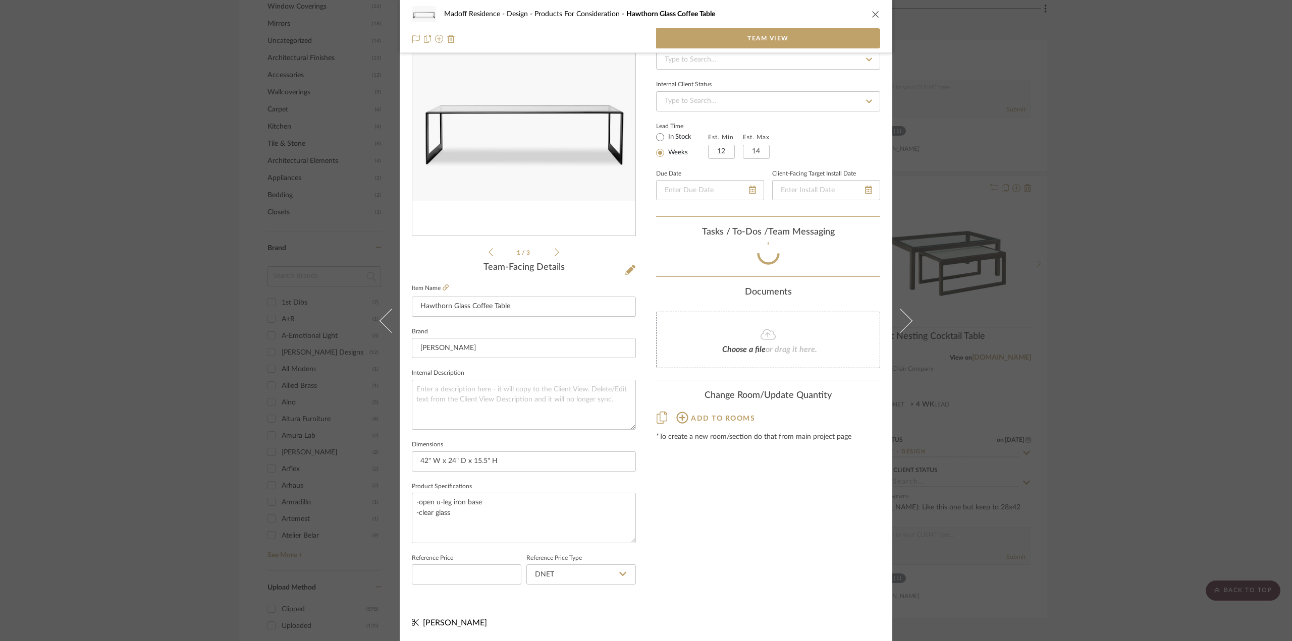
scroll to position [51, 0]
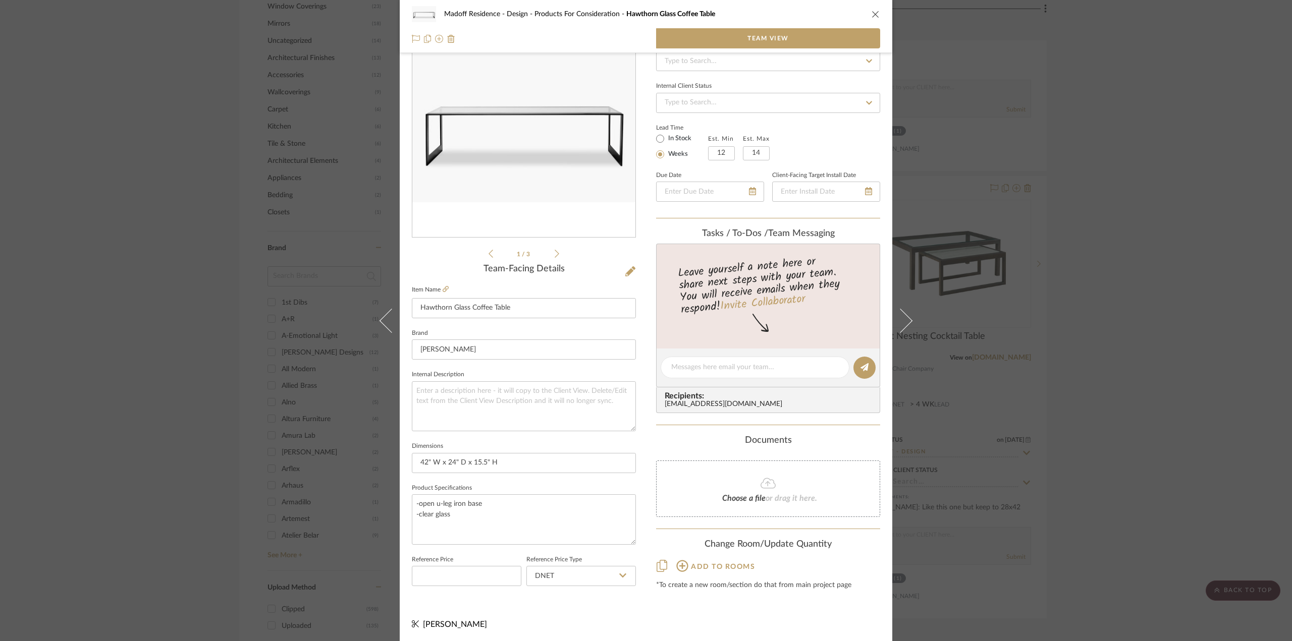
click at [1113, 393] on div "Madoff Residence - Design Products For Consideration Hawthorn Glass Coffee Tabl…" at bounding box center [646, 320] width 1292 height 641
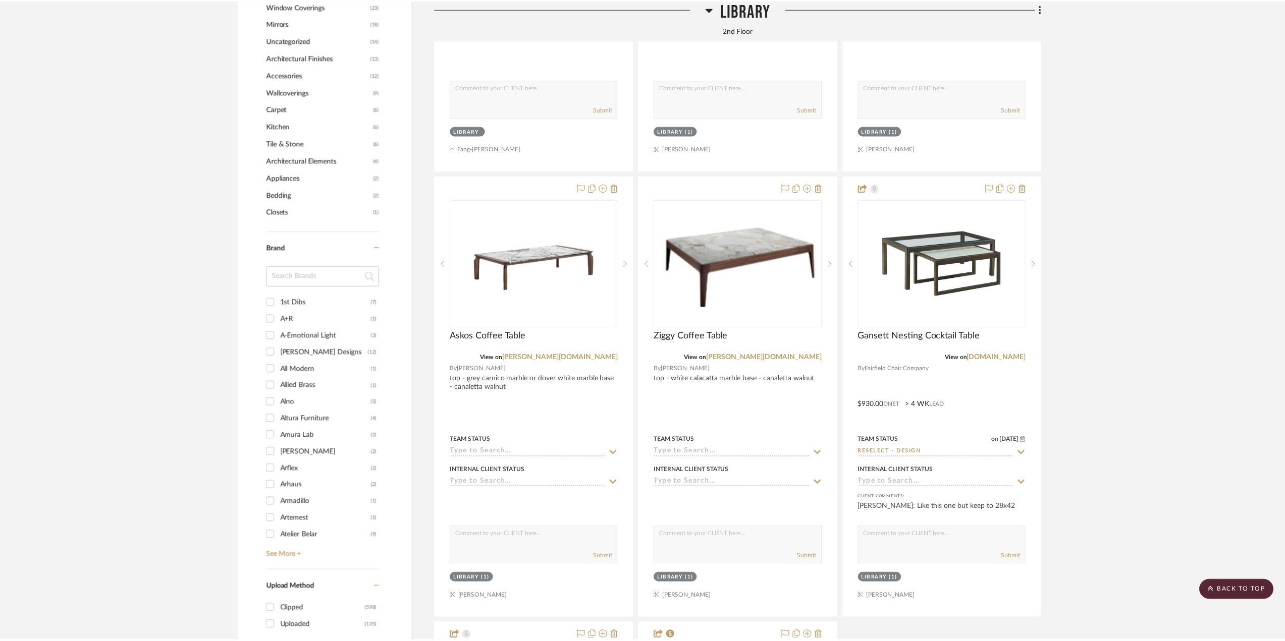
scroll to position [1228, 0]
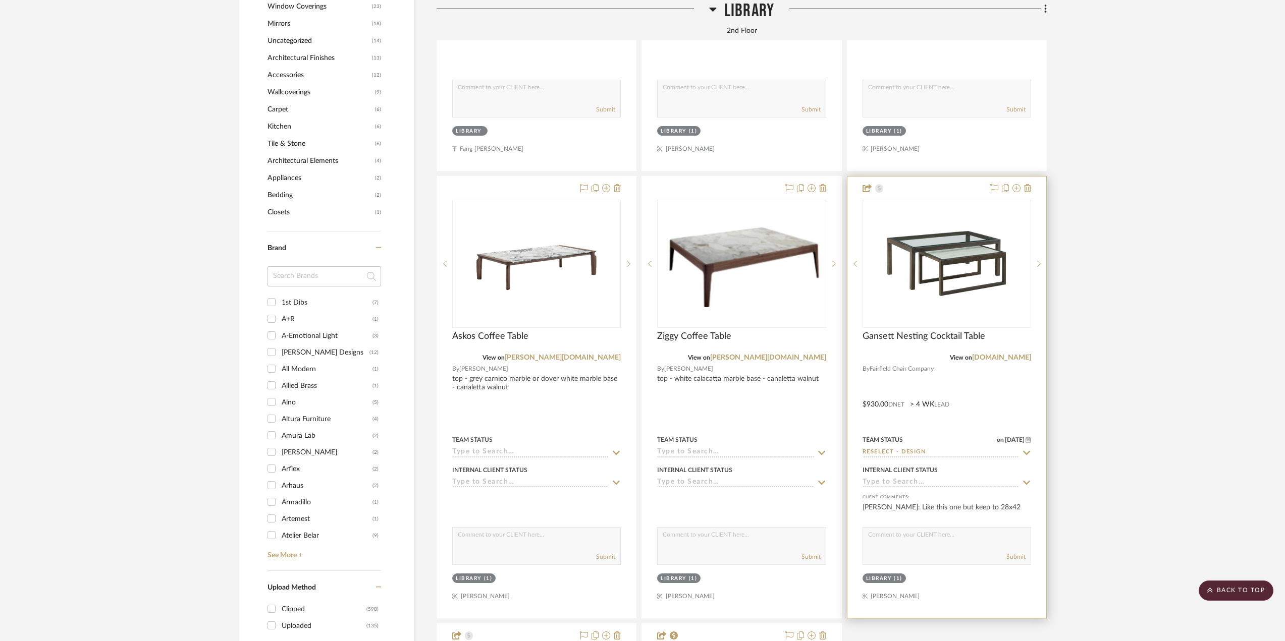
click at [1012, 411] on div at bounding box center [946, 397] width 199 height 441
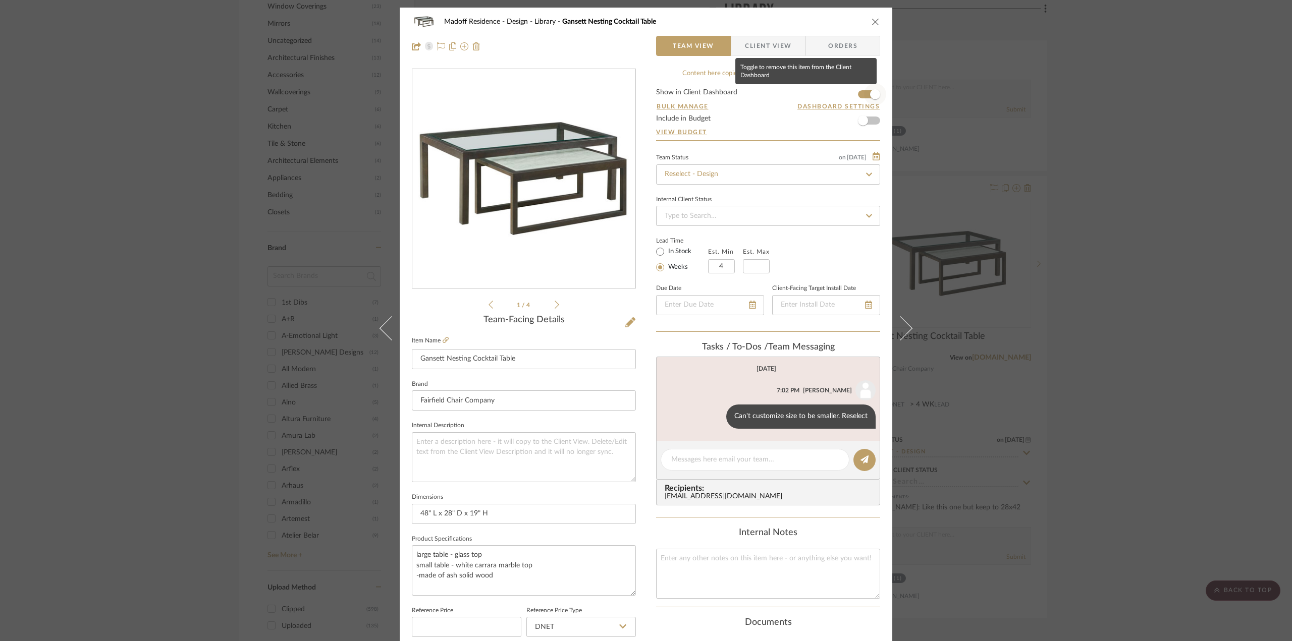
click at [870, 89] on span "button" at bounding box center [875, 94] width 10 height 10
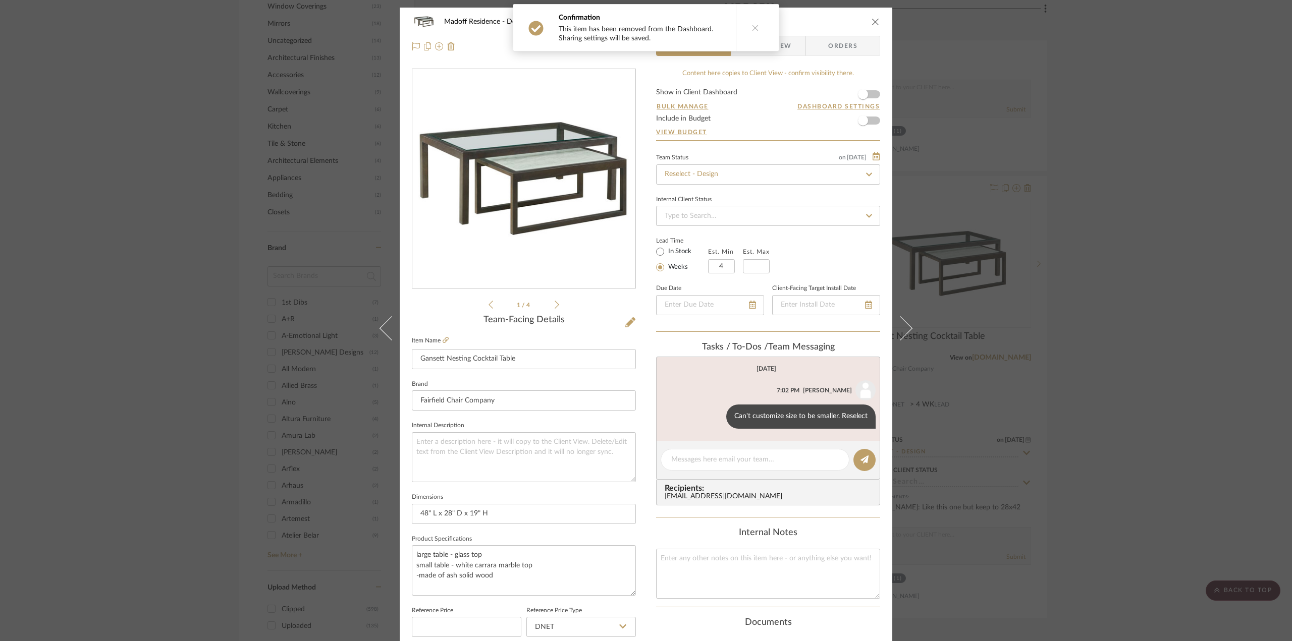
click at [763, 33] on button at bounding box center [755, 28] width 39 height 46
click at [765, 39] on span "Client View" at bounding box center [768, 46] width 46 height 20
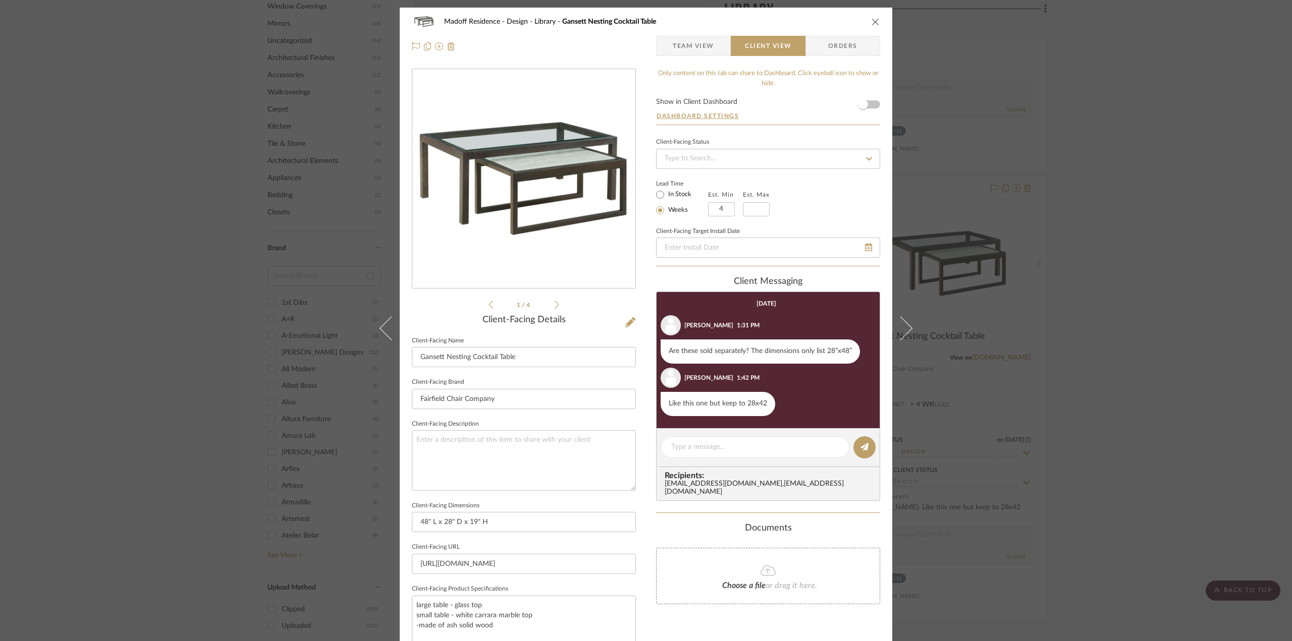
click at [1160, 386] on div "Madoff Residence - Design Library Gansett Nesting Cocktail Table Team View Clie…" at bounding box center [646, 320] width 1292 height 641
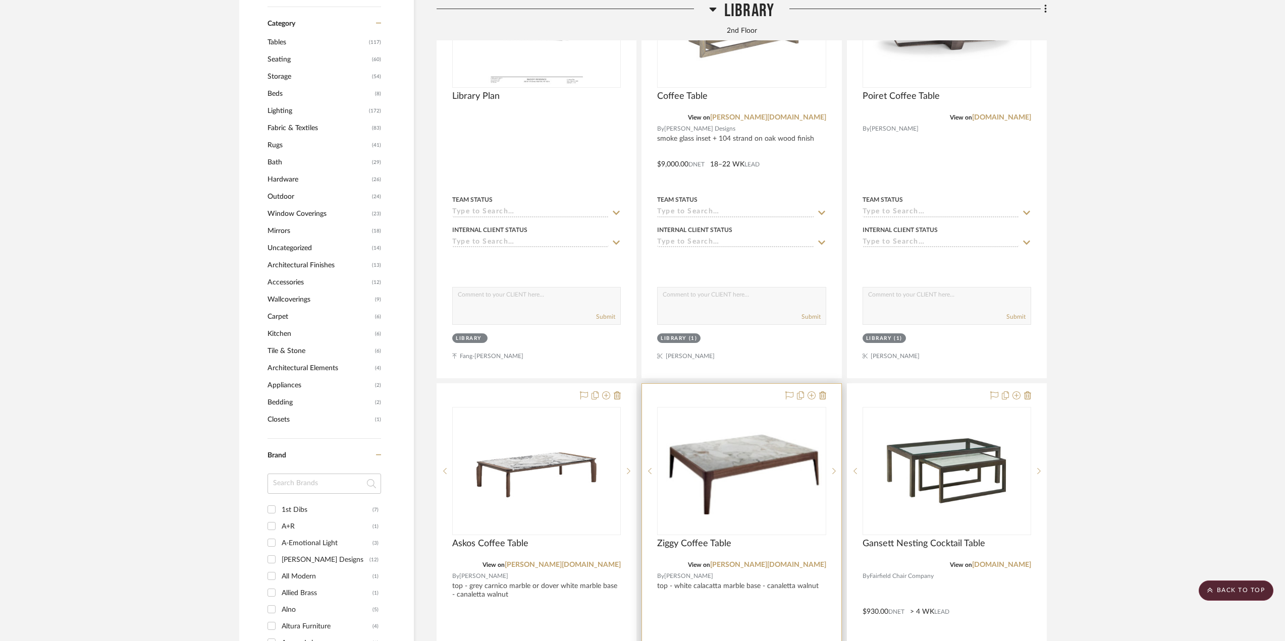
scroll to position [1077, 0]
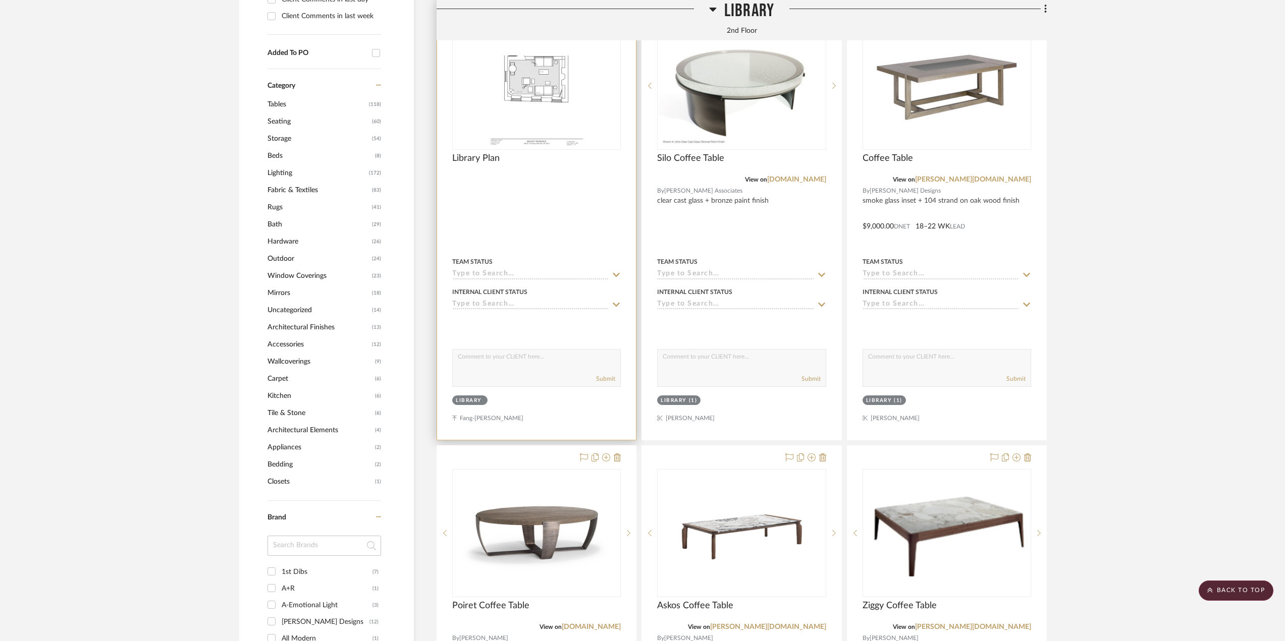
scroll to position [757, 0]
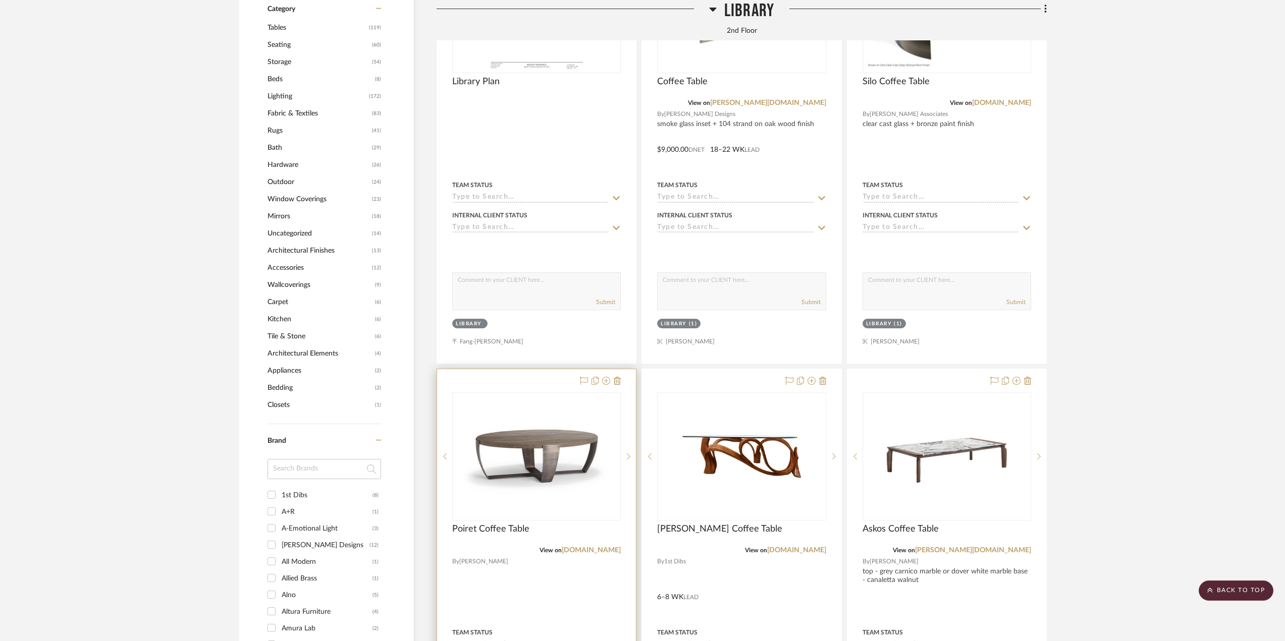
scroll to position [1075, 0]
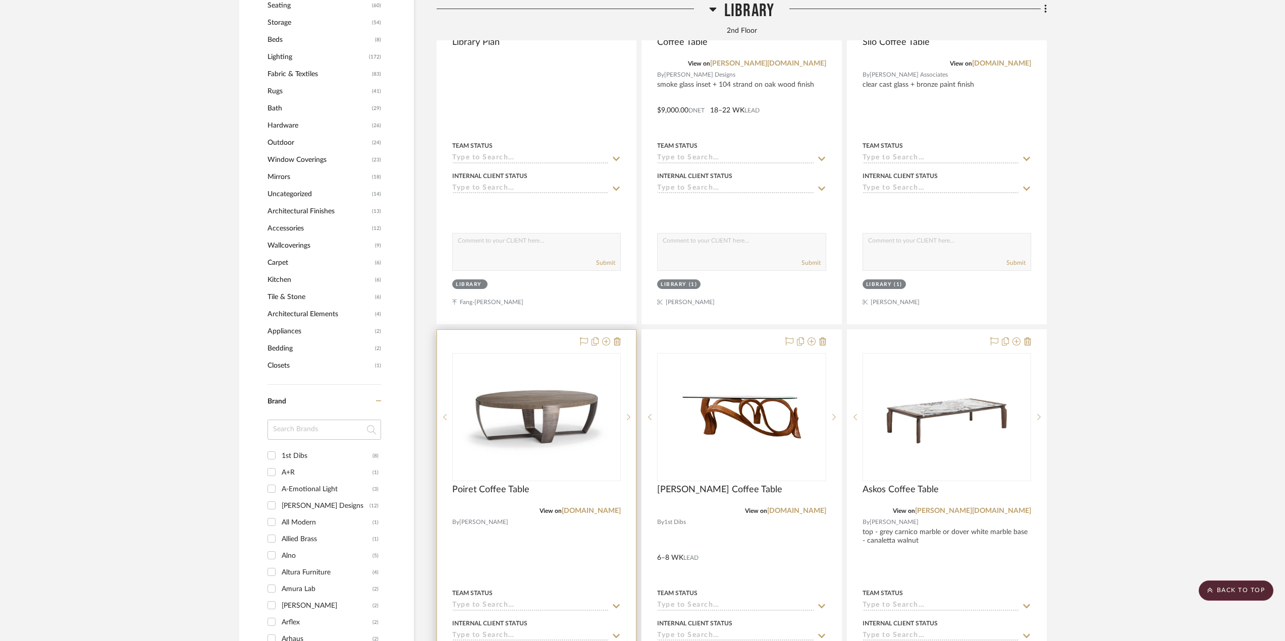
click at [561, 553] on div at bounding box center [536, 550] width 199 height 441
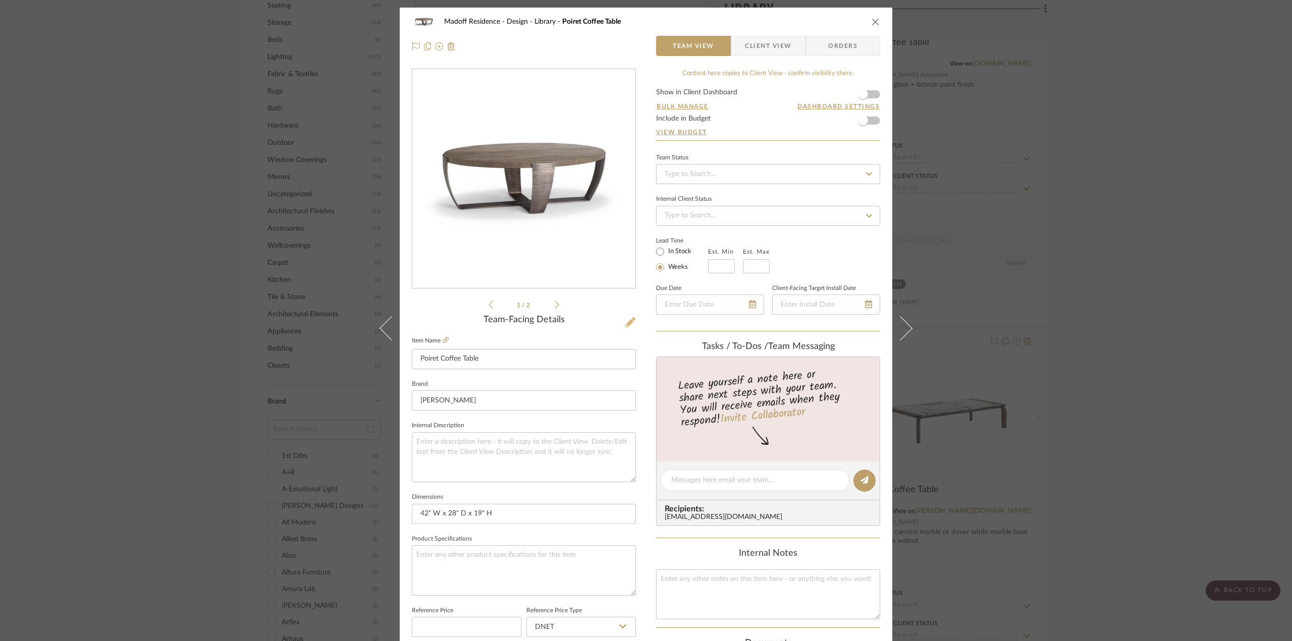
click at [626, 319] on icon at bounding box center [630, 322] width 10 height 10
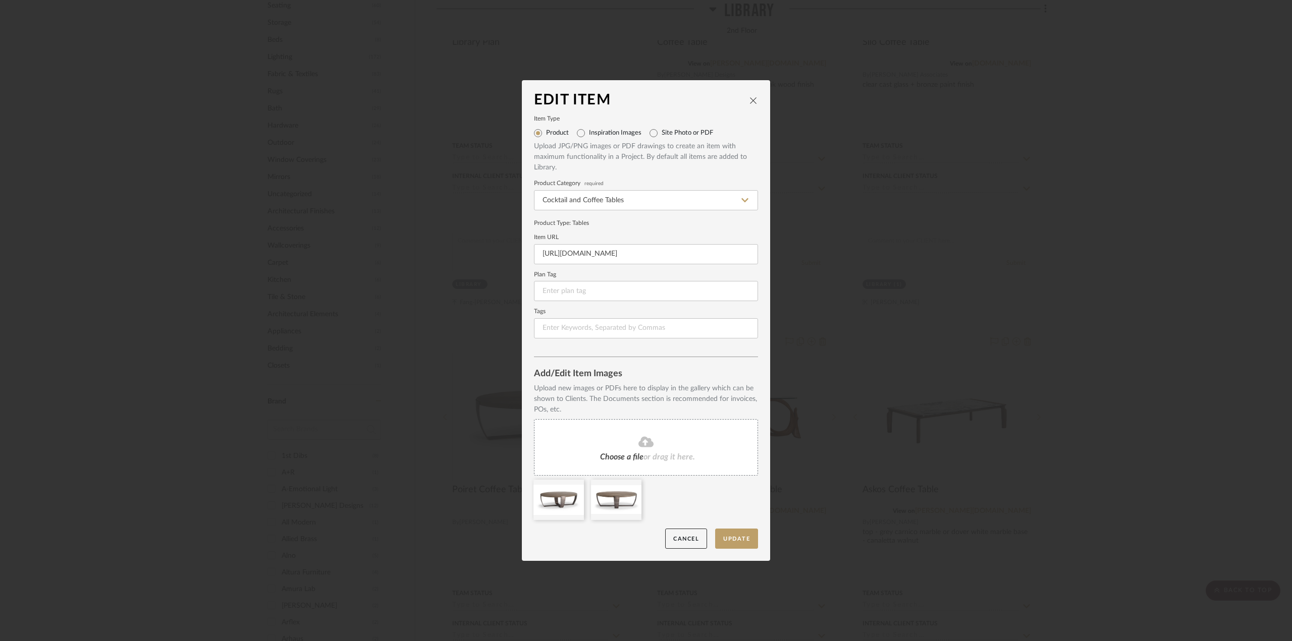
click at [658, 445] on fa-icon at bounding box center [646, 442] width 92 height 13
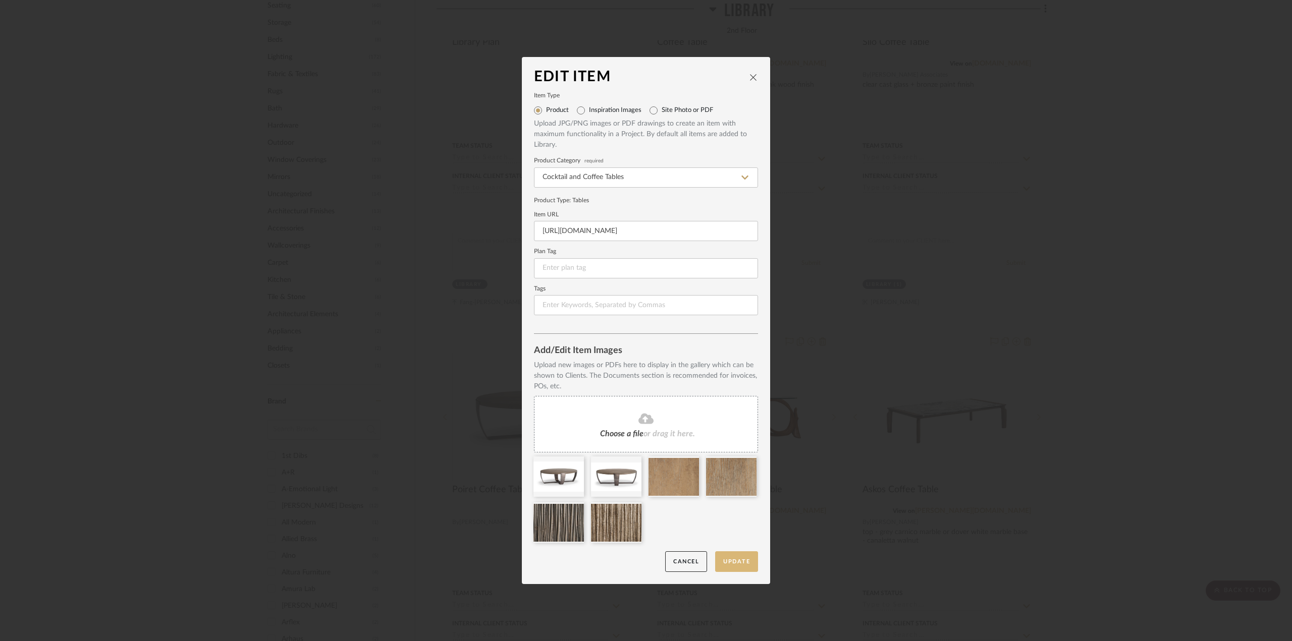
click at [738, 563] on button "Update" at bounding box center [736, 561] width 43 height 21
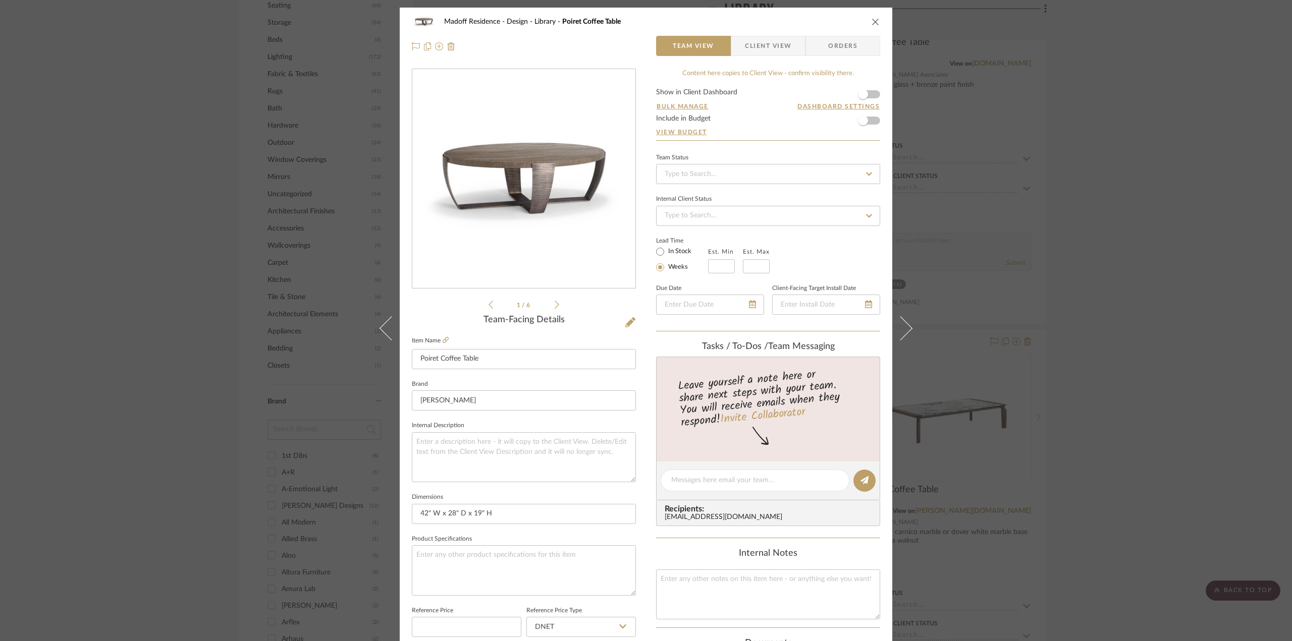
click at [554, 308] on icon at bounding box center [556, 304] width 5 height 9
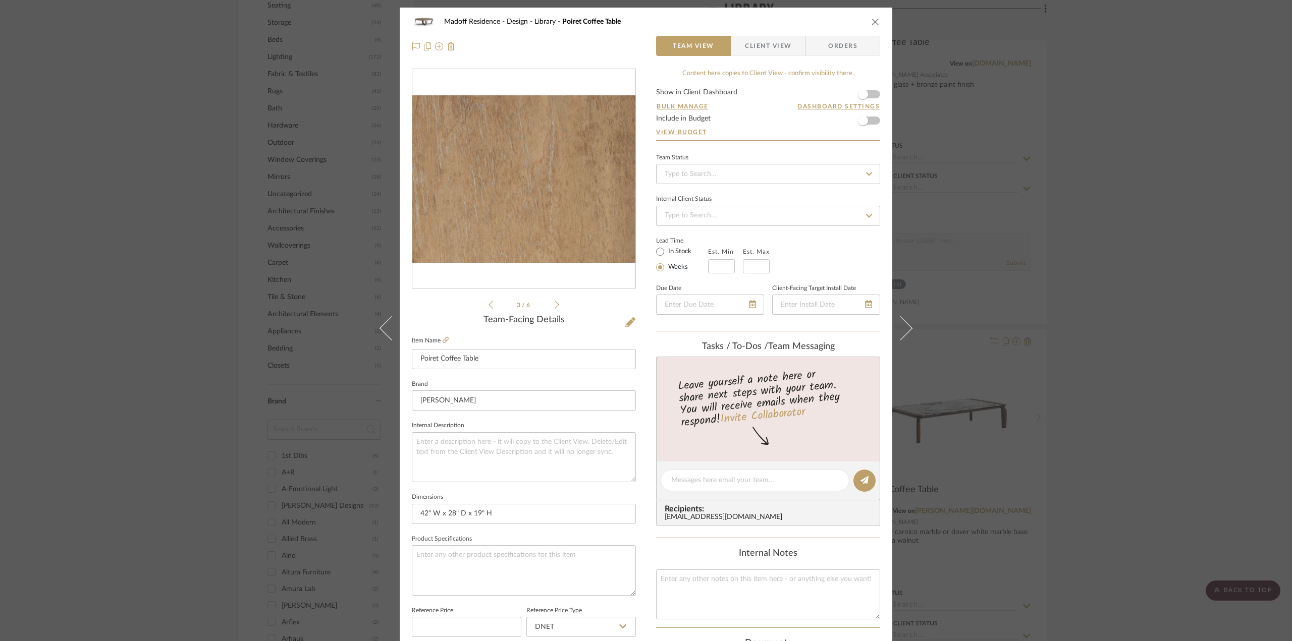
click at [554, 308] on icon at bounding box center [556, 304] width 5 height 9
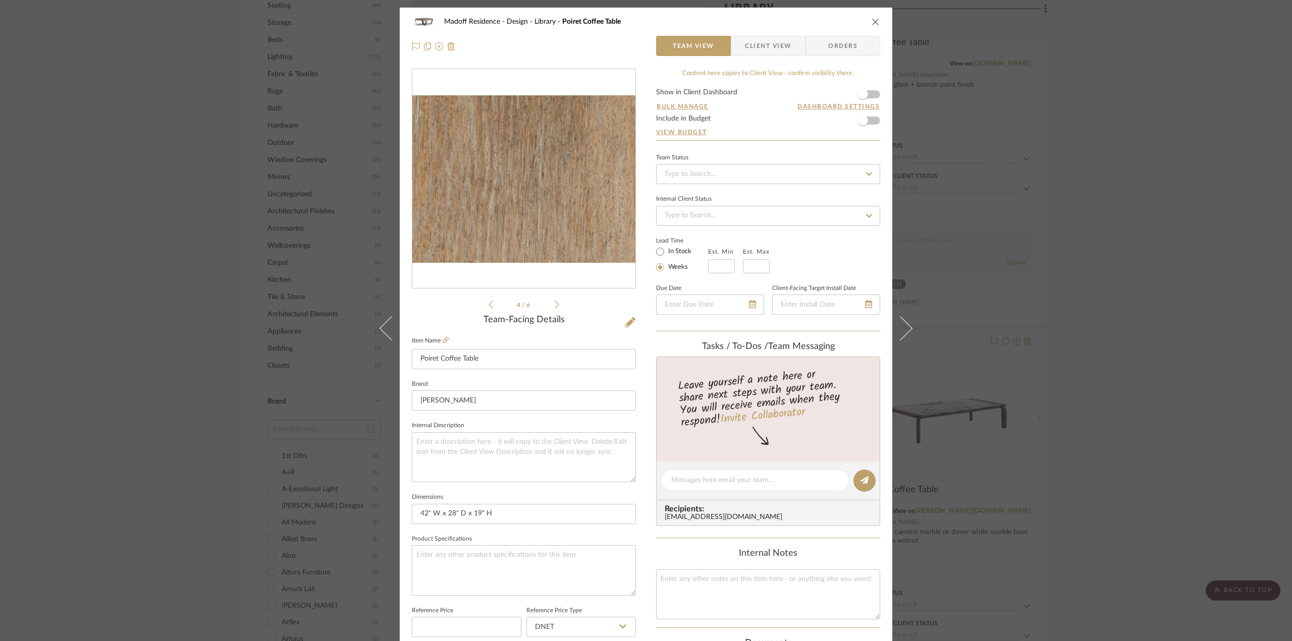
click at [554, 308] on icon at bounding box center [556, 304] width 5 height 9
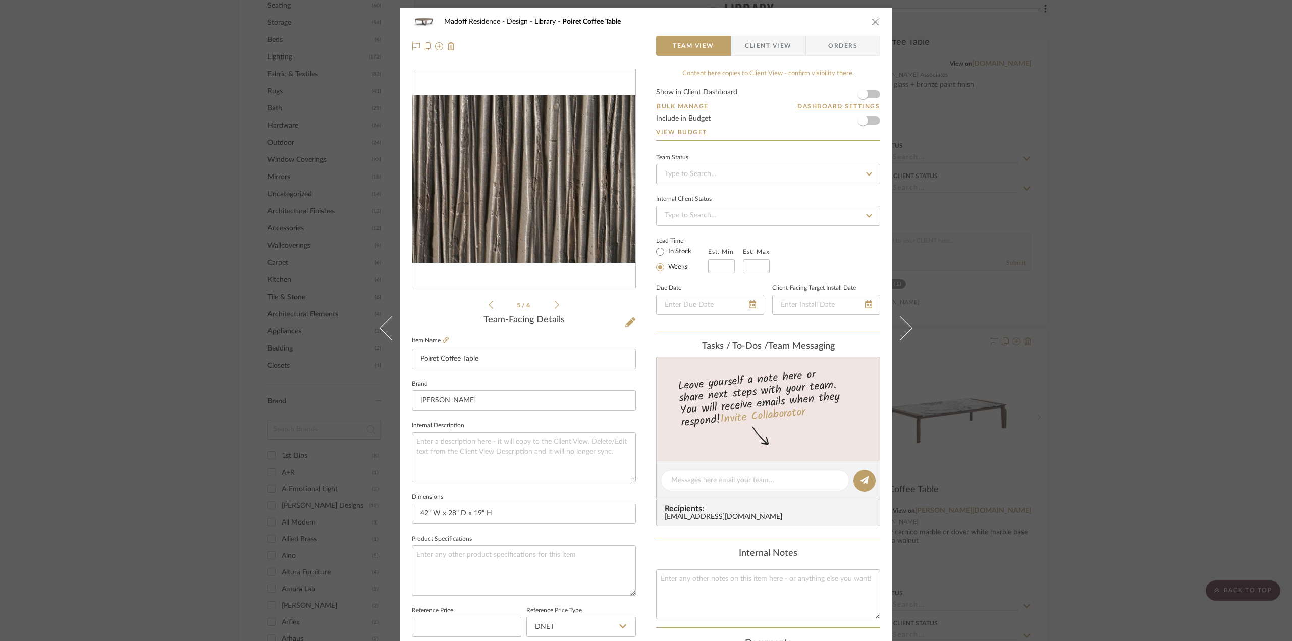
click at [554, 308] on icon at bounding box center [556, 304] width 5 height 9
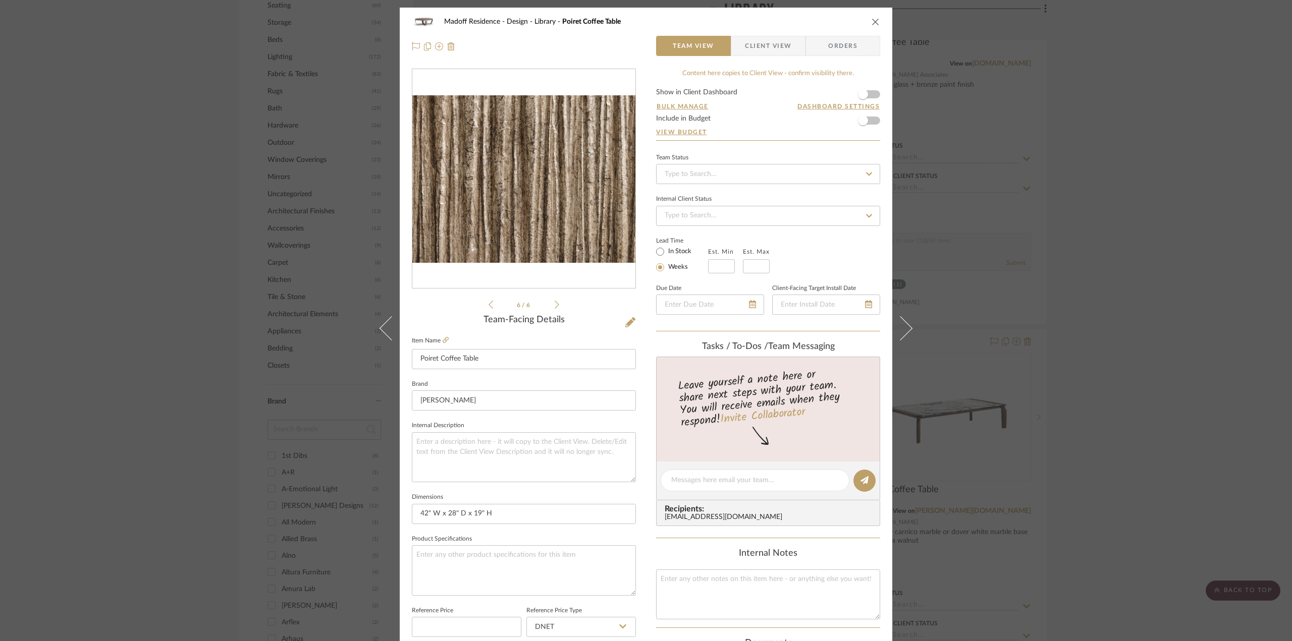
click at [1157, 369] on div "Madoff Residence - Design Library Poiret Coffee Table Team View Client View Ord…" at bounding box center [646, 320] width 1292 height 641
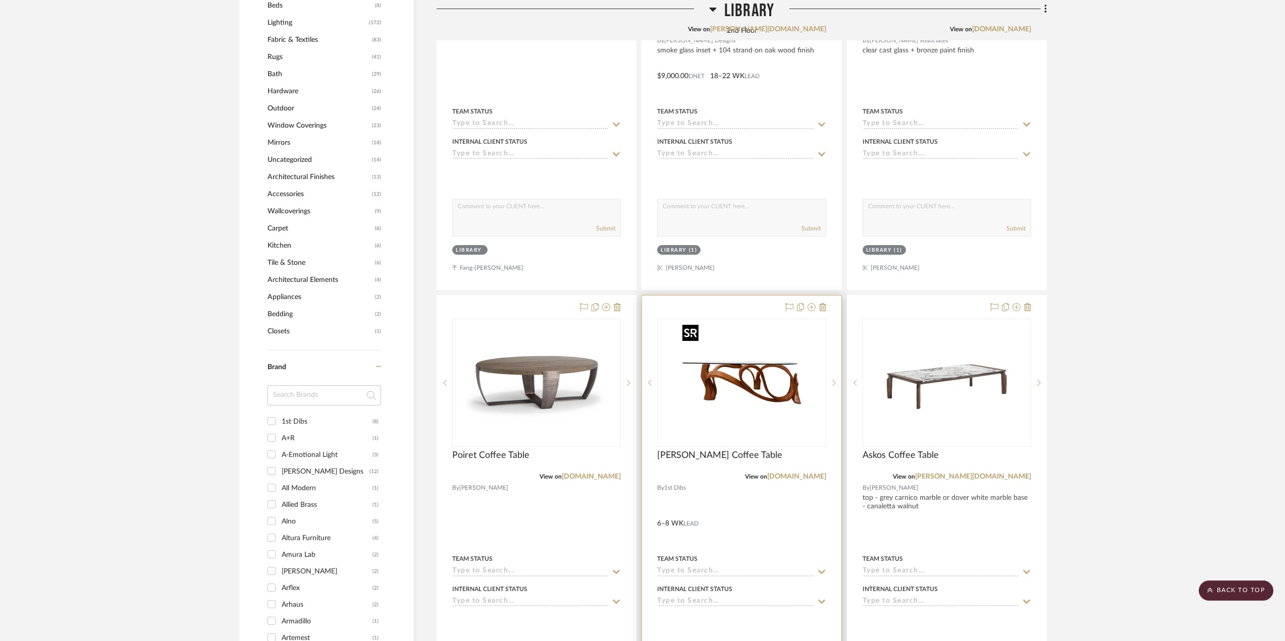
scroll to position [1125, 0]
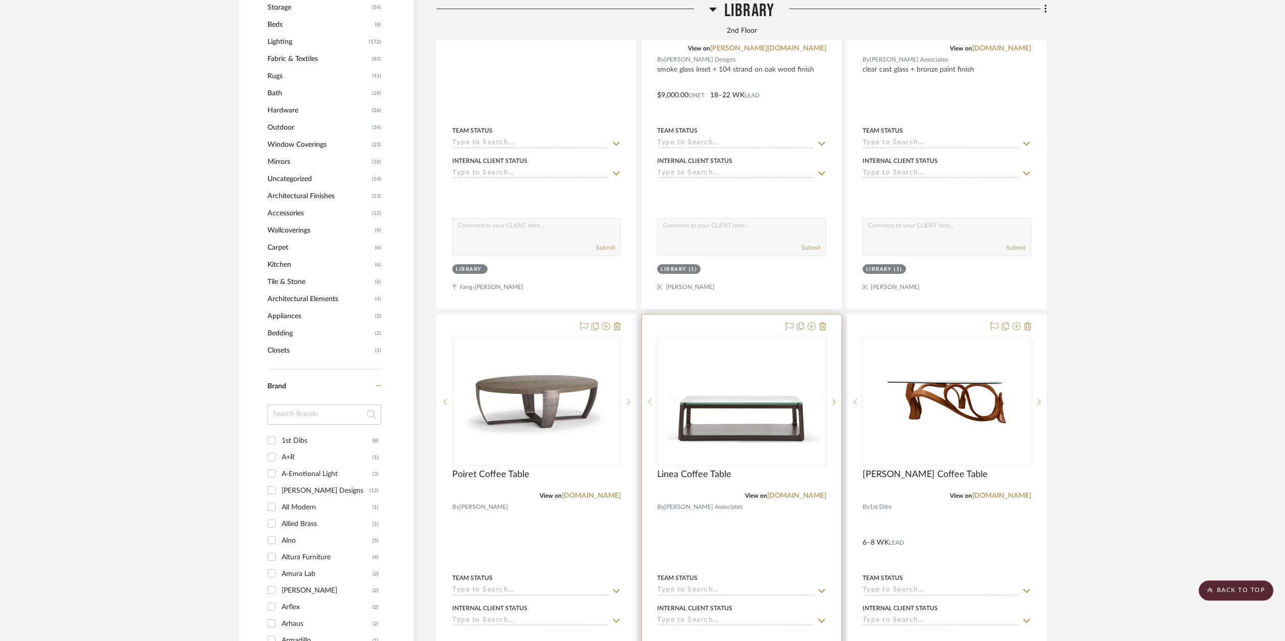
scroll to position [1149, 0]
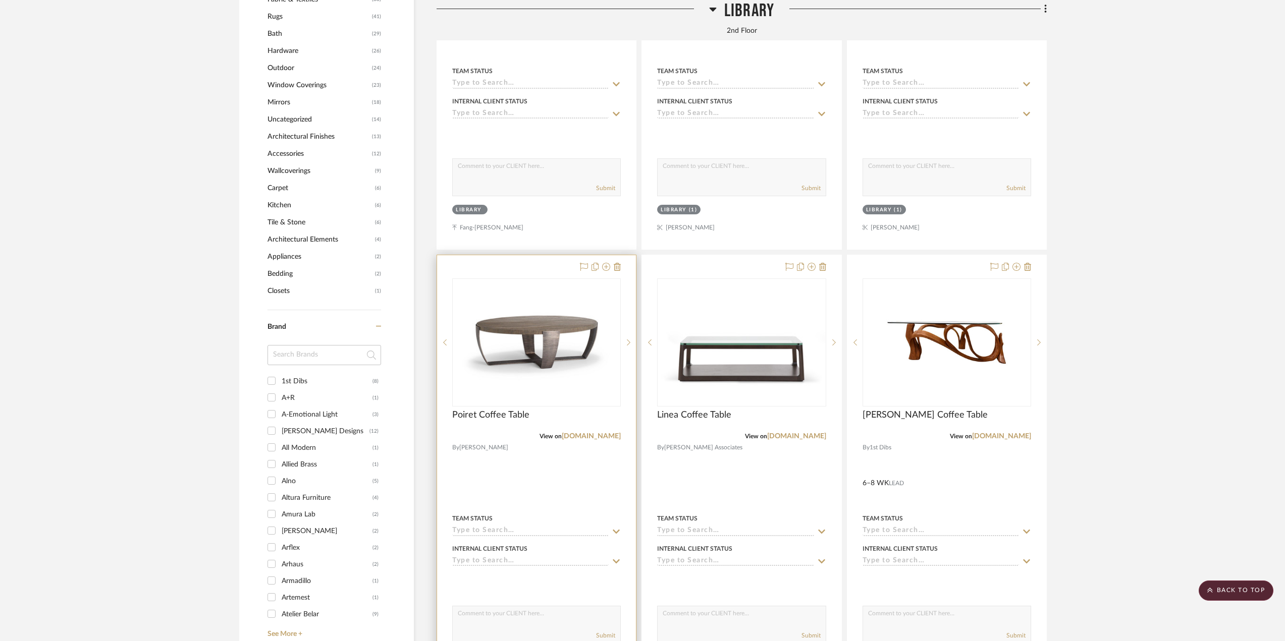
click at [483, 467] on div at bounding box center [536, 475] width 199 height 441
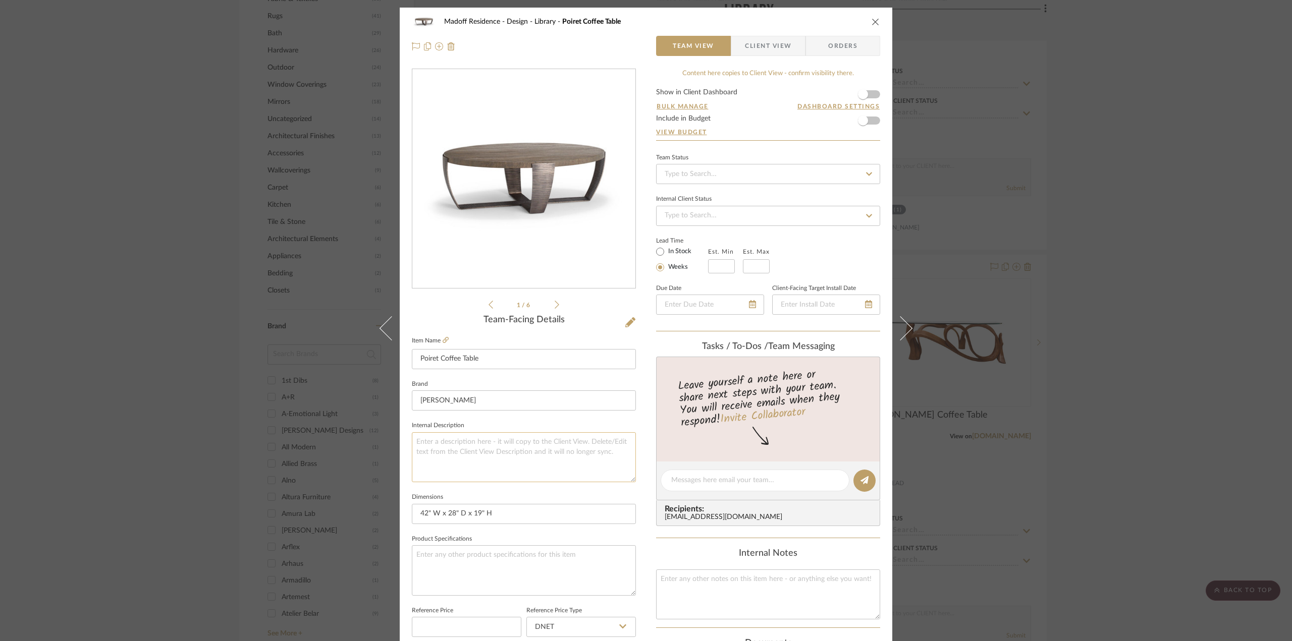
click at [494, 449] on textarea at bounding box center [524, 457] width 224 height 50
type textarea "top:"
click at [471, 445] on textarea "top:" at bounding box center [524, 457] width 224 height 50
type textarea "top: bleached walnut or diftwood oak base: ceres or worn aged silver"
click at [628, 423] on fieldset "Internal Description top: bleached walnut or diftwood oak base: ceres or worn a…" at bounding box center [524, 451] width 224 height 64
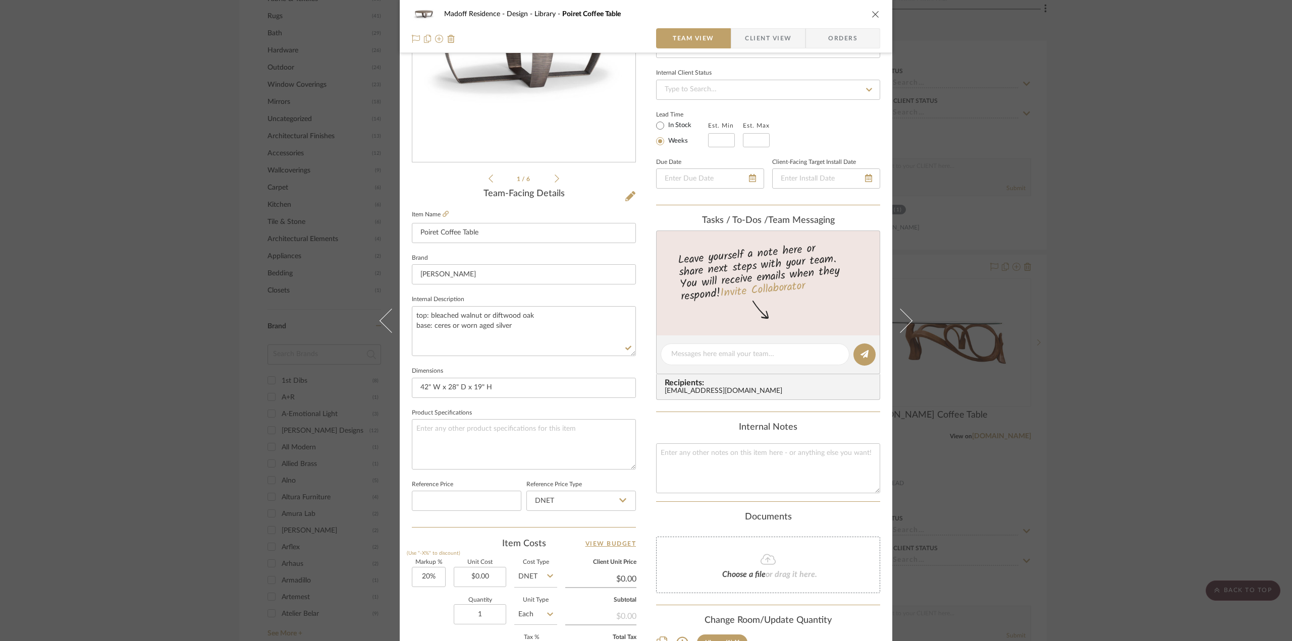
scroll to position [296, 0]
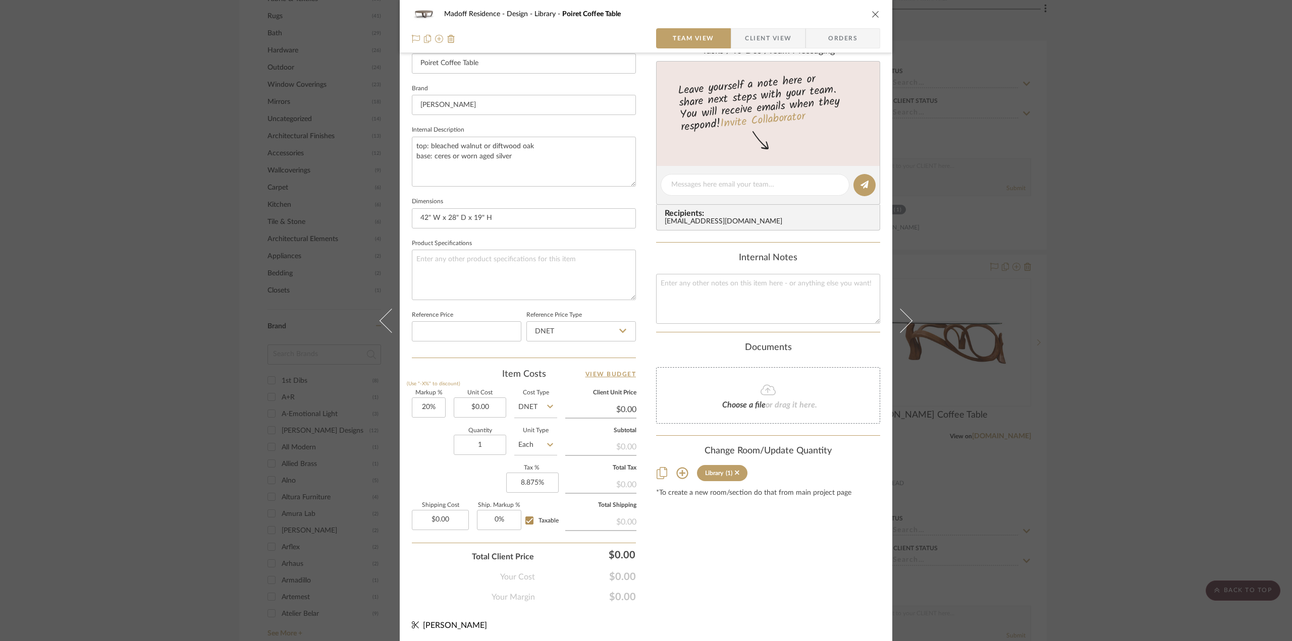
click at [1171, 420] on div "Madoff Residence - Design Library Poiret Coffee Table Team View Client View Ord…" at bounding box center [646, 320] width 1292 height 641
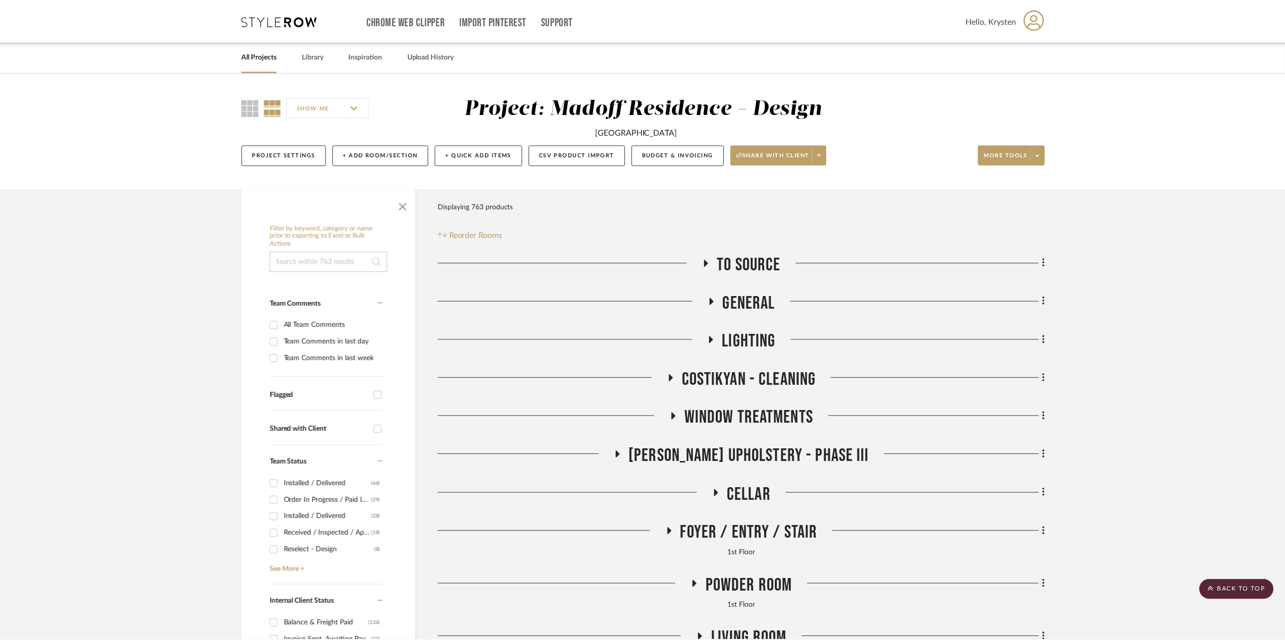
scroll to position [1149, 0]
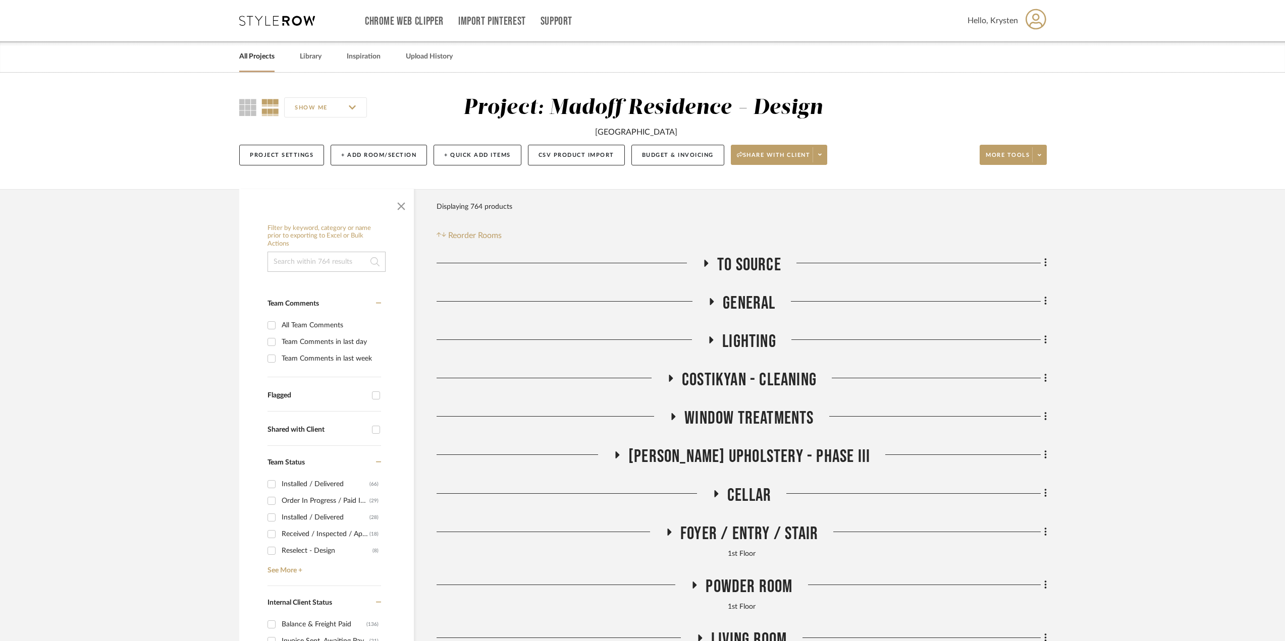
scroll to position [202, 0]
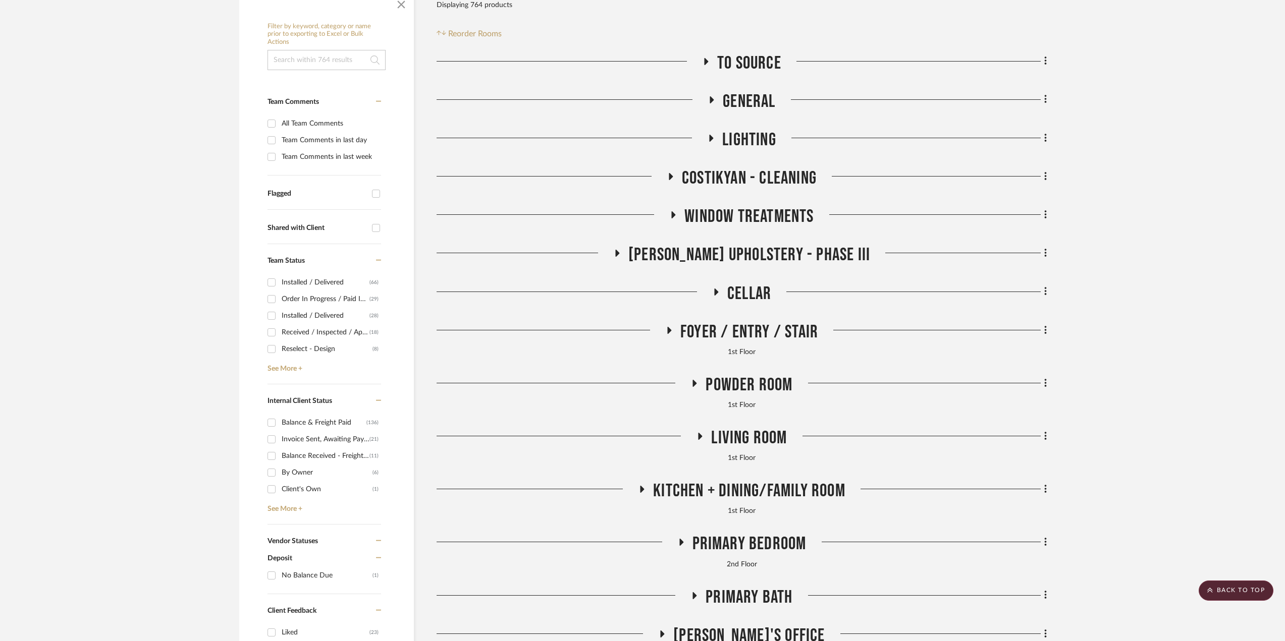
click at [747, 432] on span "Living Room" at bounding box center [749, 438] width 76 height 22
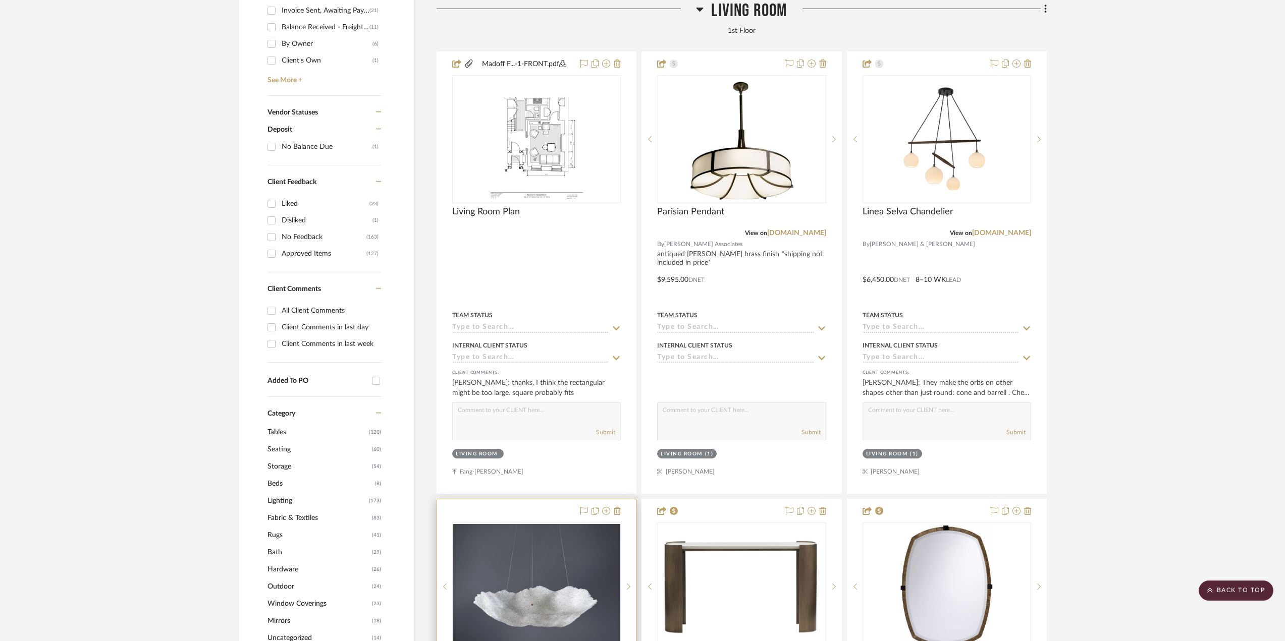
scroll to position [479, 0]
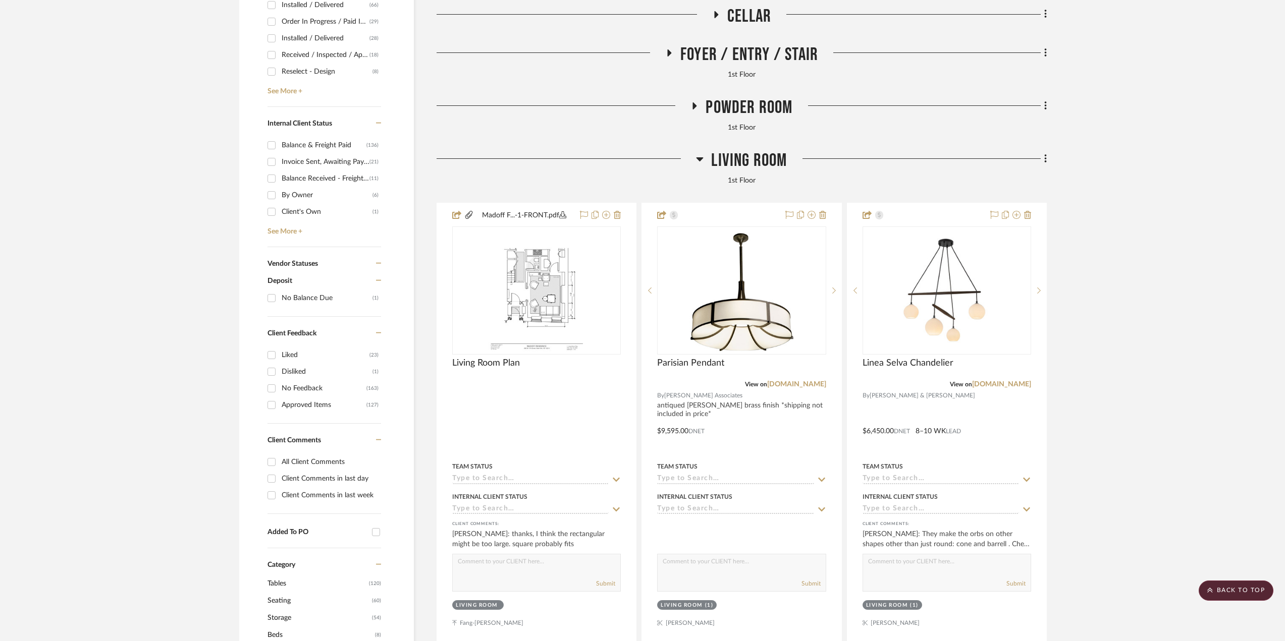
click at [755, 160] on span "Living Room" at bounding box center [749, 161] width 76 height 22
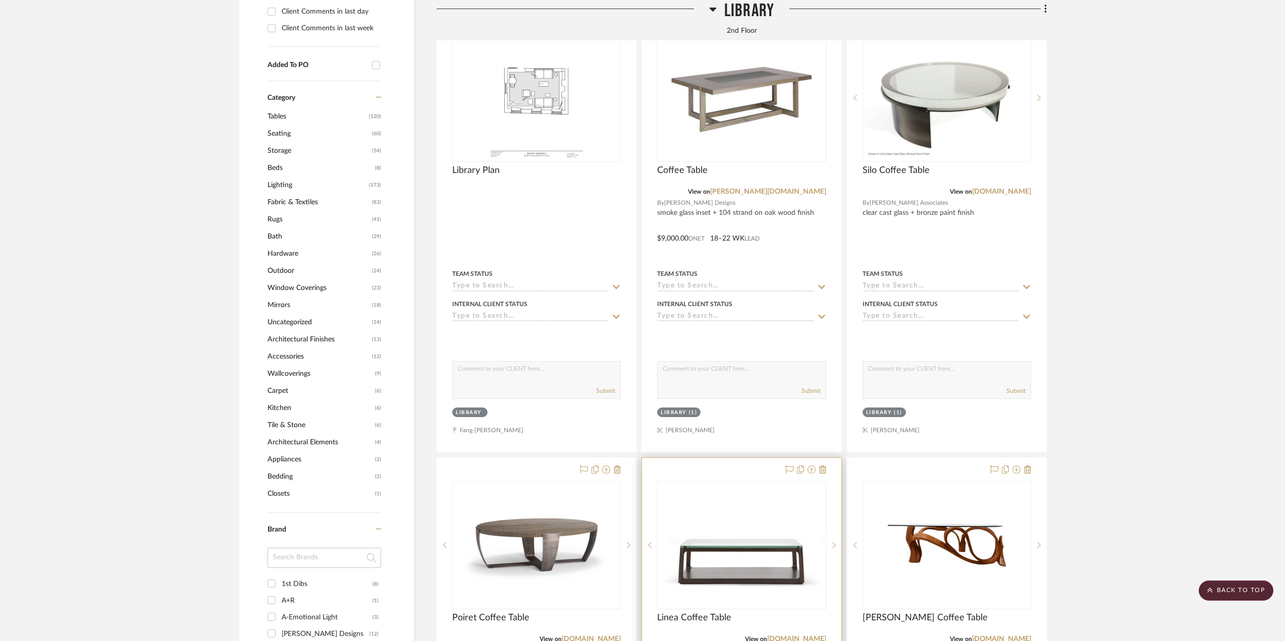
scroll to position [883, 0]
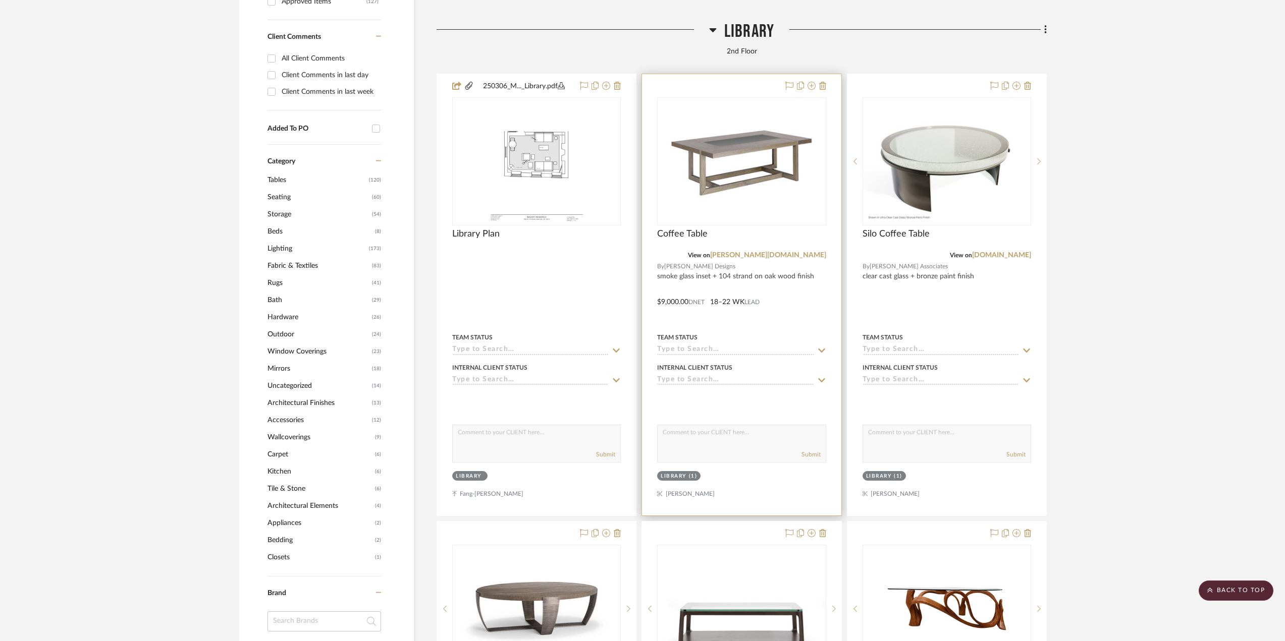
click at [774, 280] on div at bounding box center [741, 294] width 199 height 441
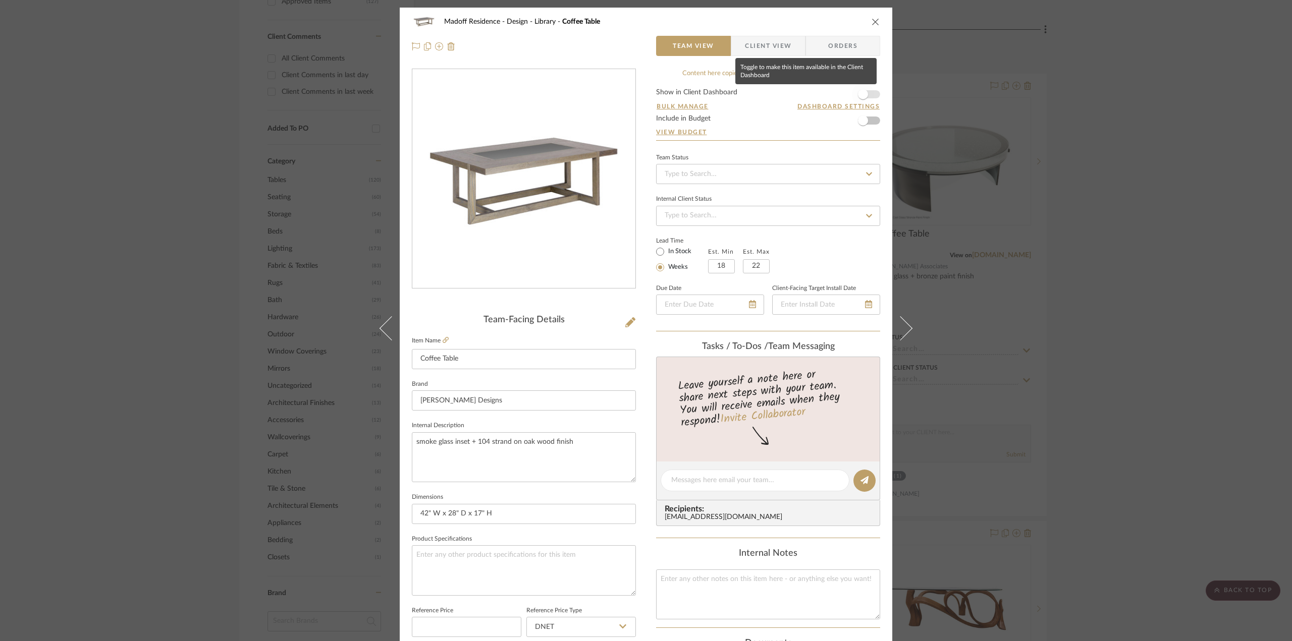
click at [858, 87] on span "button" at bounding box center [863, 94] width 22 height 22
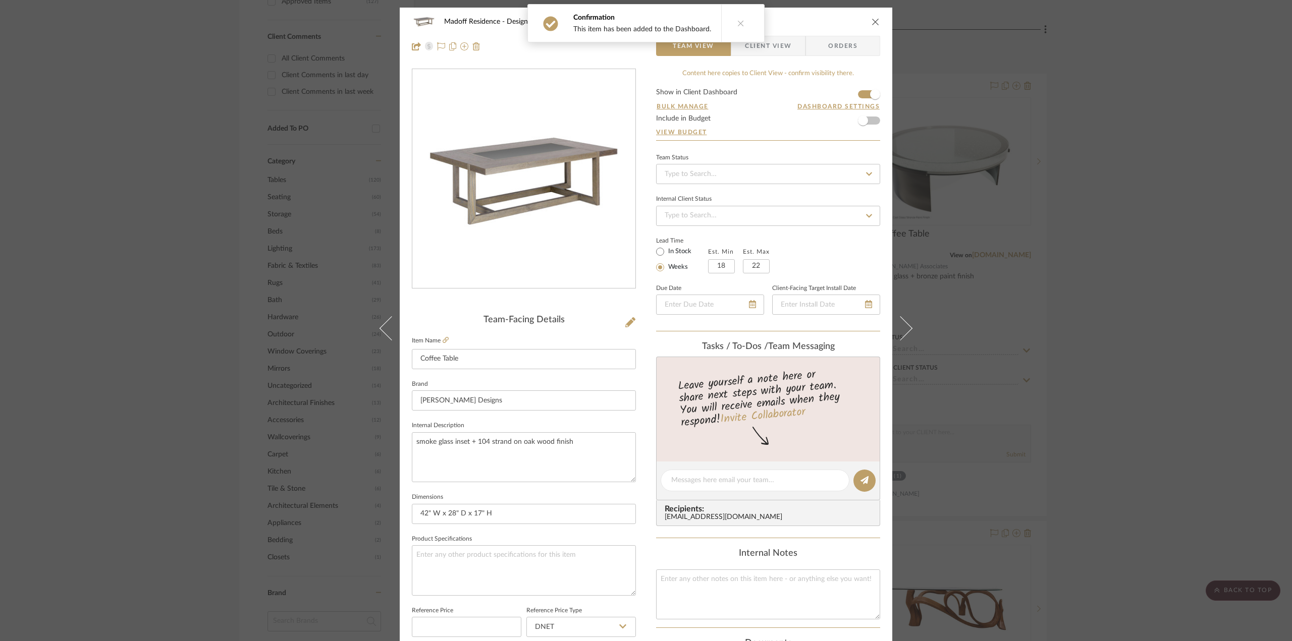
click at [778, 44] on span "Client View" at bounding box center [768, 46] width 46 height 20
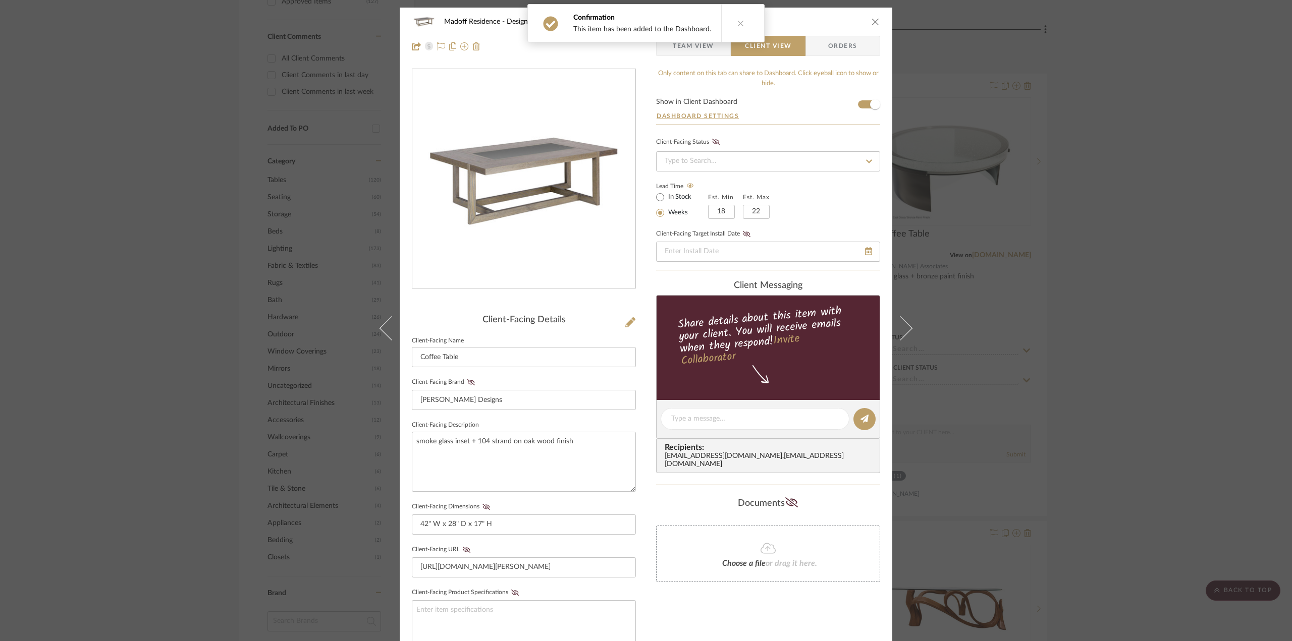
click at [735, 19] on button at bounding box center [740, 23] width 39 height 37
click at [467, 380] on icon at bounding box center [471, 382] width 8 height 6
click at [482, 504] on icon at bounding box center [486, 507] width 8 height 6
click at [460, 552] on fieldset "Client-Facing URL [URL][DOMAIN_NAME][PERSON_NAME]" at bounding box center [524, 560] width 224 height 35
click at [463, 547] on icon at bounding box center [467, 550] width 8 height 6
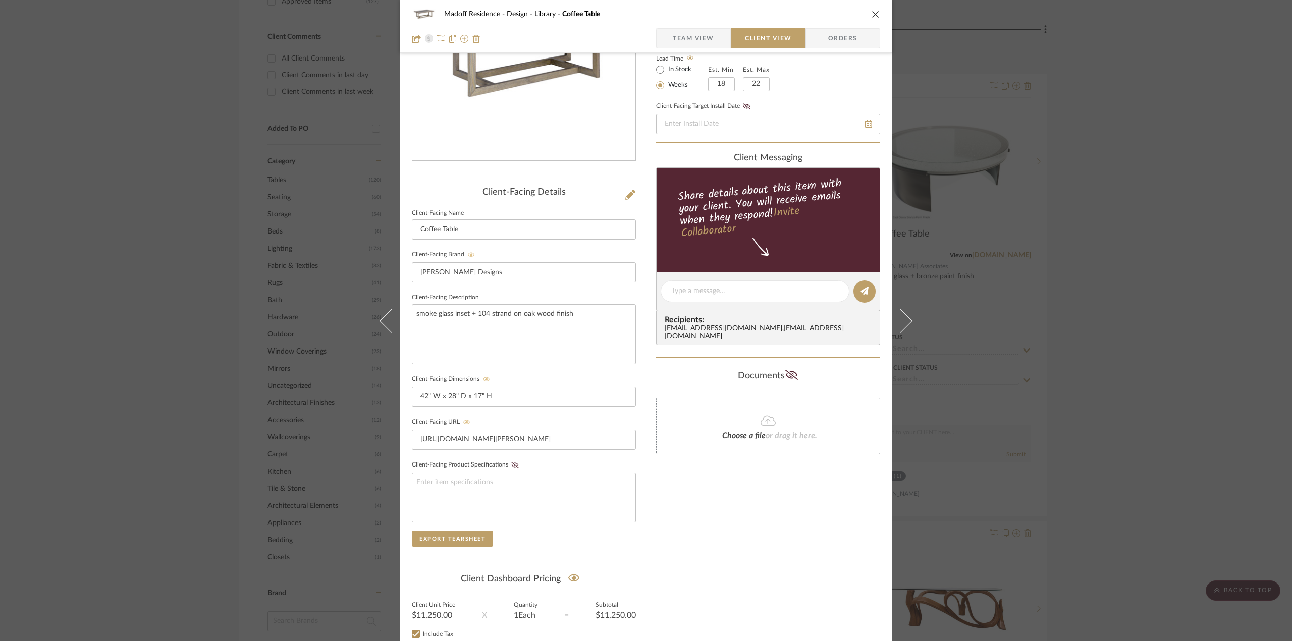
scroll to position [202, 0]
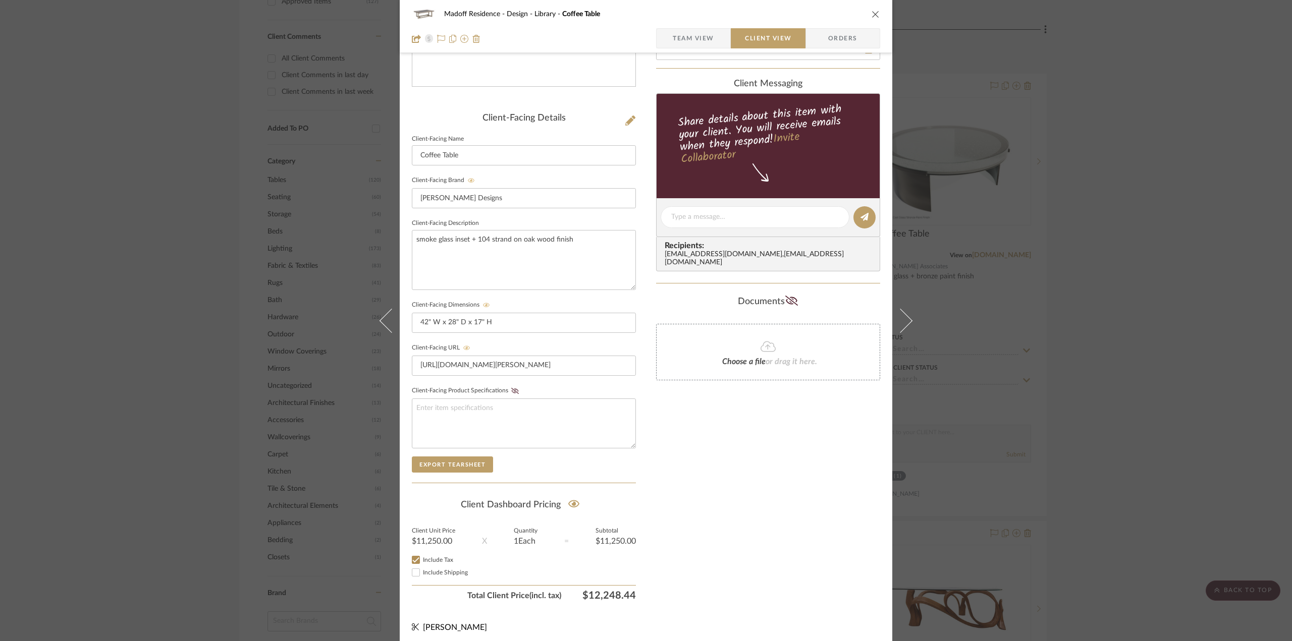
click at [427, 570] on span "Include Shipping" at bounding box center [445, 573] width 45 height 6
click at [422, 570] on input "Include Shipping" at bounding box center [416, 573] width 12 height 12
checkbox input "false"
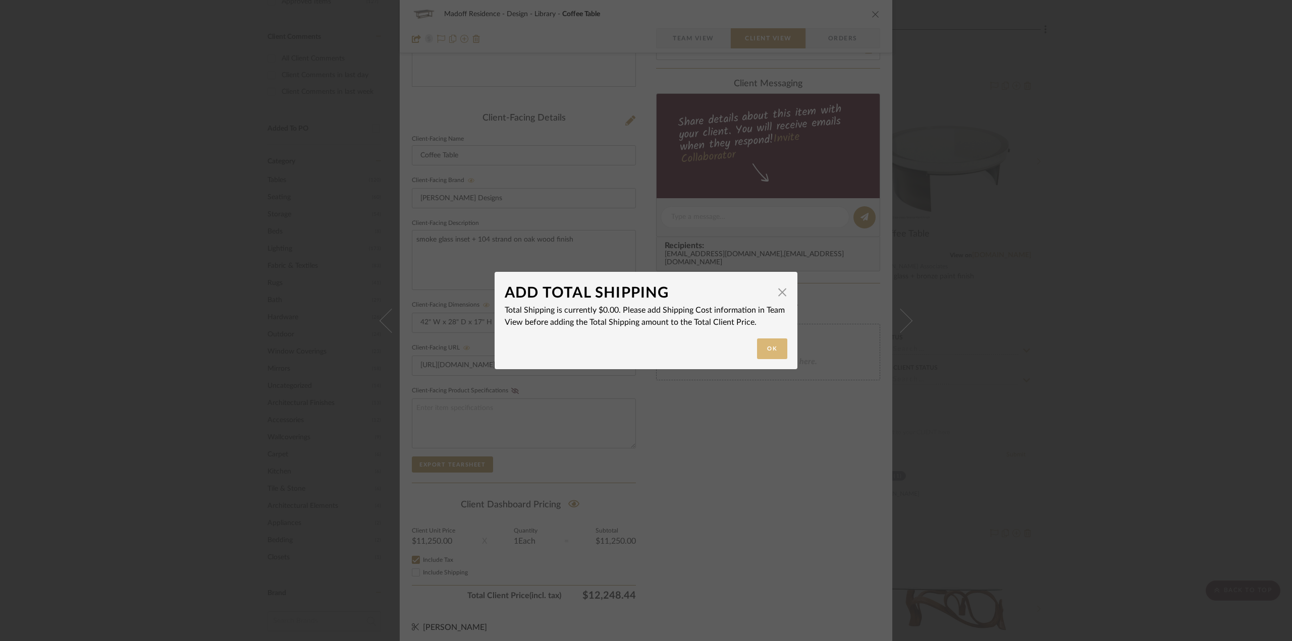
click at [777, 345] on button "Ok" at bounding box center [772, 349] width 30 height 21
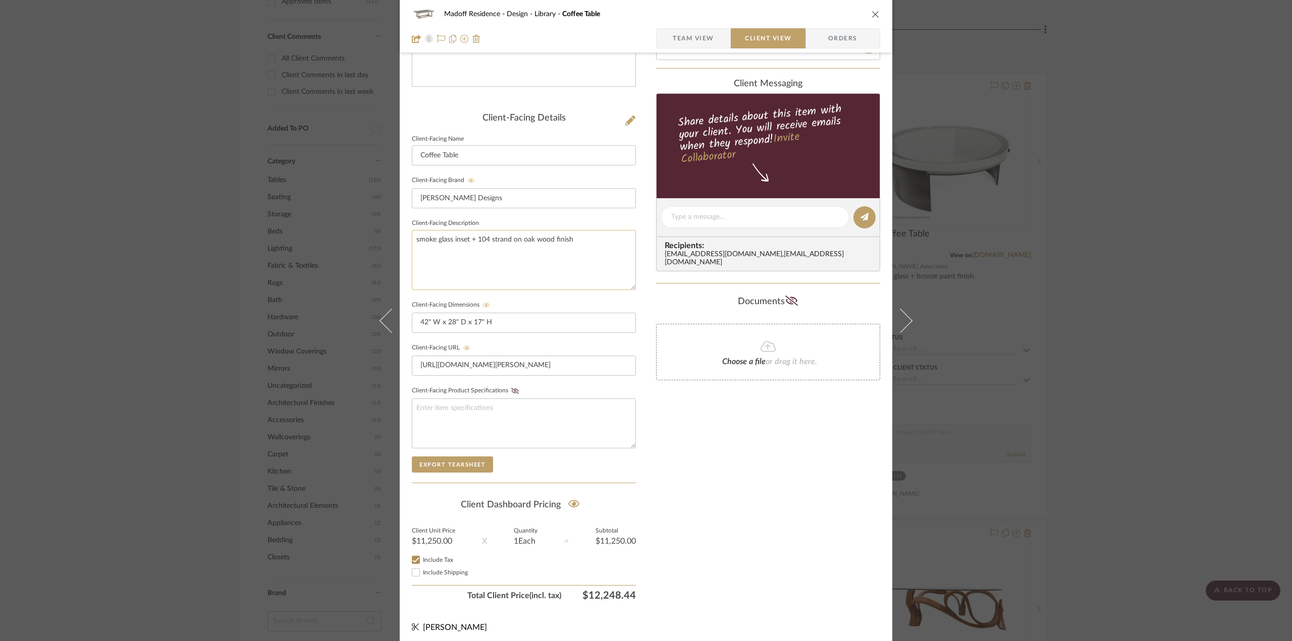
click at [581, 244] on textarea "smoke glass inset + 104 strand on oak wood finish" at bounding box center [524, 260] width 224 height 60
type textarea "smoke glass inset + 104 strand on oak wood finish *shipping not included*"
click at [723, 462] on div "Only content on this tab can share to Dashboard. Click eyeball icon to show or …" at bounding box center [768, 236] width 224 height 739
drag, startPoint x: 1246, startPoint y: 240, endPoint x: 1180, endPoint y: 184, distance: 87.0
click at [1249, 236] on div "Madoff Residence - Design Library Coffee Table Team View Client View Orders Cli…" at bounding box center [646, 320] width 1292 height 641
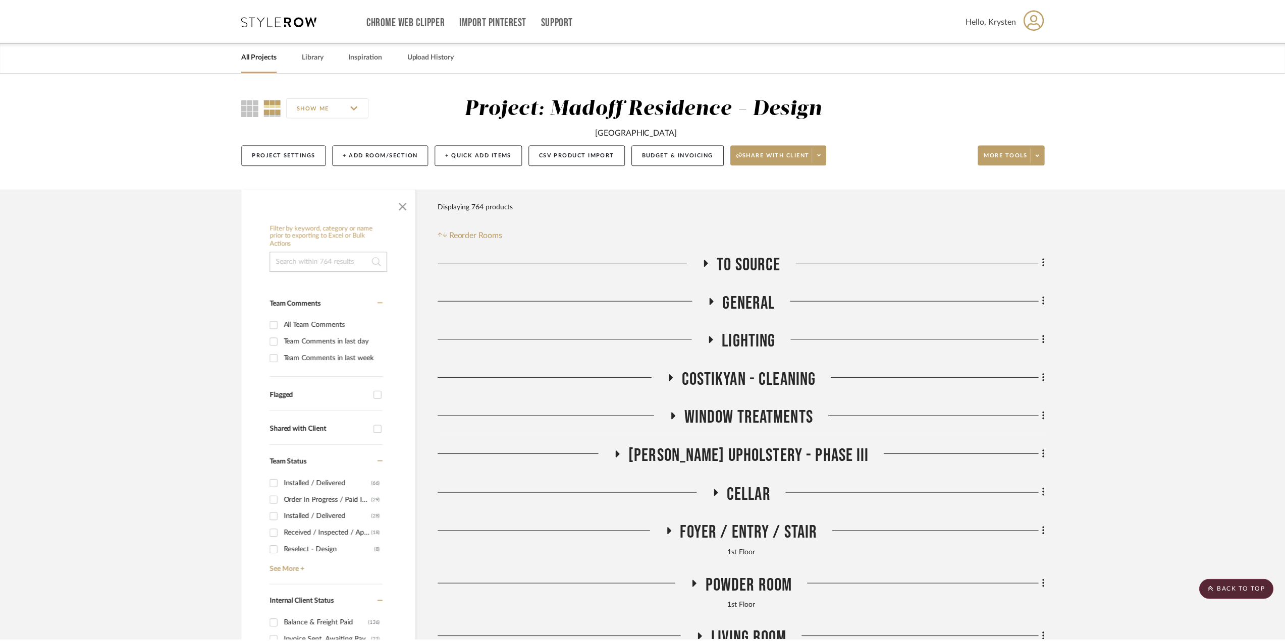
scroll to position [883, 0]
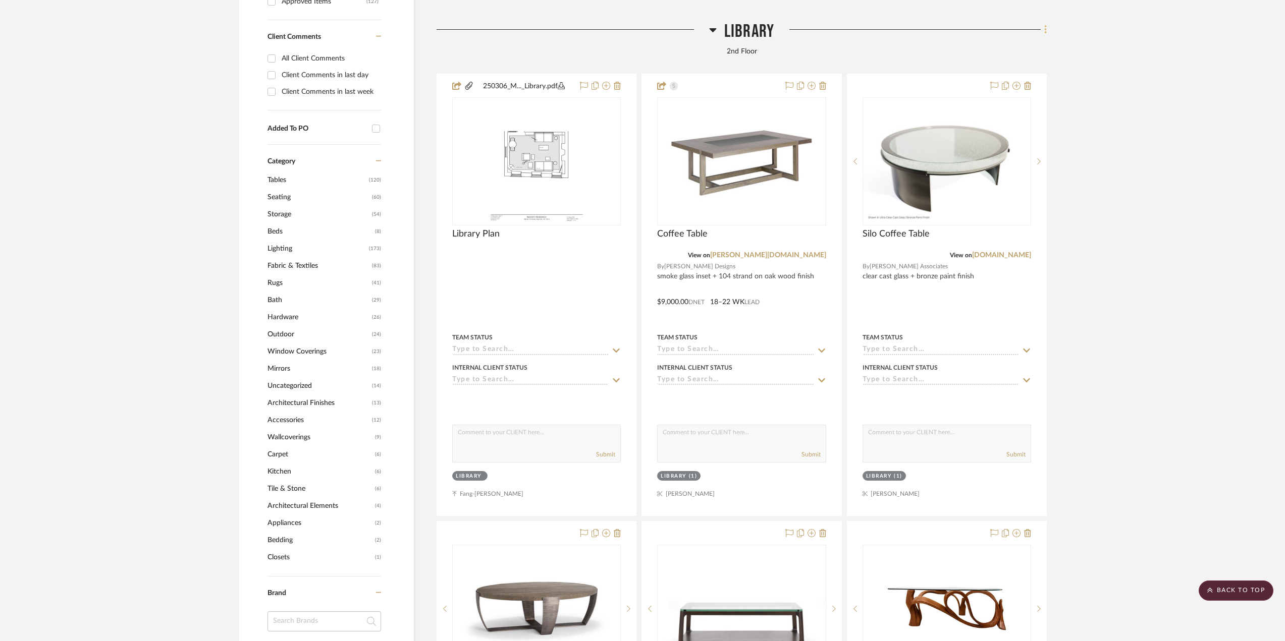
click at [1044, 27] on icon at bounding box center [1045, 29] width 2 height 9
click at [1076, 89] on div at bounding box center [642, 320] width 1285 height 641
click at [1045, 30] on icon at bounding box center [1045, 29] width 2 height 9
click at [1109, 142] on div at bounding box center [642, 320] width 1285 height 641
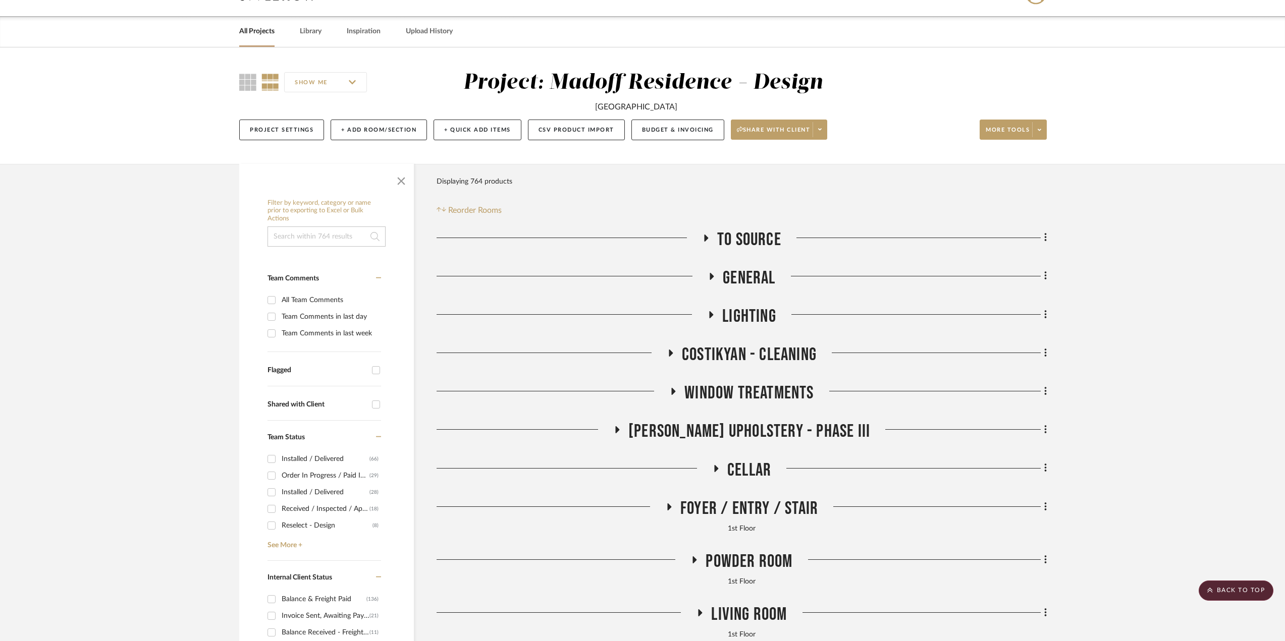
scroll to position [0, 0]
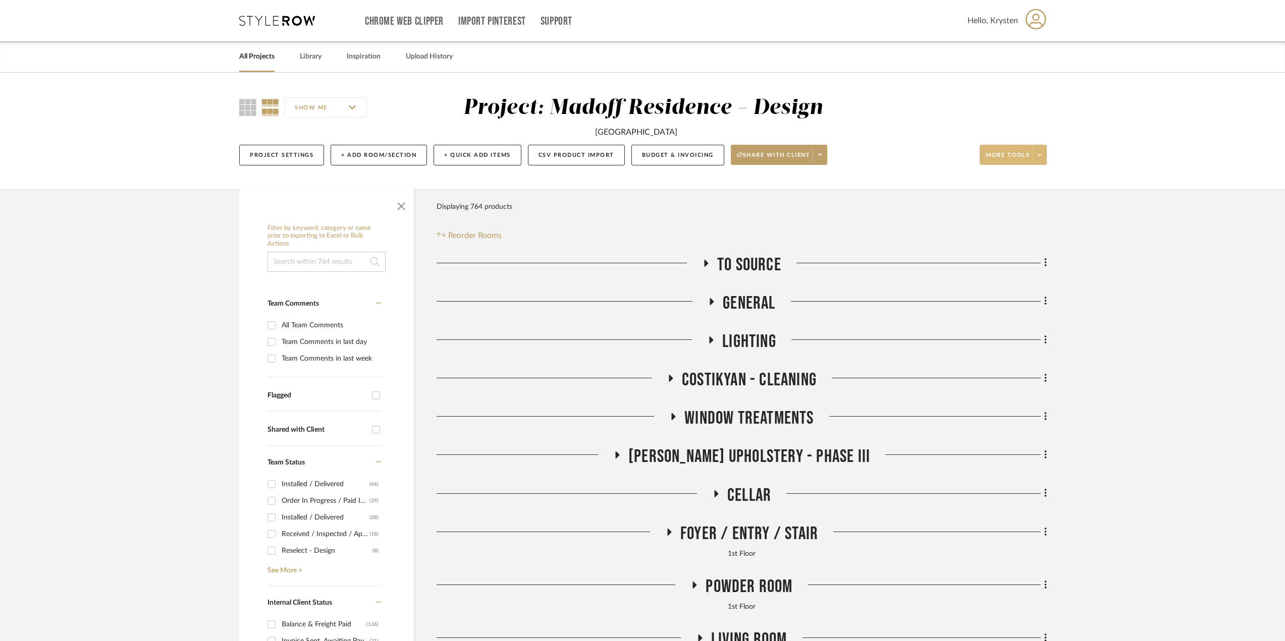
click at [1028, 154] on span "More tools" at bounding box center [1007, 158] width 44 height 15
click at [1029, 256] on span "Bulk Actions" at bounding box center [1022, 256] width 65 height 9
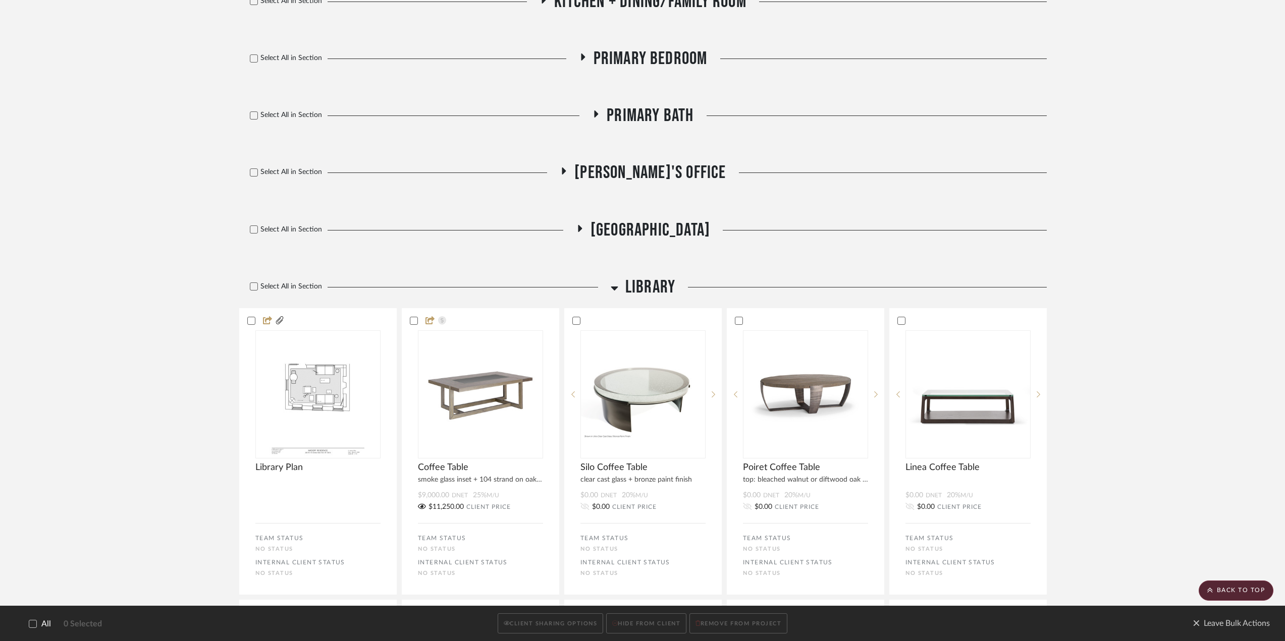
scroll to position [908, 0]
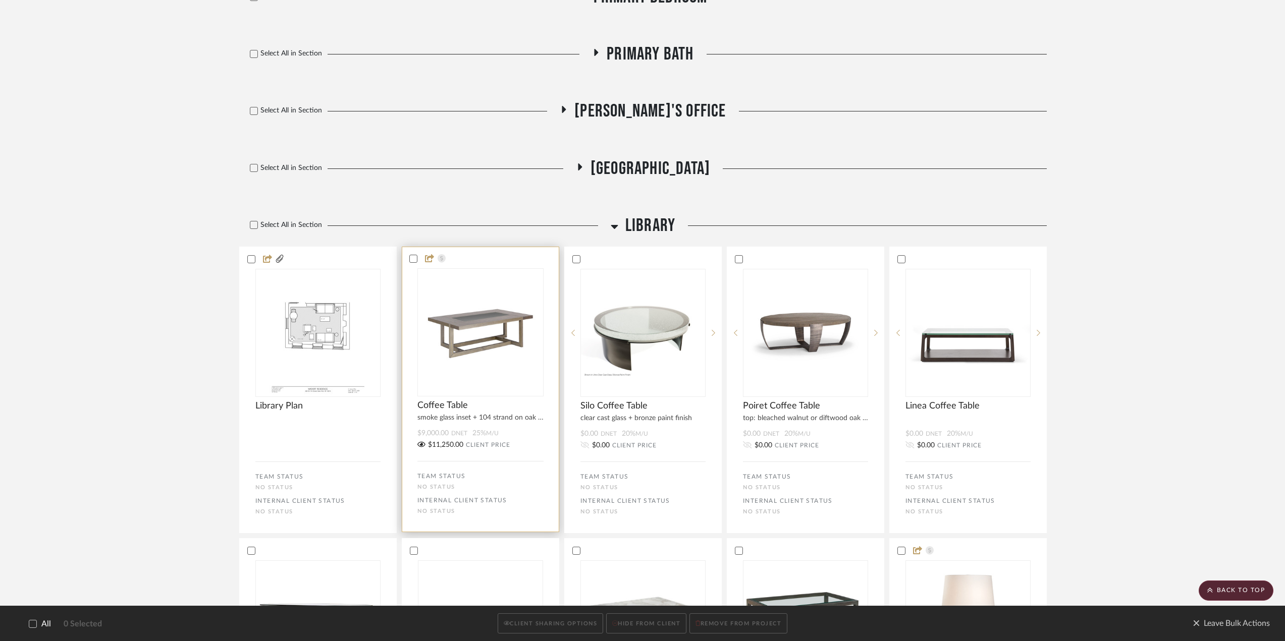
click at [520, 420] on div "smoke glass inset + 104 strand on oak wood finish *shipping not included*" at bounding box center [480, 417] width 156 height 12
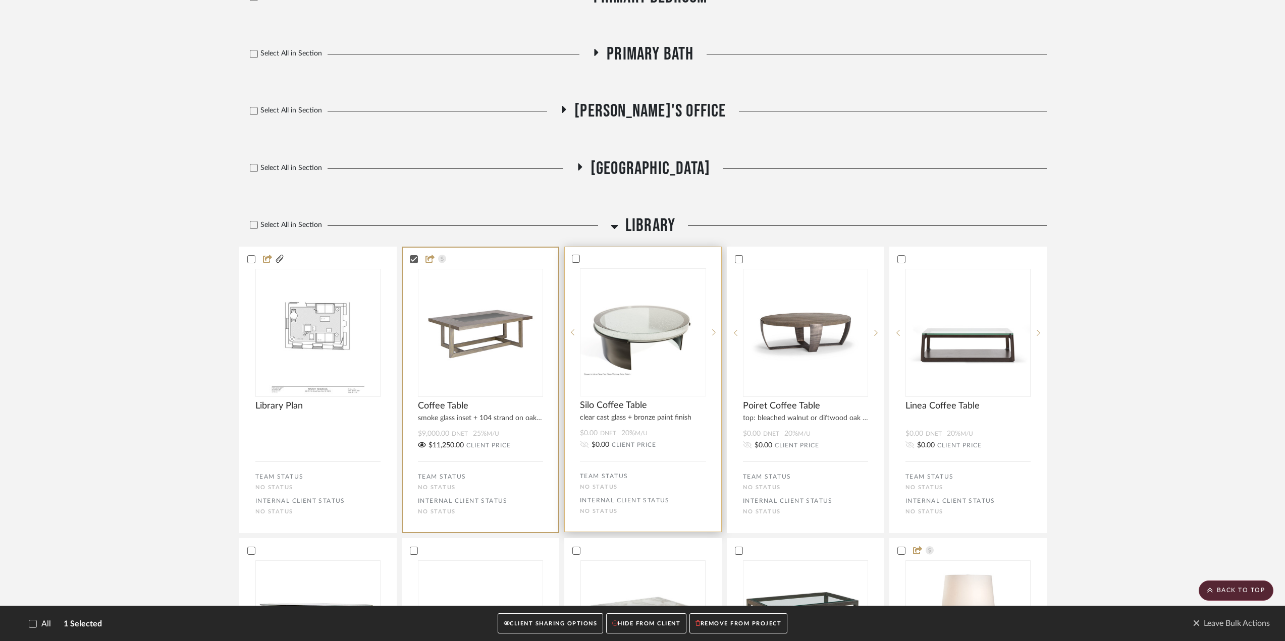
click at [690, 429] on div "$0.00 DNET 20% M/U" at bounding box center [643, 434] width 126 height 10
click at [839, 437] on div "$0.00 DNET 20% M/U" at bounding box center [805, 434] width 126 height 10
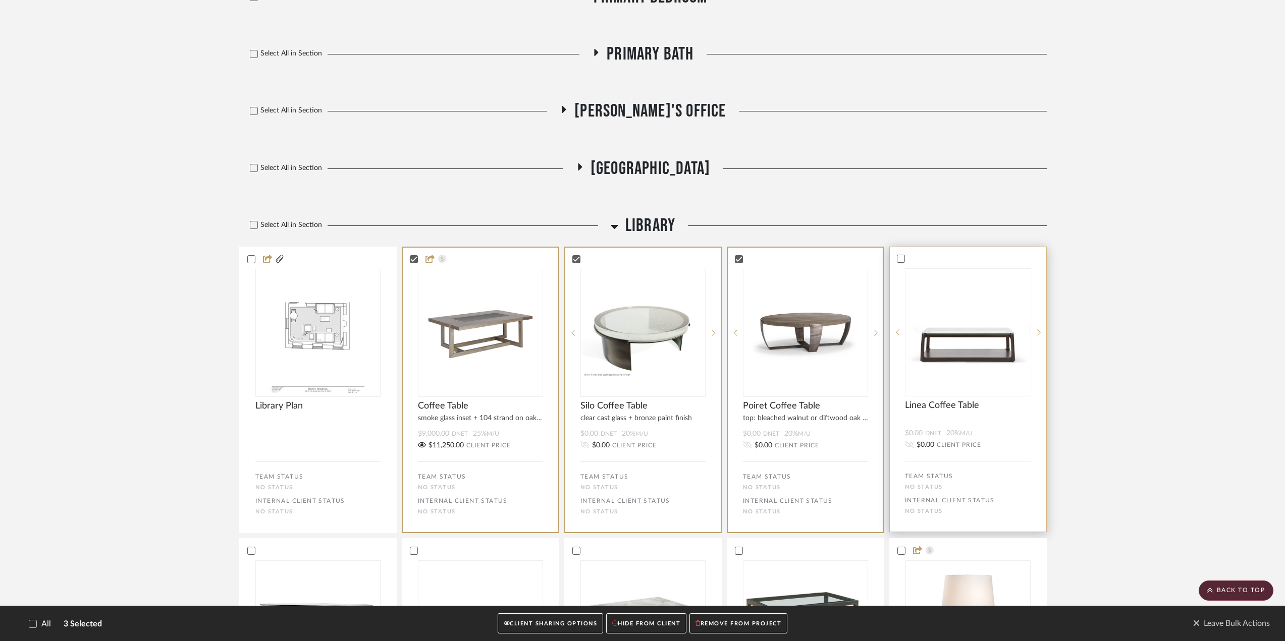
click at [989, 426] on bulk-actions-tile "Linea Coffee Table $0.00 DNET 20% M/U $0.00 CLIENT PRICE TEAM STATUS No STATUS …" at bounding box center [967, 390] width 157 height 286
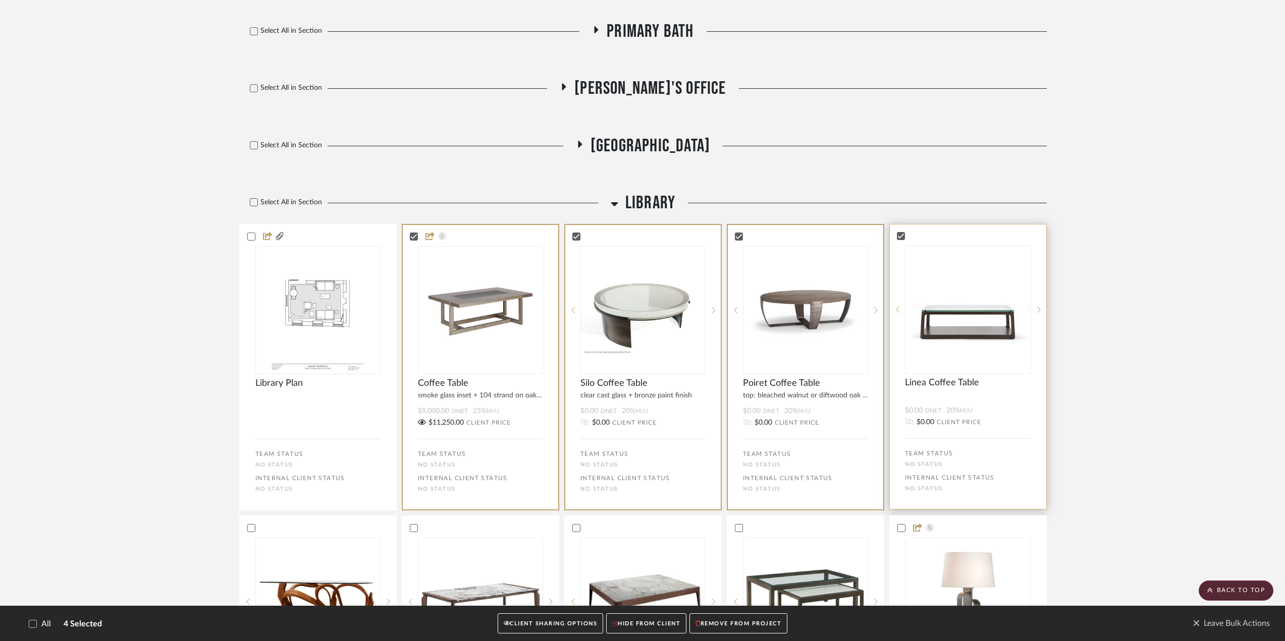
scroll to position [1160, 0]
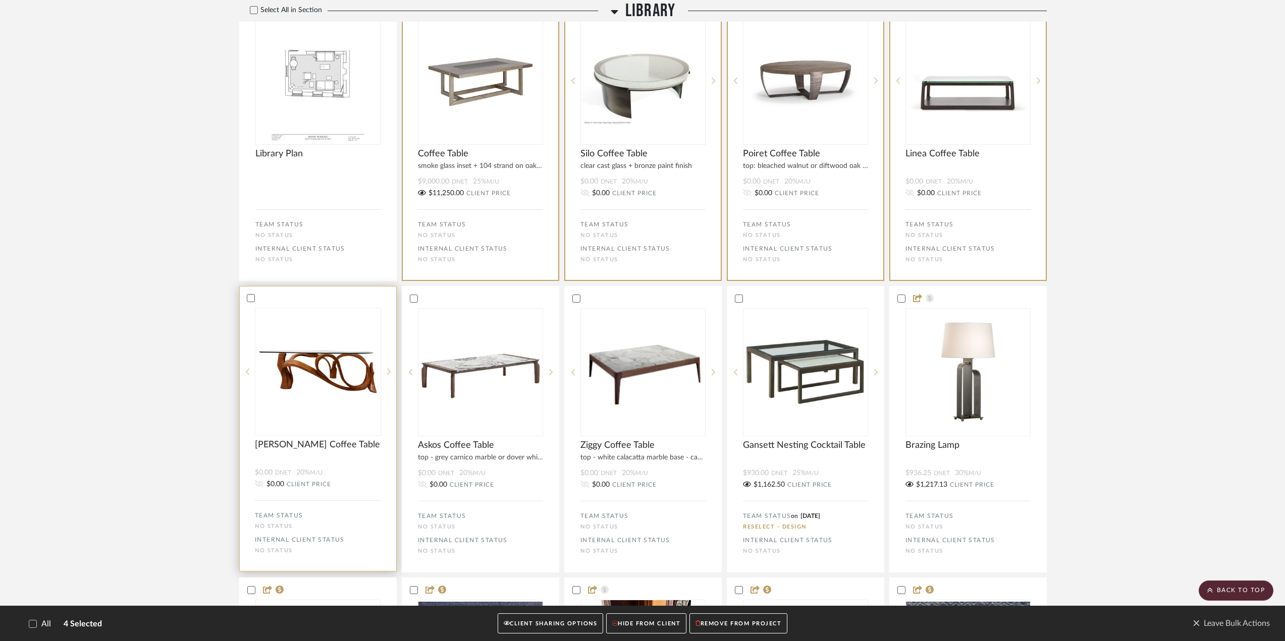
click at [348, 465] on bulk-actions-tile "[PERSON_NAME] Coffee Table $0.00 DNET 20% M/U $0.00 CLIENT PRICE TEAM STATUS No…" at bounding box center [317, 429] width 157 height 286
click at [521, 470] on div "$0.00 DNET 20% M/U" at bounding box center [480, 473] width 126 height 10
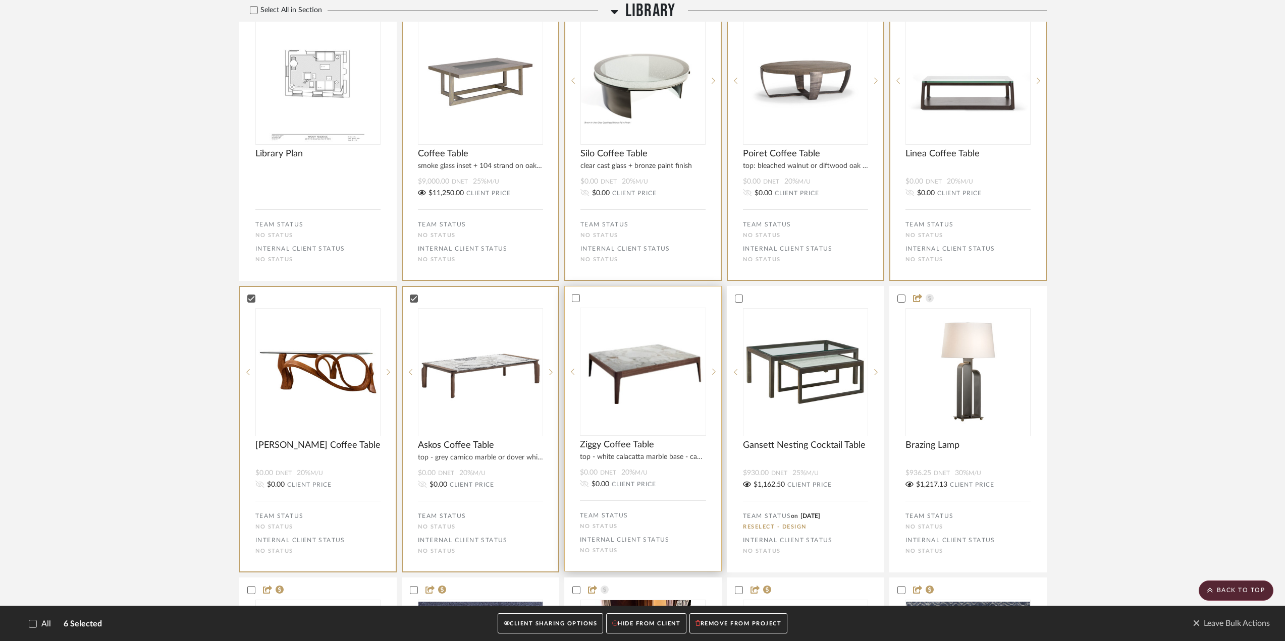
drag, startPoint x: 675, startPoint y: 467, endPoint x: 681, endPoint y: 471, distance: 7.6
click at [675, 467] on bulk-actions-tile "Ziggy Coffee Table top - white calacatta marble base - canaletta walnut $0.00 D…" at bounding box center [642, 429] width 157 height 286
click at [576, 620] on button "CLIENT SHARING OPTIONS" at bounding box center [549, 623] width 105 height 21
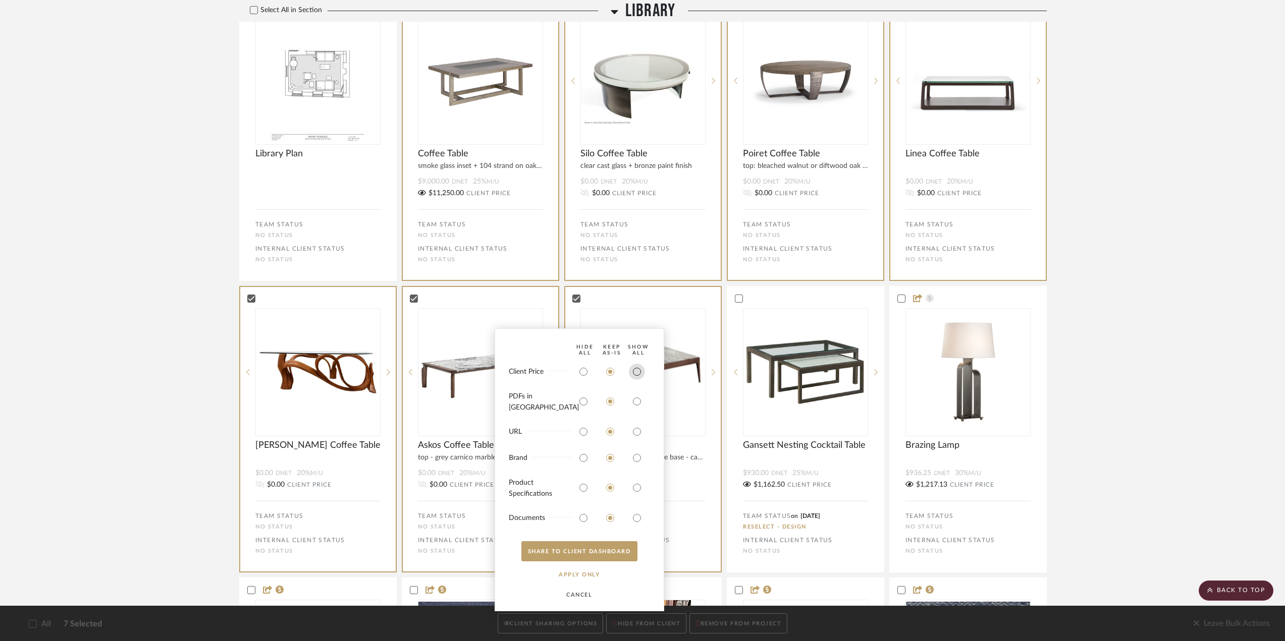
click at [636, 380] on input "radio" at bounding box center [637, 372] width 16 height 16
radio input "true"
click at [635, 434] on input "radio" at bounding box center [637, 432] width 16 height 16
radio input "true"
click at [635, 458] on input "radio" at bounding box center [637, 458] width 16 height 16
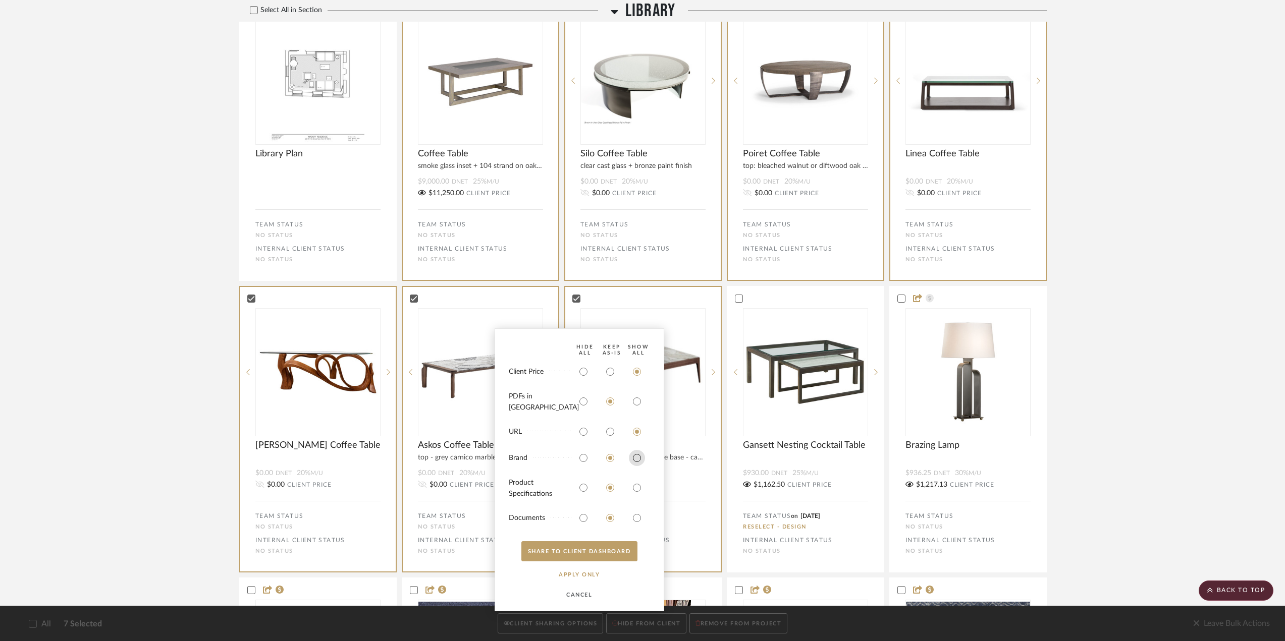
radio input "true"
click at [549, 549] on button "SHARE TO CLIENT Dashboard" at bounding box center [579, 551] width 116 height 20
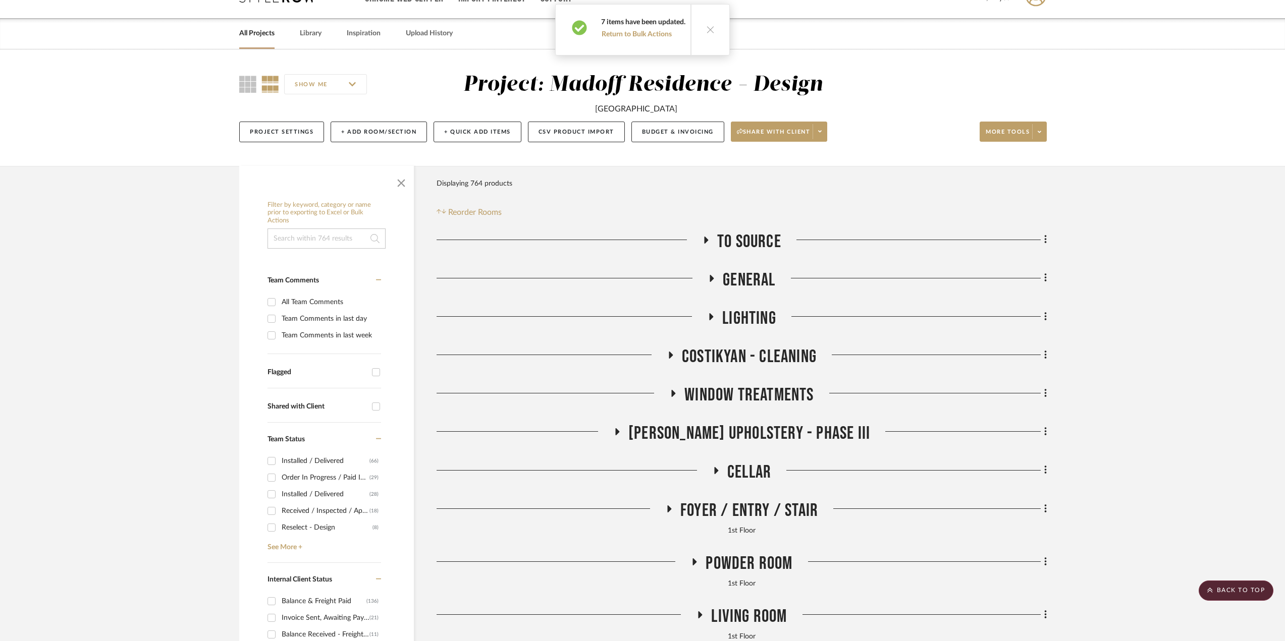
scroll to position [0, 0]
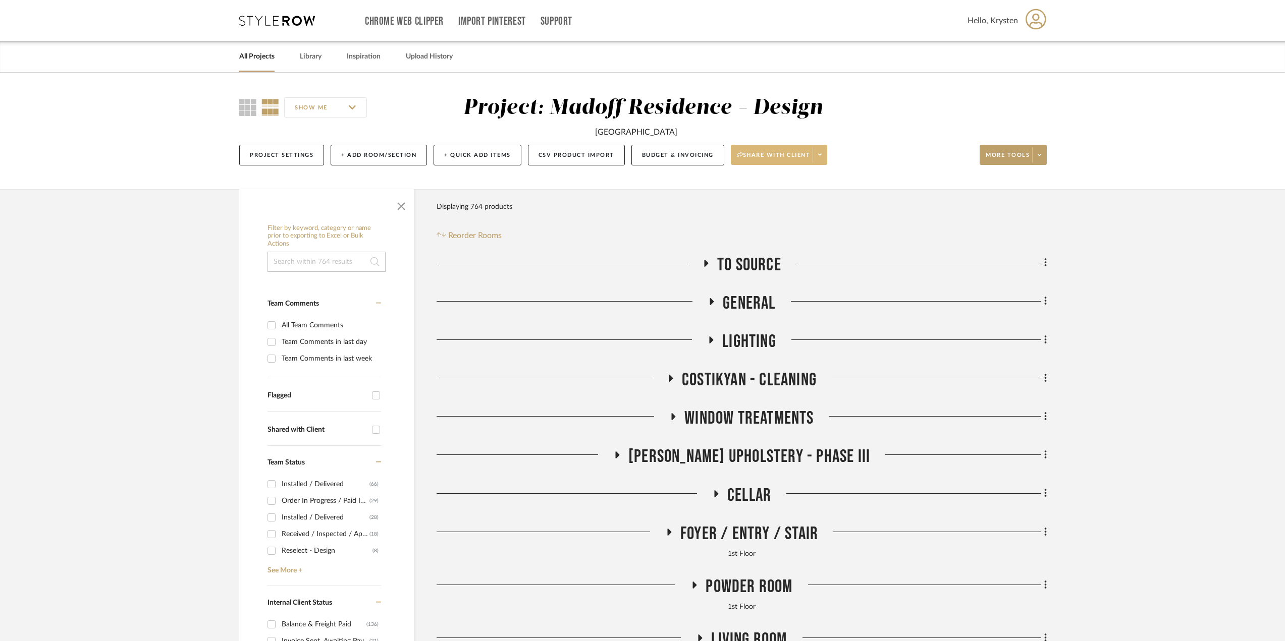
click at [767, 156] on span "Share with client" at bounding box center [774, 158] width 74 height 15
click at [785, 189] on button "Preview Client Dashboard" at bounding box center [781, 184] width 106 height 24
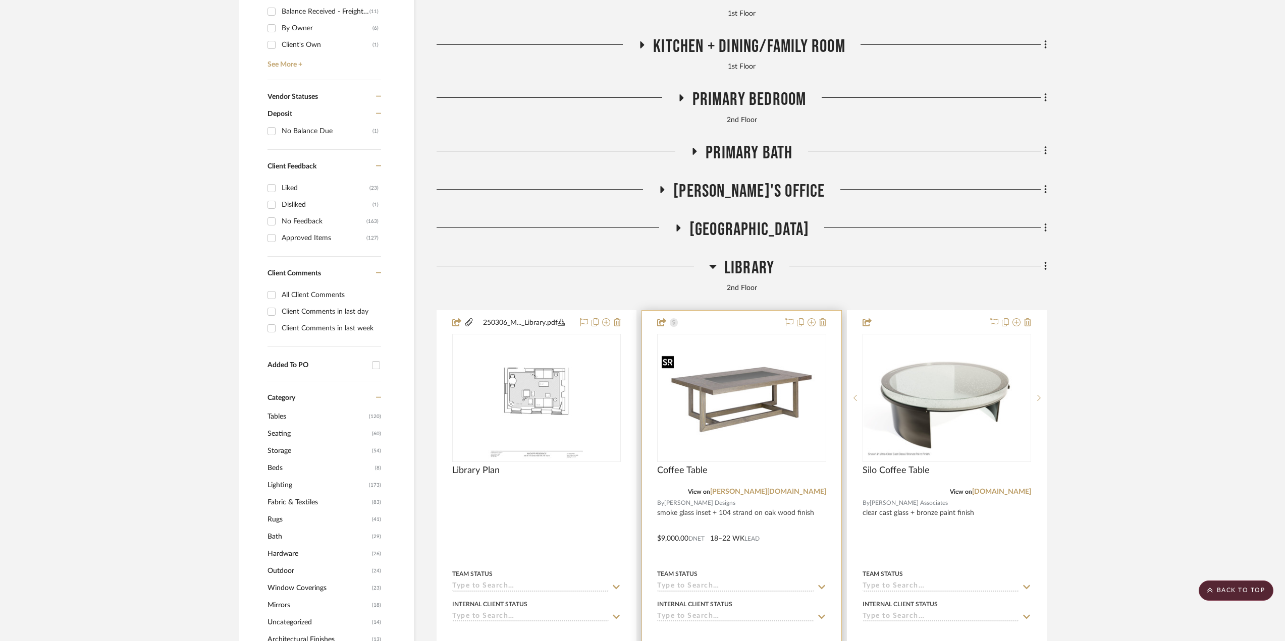
scroll to position [757, 0]
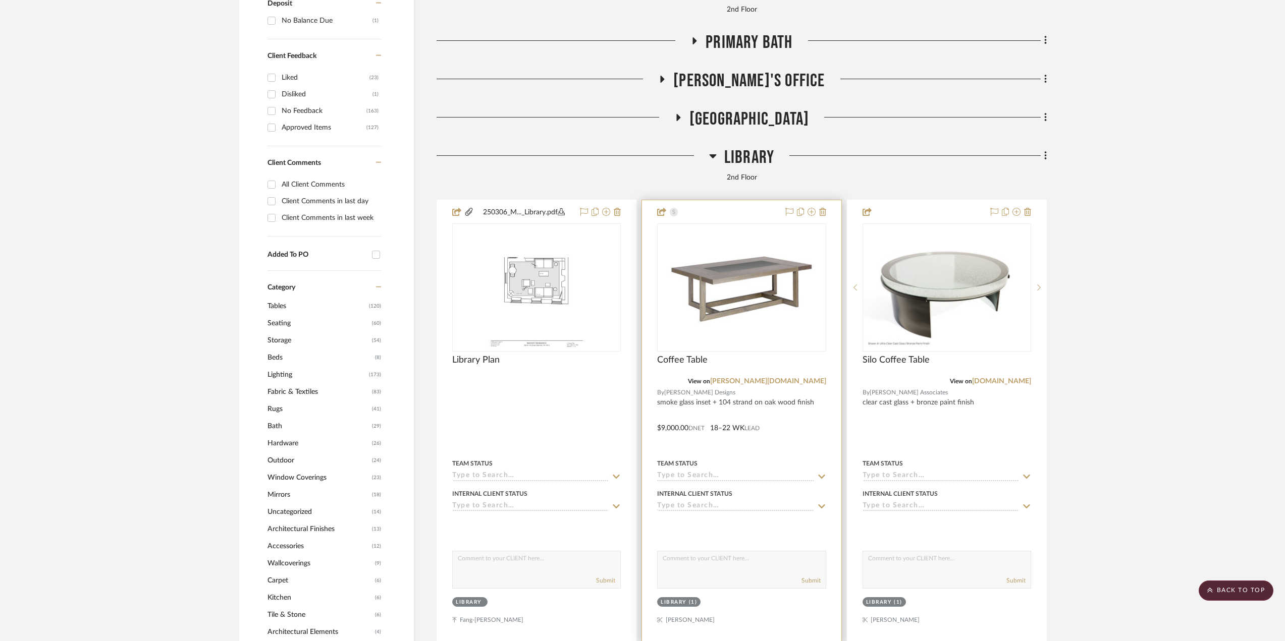
click at [784, 431] on div at bounding box center [741, 420] width 199 height 441
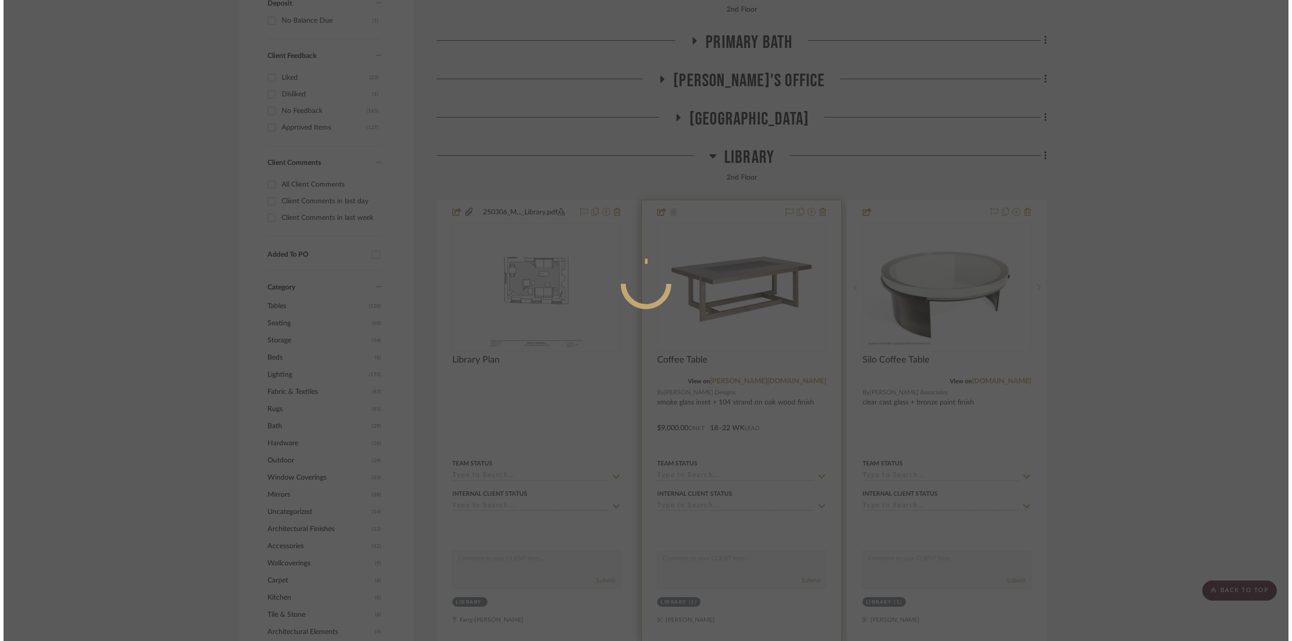
scroll to position [0, 0]
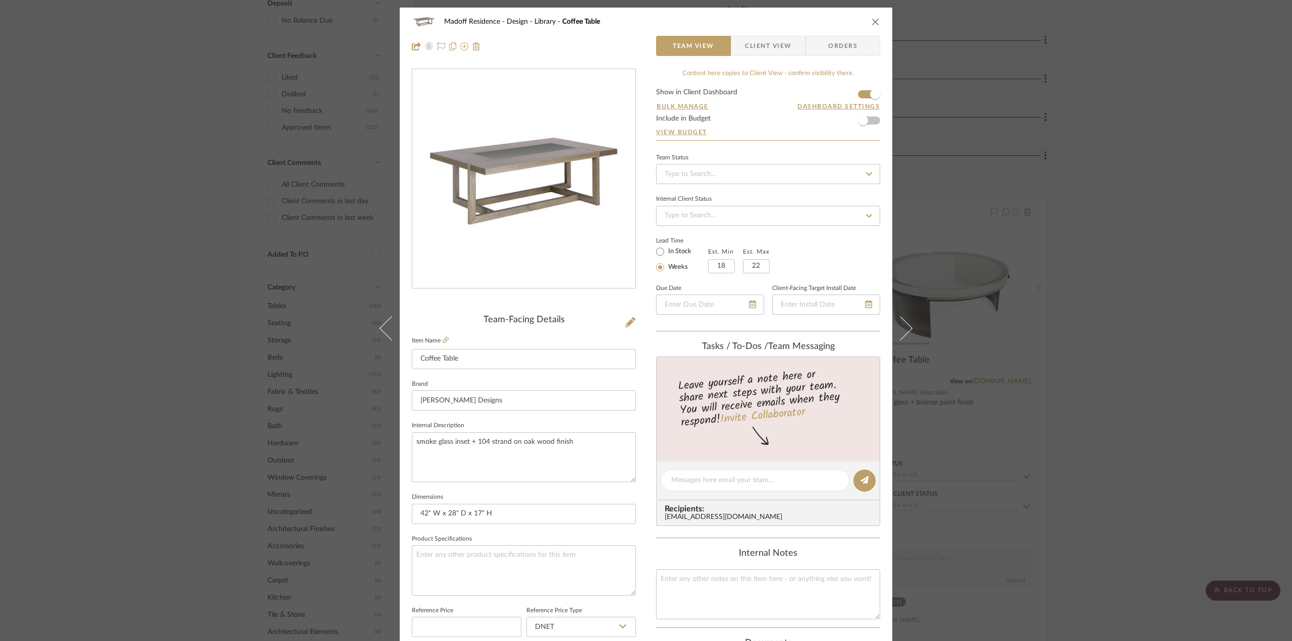
click at [772, 42] on span "Client View" at bounding box center [768, 46] width 46 height 20
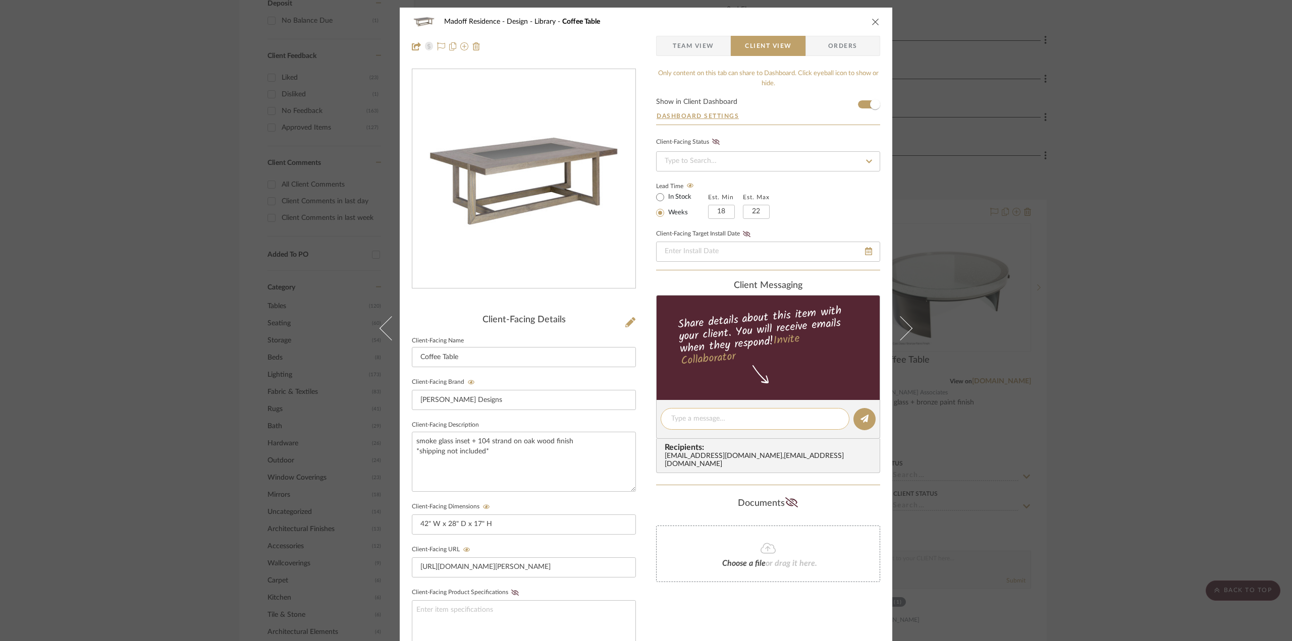
click at [727, 422] on textarea at bounding box center [754, 419] width 167 height 11
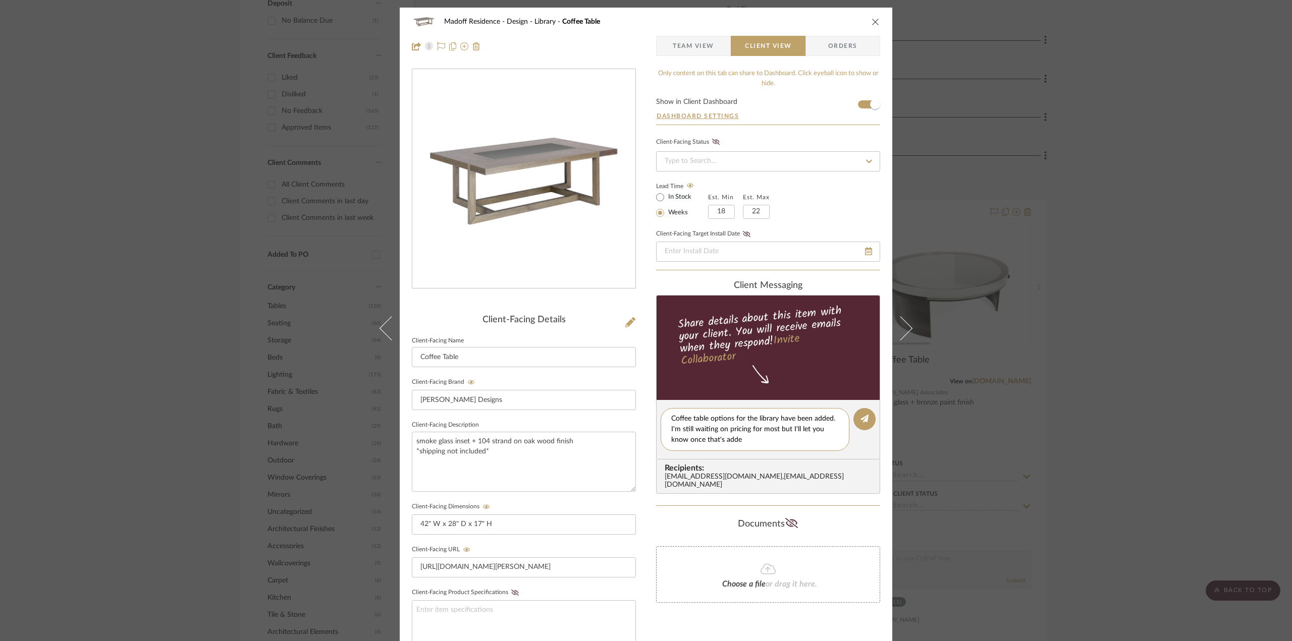
type textarea "Coffee table options for the library have been added. I'm still waiting on pric…"
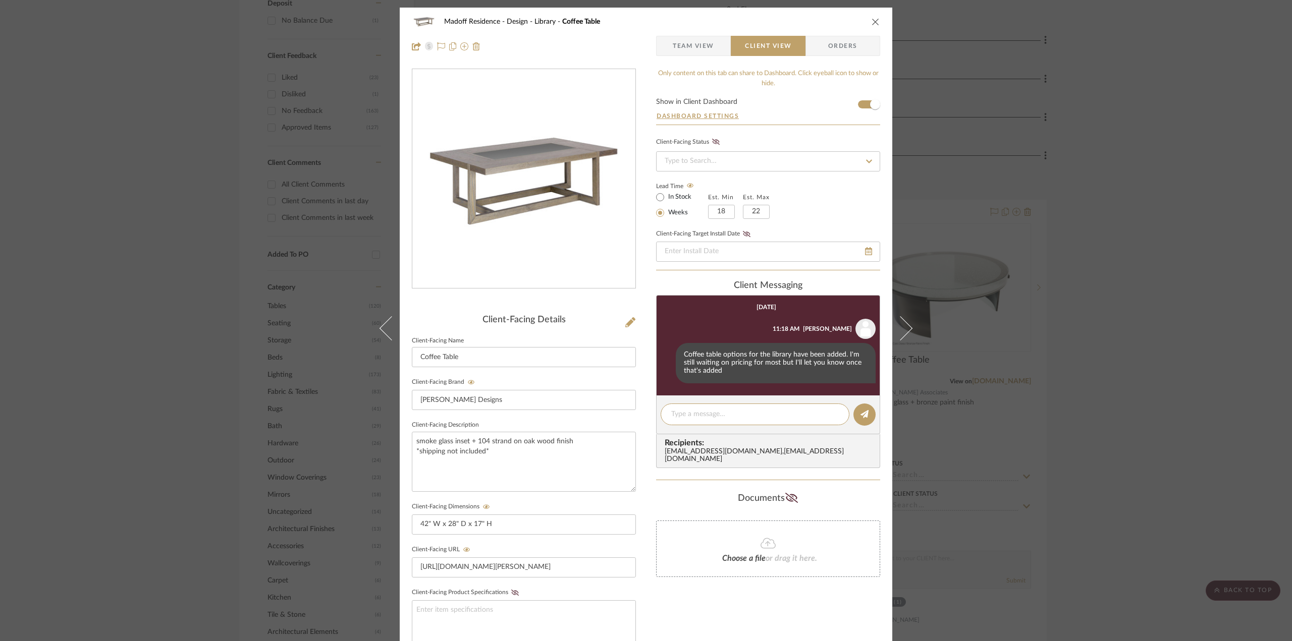
click at [1151, 413] on div "Madoff Residence - Design Library Coffee Table Team View Client View Orders Cli…" at bounding box center [646, 320] width 1292 height 641
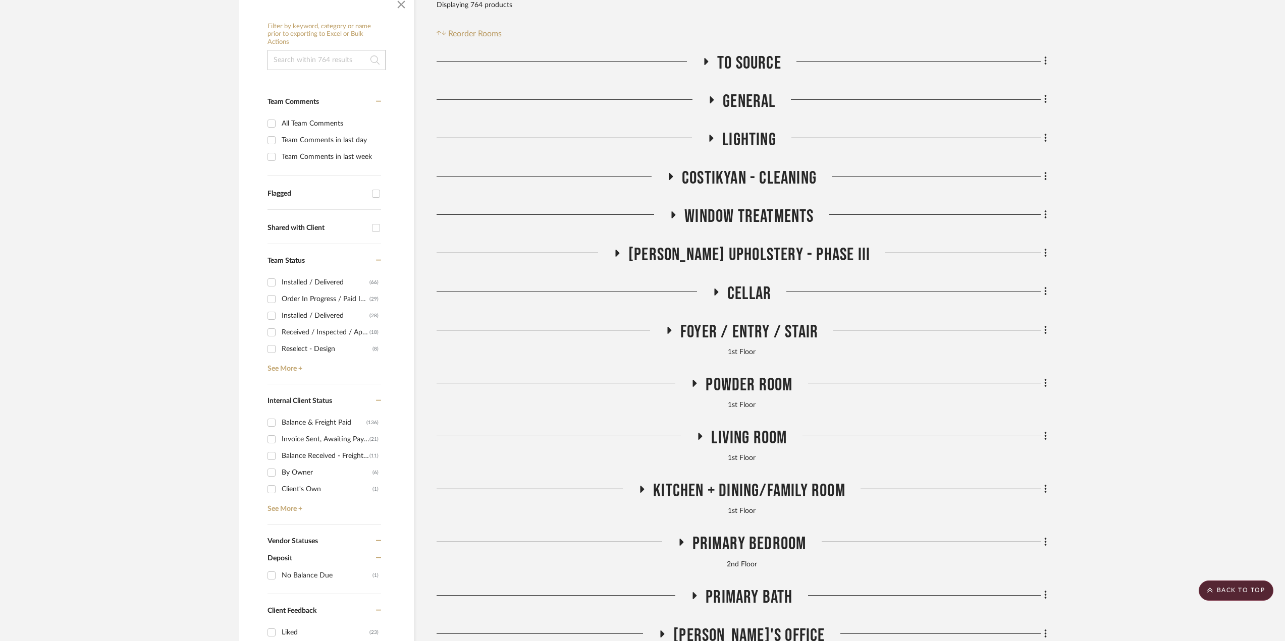
scroll to position [151, 0]
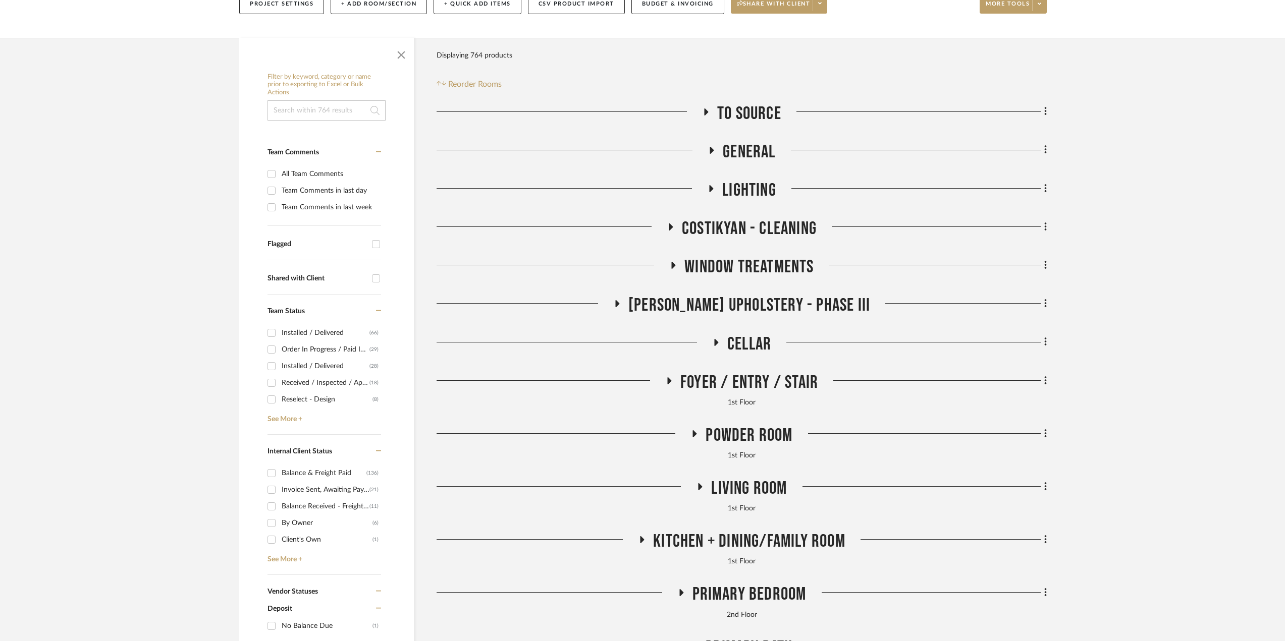
click at [720, 183] on h3 "Lighting" at bounding box center [741, 191] width 69 height 22
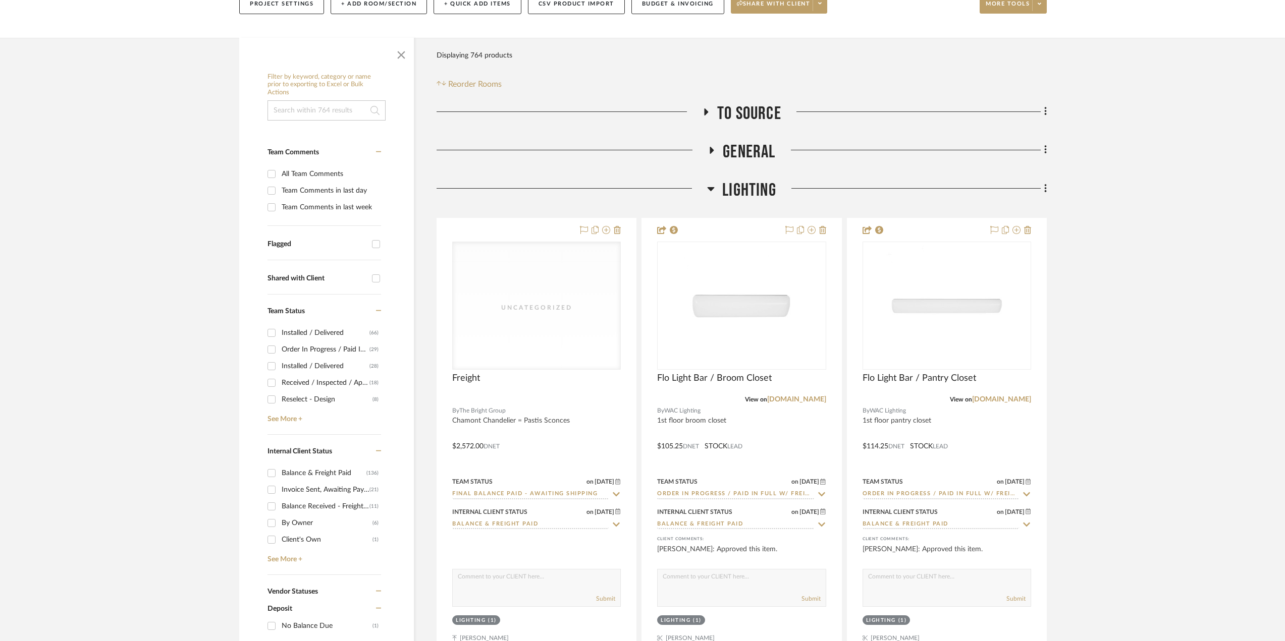
click at [742, 195] on span "Lighting" at bounding box center [749, 191] width 54 height 22
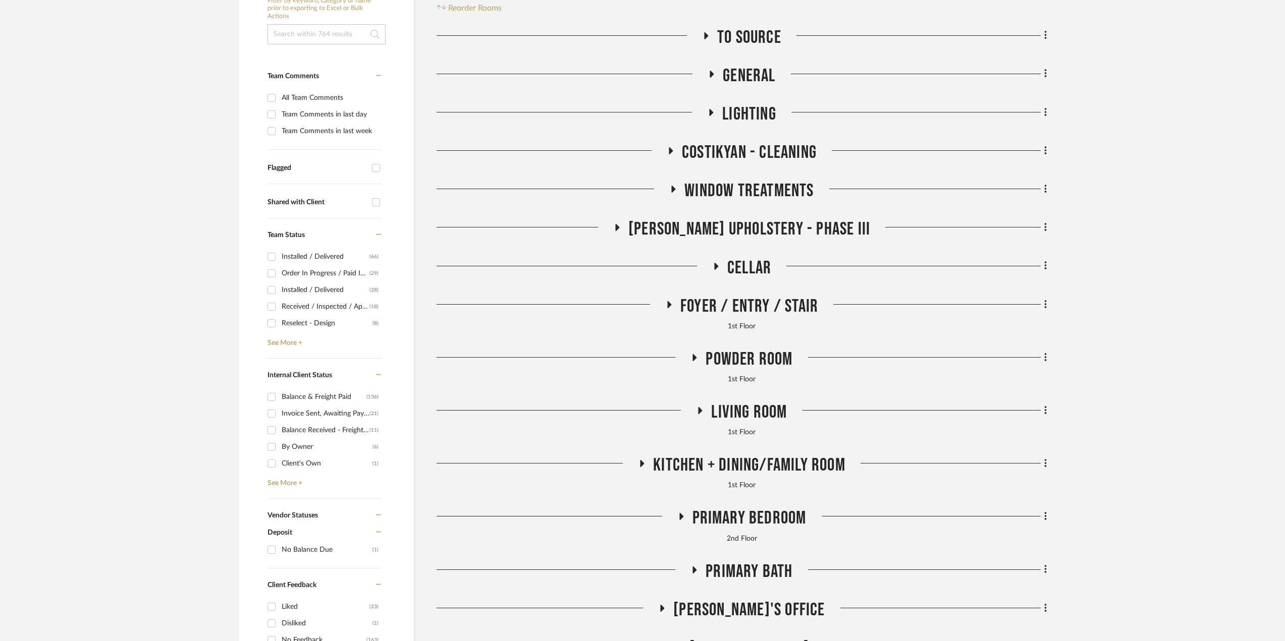
scroll to position [303, 0]
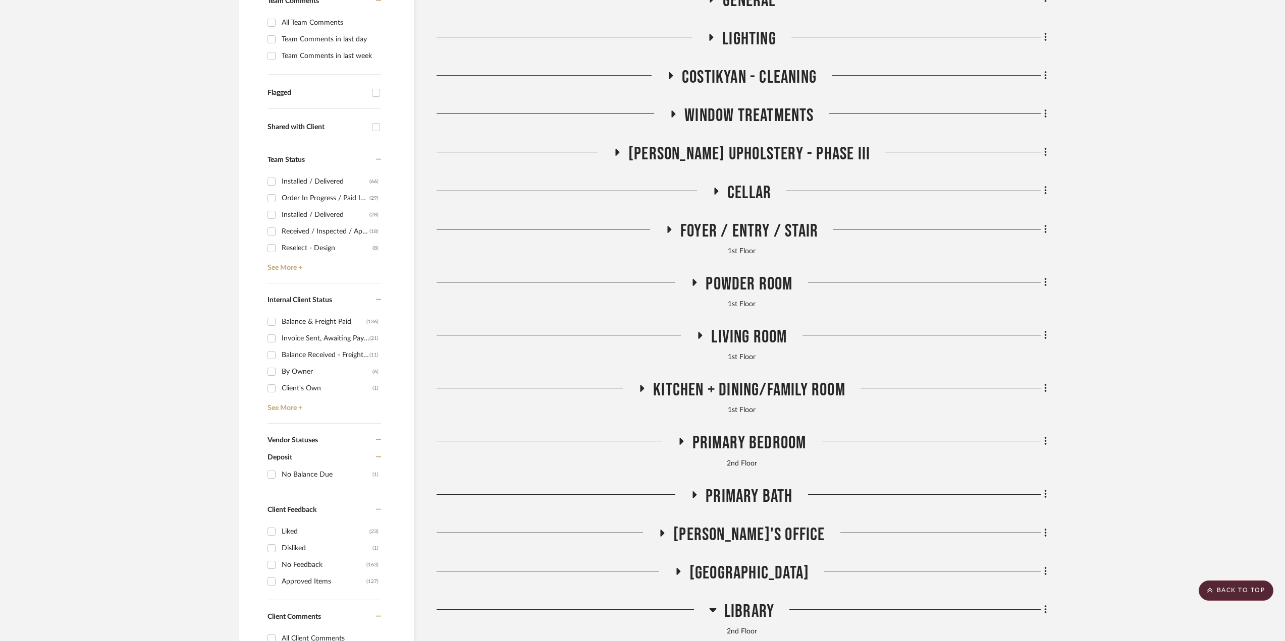
click at [757, 340] on span "Living Room" at bounding box center [749, 337] width 76 height 22
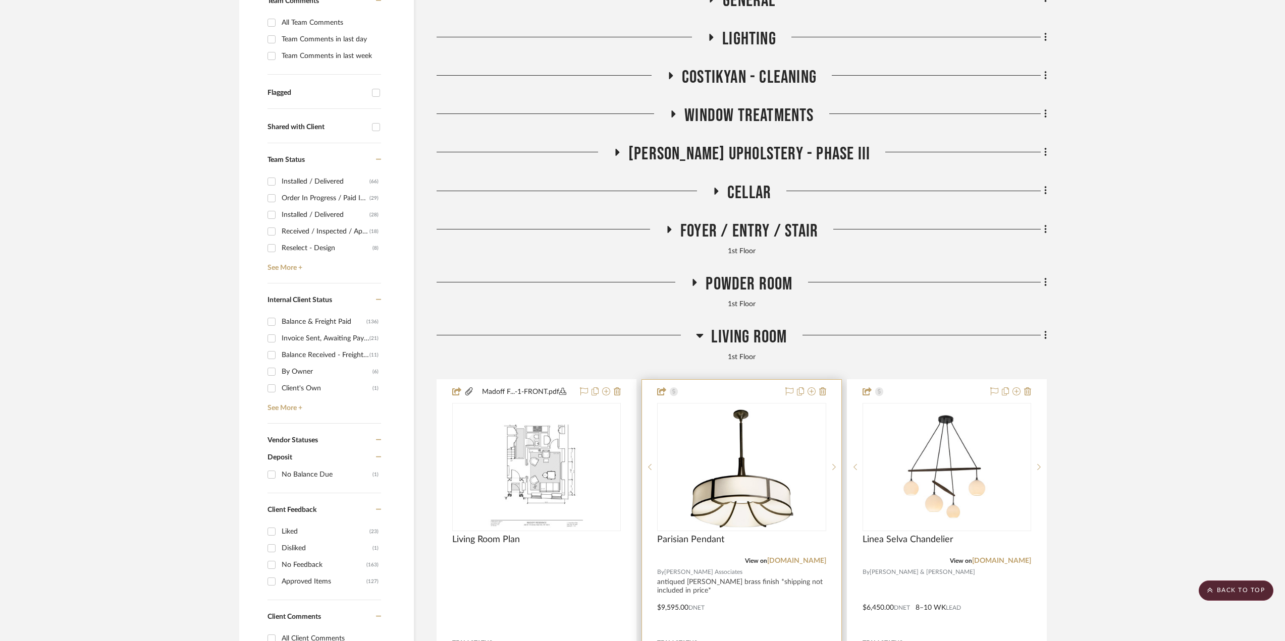
scroll to position [505, 0]
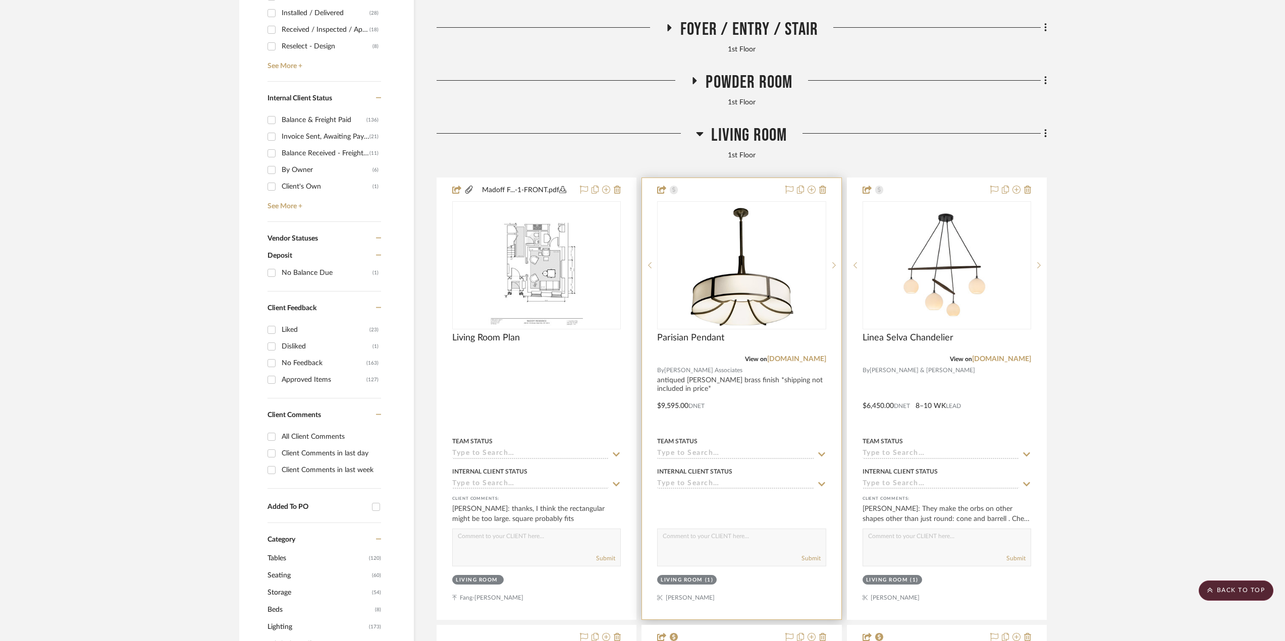
click at [760, 422] on div at bounding box center [741, 398] width 199 height 441
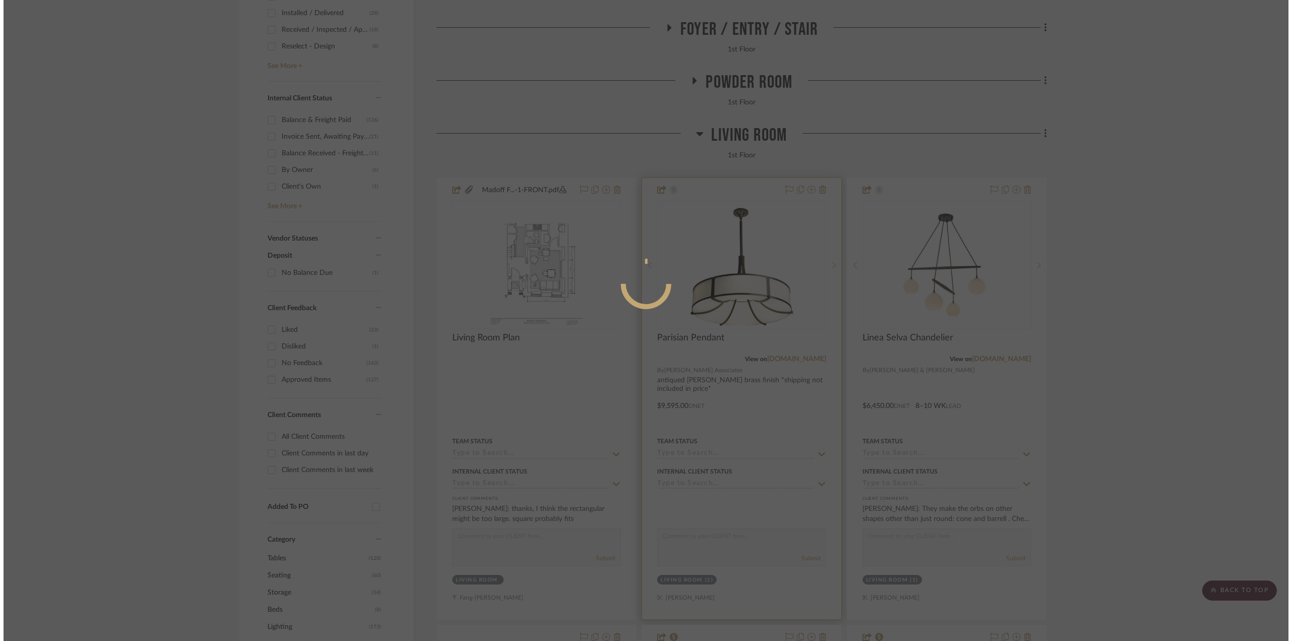
scroll to position [0, 0]
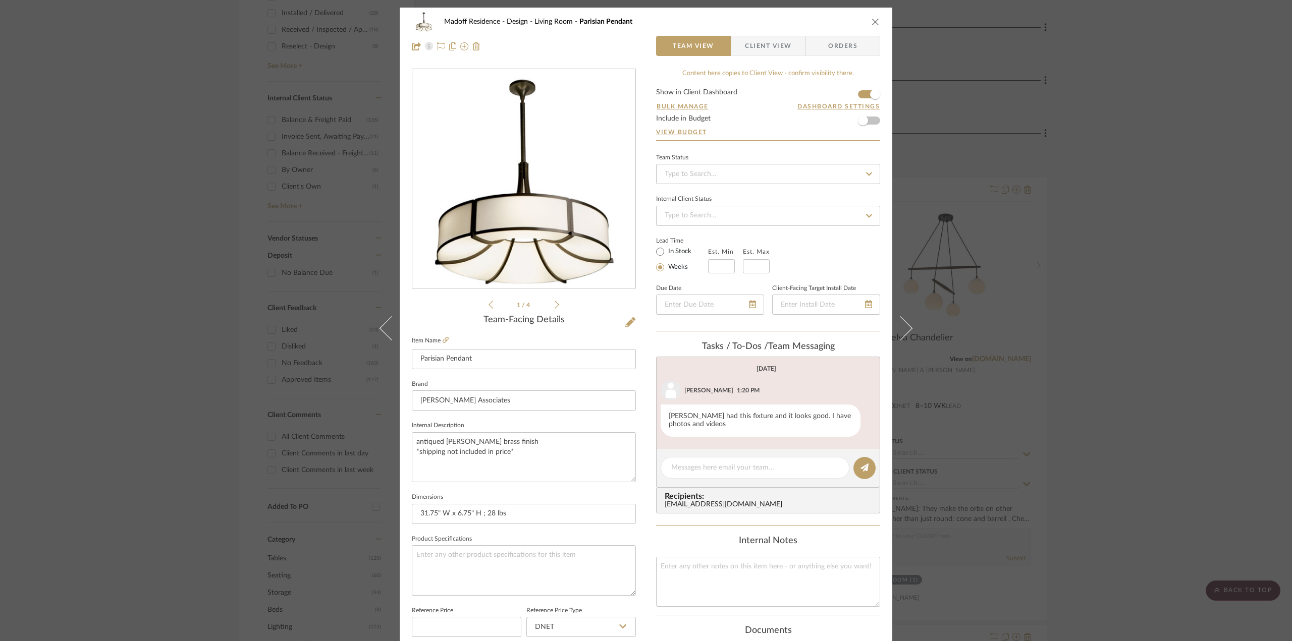
click at [555, 301] on icon at bounding box center [556, 304] width 5 height 9
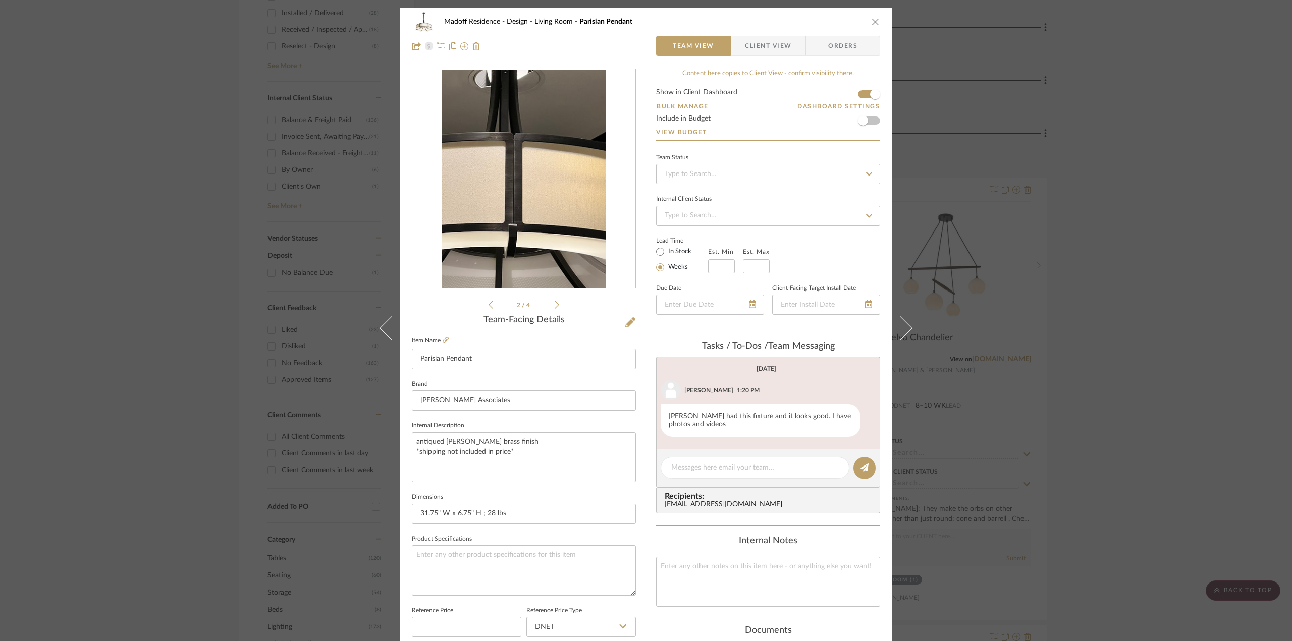
click at [555, 301] on icon at bounding box center [556, 304] width 5 height 9
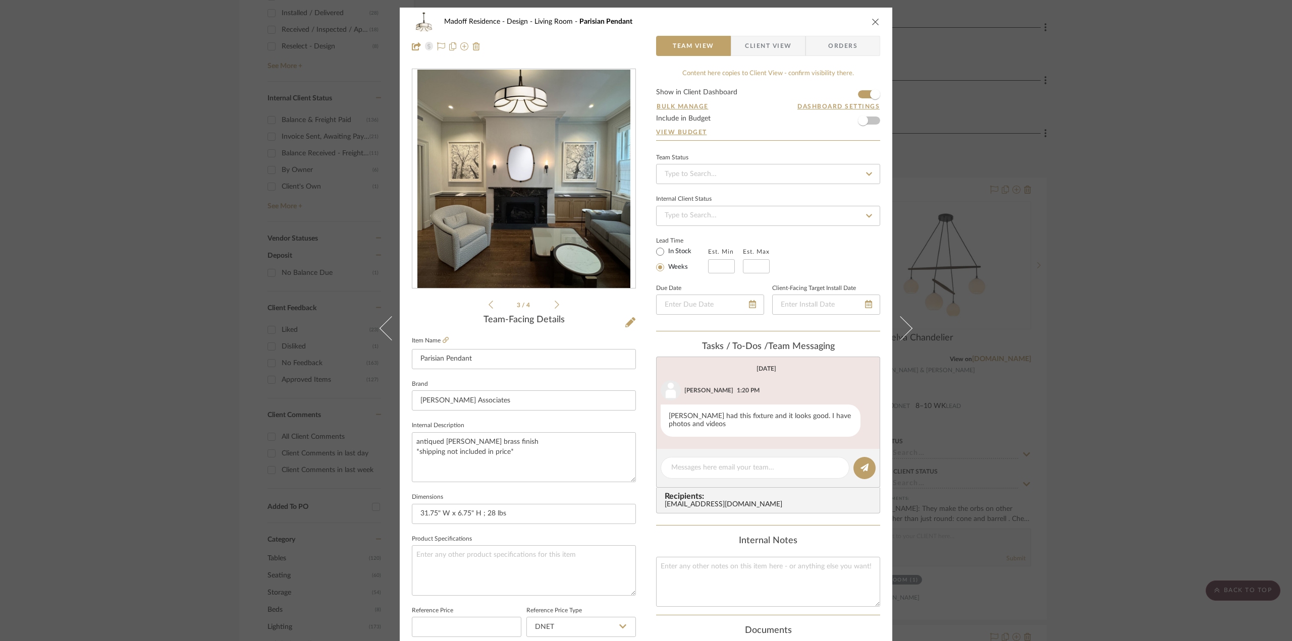
click at [555, 301] on icon at bounding box center [556, 304] width 5 height 9
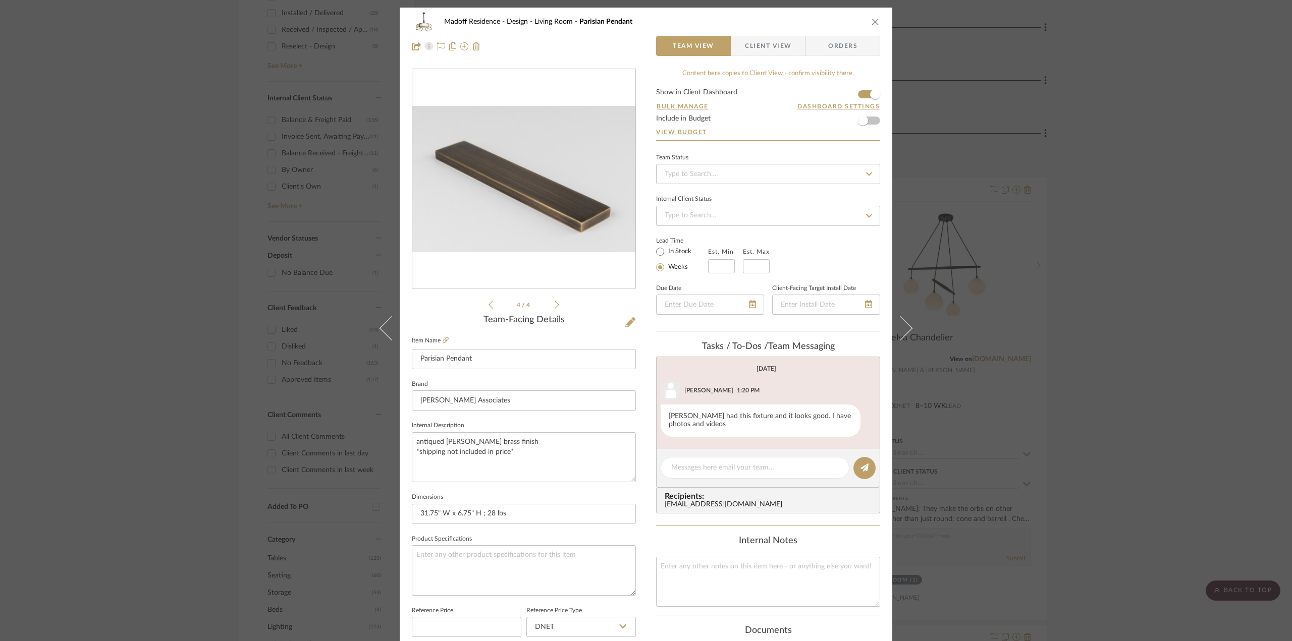
click at [488, 302] on icon at bounding box center [490, 304] width 5 height 9
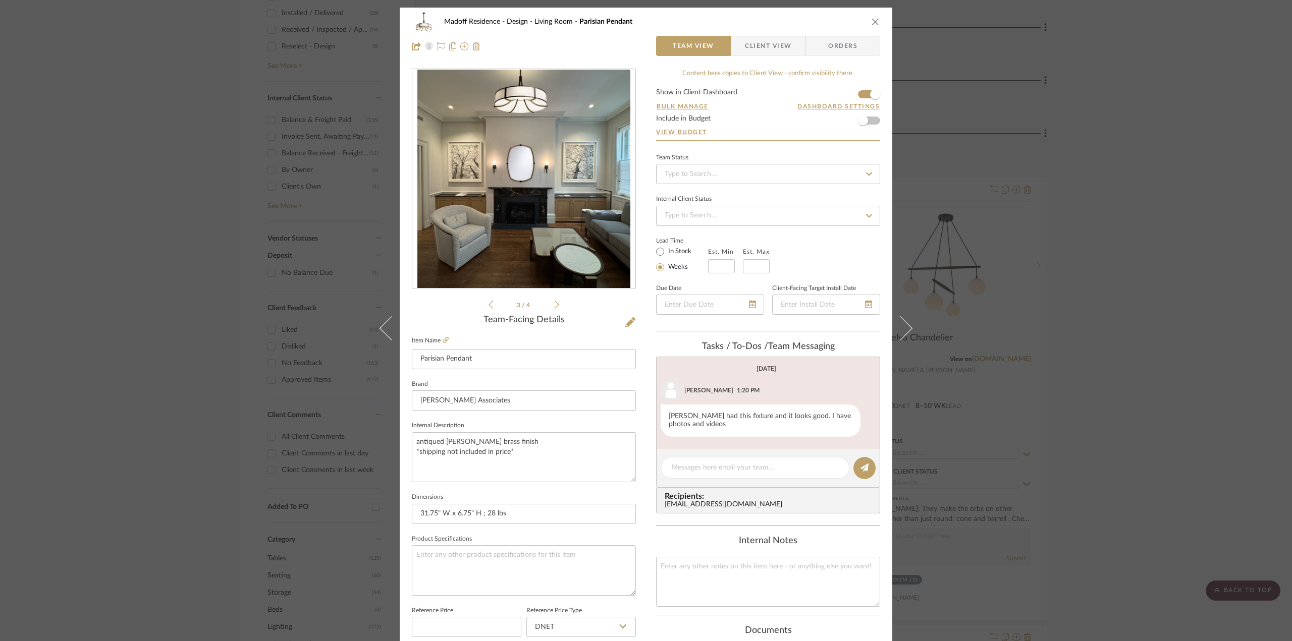
click at [1167, 392] on div "Madoff Residence - Design Living Room Parisian Pendant Team View Client View Or…" at bounding box center [646, 320] width 1292 height 641
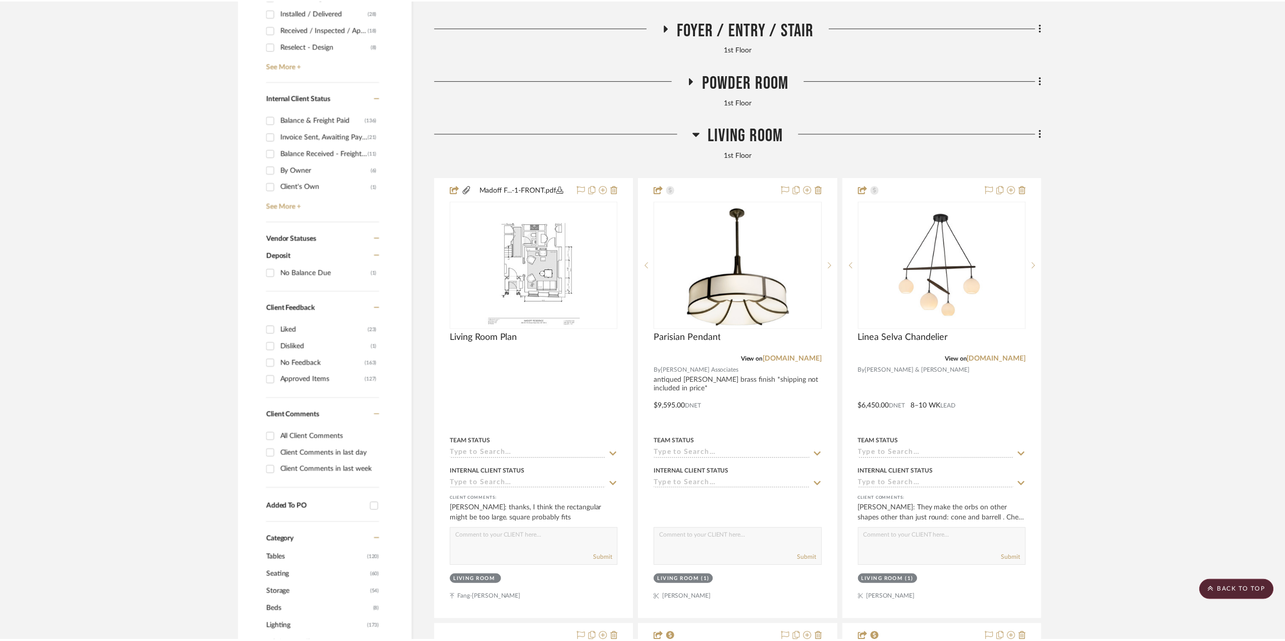
scroll to position [505, 0]
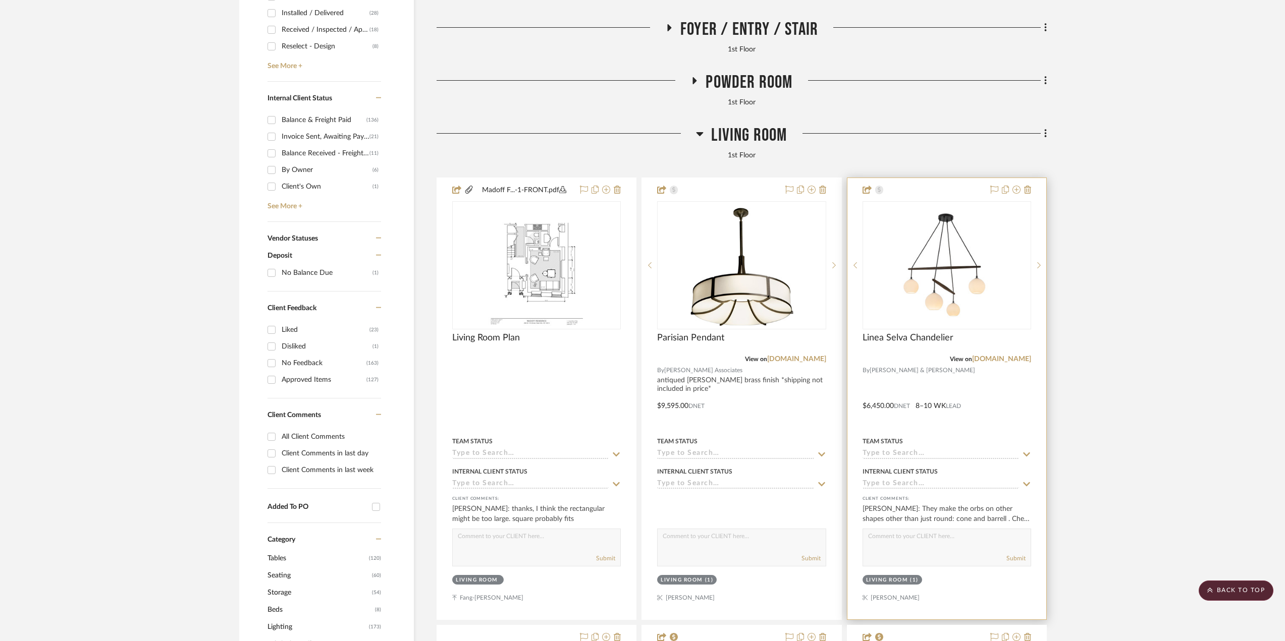
click at [994, 385] on div at bounding box center [946, 398] width 199 height 441
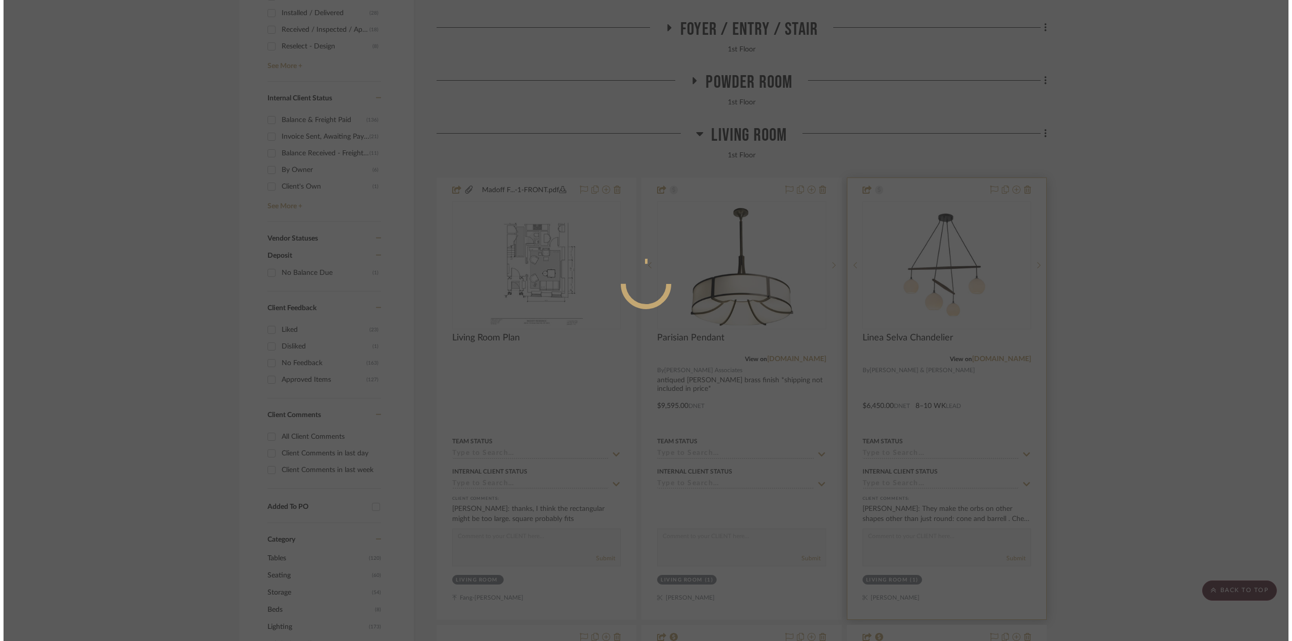
scroll to position [0, 0]
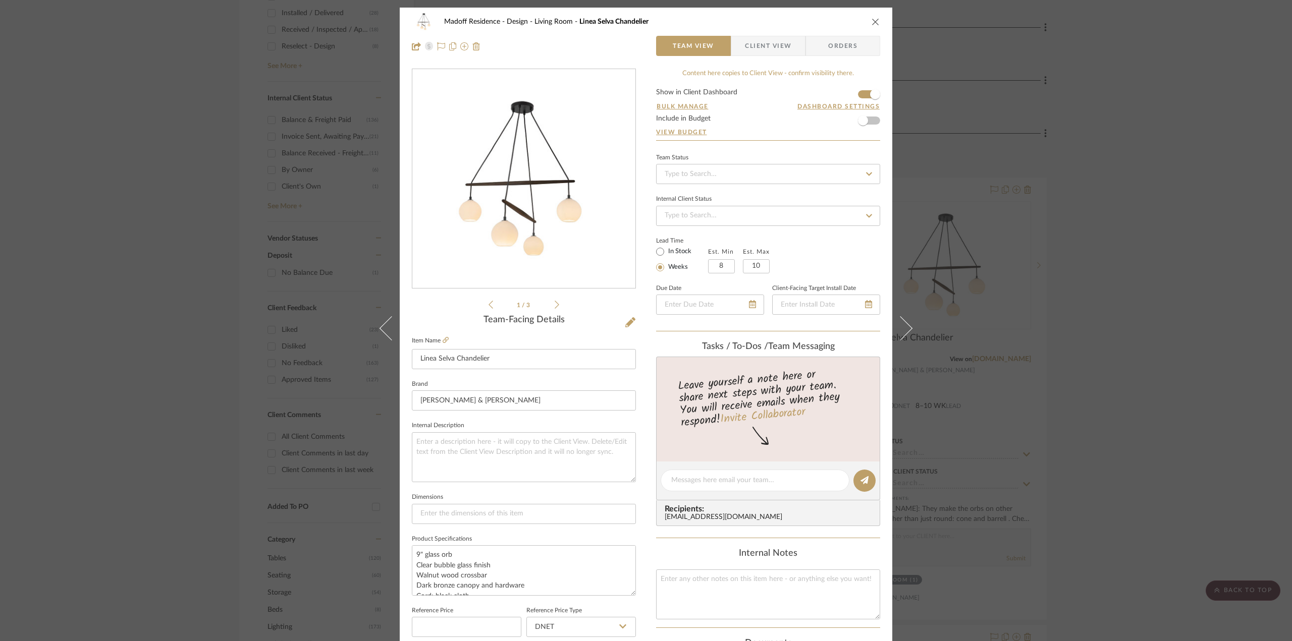
click at [554, 299] on ul "1 / 3" at bounding box center [523, 305] width 71 height 12
click at [554, 304] on icon at bounding box center [556, 304] width 5 height 9
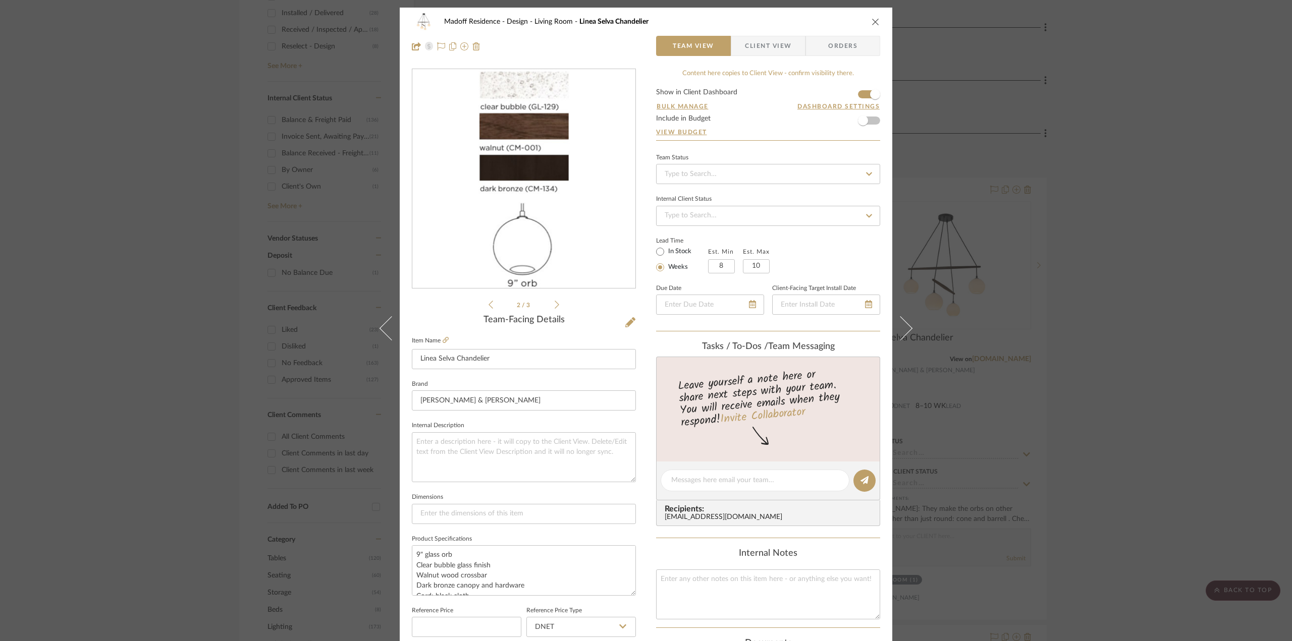
click at [554, 304] on icon at bounding box center [556, 304] width 5 height 9
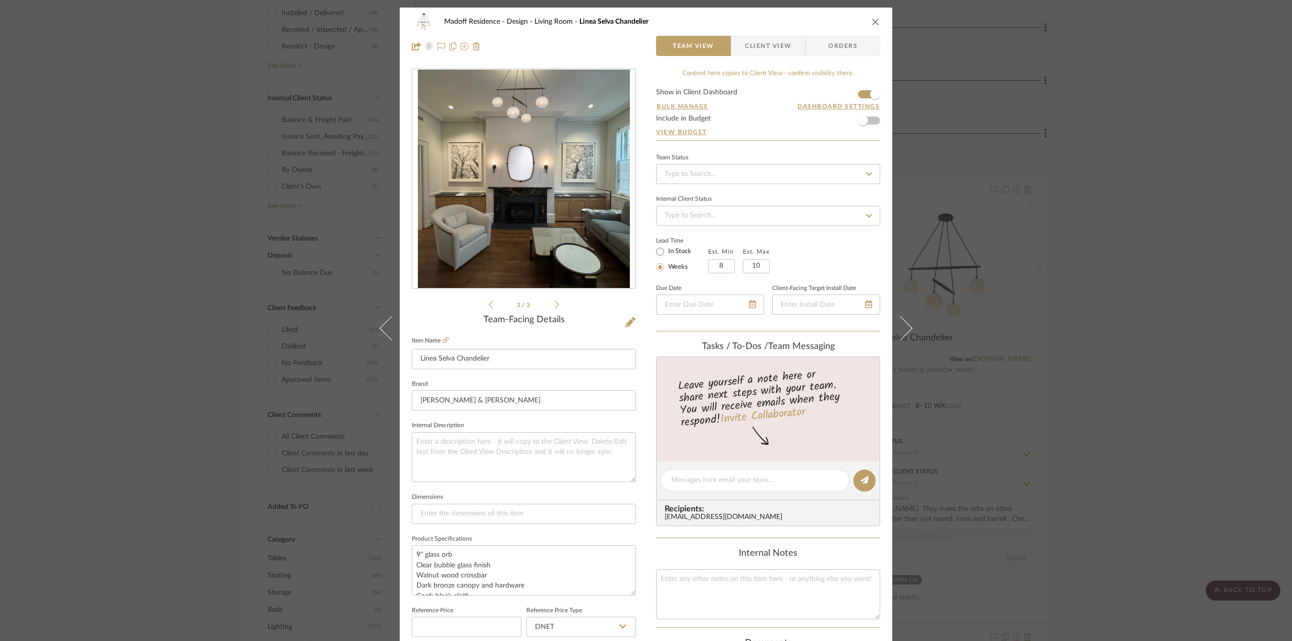
click at [554, 304] on icon at bounding box center [556, 304] width 5 height 9
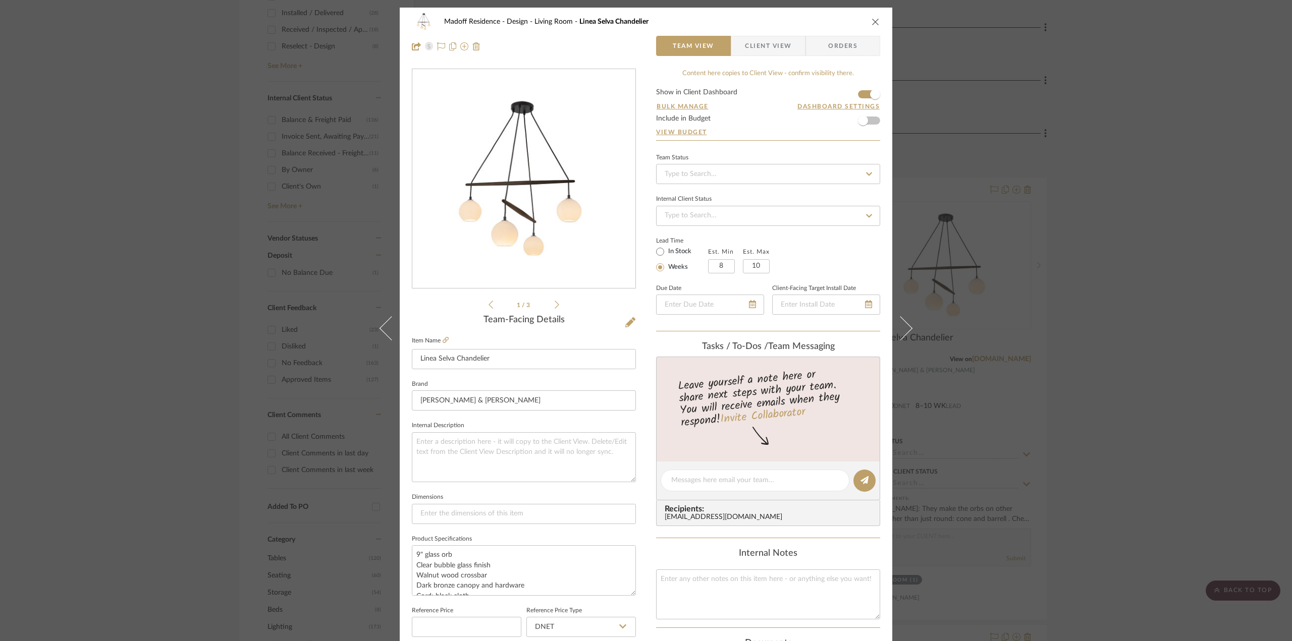
click at [1088, 393] on div "Madoff Residence - Design Living Room Linea Selva Chandelier Team View Client V…" at bounding box center [646, 320] width 1292 height 641
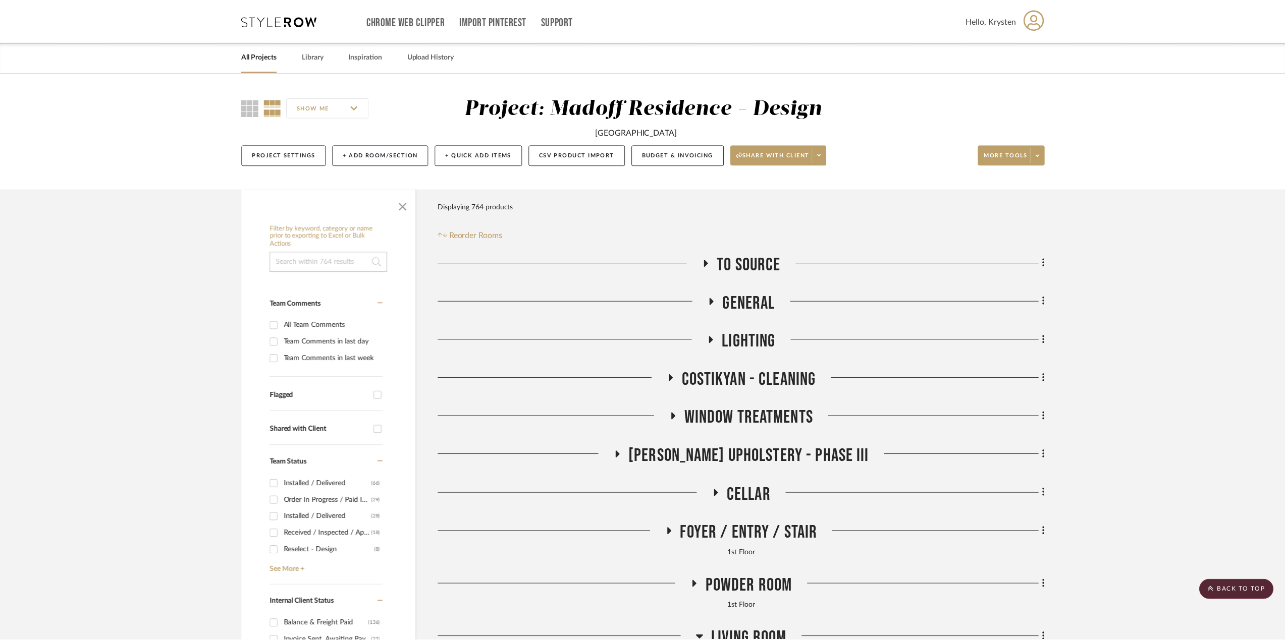
scroll to position [505, 0]
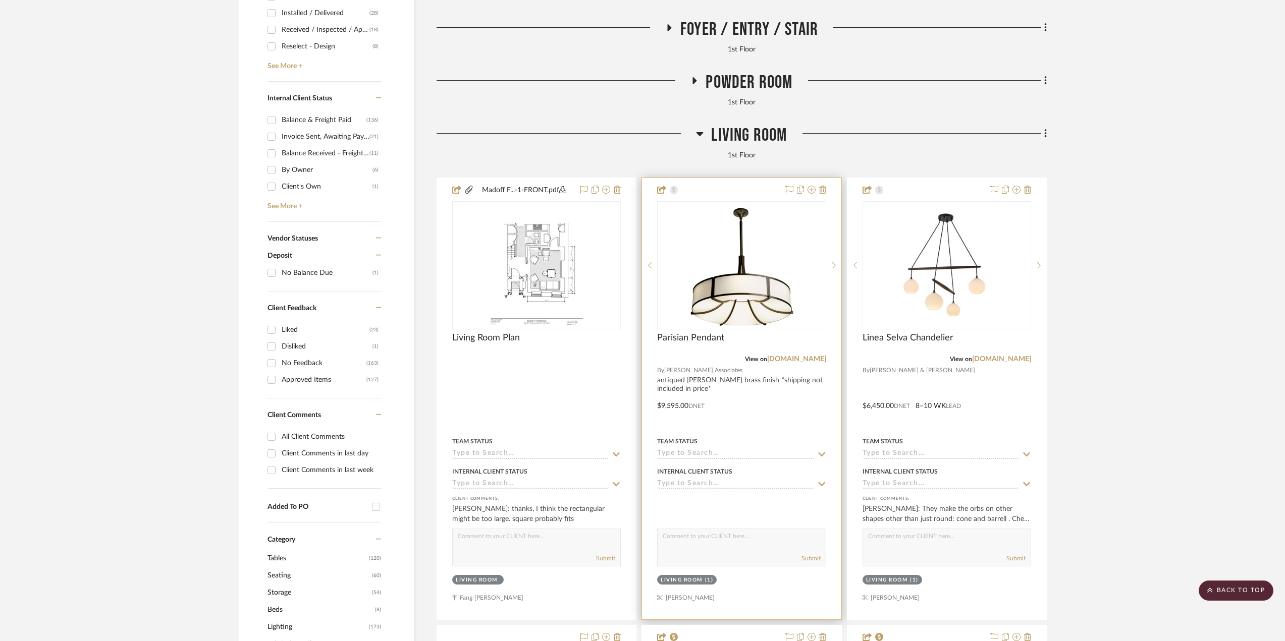
click at [789, 427] on div at bounding box center [741, 398] width 199 height 441
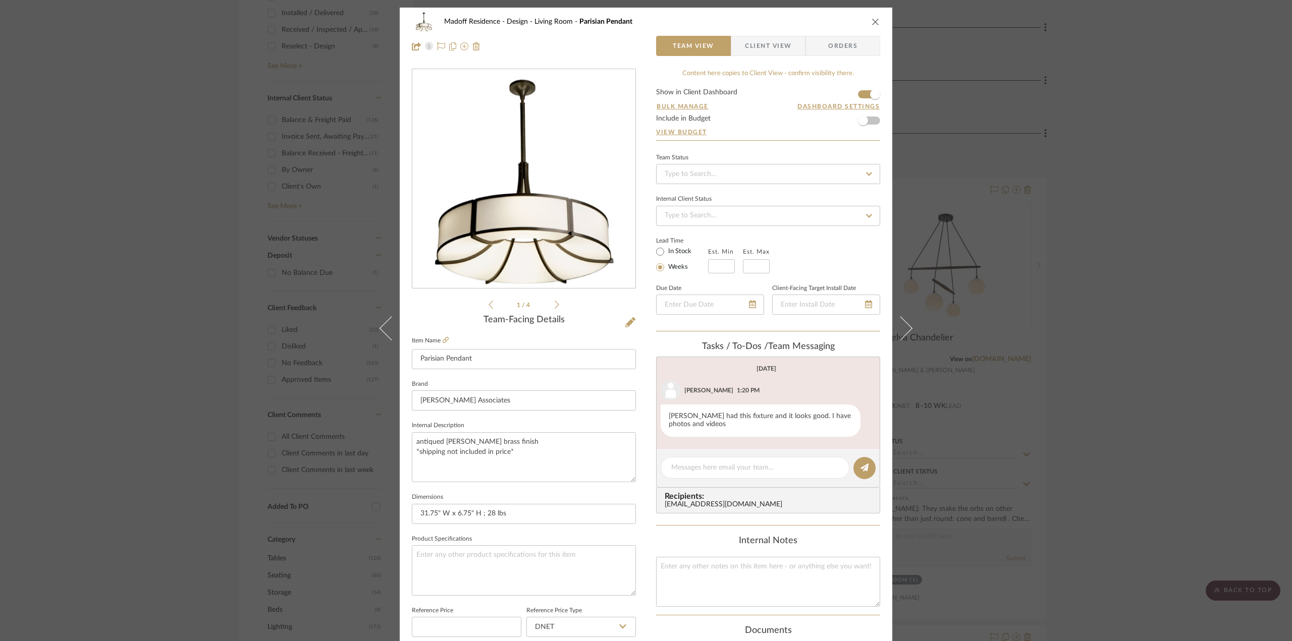
click at [771, 43] on span "Client View" at bounding box center [768, 46] width 46 height 20
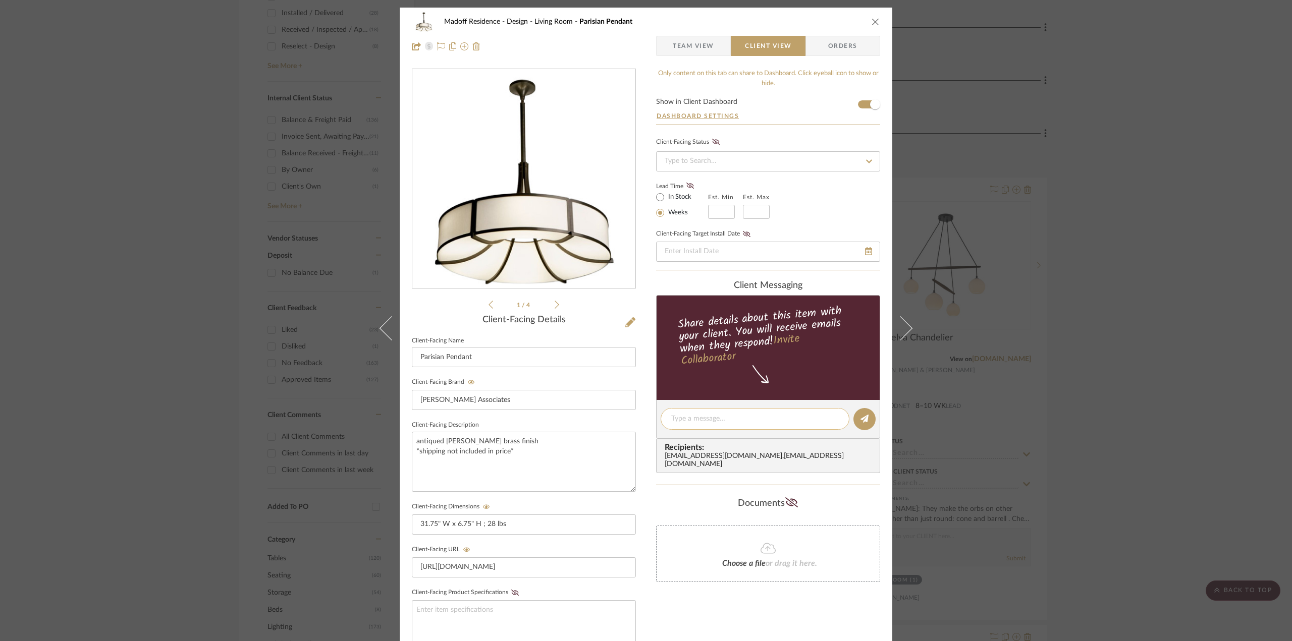
click at [717, 410] on div at bounding box center [754, 419] width 189 height 22
click at [716, 425] on div at bounding box center [754, 419] width 189 height 22
click at [712, 414] on textarea at bounding box center [754, 419] width 167 height 11
type textarea "This is the pendant Heather saw in Atlanta."
click at [1117, 413] on div "Madoff Residence - Design Living Room Parisian Pendant Team View Client View Or…" at bounding box center [646, 320] width 1292 height 641
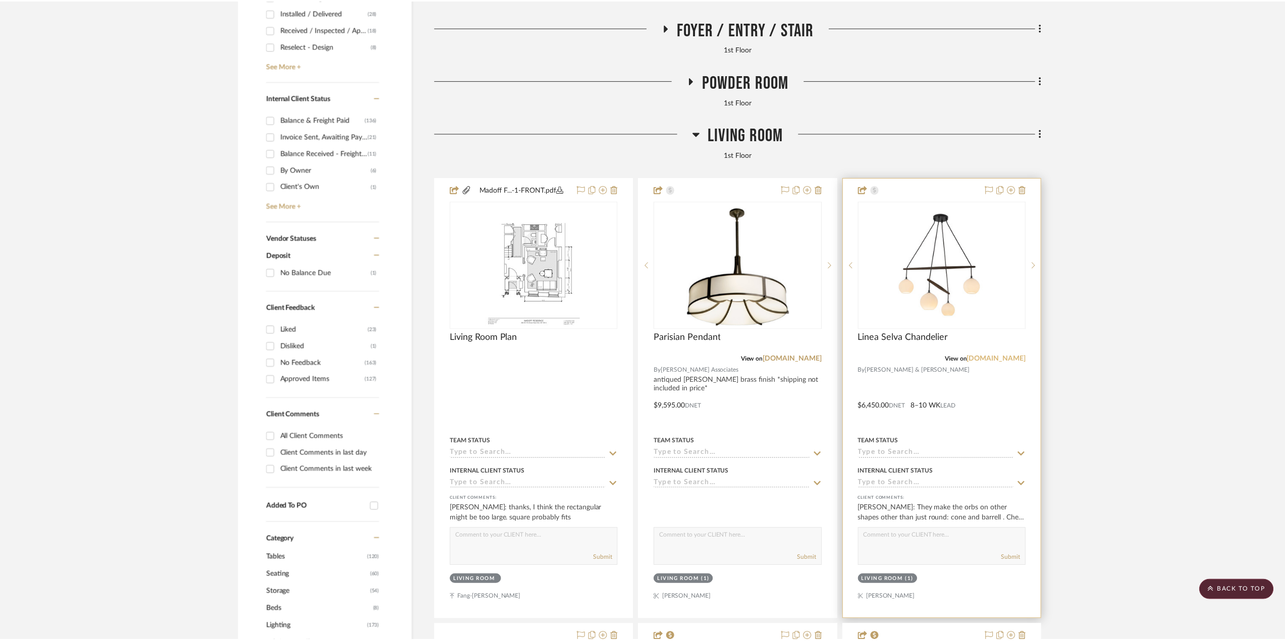
scroll to position [505, 0]
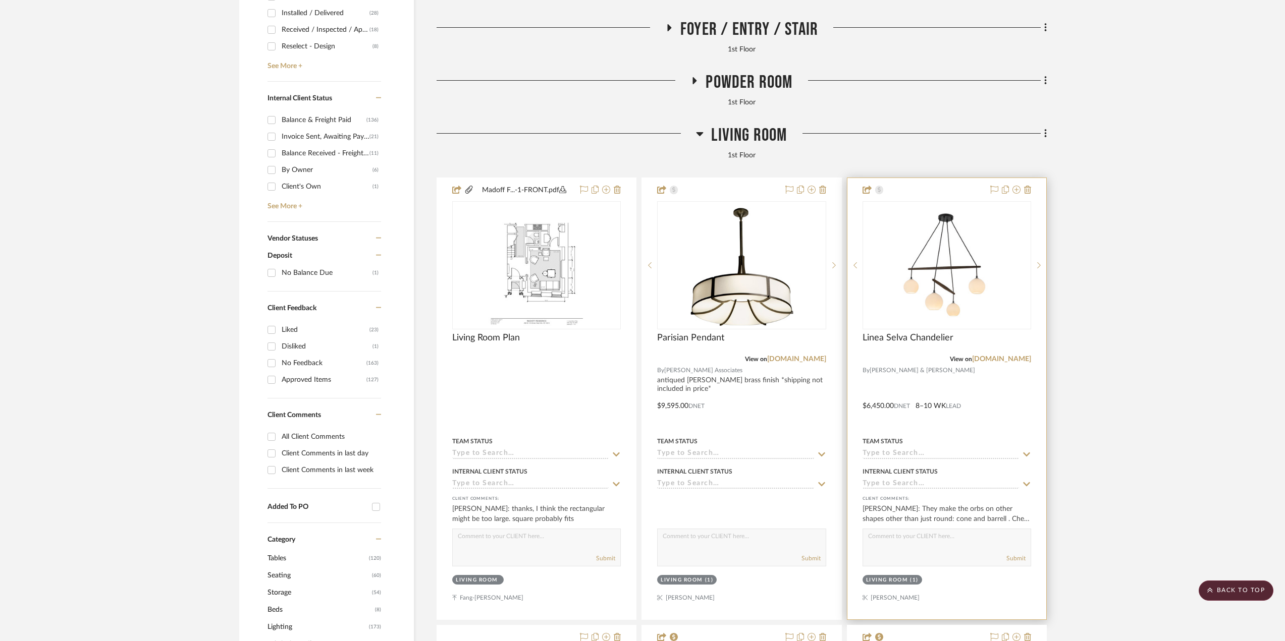
click at [1005, 396] on div at bounding box center [946, 398] width 199 height 441
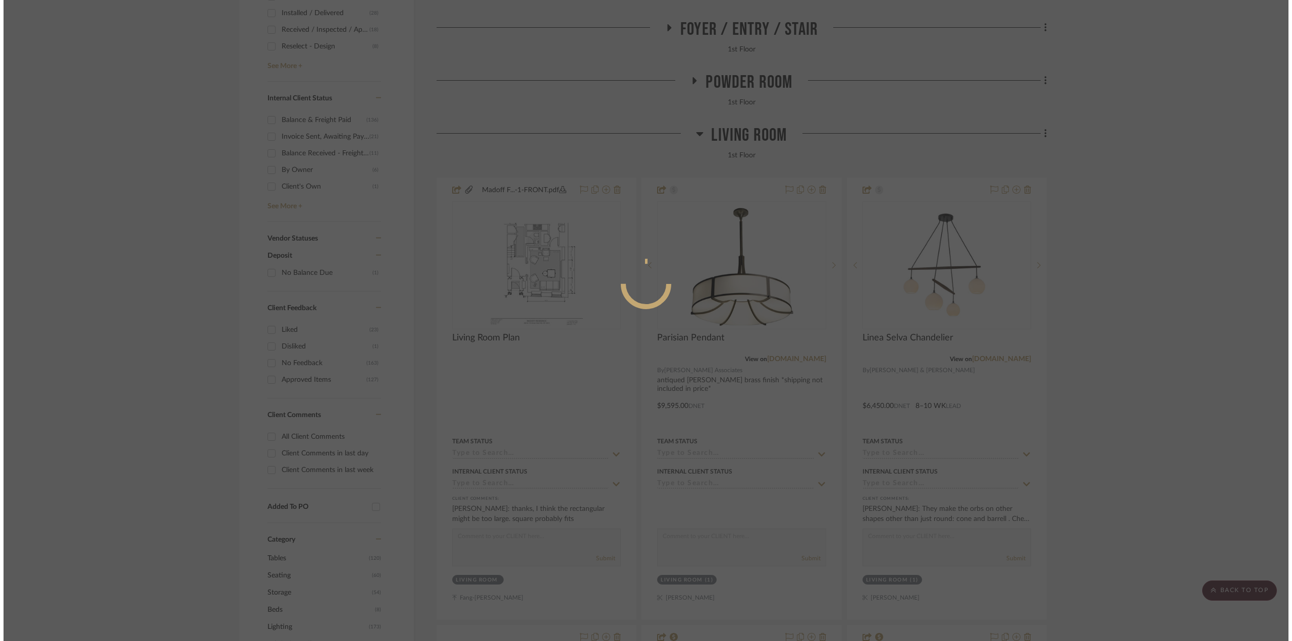
scroll to position [0, 0]
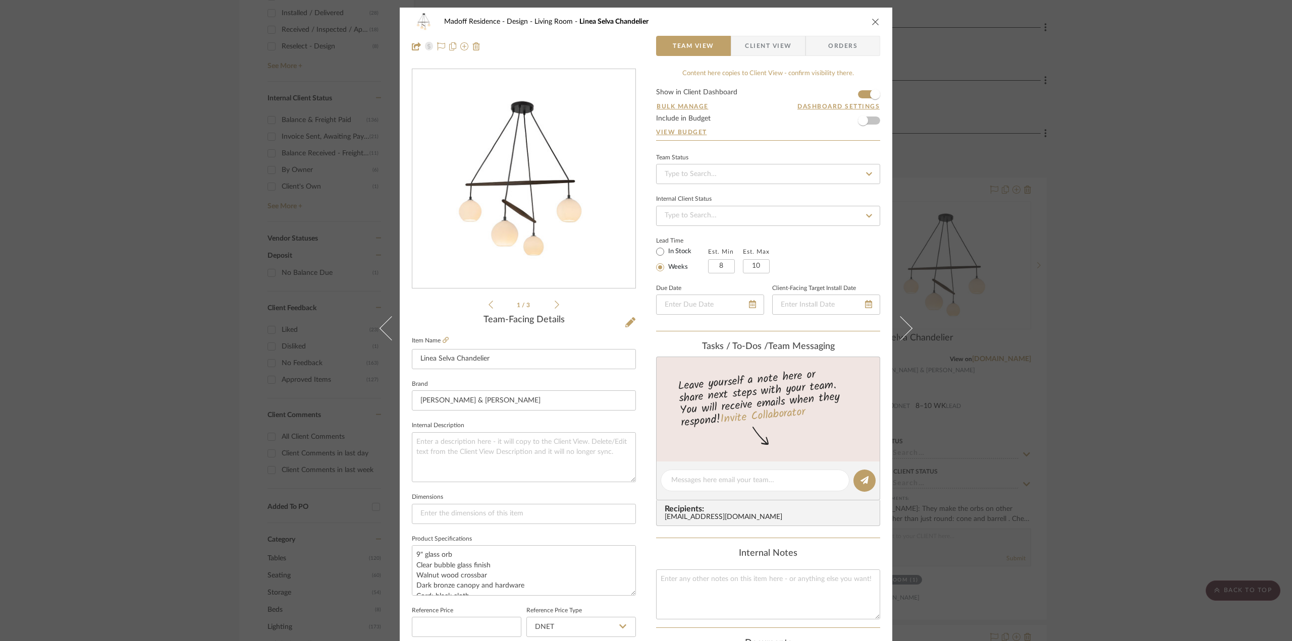
click at [755, 47] on span "Client View" at bounding box center [768, 46] width 46 height 20
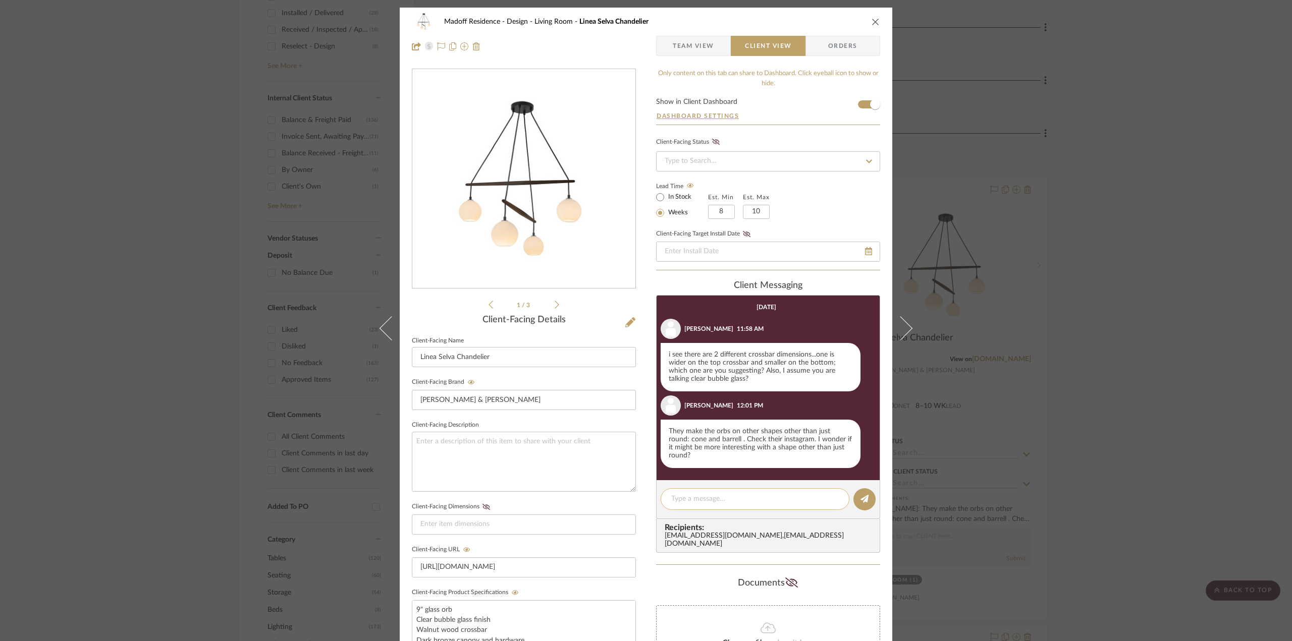
click at [710, 495] on textarea at bounding box center [754, 499] width 167 height 11
drag, startPoint x: 809, startPoint y: 499, endPoint x: 789, endPoint y: 500, distance: 19.7
click at [789, 500] on textarea "I'm checking with our rep if we can do another shape on this fixture.." at bounding box center [754, 504] width 167 height 21
drag, startPoint x: 809, startPoint y: 500, endPoint x: 791, endPoint y: 500, distance: 18.2
click at [791, 500] on textarea "I'm checking with our rep if we can do another shape on this fixture.." at bounding box center [754, 504] width 167 height 21
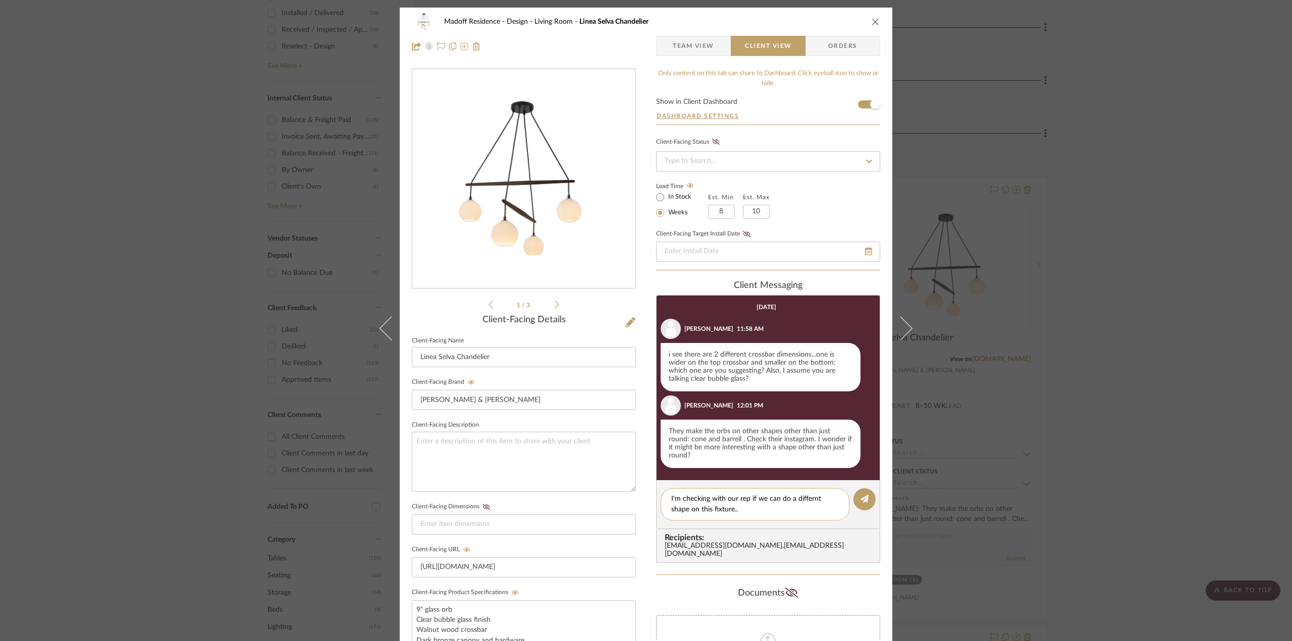
click at [805, 496] on textarea "I'm checking with our rep if we can do a differnt shape on this fixture.." at bounding box center [754, 504] width 167 height 21
drag, startPoint x: 817, startPoint y: 498, endPoint x: 792, endPoint y: 499, distance: 25.8
click at [792, 499] on textarea "I'm checking with our rep if we can do a differnt shape on this fixture.." at bounding box center [754, 504] width 167 height 21
click at [687, 512] on textarea "I'm checking with our rep if we can do a different shape on this fixture.." at bounding box center [754, 504] width 167 height 21
click at [800, 511] on textarea "I'm checking with our rep if we can do a different shape orb on this fixture.." at bounding box center [754, 504] width 167 height 21
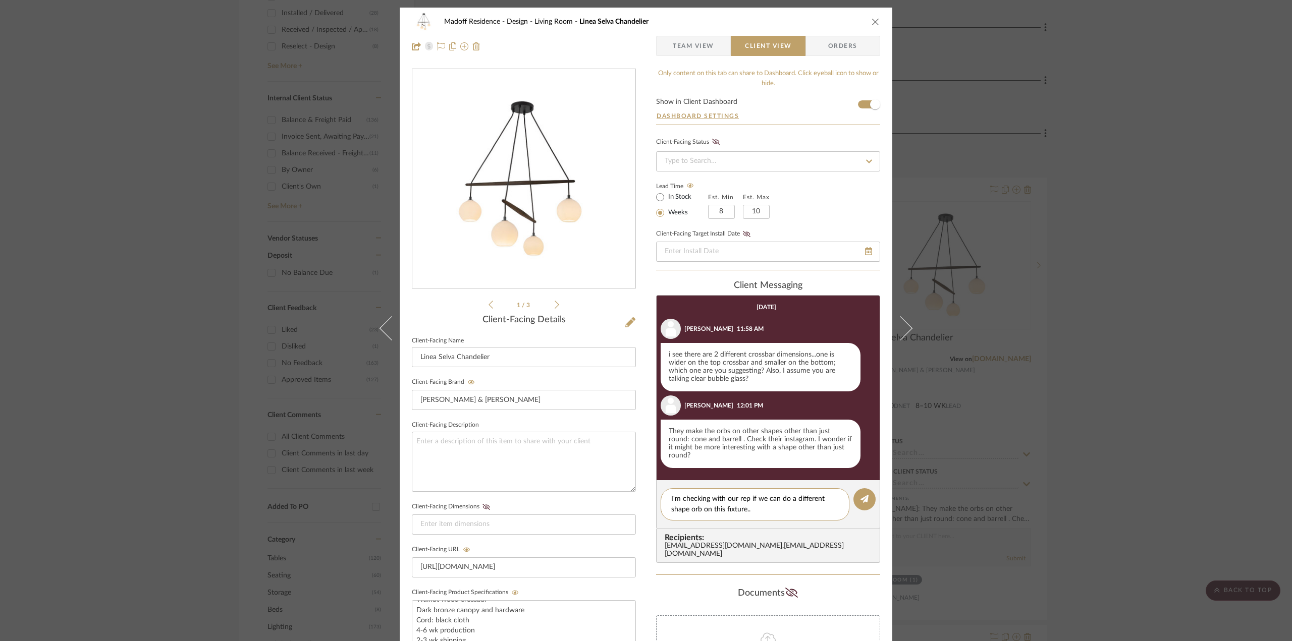
click at [554, 307] on icon at bounding box center [556, 304] width 5 height 9
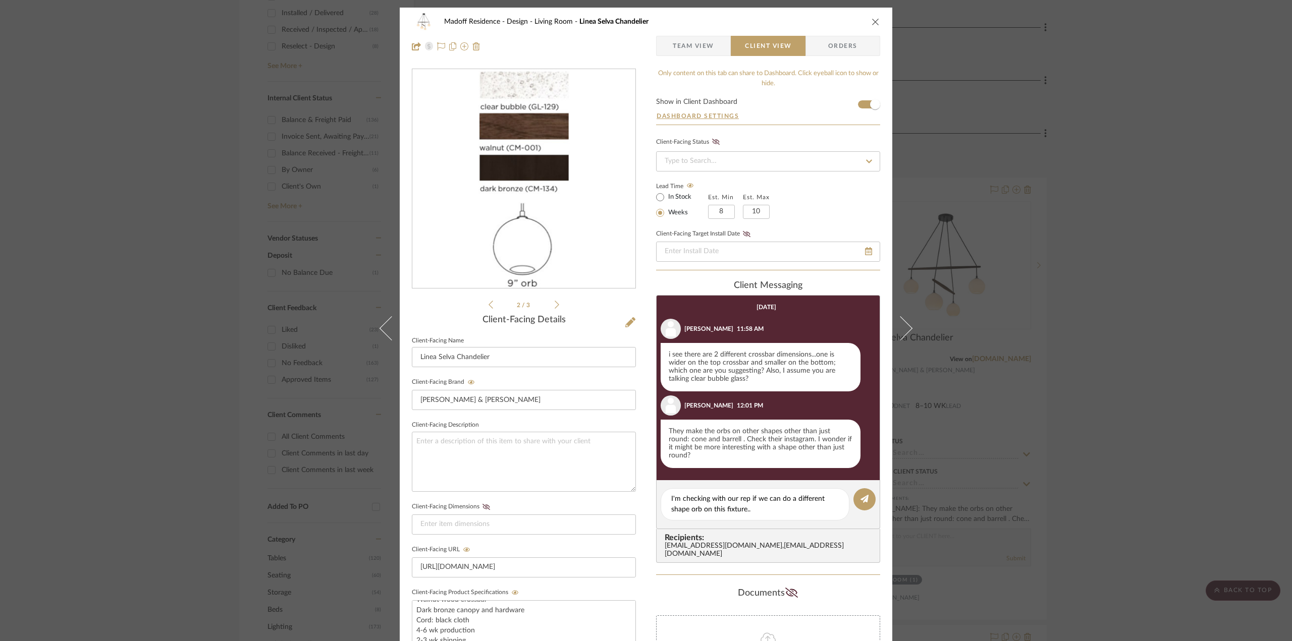
click at [554, 307] on icon at bounding box center [556, 305] width 5 height 8
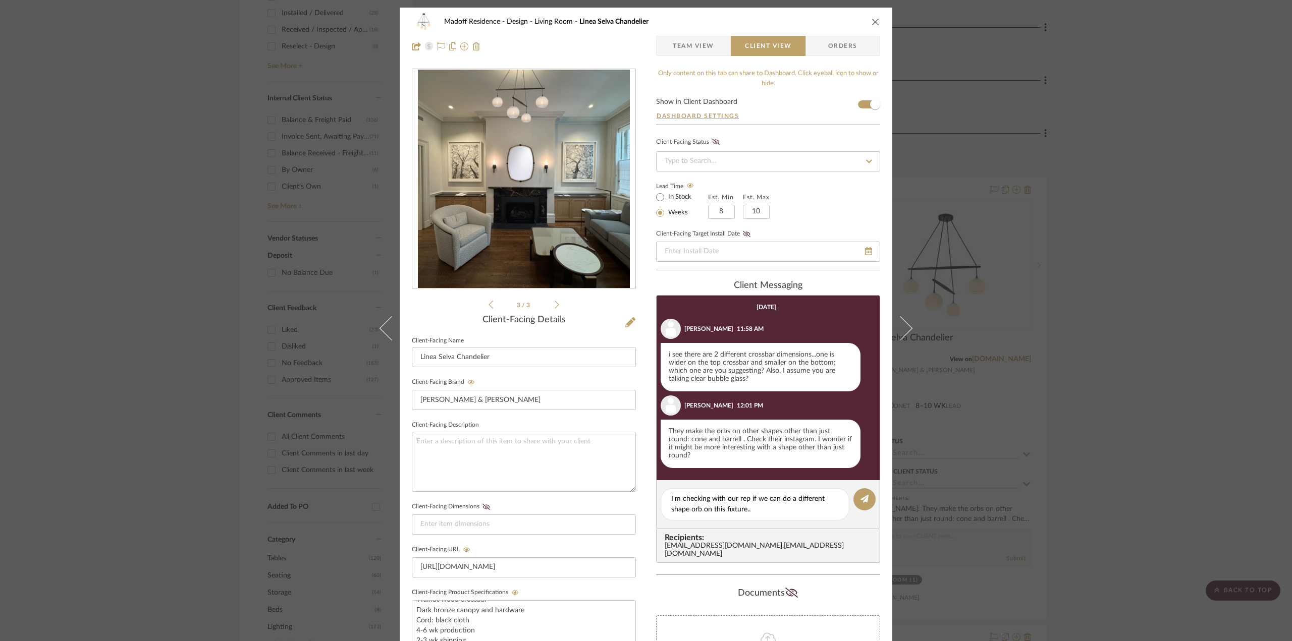
click at [488, 304] on icon at bounding box center [490, 304] width 5 height 9
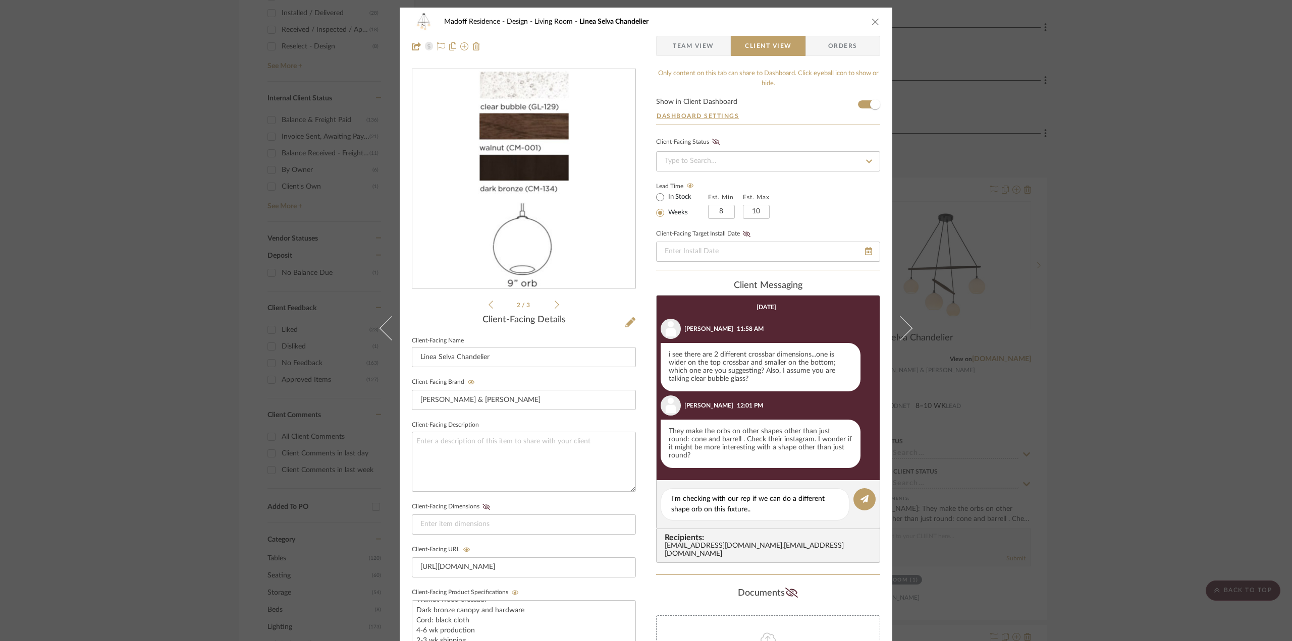
click at [488, 304] on icon at bounding box center [490, 304] width 5 height 9
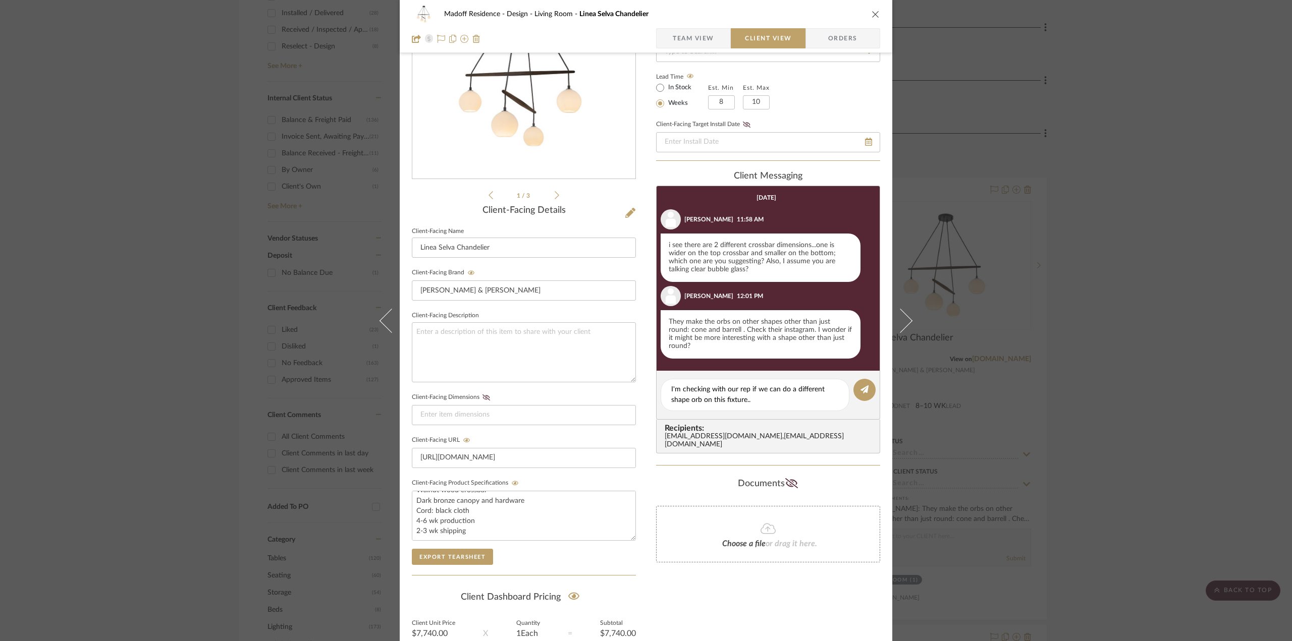
scroll to position [202, 0]
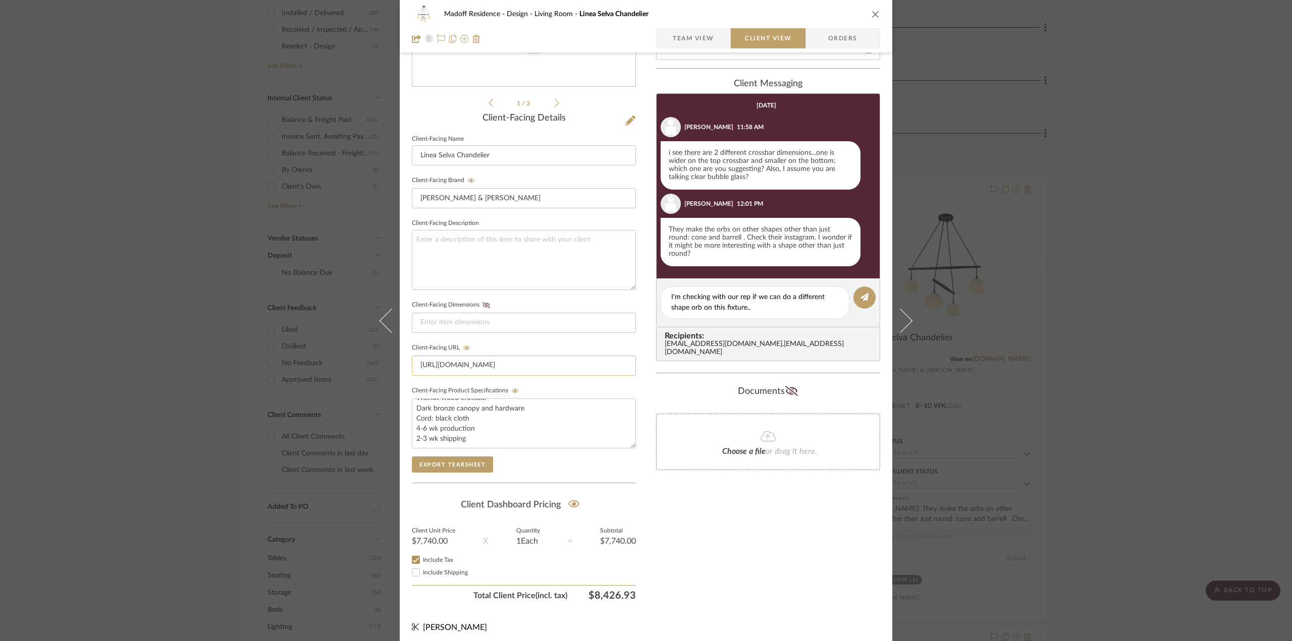
click at [553, 361] on input "https://www.siemonandsalazar.com/product-page/linea-selva-490" at bounding box center [524, 366] width 224 height 20
click at [667, 292] on div "I'm checking with our rep if we can do a different shape orb on this fixture.." at bounding box center [754, 303] width 189 height 32
click at [671, 296] on textarea "I'm checking with our rep if we can do a different shape orb on this fixture.." at bounding box center [754, 302] width 167 height 21
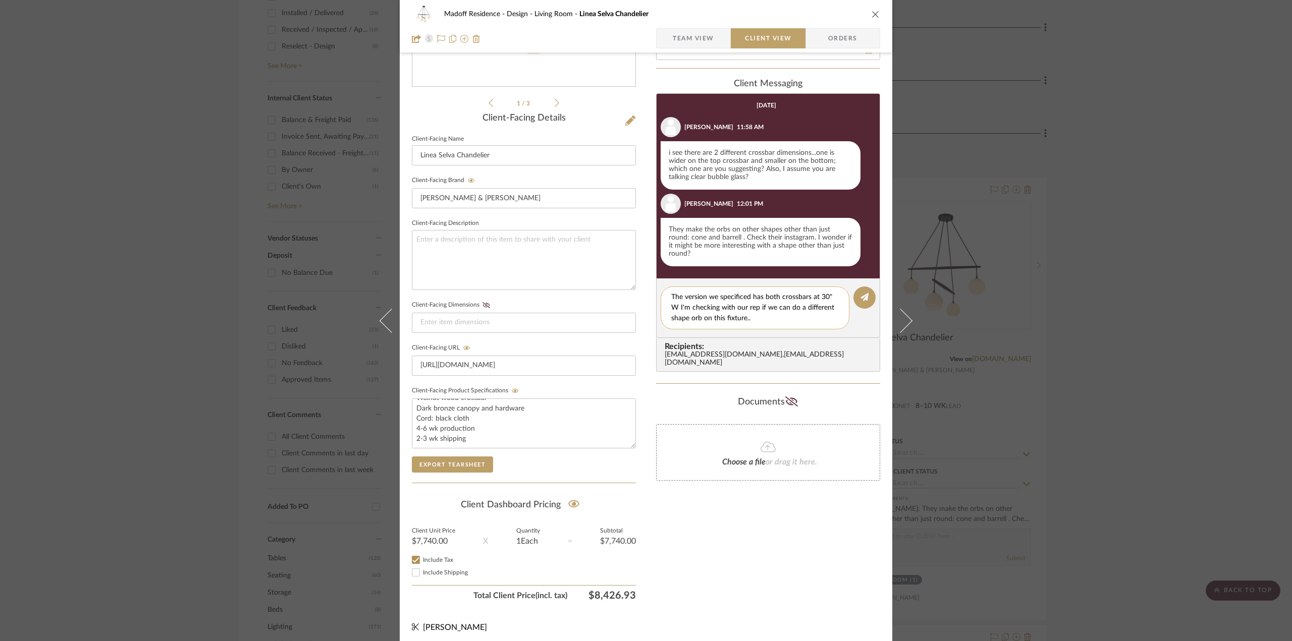
click at [739, 297] on textarea "The version we specificed has both crossbars at 30" W I'm checking with our rep…" at bounding box center [754, 308] width 167 height 32
click at [832, 298] on textarea "The version we specified has both crossbars at 30" W I'm checking with our rep …" at bounding box center [754, 308] width 167 height 32
type textarea "The version we specified has both crossbars at 30" W. I'm checking with our rep…"
click at [866, 296] on button at bounding box center [864, 298] width 22 height 22
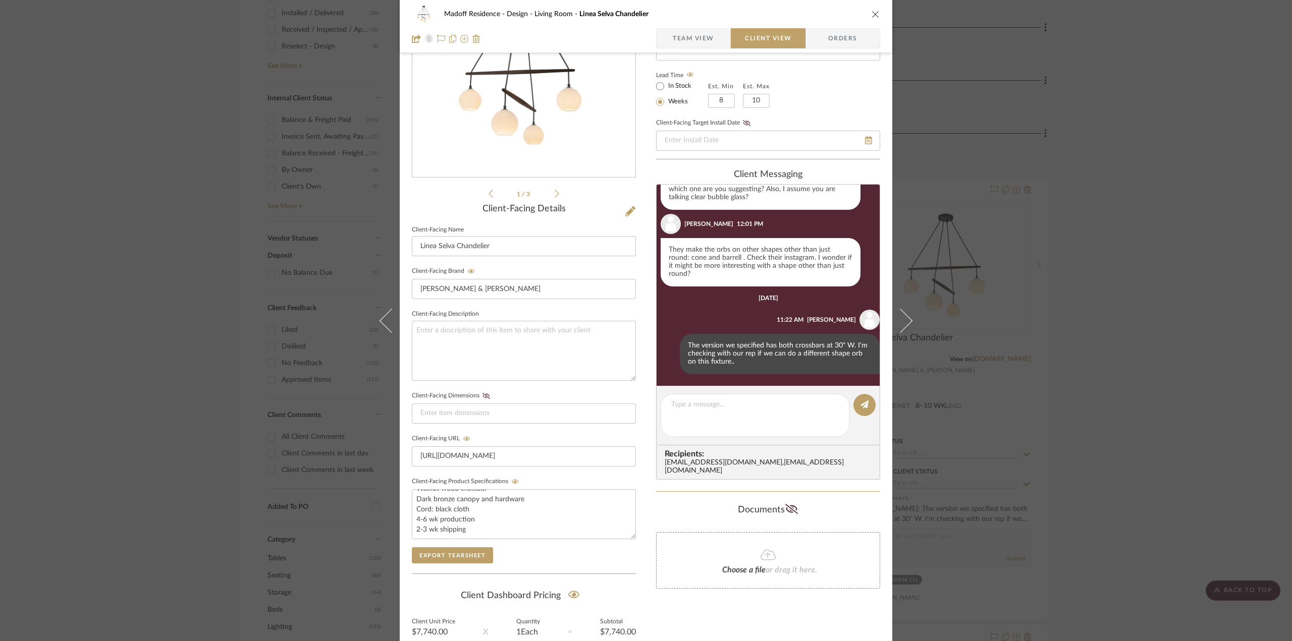
scroll to position [0, 0]
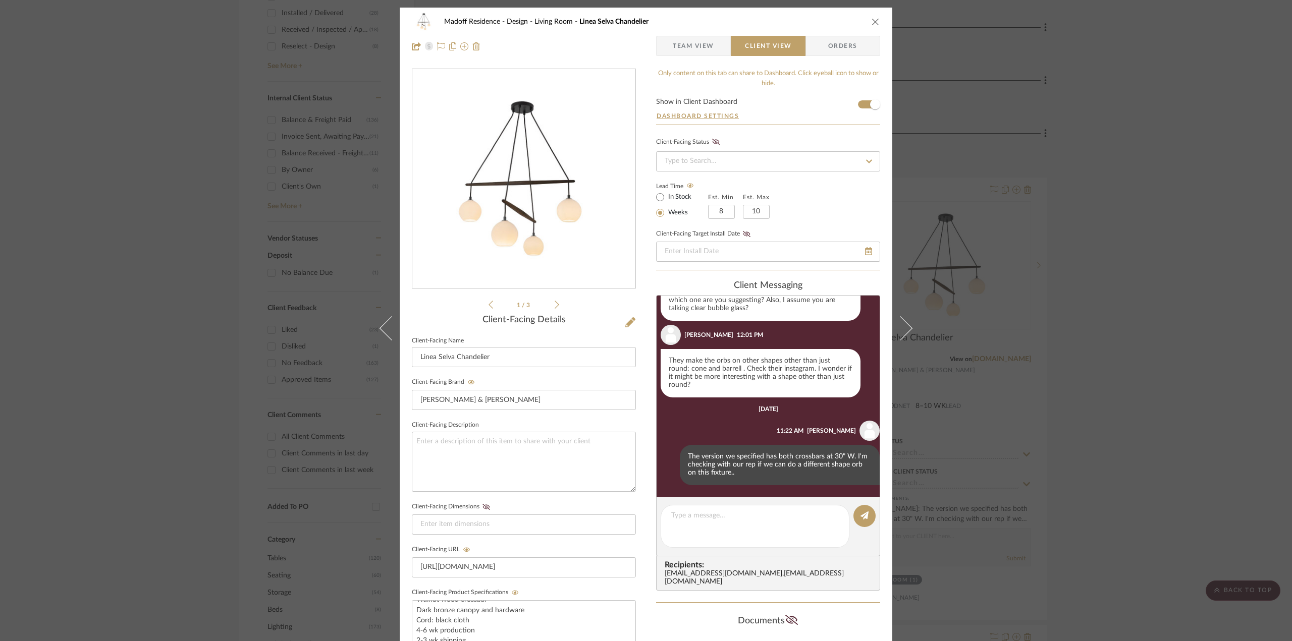
click at [554, 302] on icon at bounding box center [556, 304] width 5 height 9
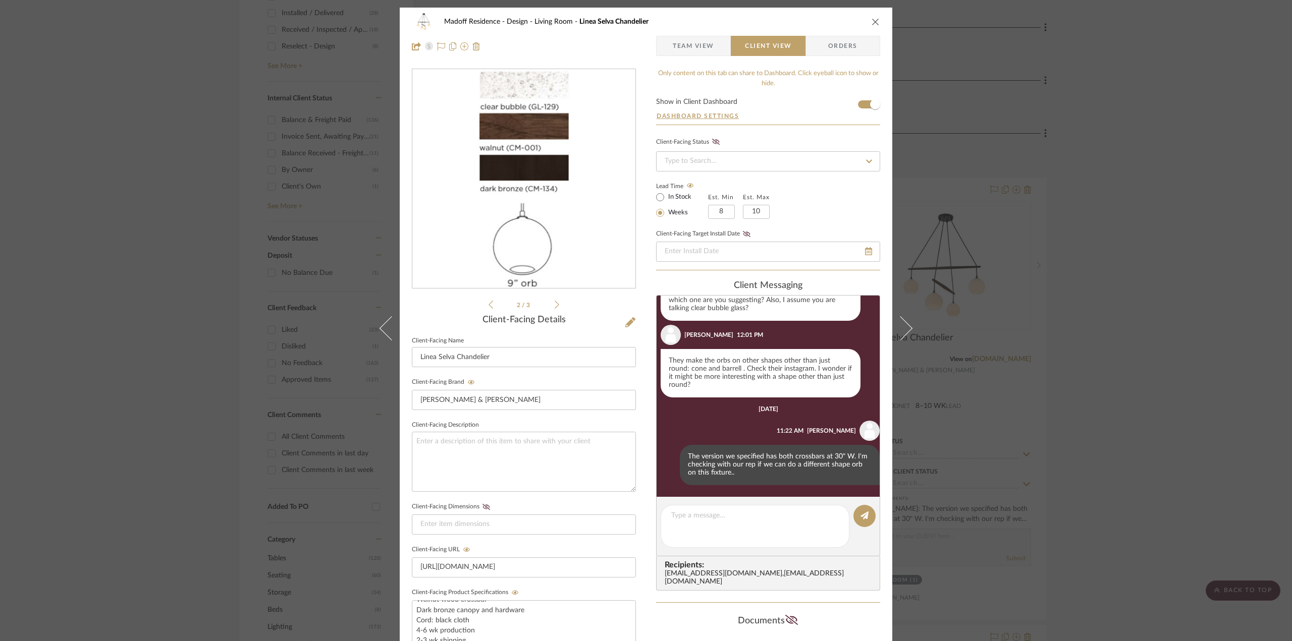
click at [554, 302] on icon at bounding box center [556, 304] width 5 height 9
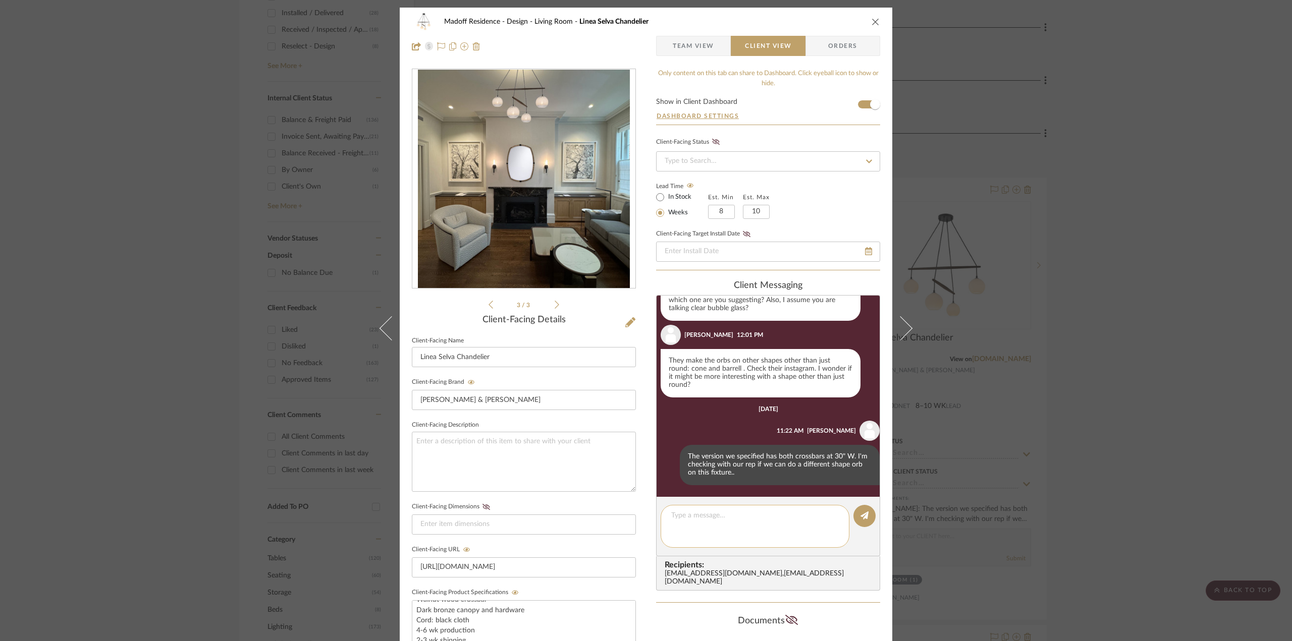
click at [747, 532] on editor-of-message at bounding box center [768, 527] width 224 height 60
type textarea "Yes, clear bubble glass. Rendering is added in the images"
click at [856, 507] on button at bounding box center [864, 516] width 22 height 22
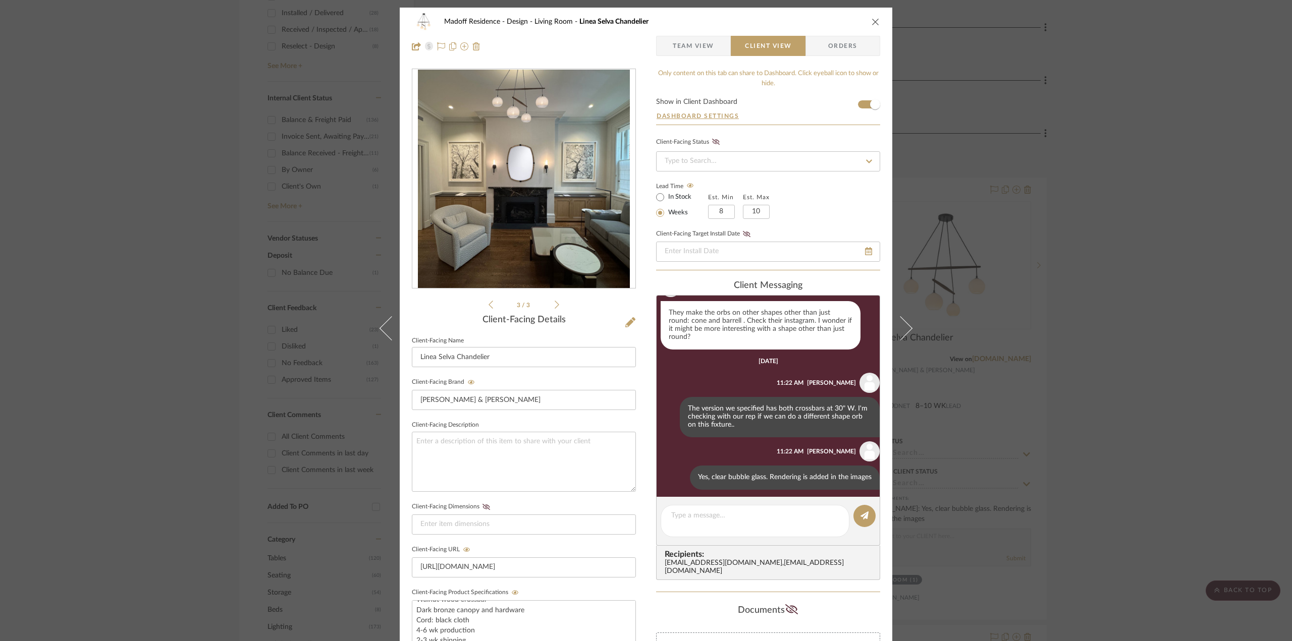
scroll to position [124, 0]
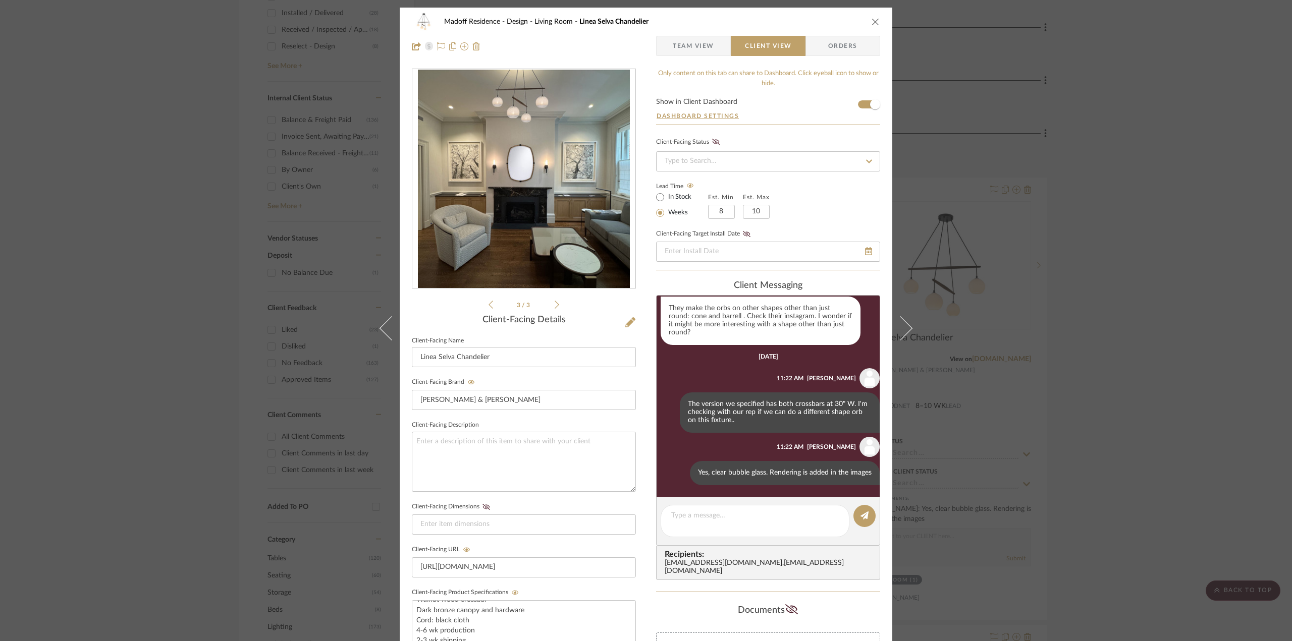
click at [1184, 457] on div "Madoff Residence - Design Living Room Linea Selva Chandelier Team View Client V…" at bounding box center [646, 320] width 1292 height 641
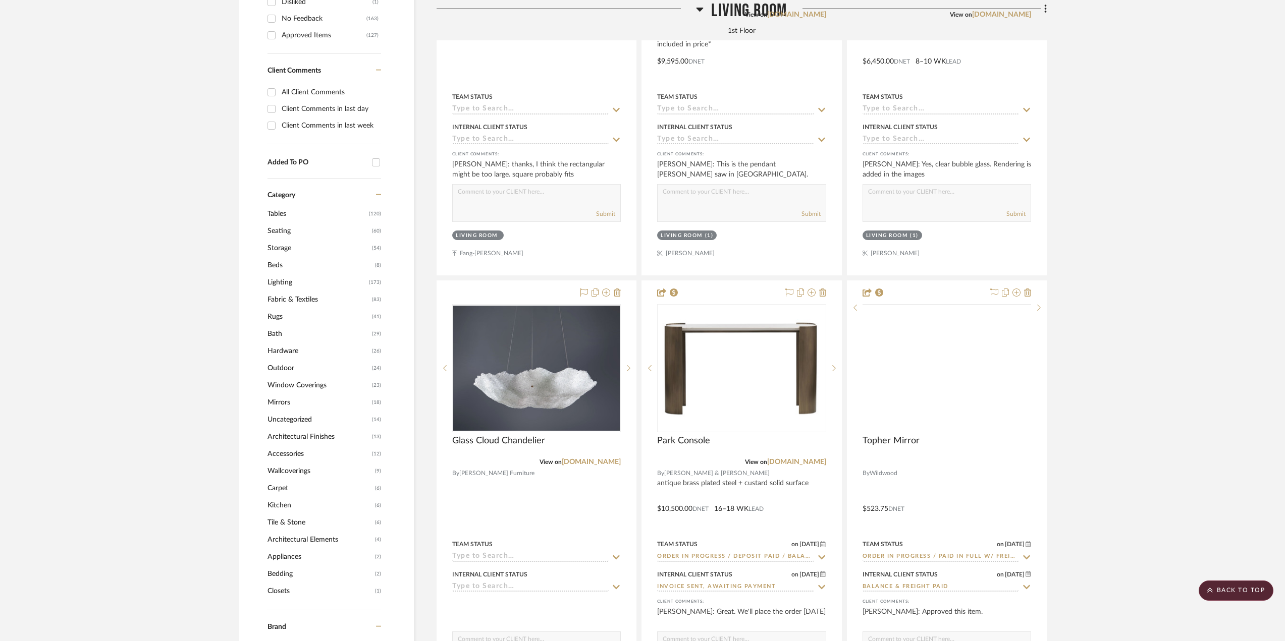
scroll to position [858, 0]
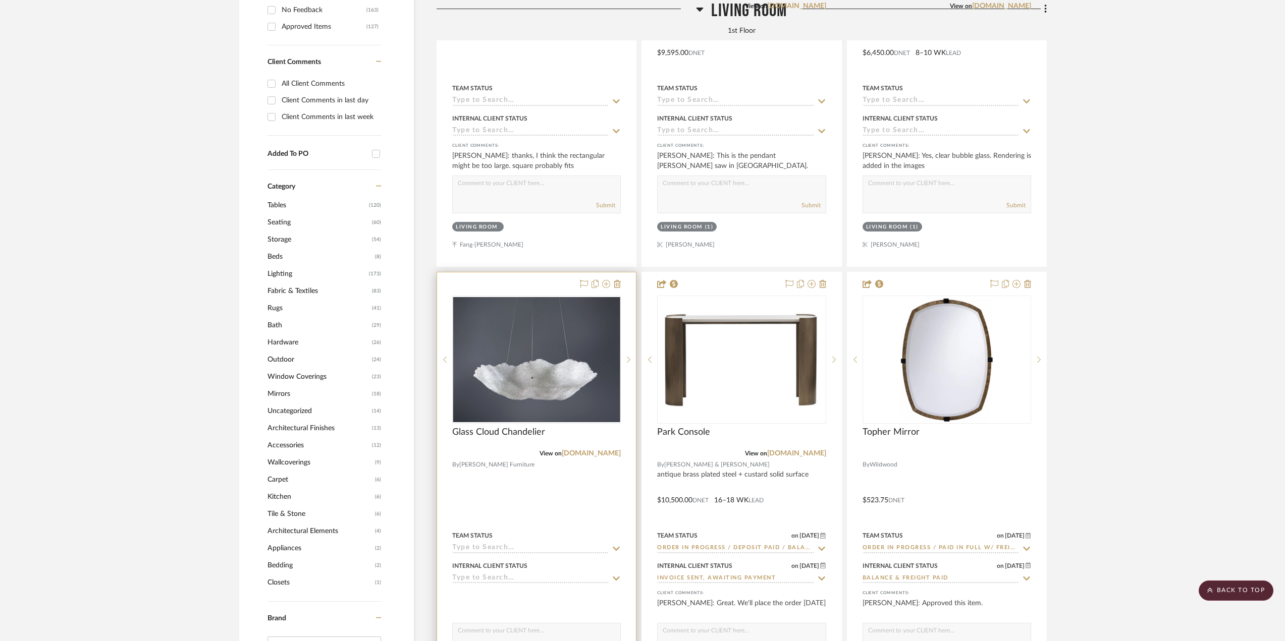
click at [532, 514] on div at bounding box center [536, 492] width 199 height 441
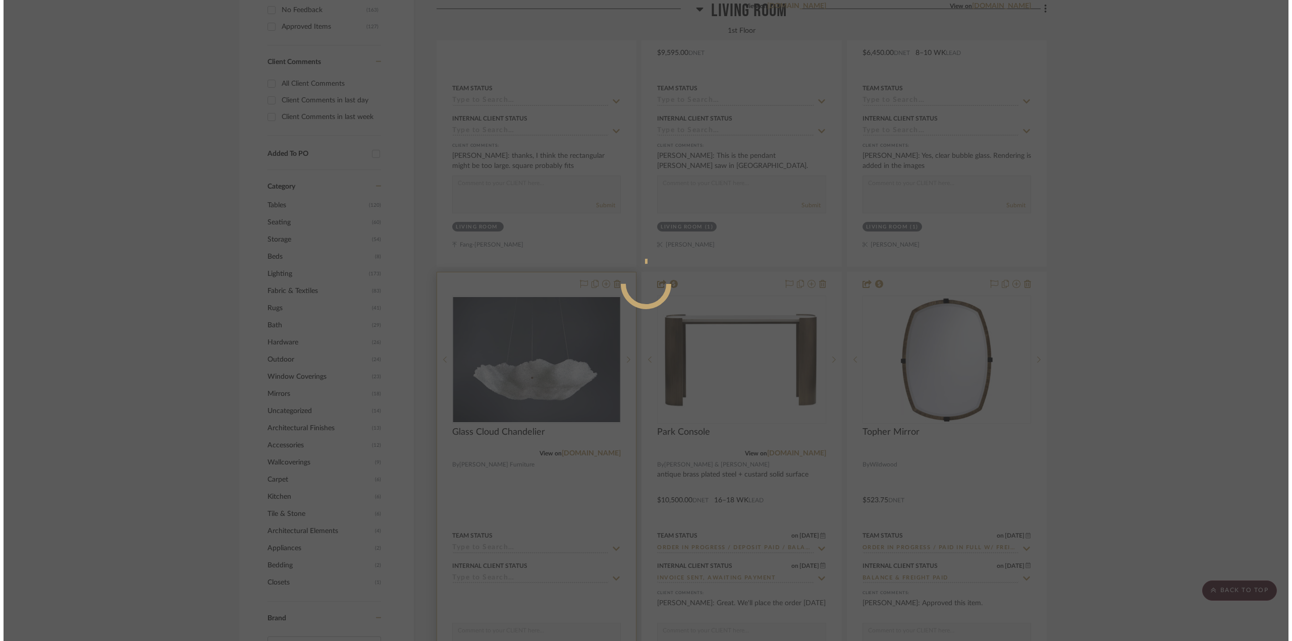
scroll to position [0, 0]
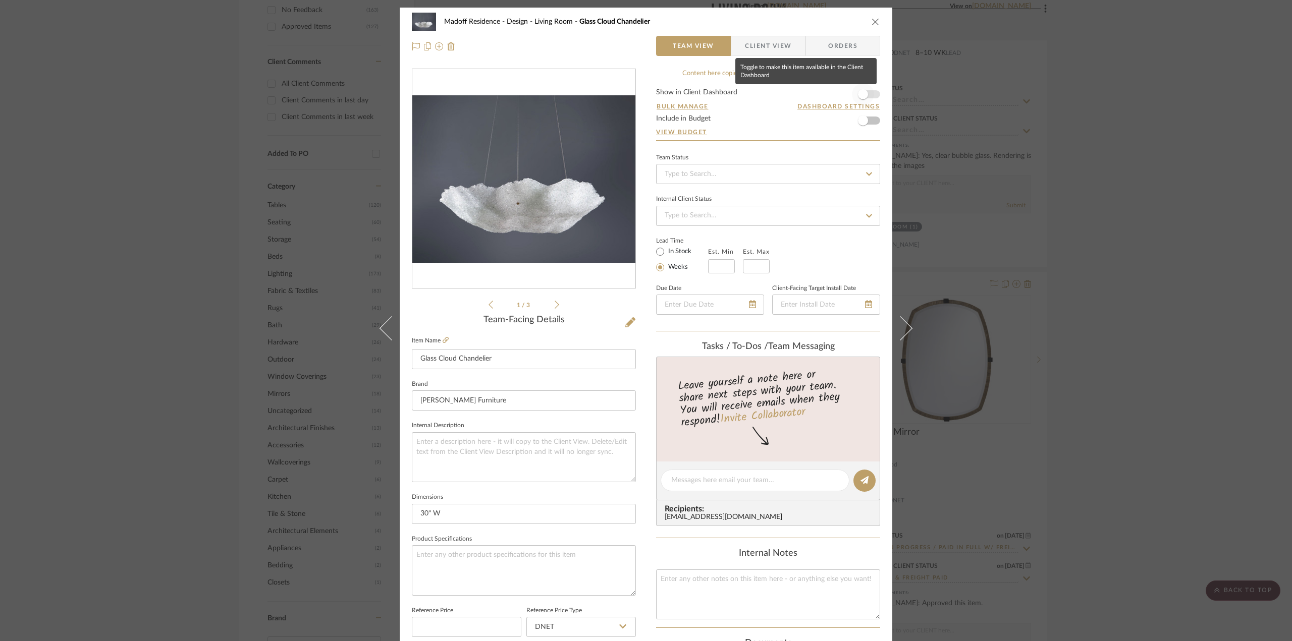
click at [859, 94] on span "button" at bounding box center [863, 94] width 10 height 10
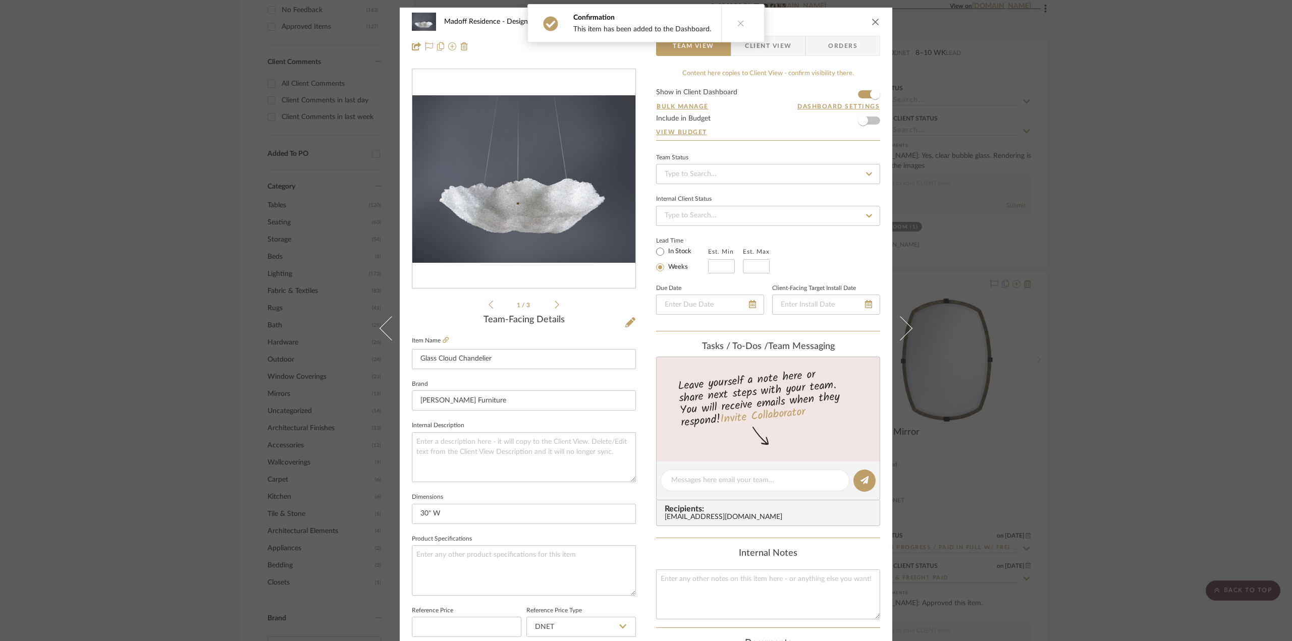
click at [739, 25] on icon at bounding box center [740, 23] width 7 height 7
click at [767, 40] on span "Client View" at bounding box center [768, 46] width 46 height 20
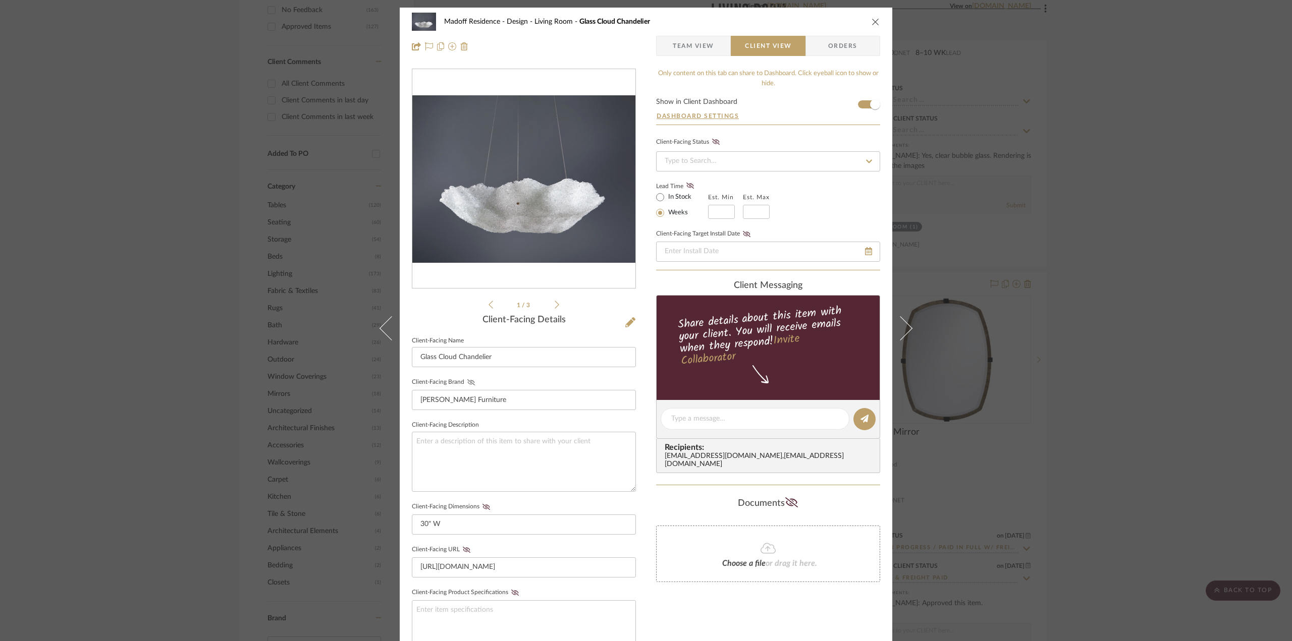
click at [467, 379] on button "Client-Facing Brand" at bounding box center [471, 382] width 14 height 7
click at [480, 504] on fa-icon at bounding box center [486, 507] width 13 height 6
click at [464, 550] on icon at bounding box center [467, 550] width 8 height 6
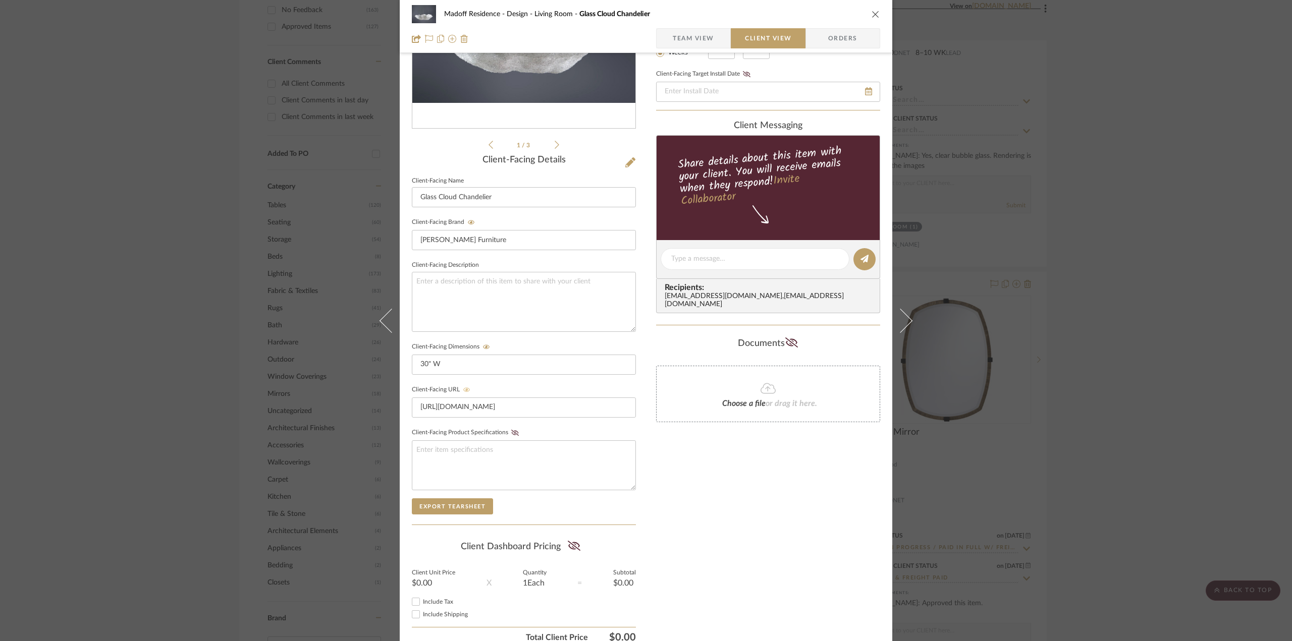
scroll to position [202, 0]
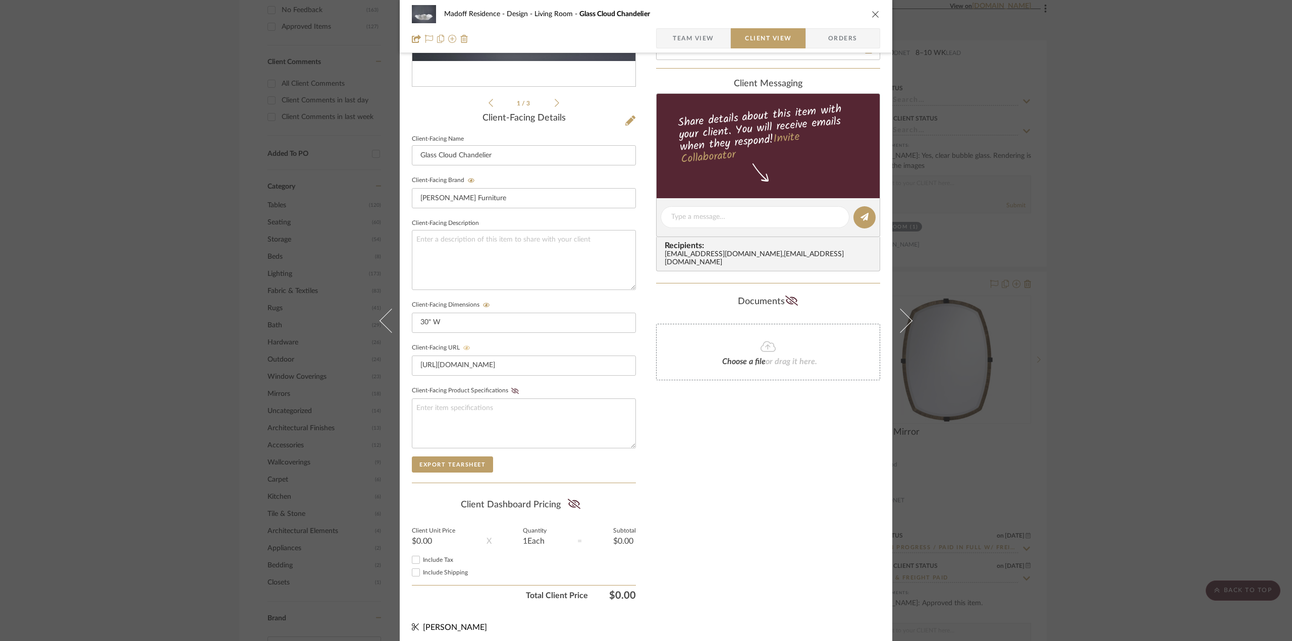
click at [1083, 410] on div "Madoff Residence - Design Living Room Glass Cloud Chandelier Team View Client V…" at bounding box center [646, 320] width 1292 height 641
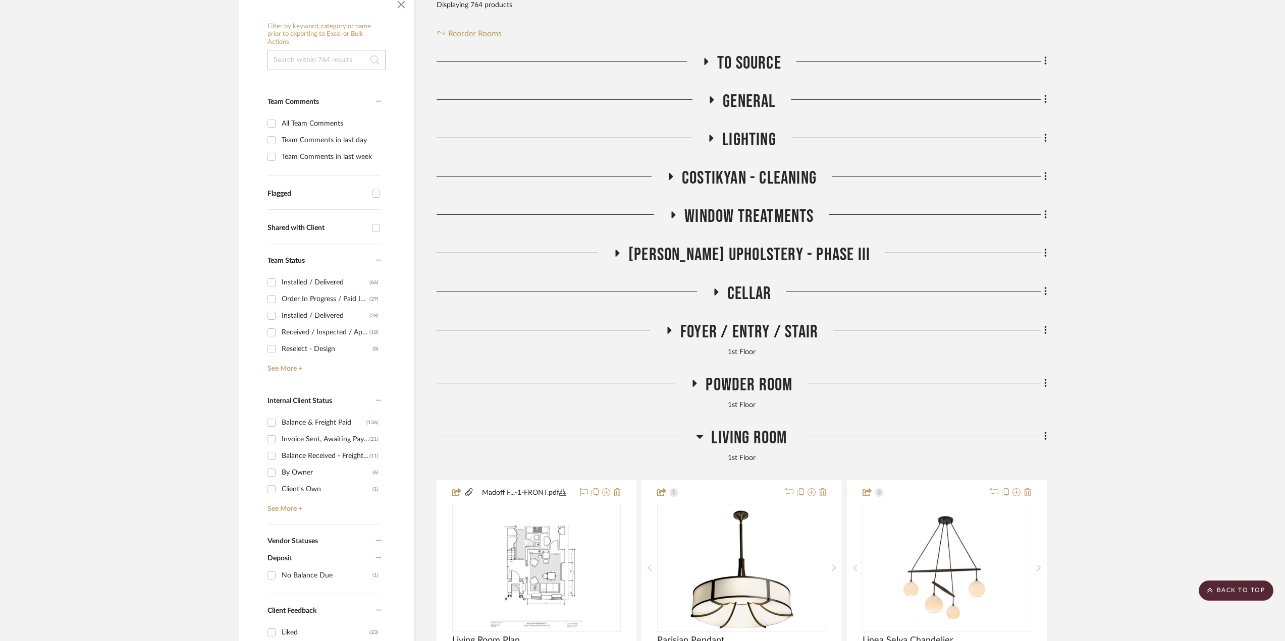
click at [753, 298] on span "Cellar" at bounding box center [749, 294] width 44 height 22
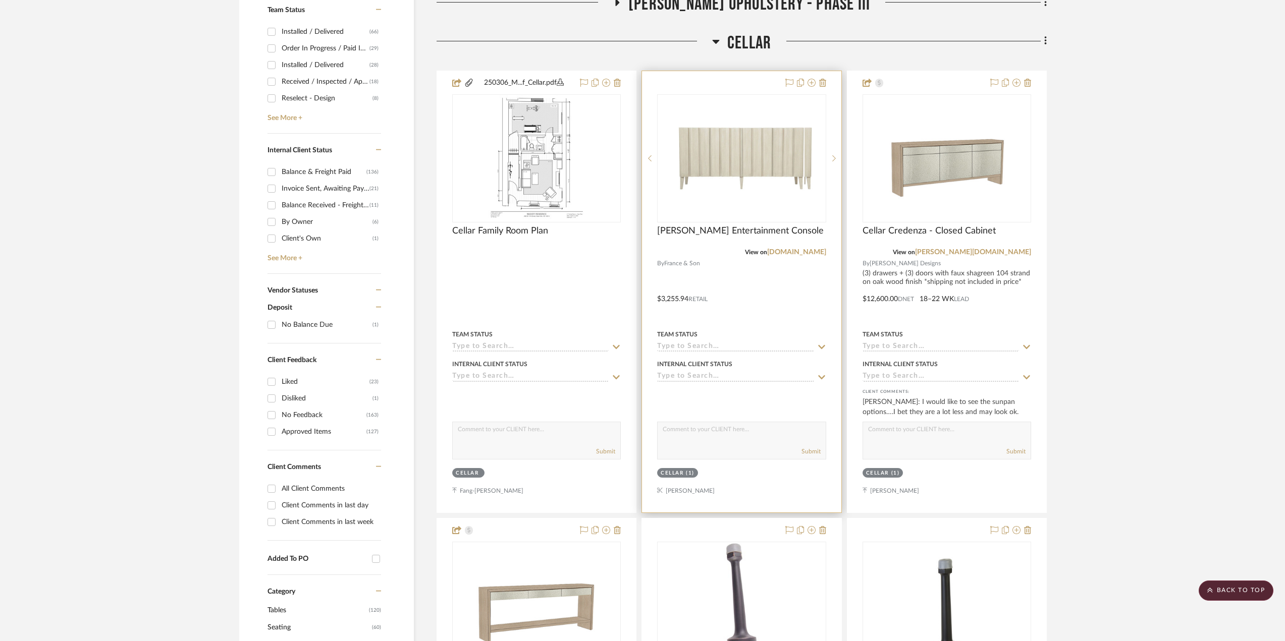
scroll to position [454, 0]
click at [810, 305] on div at bounding box center [741, 290] width 199 height 441
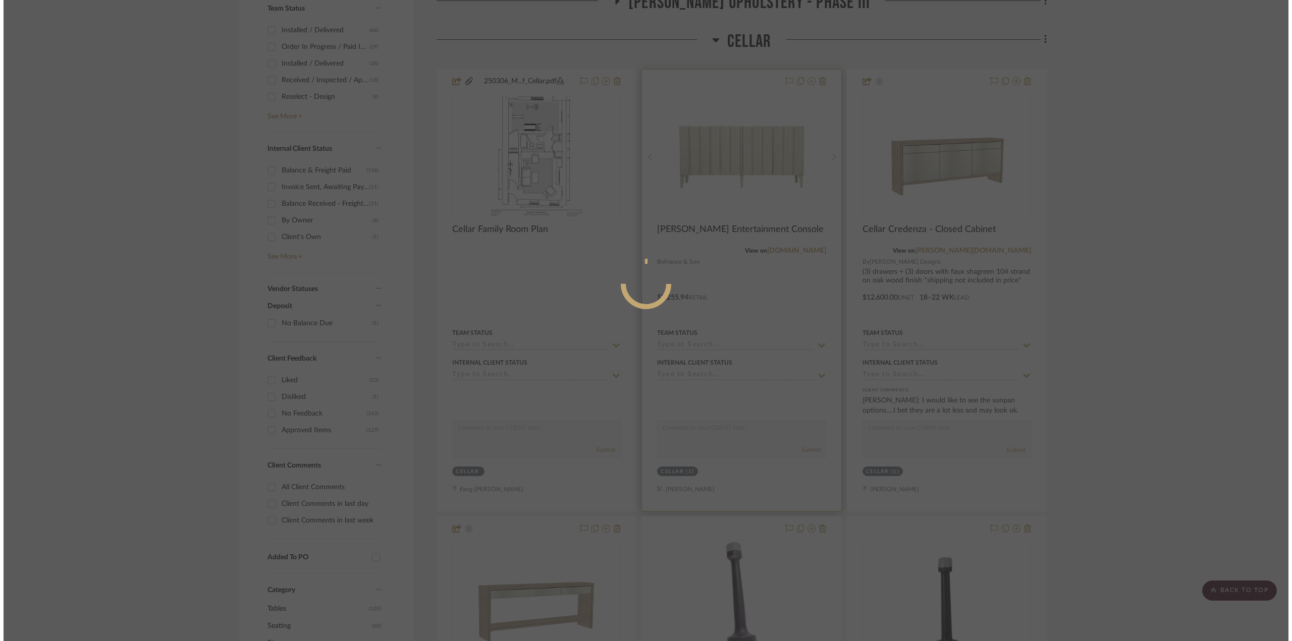
scroll to position [0, 0]
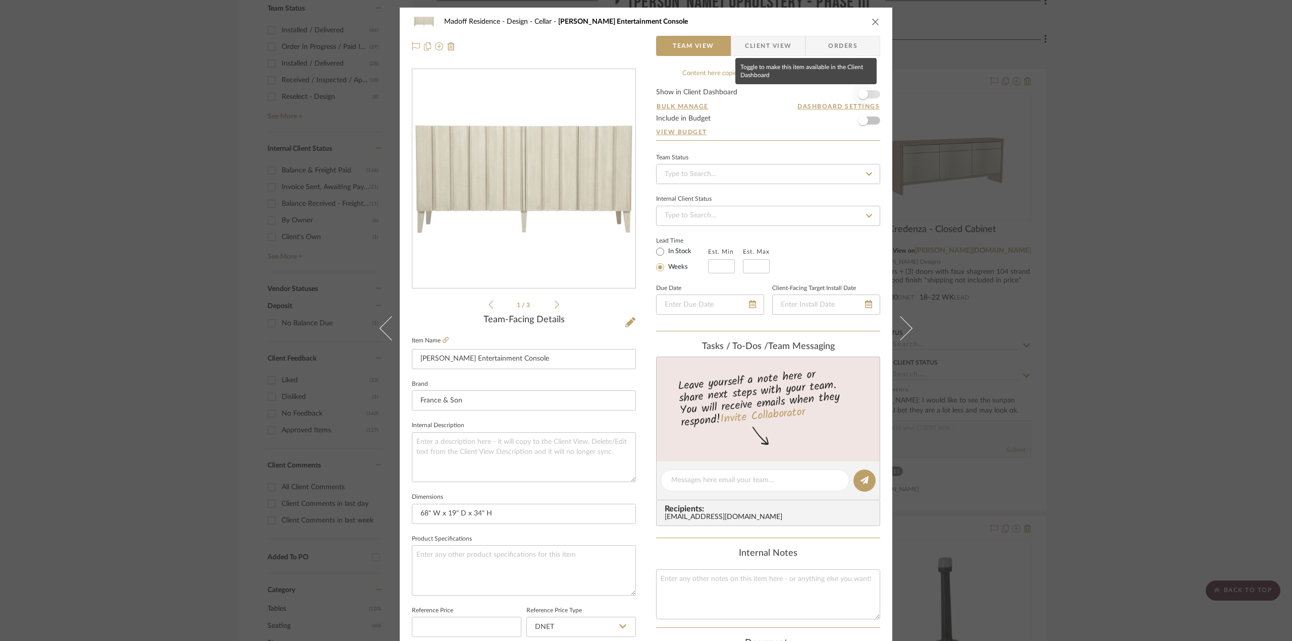
click at [861, 92] on span "button" at bounding box center [863, 94] width 10 height 10
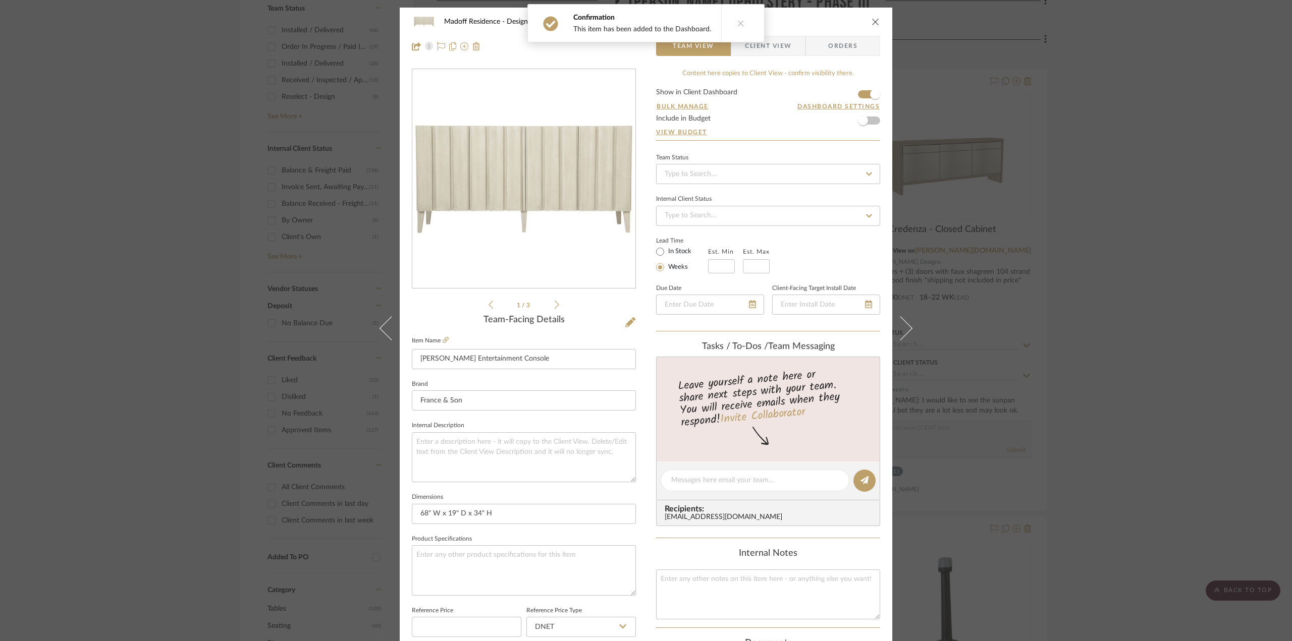
click at [737, 25] on icon at bounding box center [740, 23] width 7 height 7
drag, startPoint x: 769, startPoint y: 49, endPoint x: 699, endPoint y: 109, distance: 91.9
click at [769, 49] on span "Client View" at bounding box center [768, 46] width 46 height 20
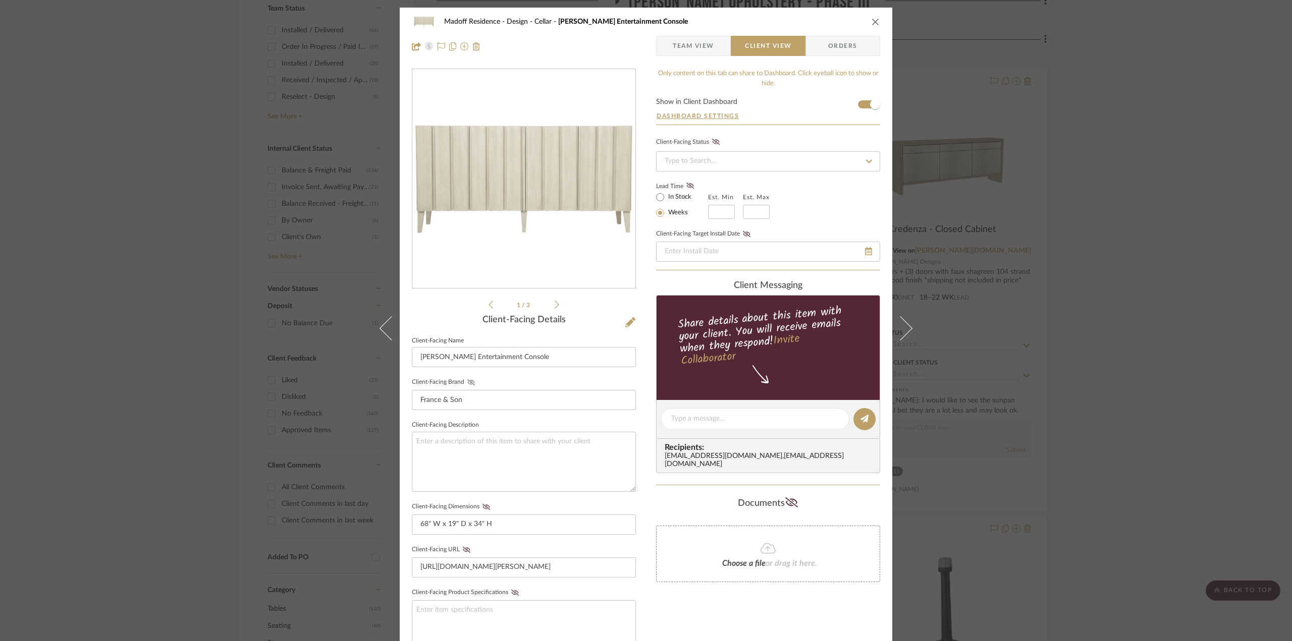
click at [467, 383] on icon at bounding box center [471, 382] width 8 height 6
click at [484, 504] on icon at bounding box center [486, 507] width 8 height 6
click at [465, 550] on icon at bounding box center [467, 550] width 8 height 6
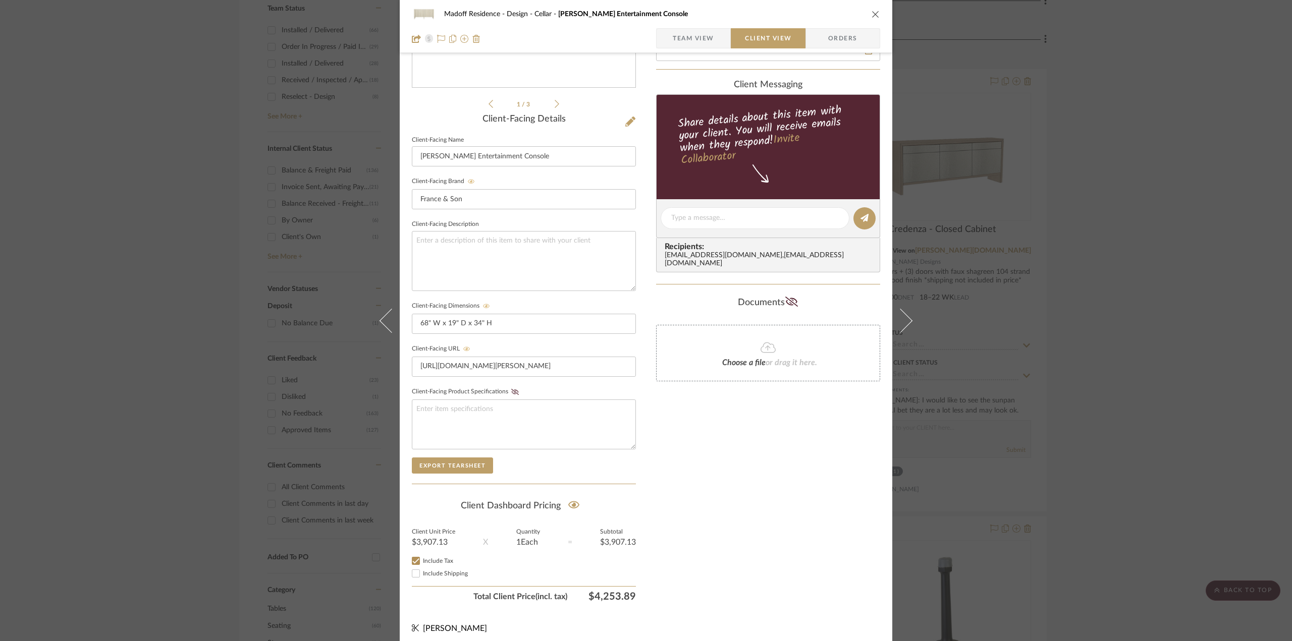
scroll to position [202, 0]
click at [571, 500] on icon at bounding box center [574, 504] width 12 height 8
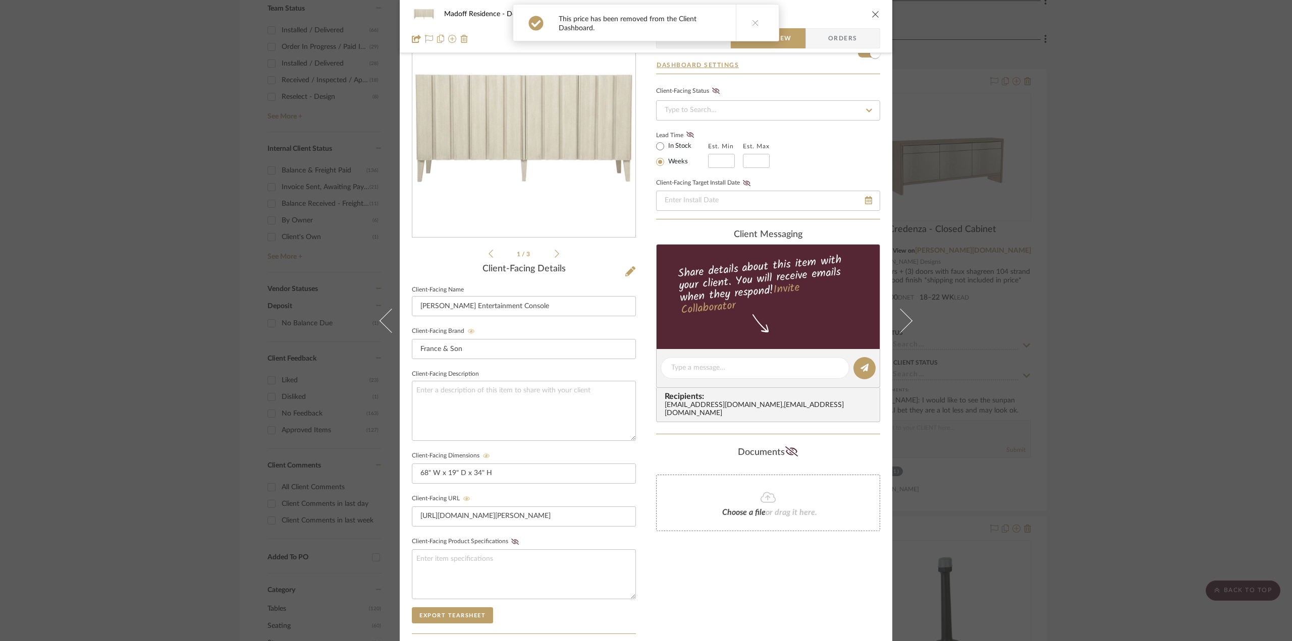
scroll to position [0, 0]
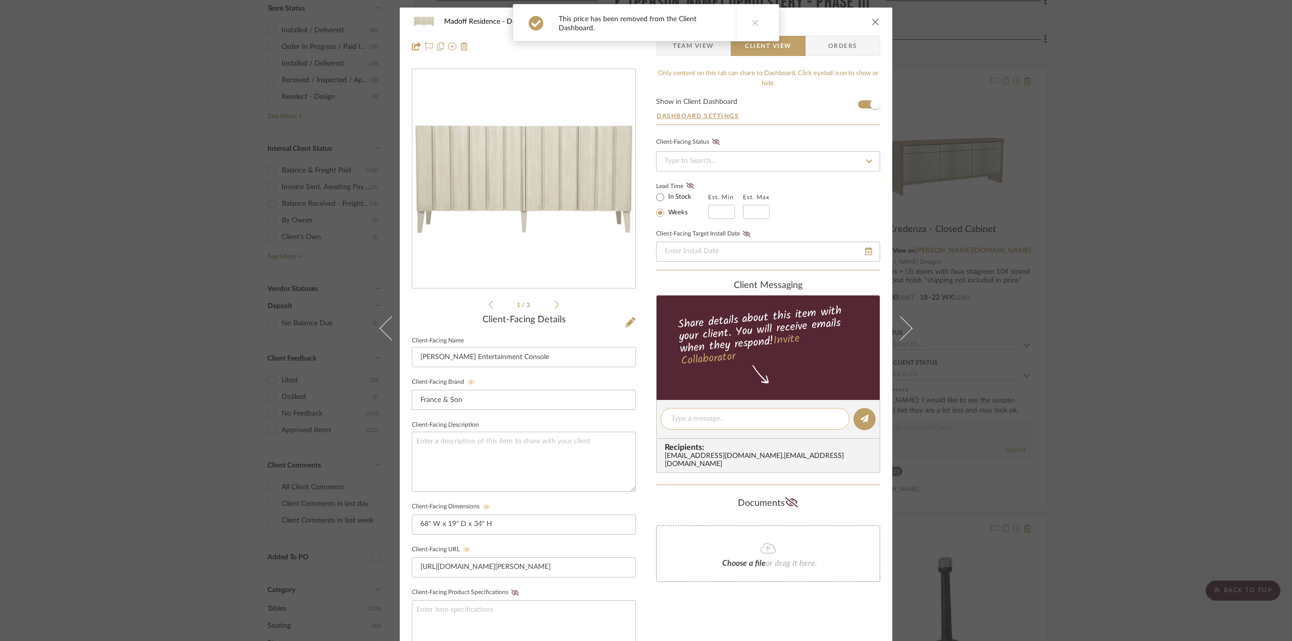
click at [682, 421] on textarea at bounding box center [754, 419] width 167 height 11
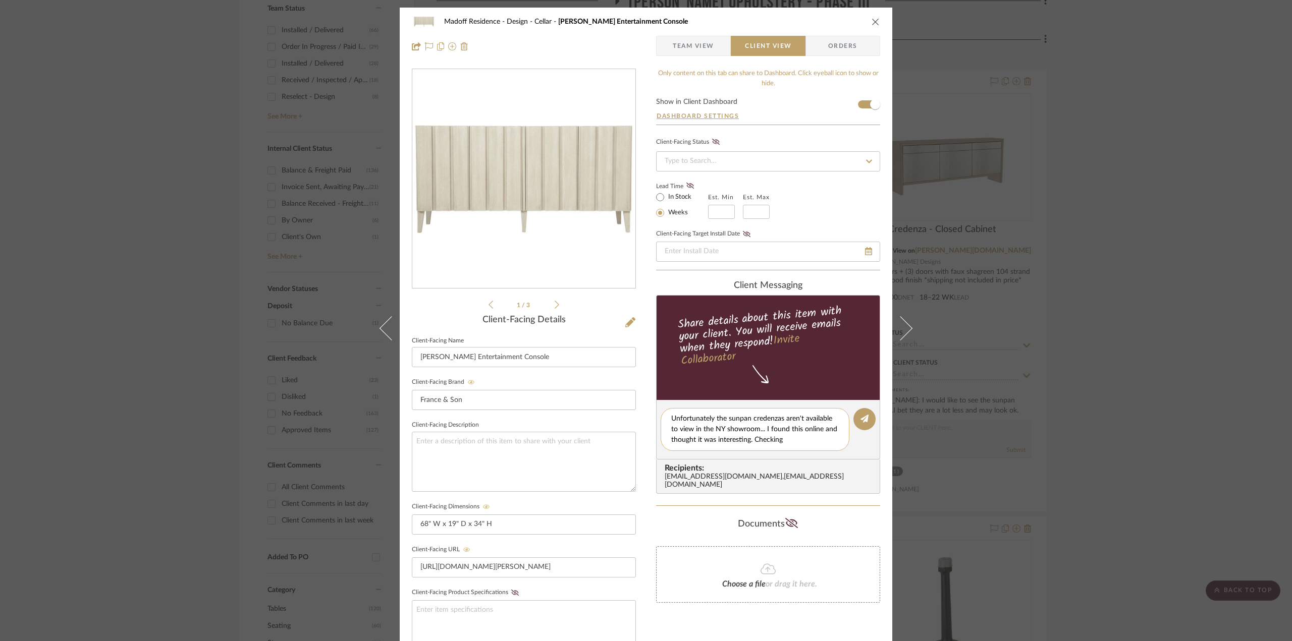
click at [788, 443] on textarea "Unfortunately the sunpan credenzas aren't available to view in the NY showroom.…" at bounding box center [754, 430] width 167 height 32
type textarea "Unfortunately the sunpan credenzas aren't available to view in the NY showroom.…"
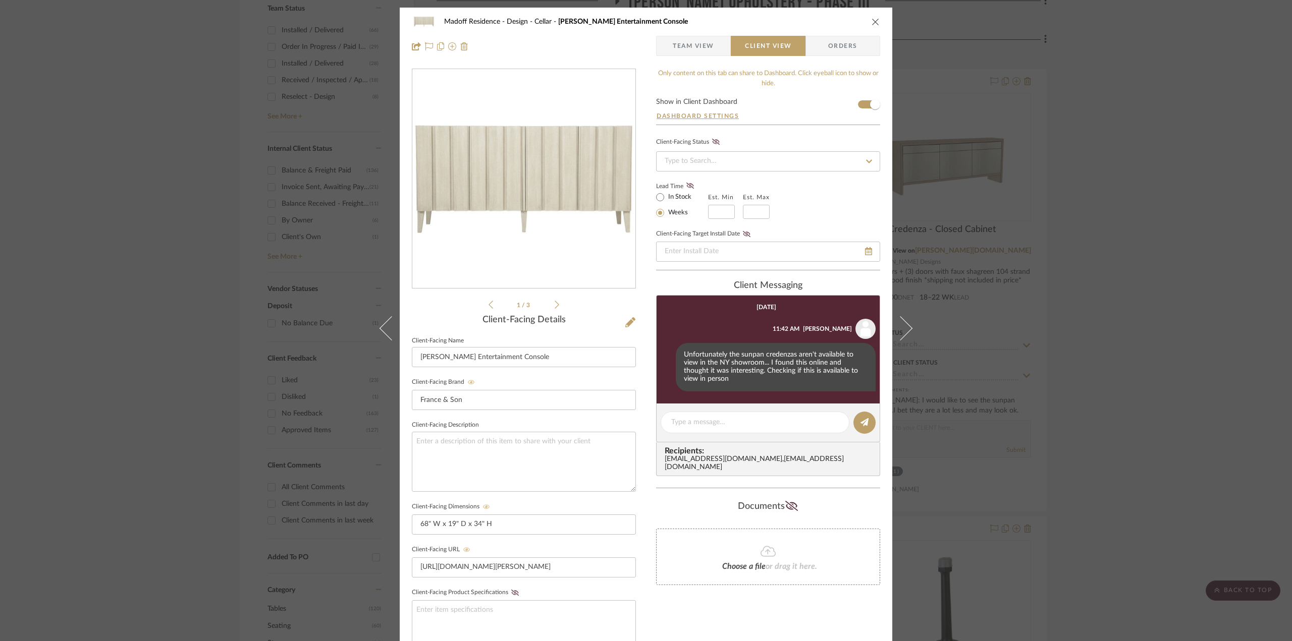
click at [1110, 249] on div "Madoff Residence - Design Cellar Augusto Entertainment Console Team View Client…" at bounding box center [646, 320] width 1292 height 641
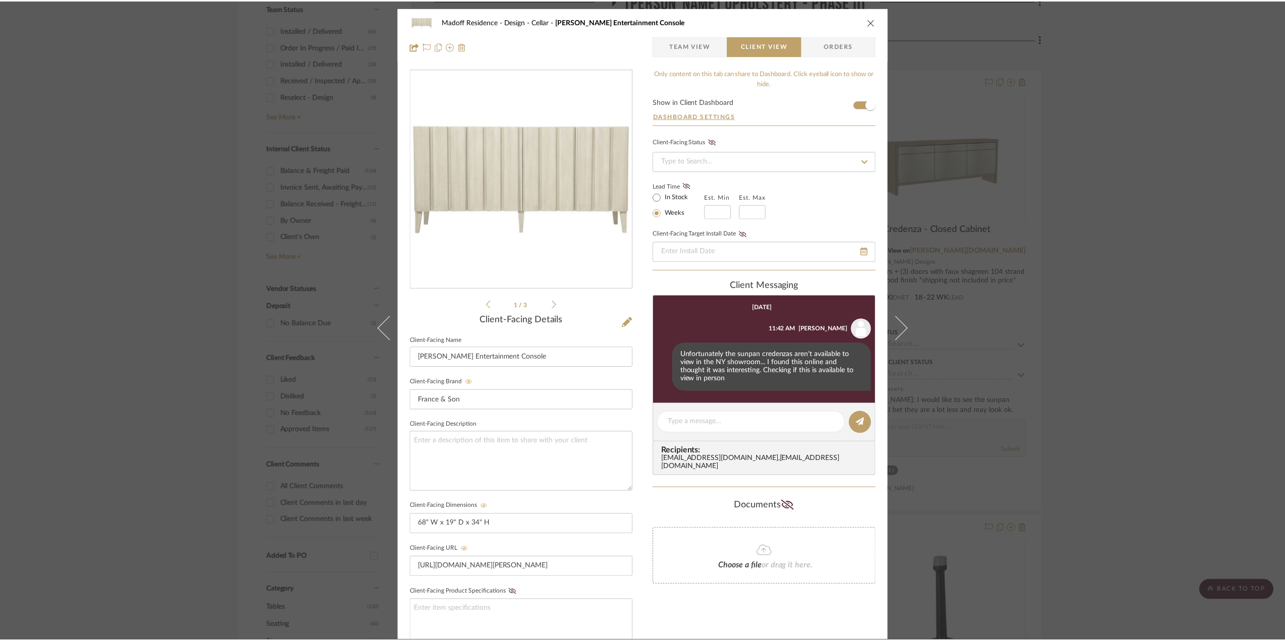
scroll to position [454, 0]
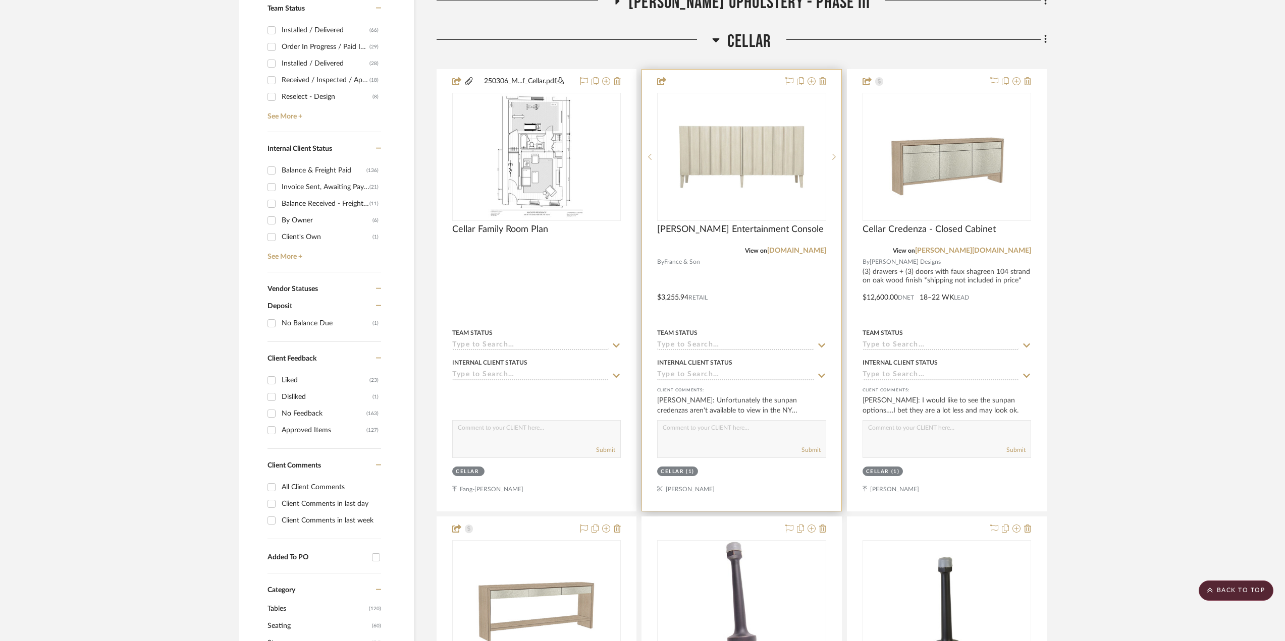
click at [818, 289] on div at bounding box center [741, 290] width 199 height 441
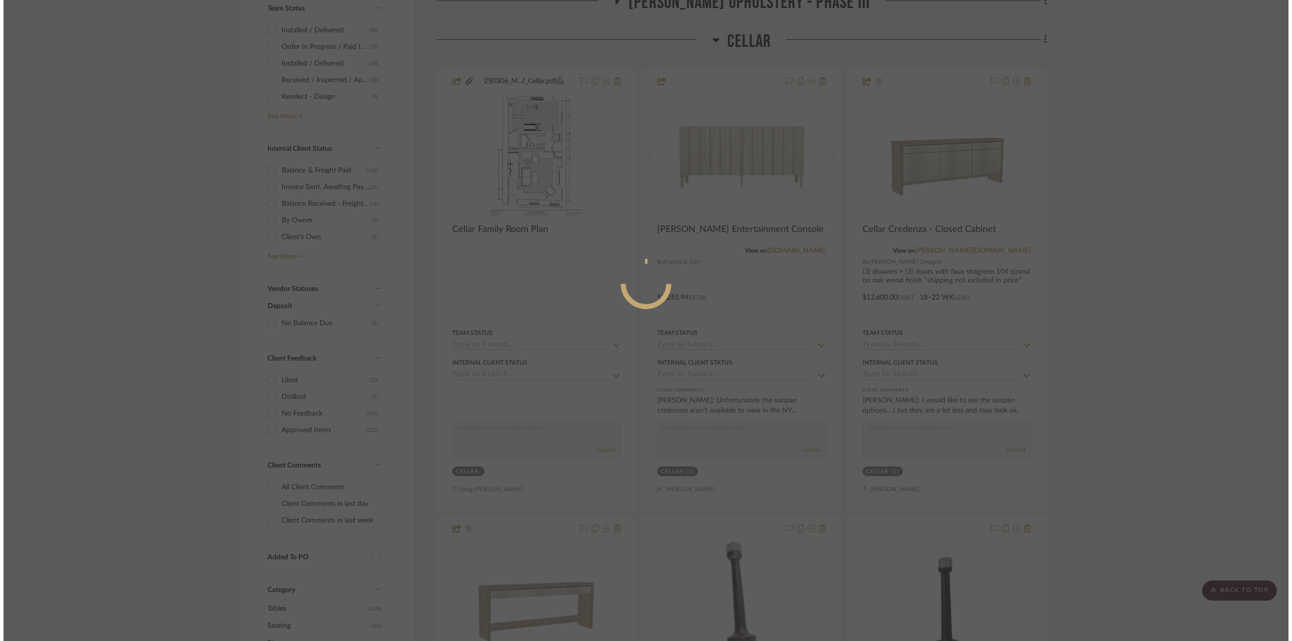
scroll to position [0, 0]
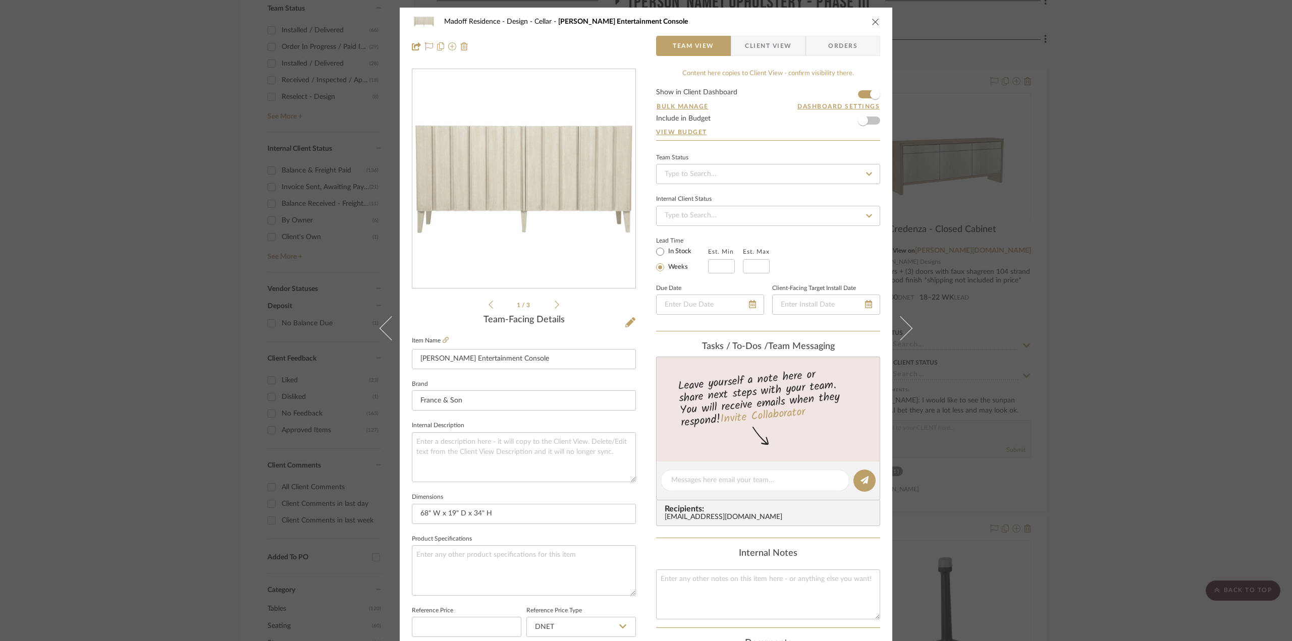
click at [772, 41] on span "Client View" at bounding box center [768, 46] width 46 height 20
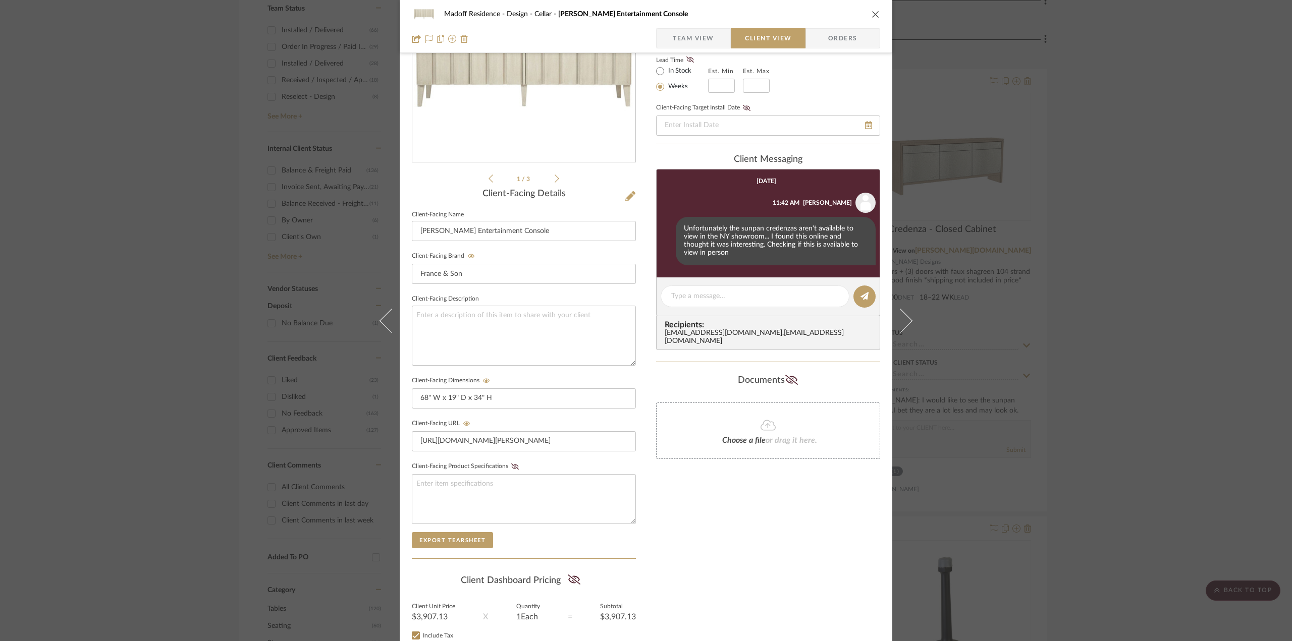
scroll to position [202, 0]
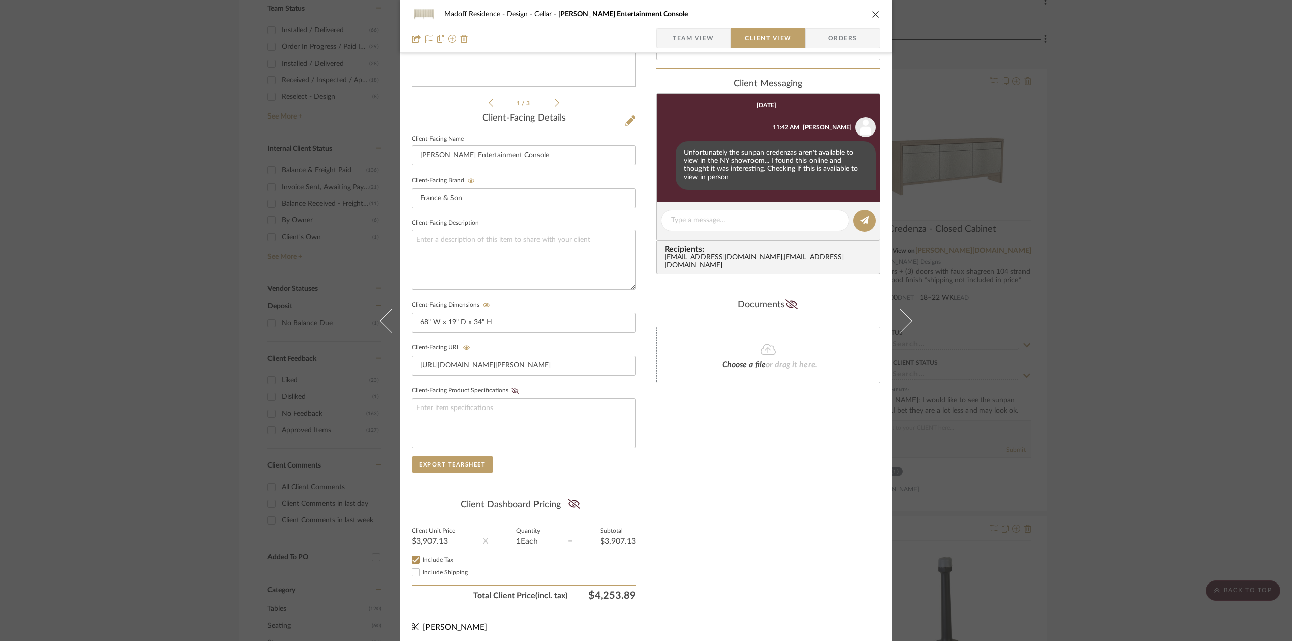
click at [1121, 337] on div "Madoff Residence - Design Cellar Augusto Entertainment Console Team View Client…" at bounding box center [646, 320] width 1292 height 641
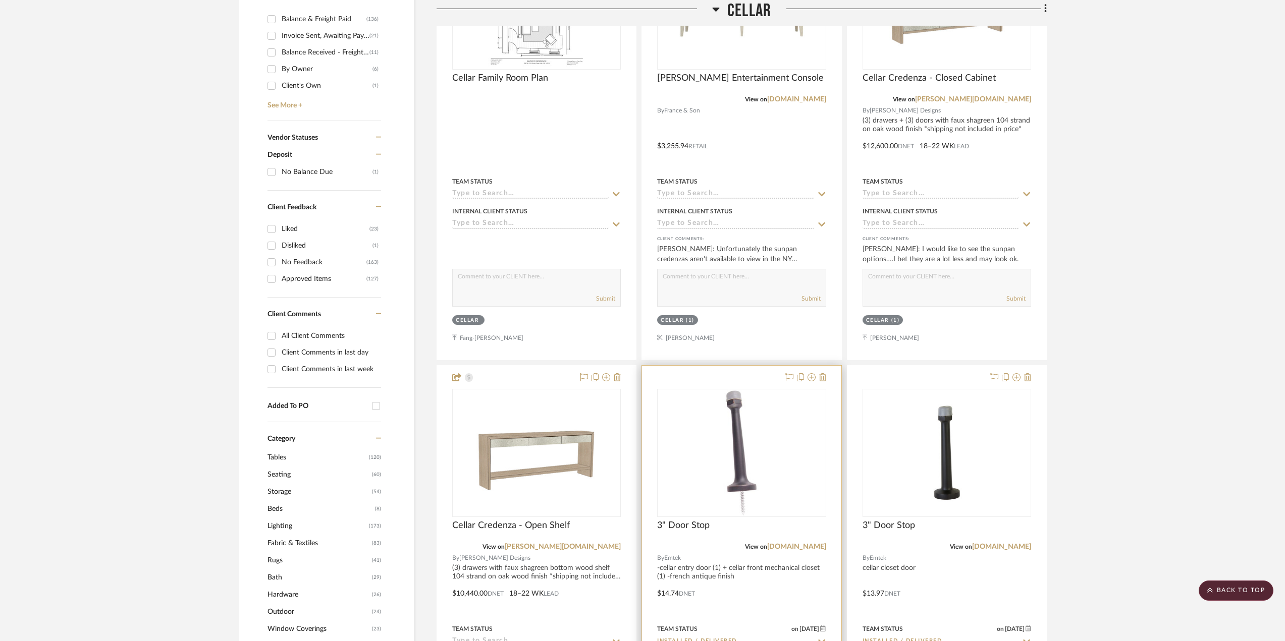
scroll to position [404, 0]
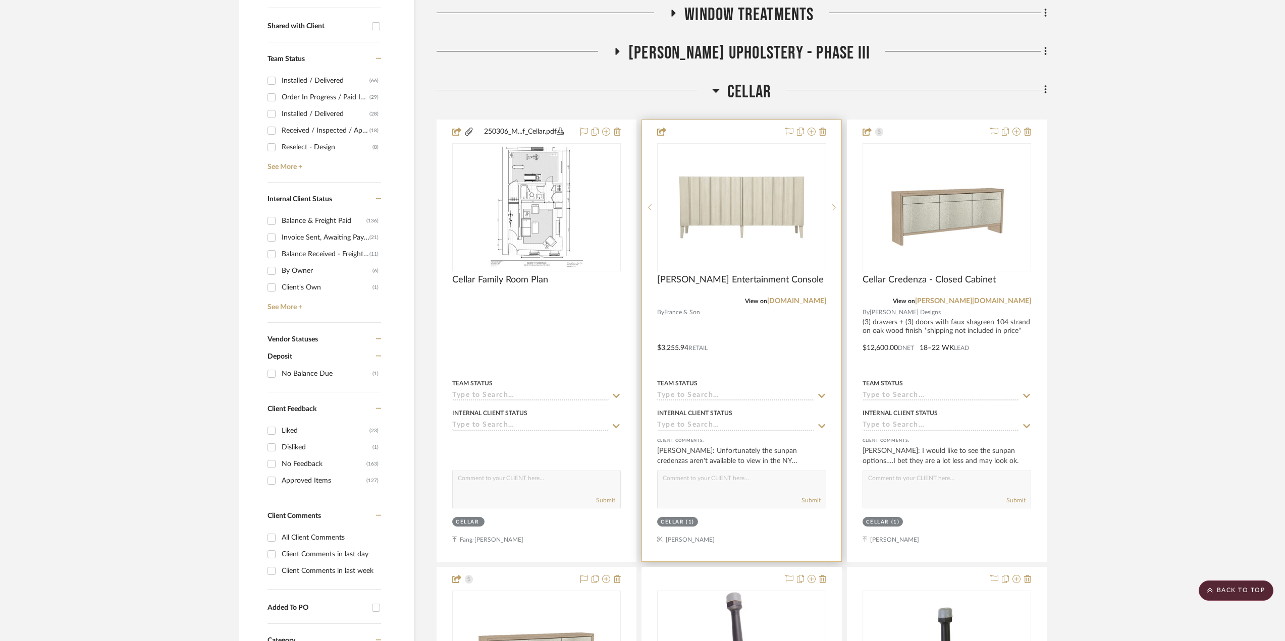
click at [801, 333] on div at bounding box center [741, 340] width 199 height 441
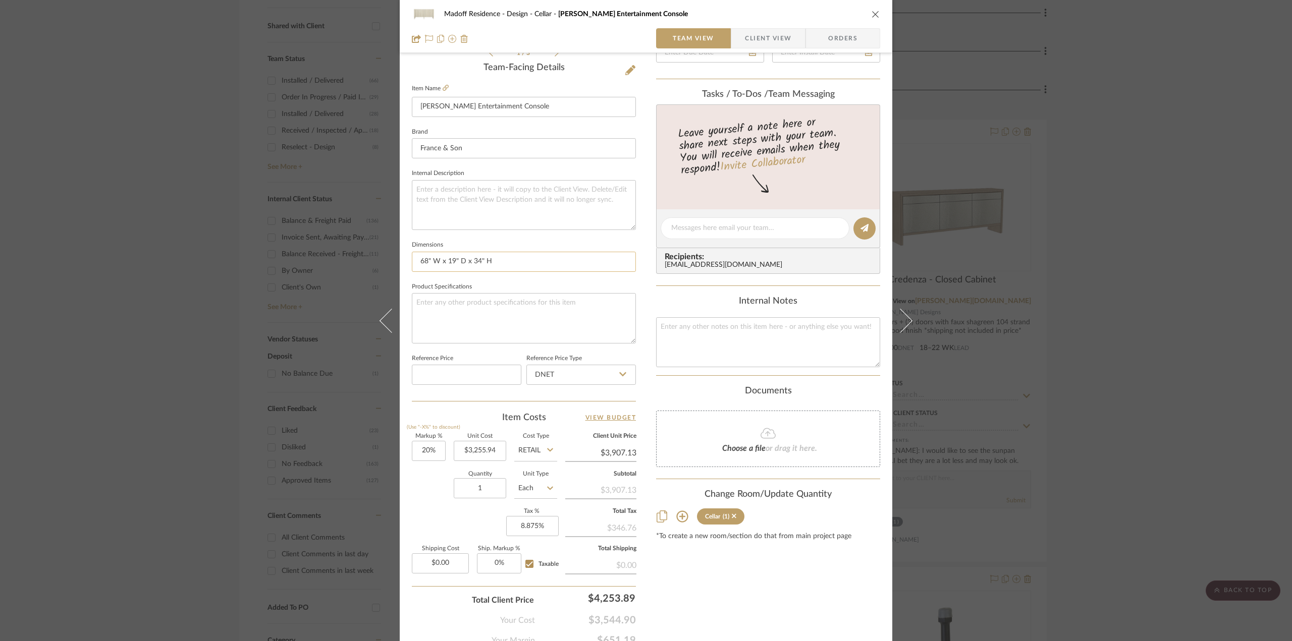
scroll to position [296, 0]
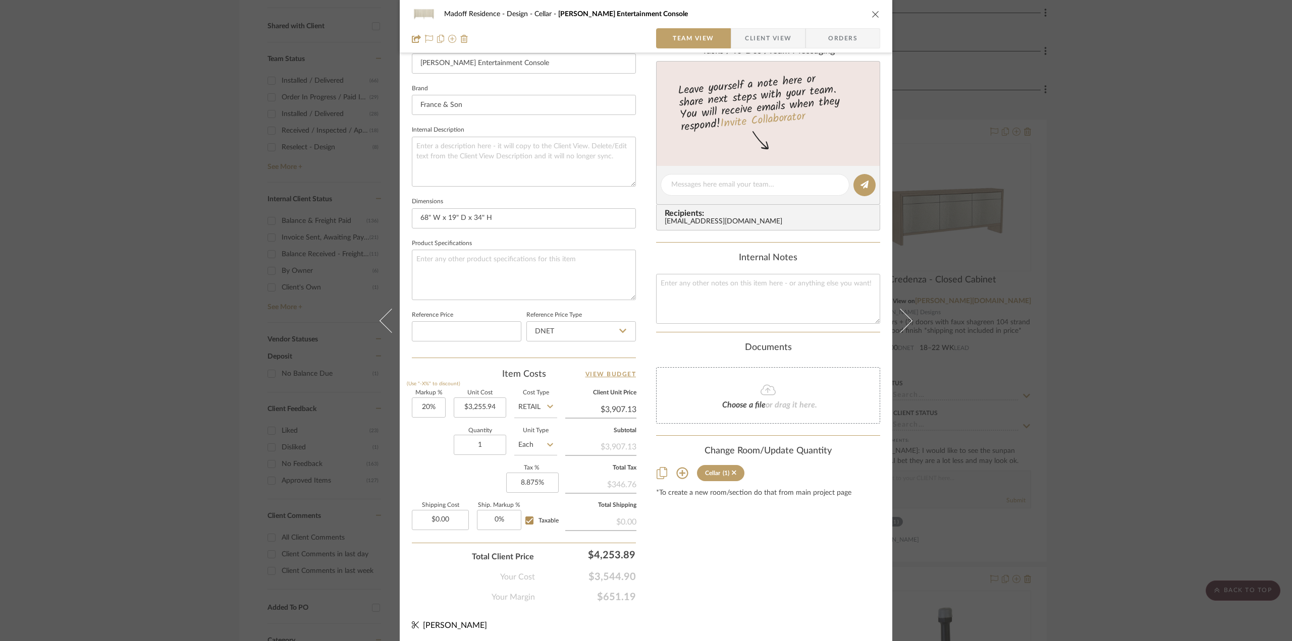
click at [532, 405] on input "Retail" at bounding box center [535, 408] width 43 height 20
click at [539, 432] on span "DNET" at bounding box center [530, 430] width 19 height 7
type input "DNET"
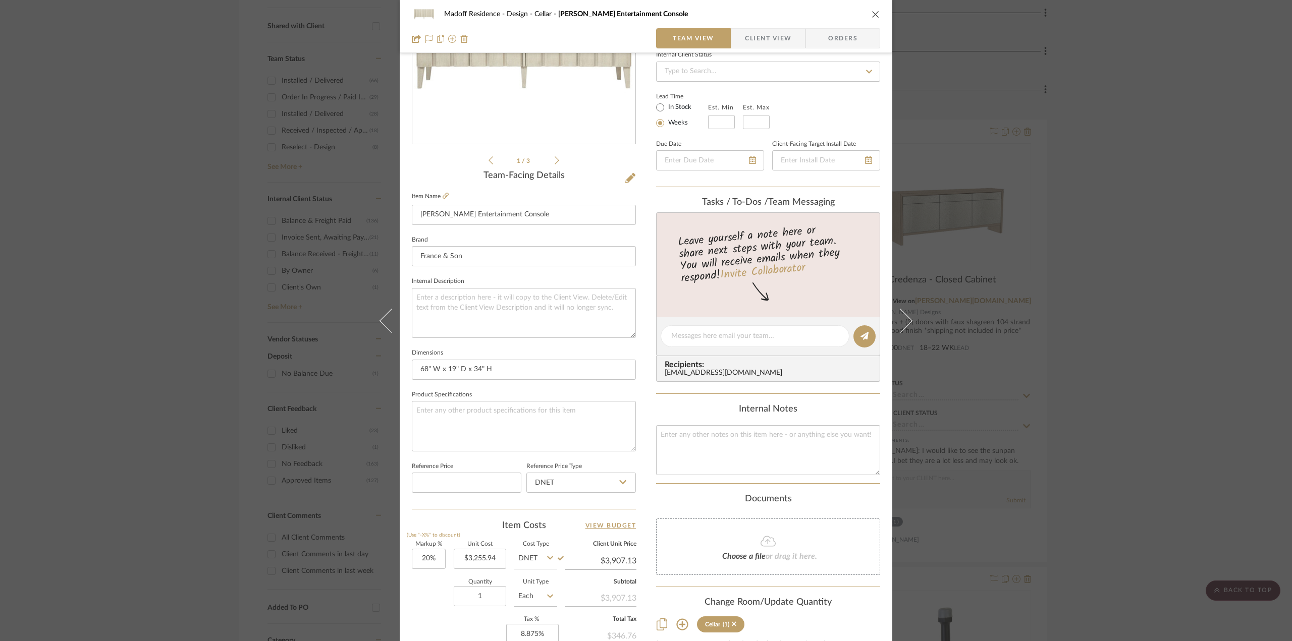
click at [786, 30] on span "Client View" at bounding box center [768, 38] width 46 height 20
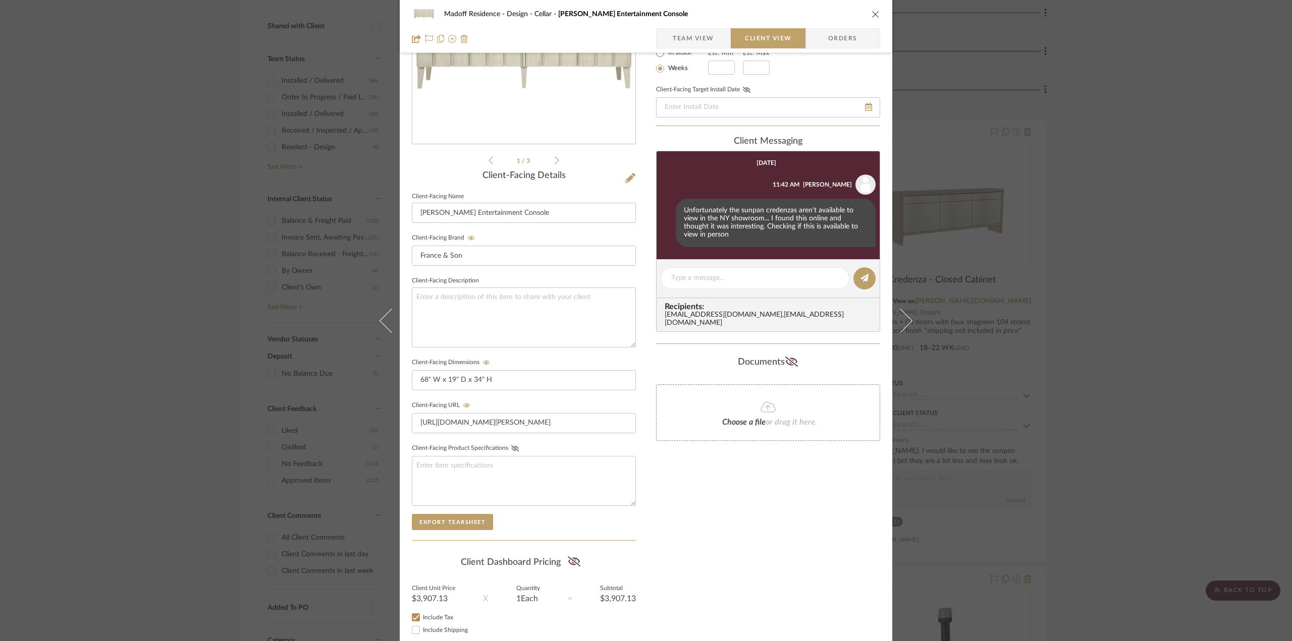
scroll to position [202, 0]
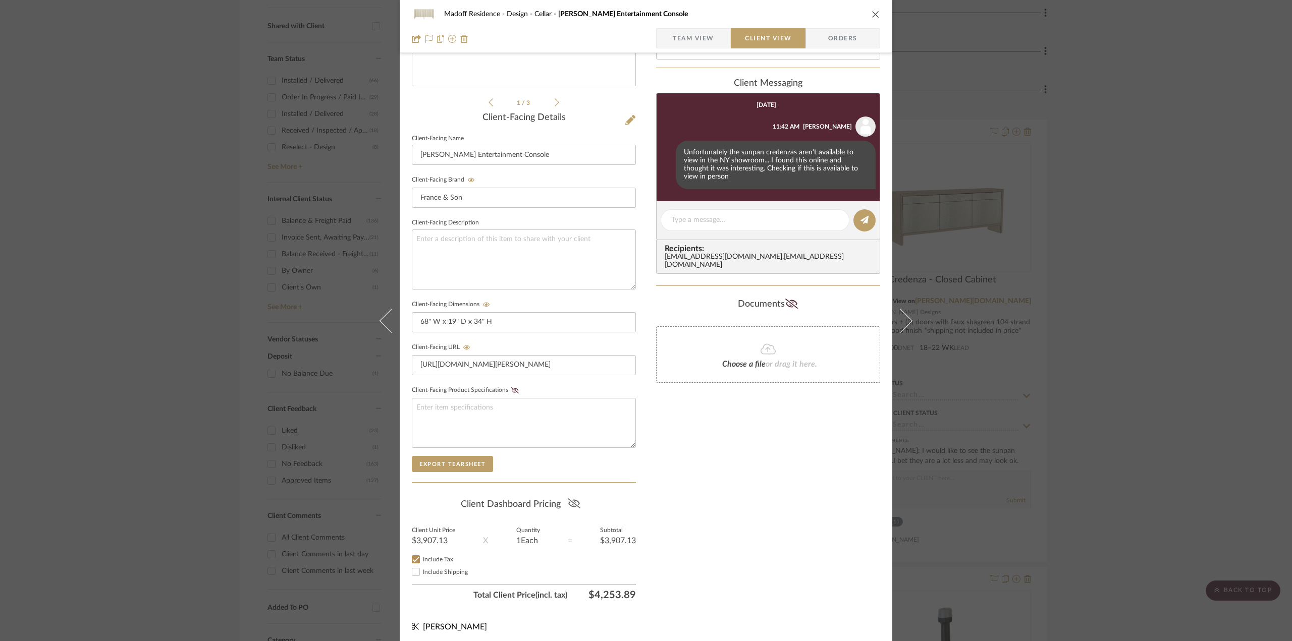
click at [567, 498] on icon at bounding box center [573, 503] width 13 height 10
click at [100, 486] on div "Madoff Residence - Design Cellar Augusto Entertainment Console Team View Client…" at bounding box center [646, 320] width 1292 height 641
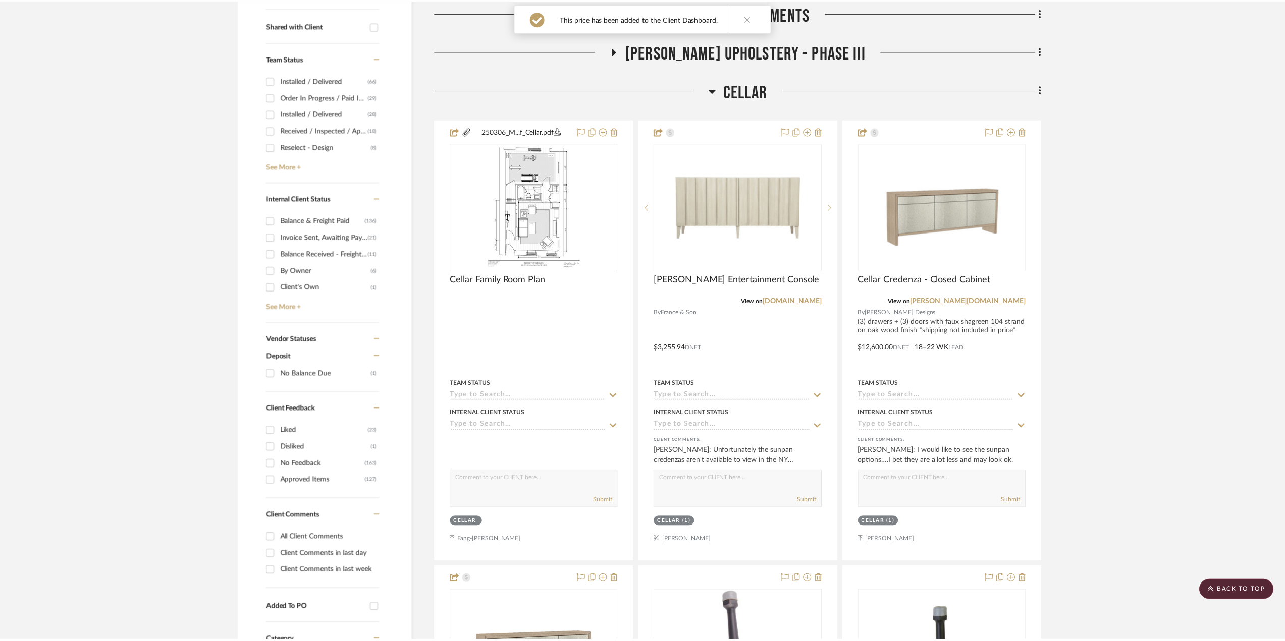
scroll to position [404, 0]
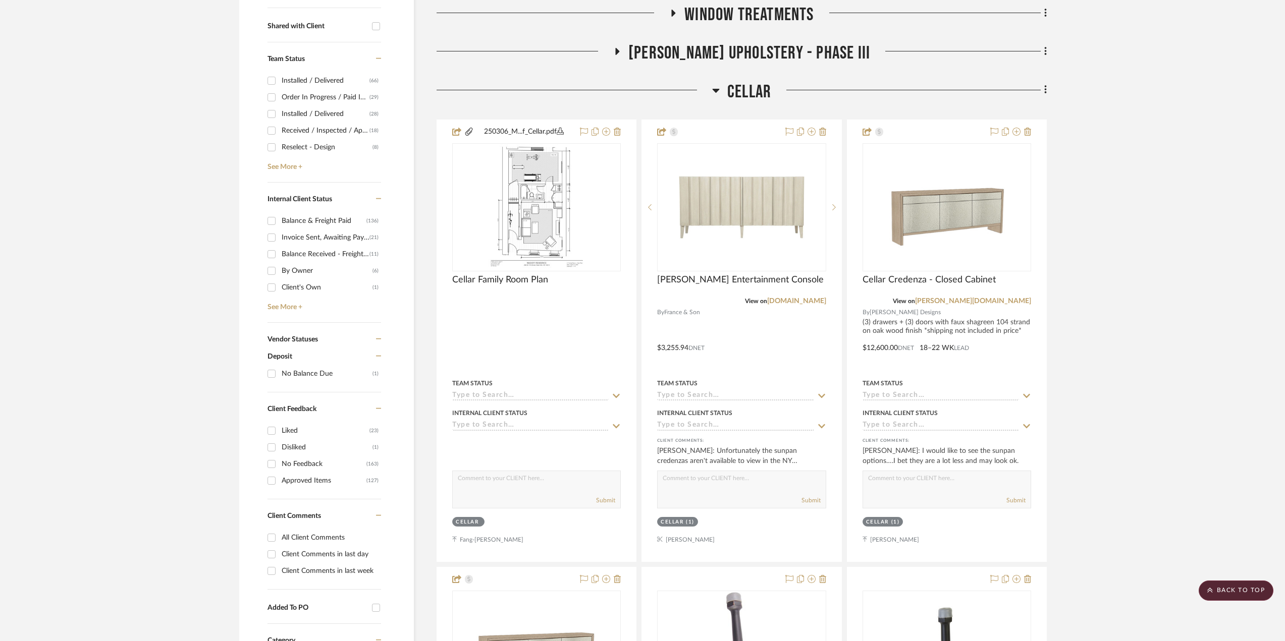
click at [753, 84] on span "Cellar" at bounding box center [749, 92] width 44 height 22
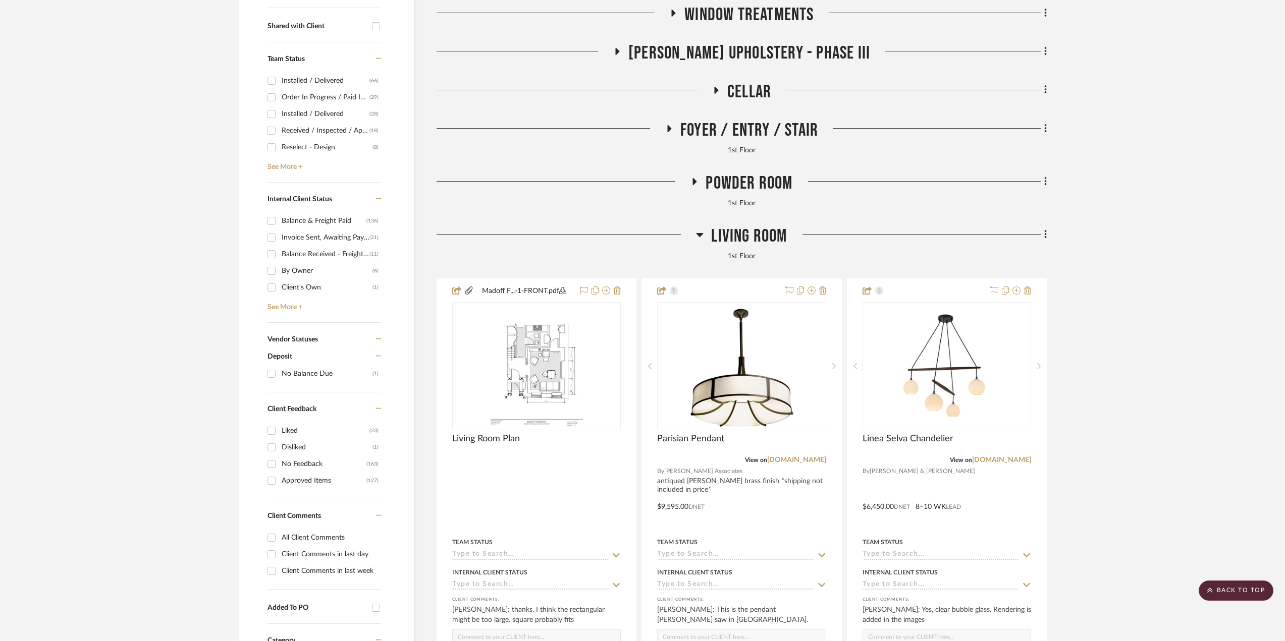
click at [756, 232] on span "Living Room" at bounding box center [749, 237] width 76 height 22
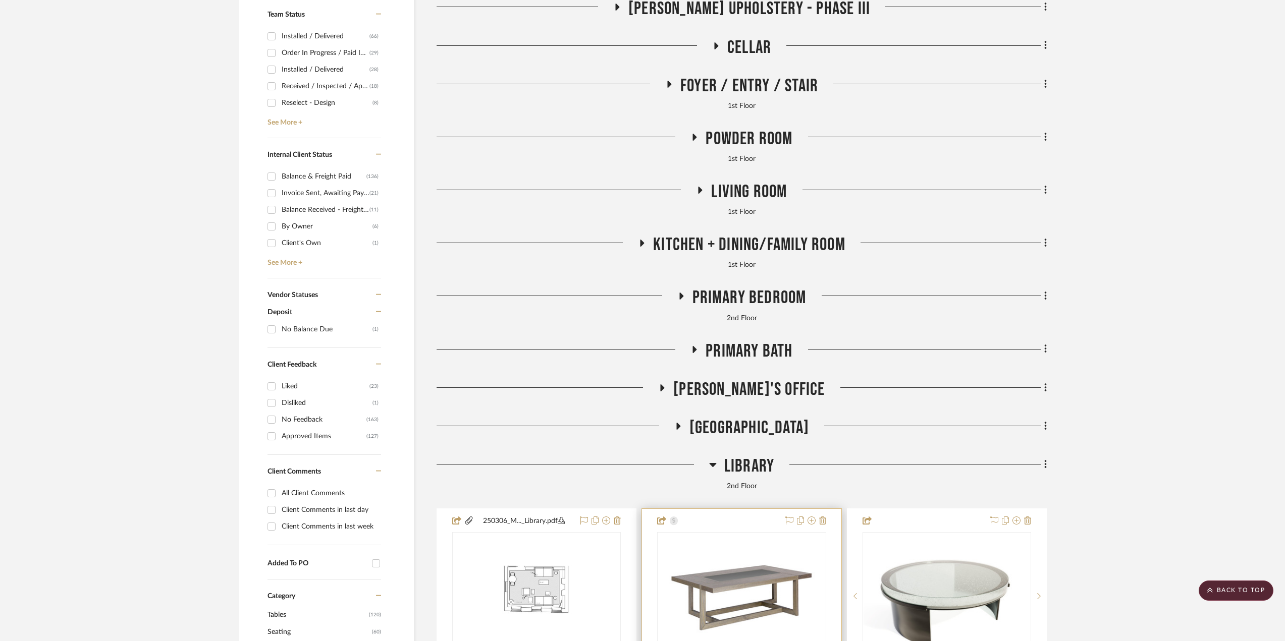
scroll to position [656, 0]
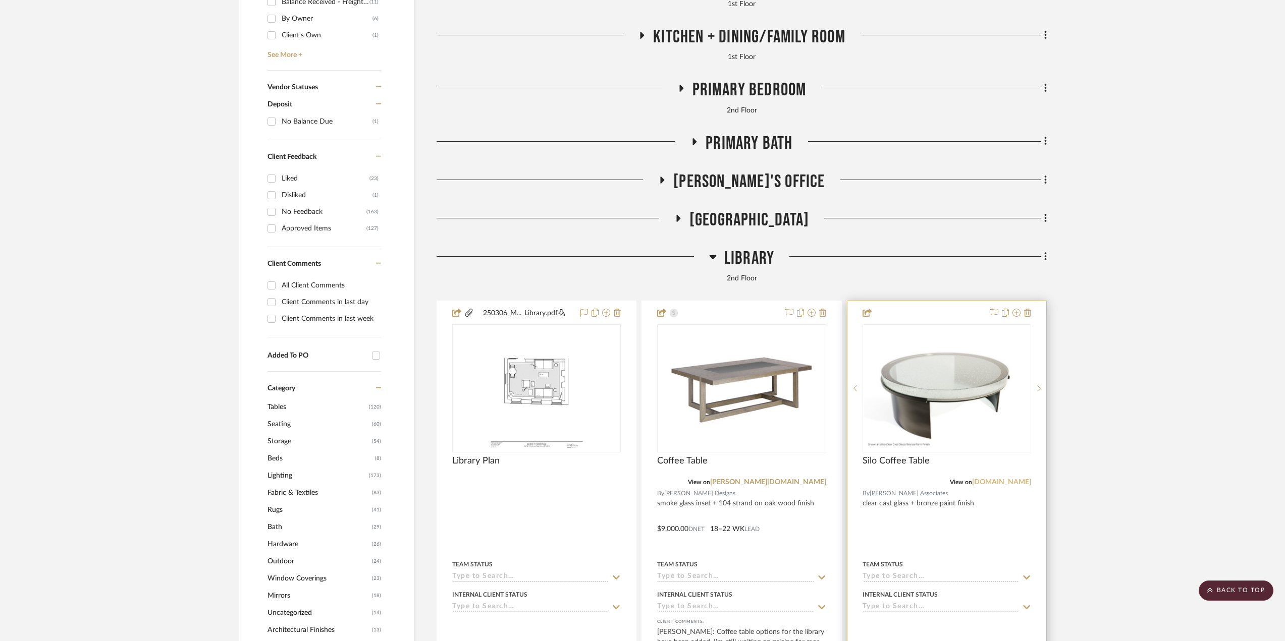
click at [998, 481] on link "[DOMAIN_NAME]" at bounding box center [1001, 482] width 59 height 7
click at [764, 267] on span "Library" at bounding box center [749, 259] width 50 height 22
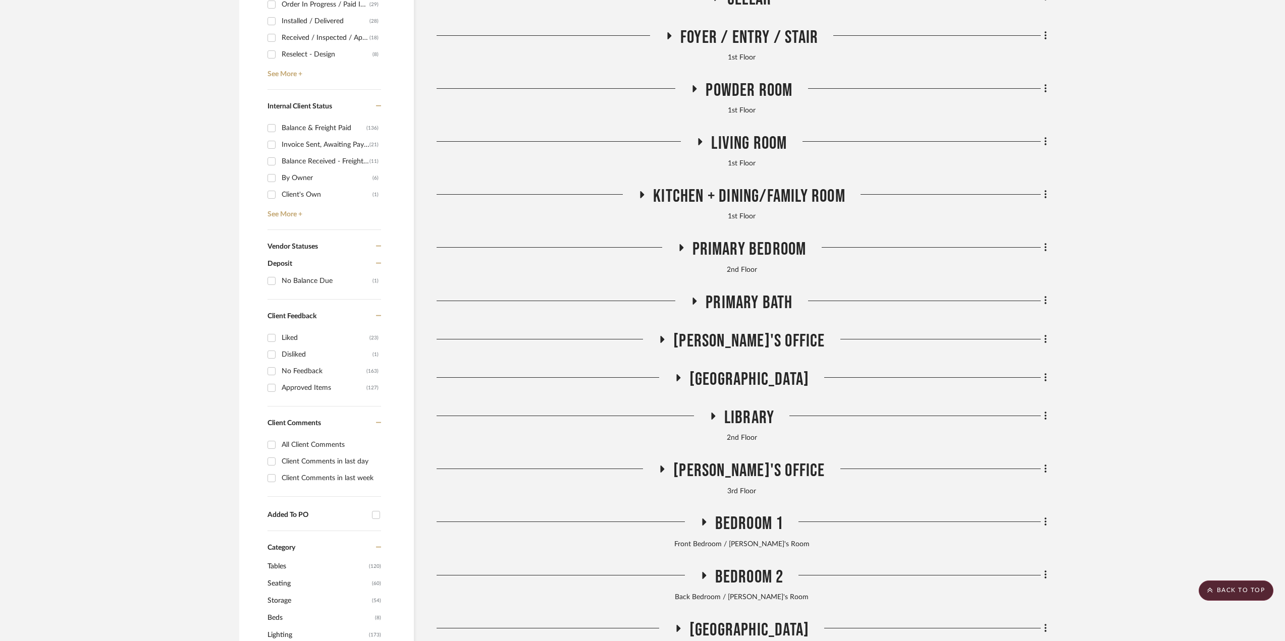
scroll to position [454, 0]
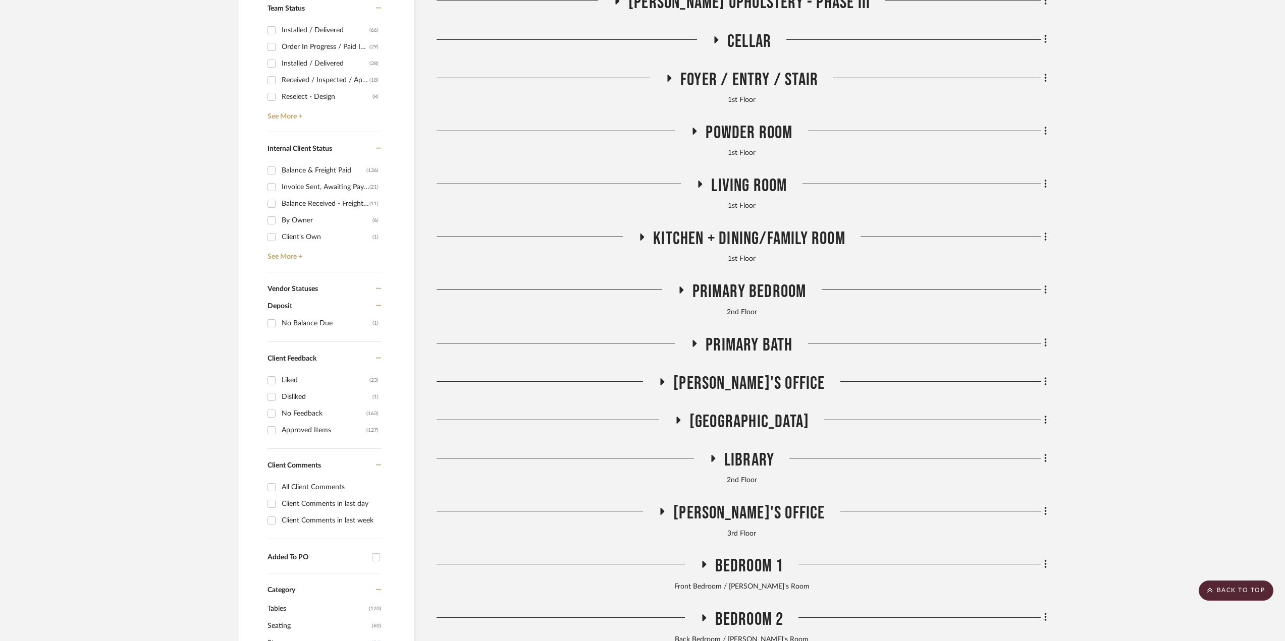
click at [761, 181] on span "Living Room" at bounding box center [749, 186] width 76 height 22
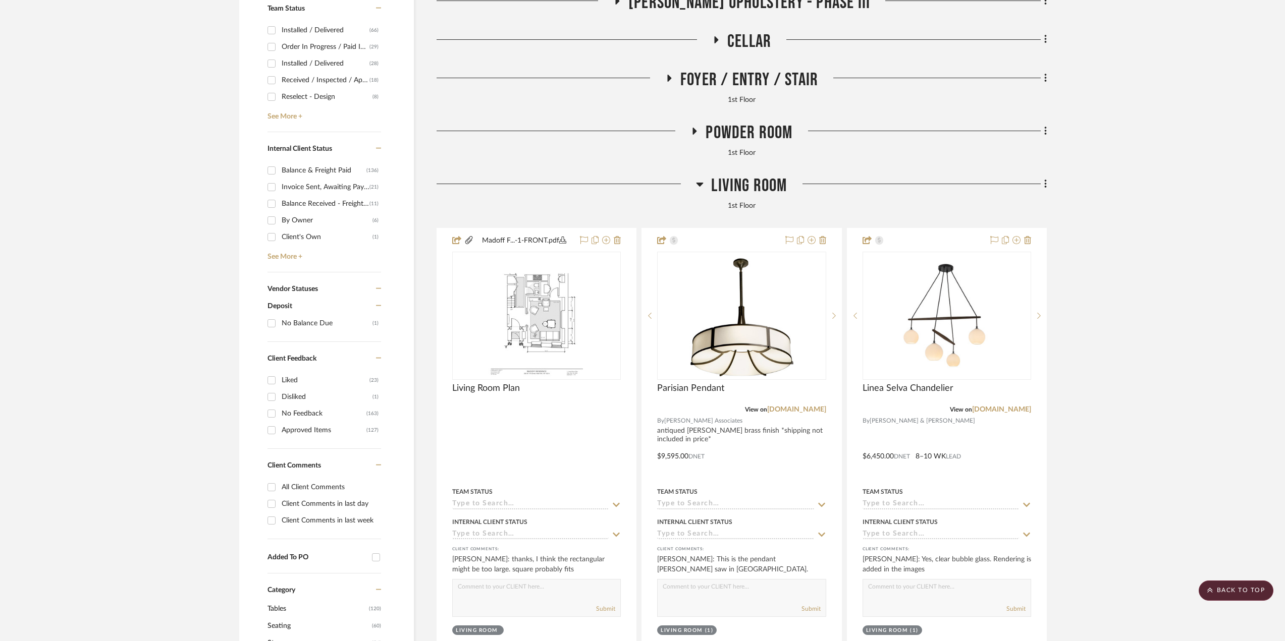
click at [761, 182] on span "Living Room" at bounding box center [749, 186] width 76 height 22
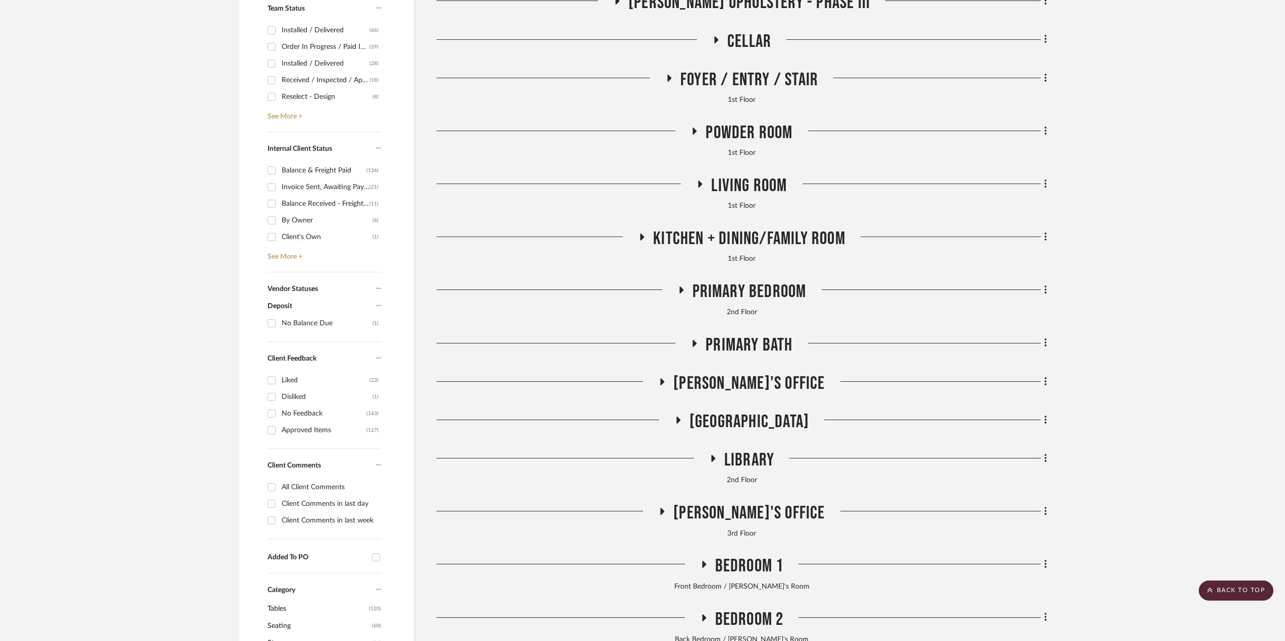
click at [759, 239] on span "Kitchen + Dining/Family Room" at bounding box center [749, 239] width 192 height 22
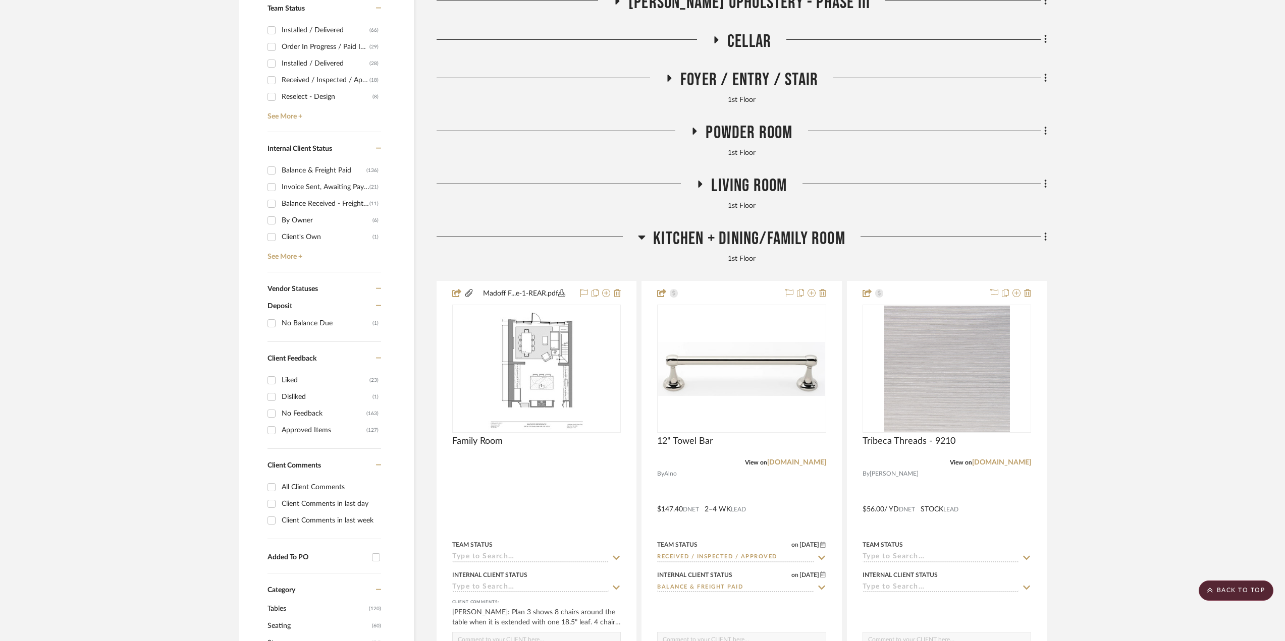
click at [759, 239] on span "Kitchen + Dining/Family Room" at bounding box center [749, 239] width 192 height 22
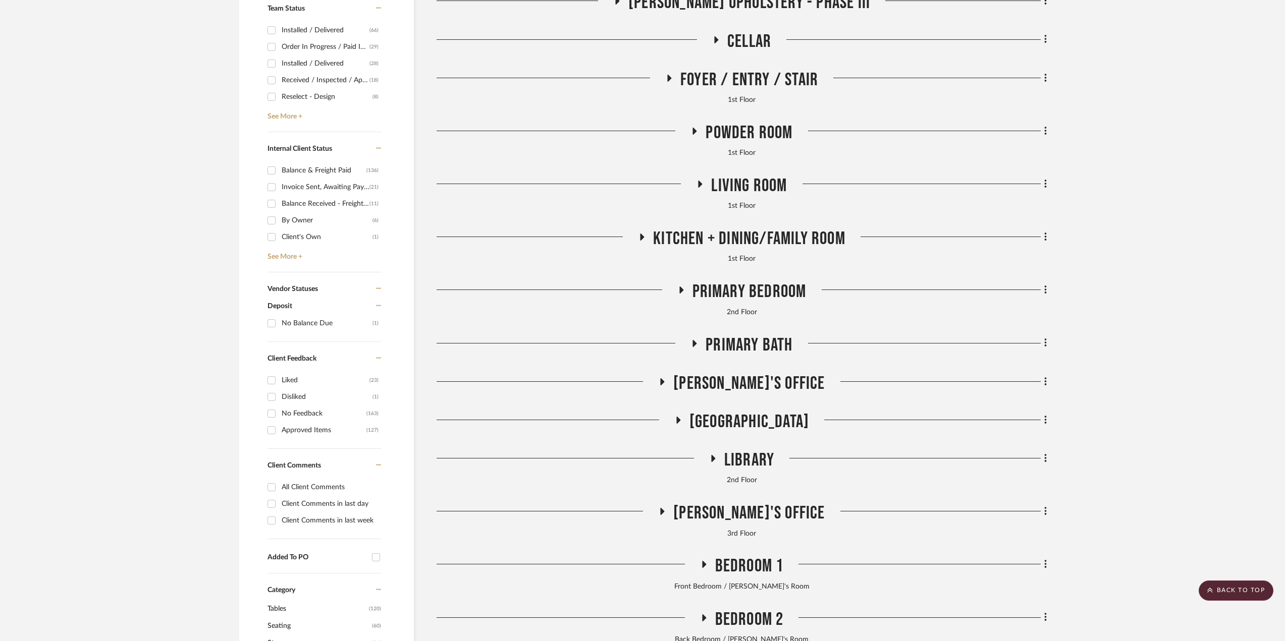
click at [792, 294] on span "Primary Bedroom" at bounding box center [749, 292] width 114 height 22
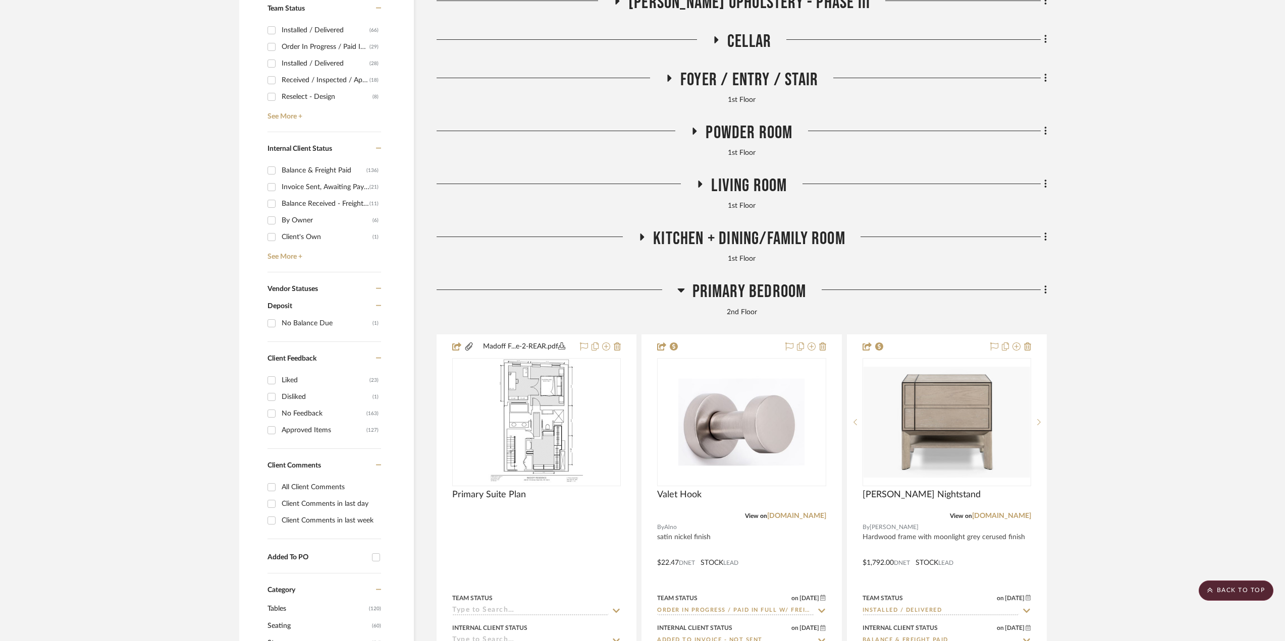
click at [792, 294] on span "Primary Bedroom" at bounding box center [749, 292] width 114 height 22
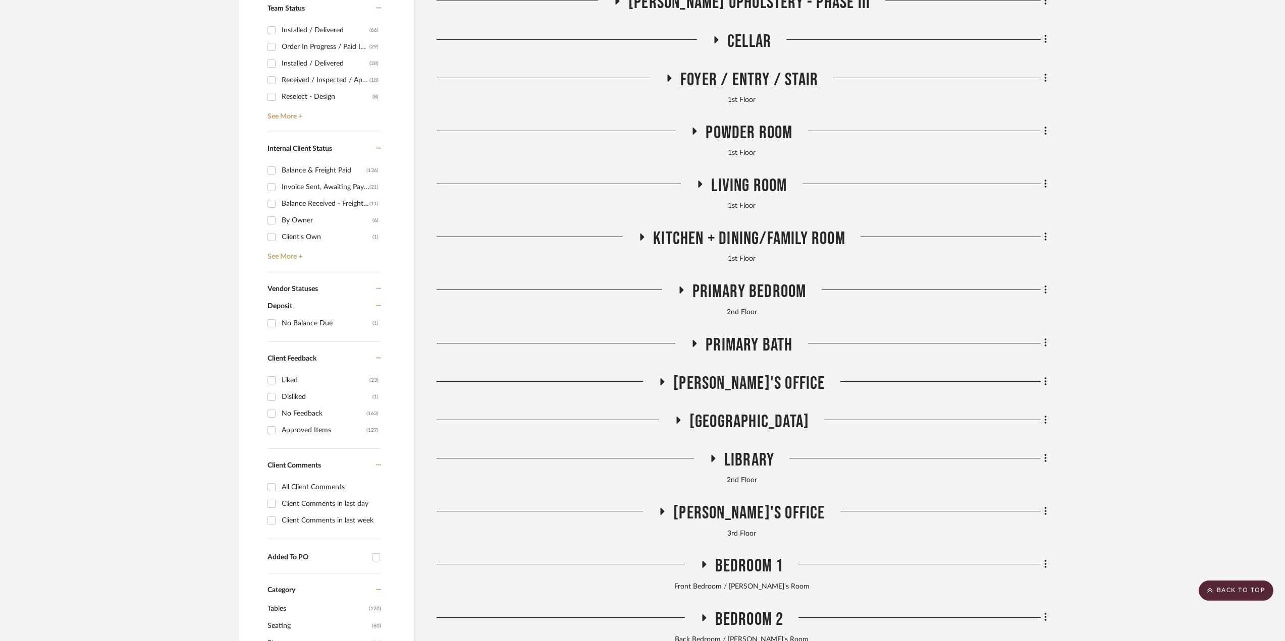
click at [778, 78] on span "Foyer / Entry / Stair" at bounding box center [749, 80] width 138 height 22
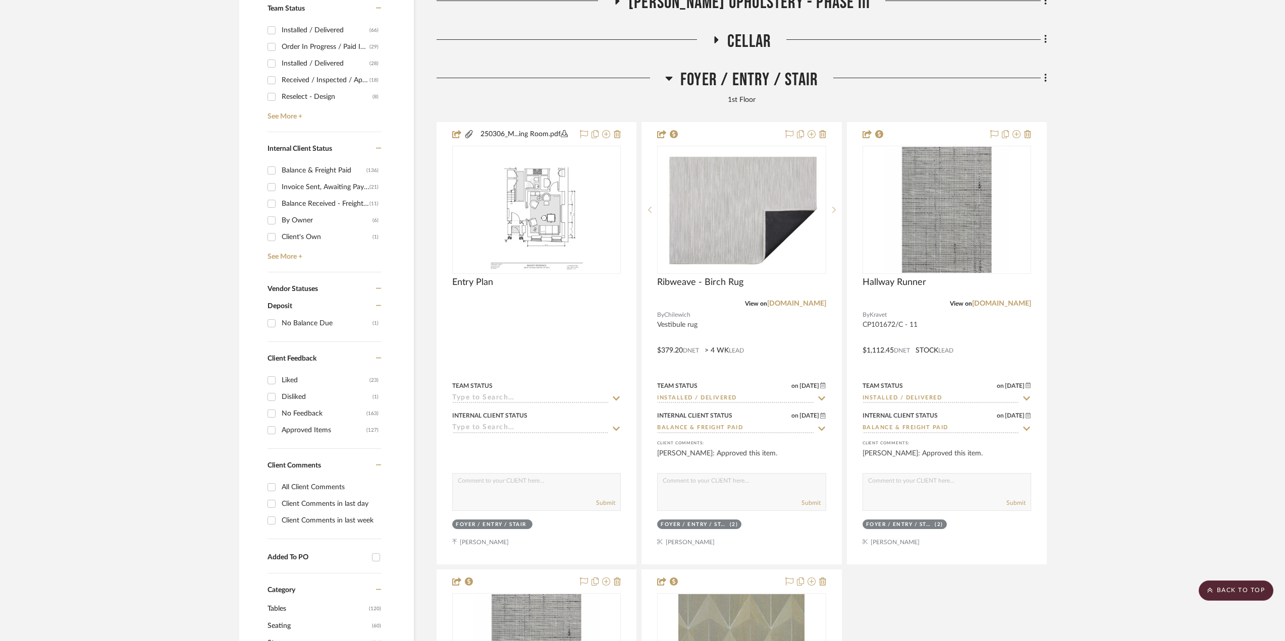
click at [771, 75] on span "Foyer / Entry / Stair" at bounding box center [749, 80] width 138 height 22
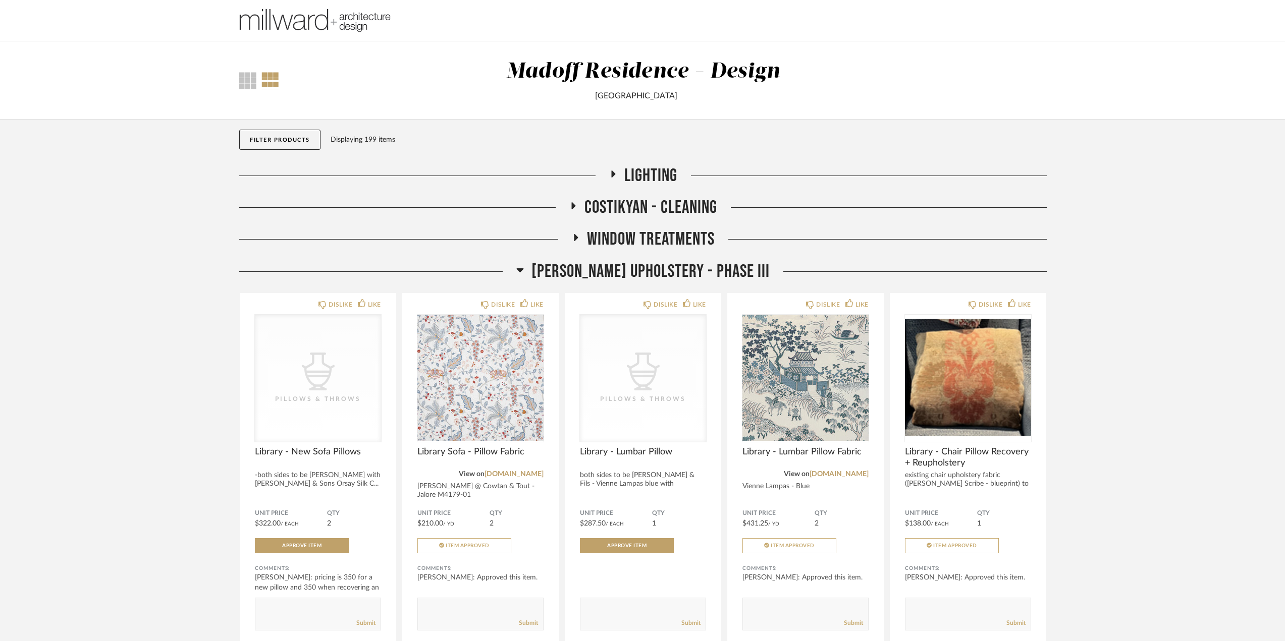
click at [618, 271] on span "[PERSON_NAME] Upholstery - Phase III" at bounding box center [650, 272] width 238 height 22
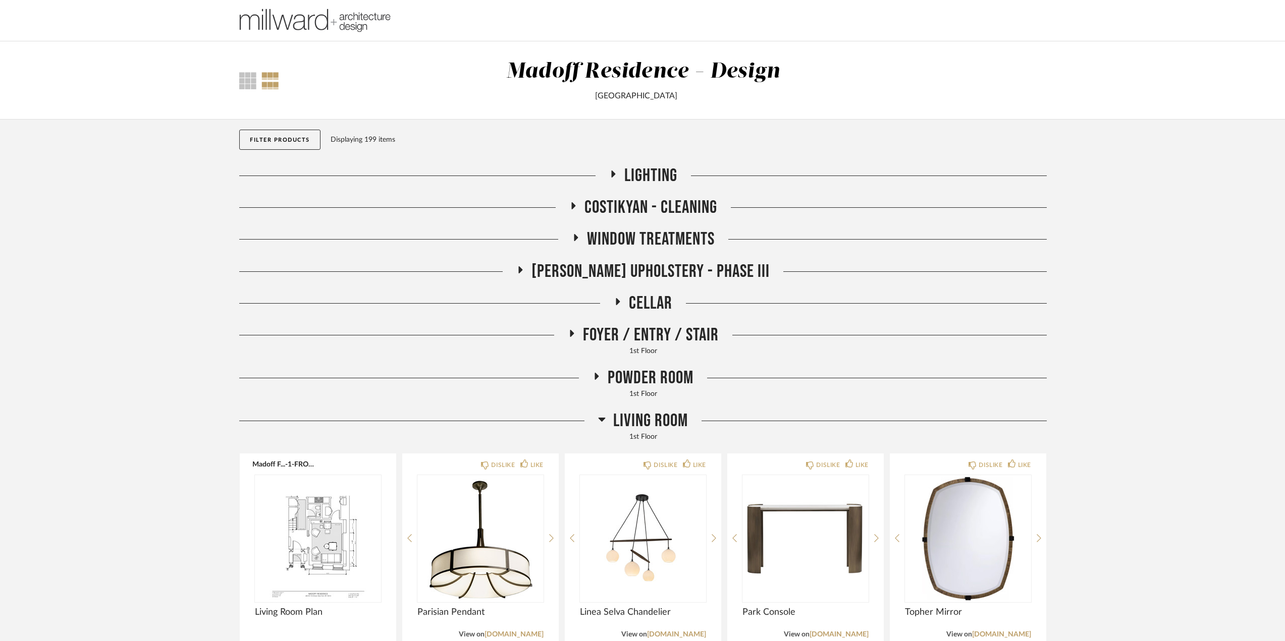
scroll to position [202, 0]
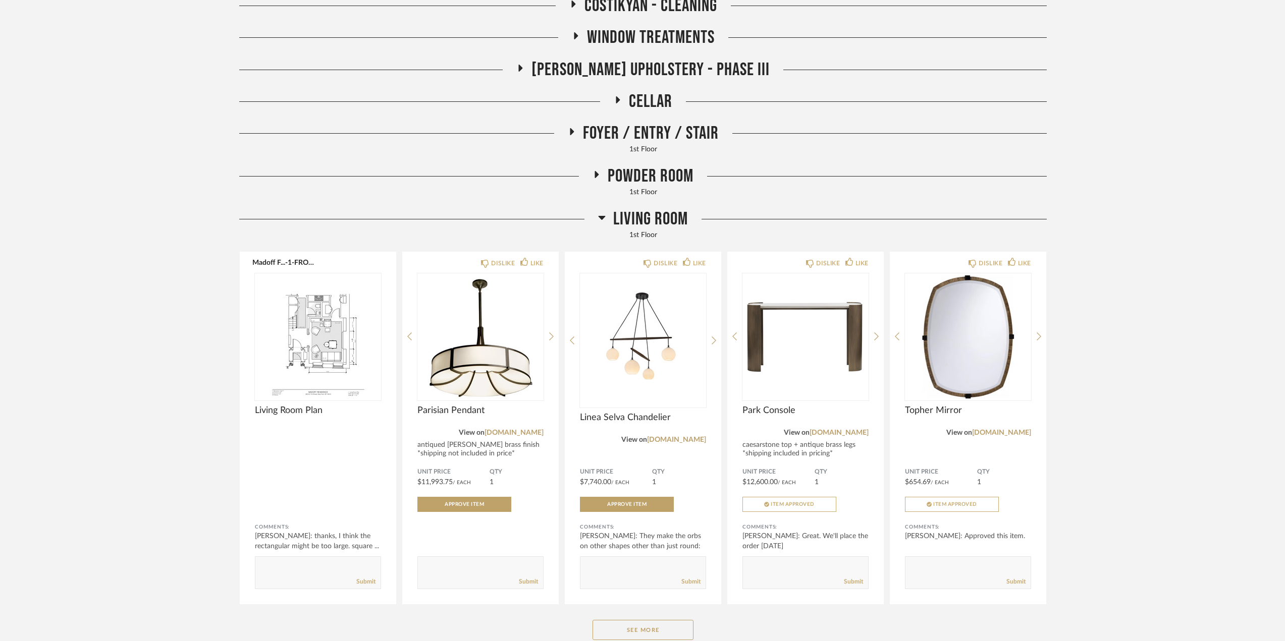
click at [640, 224] on span "Living Room" at bounding box center [650, 219] width 75 height 22
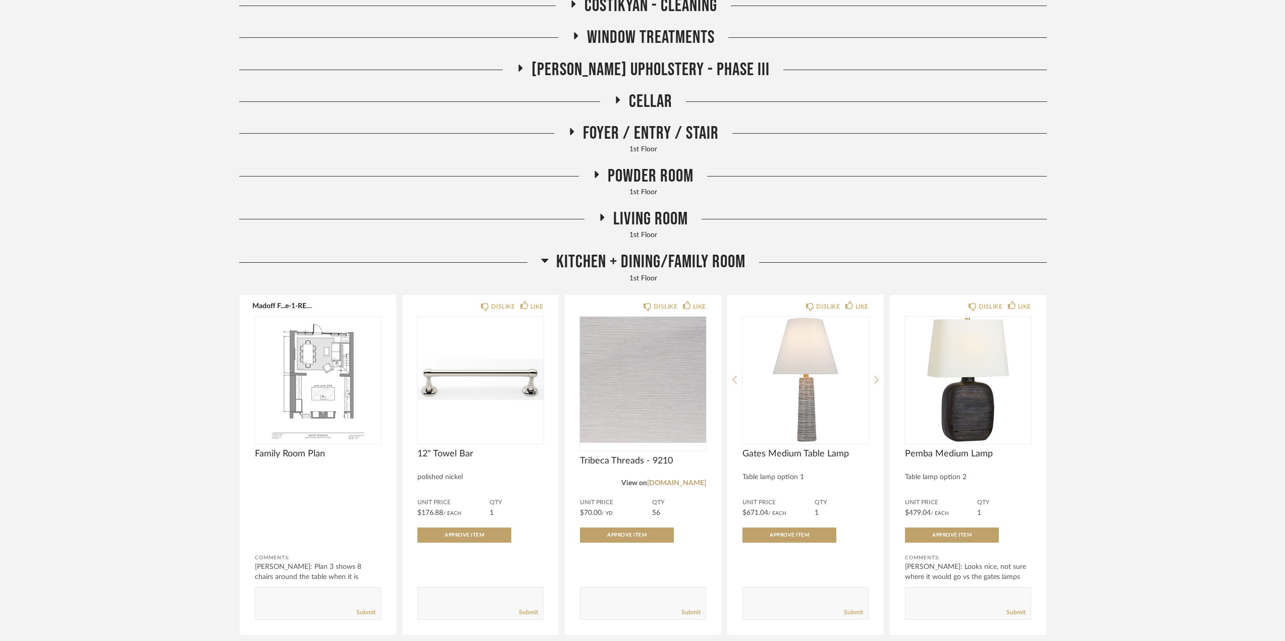
click at [585, 258] on span "Kitchen + Dining/Family Room" at bounding box center [650, 262] width 189 height 22
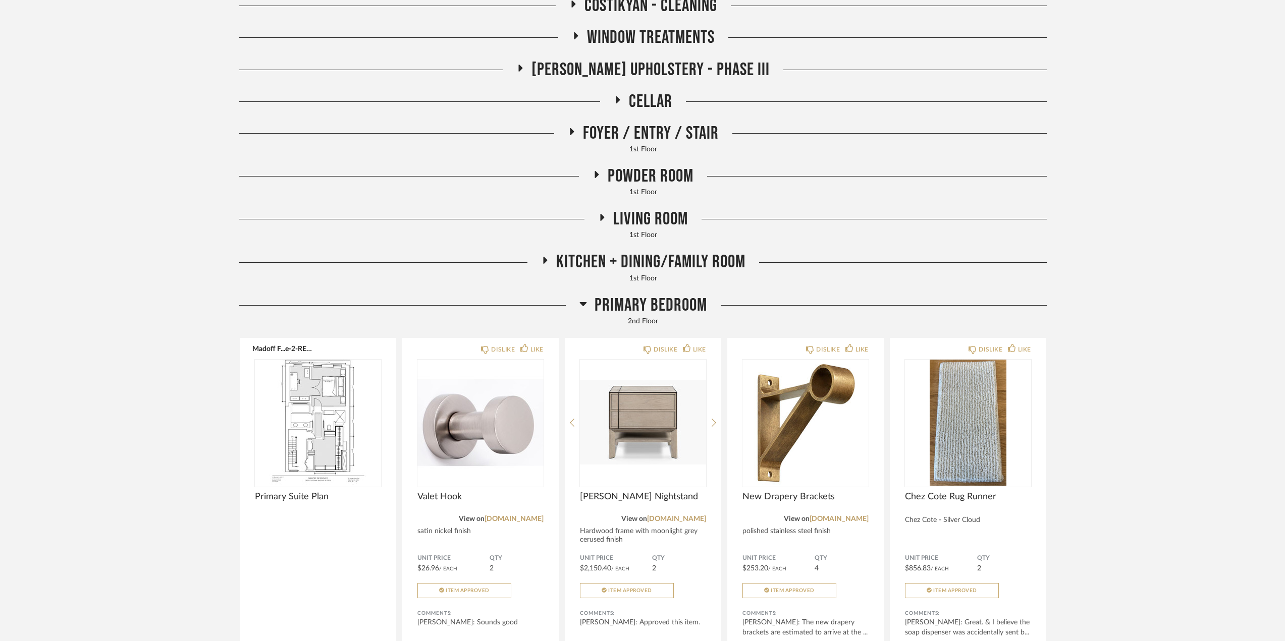
click at [624, 303] on span "Primary Bedroom" at bounding box center [650, 306] width 113 height 22
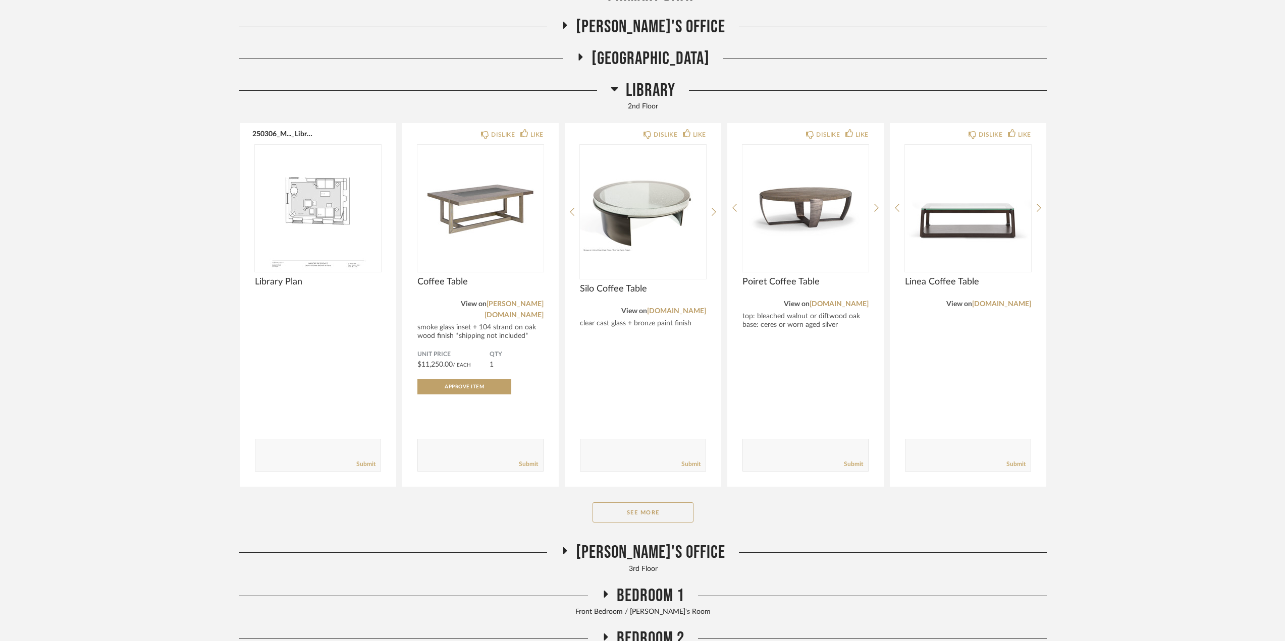
scroll to position [703, 0]
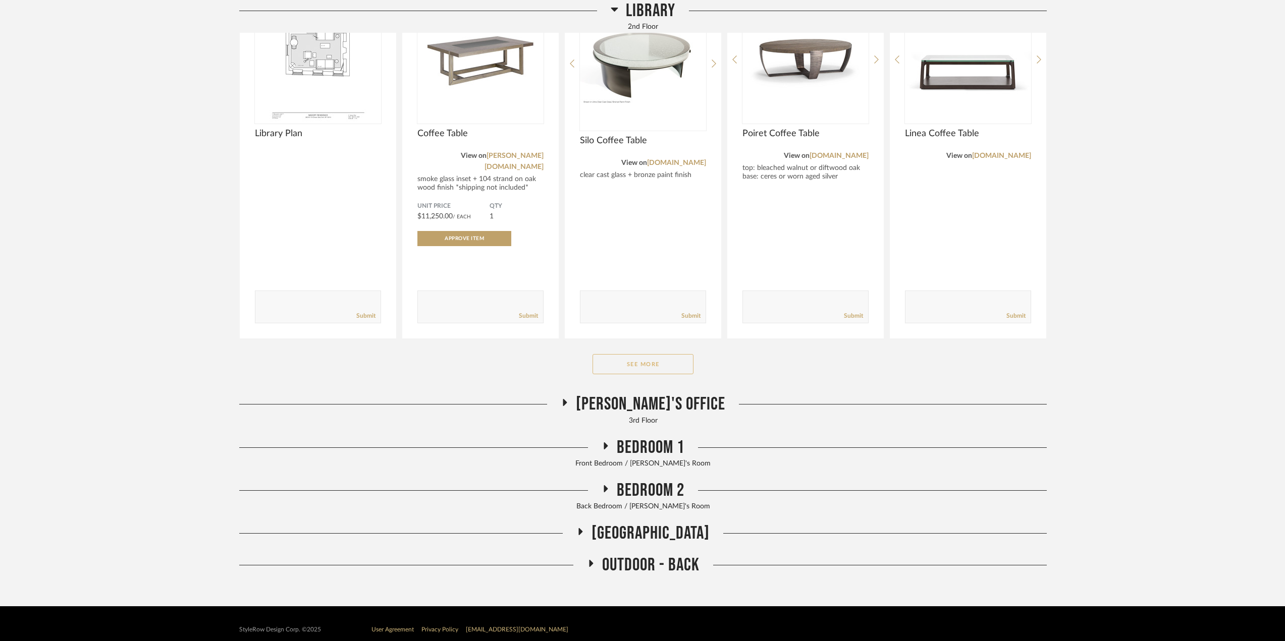
click at [642, 354] on button "See More" at bounding box center [642, 364] width 101 height 20
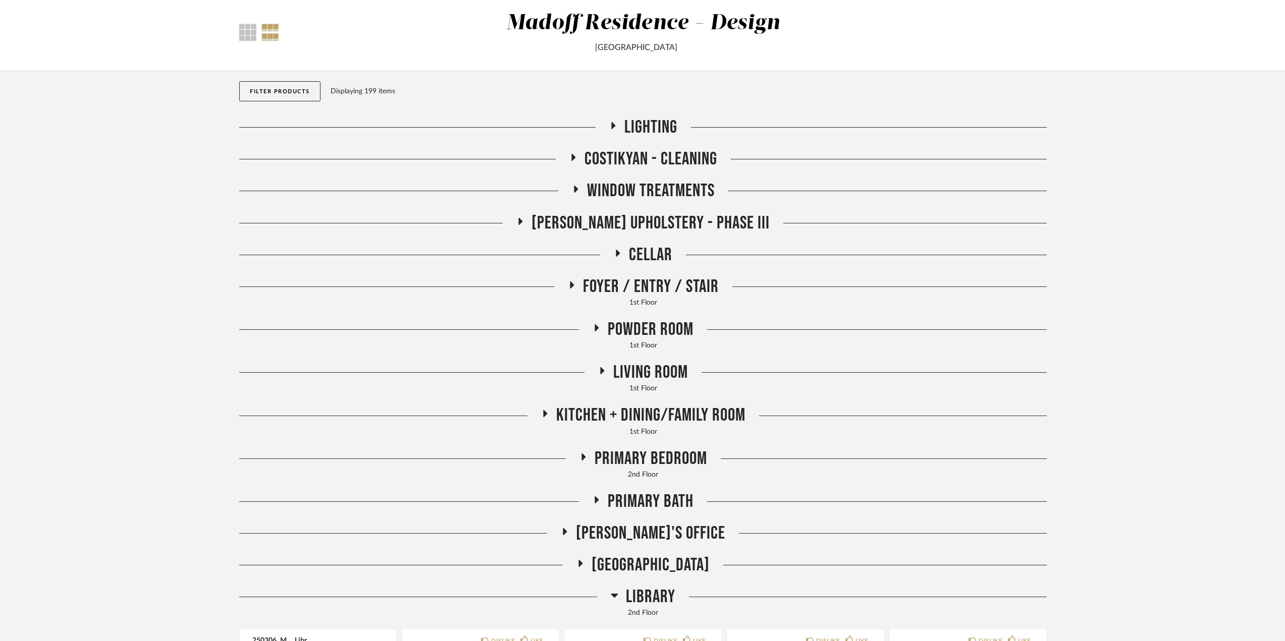
scroll to position [0, 0]
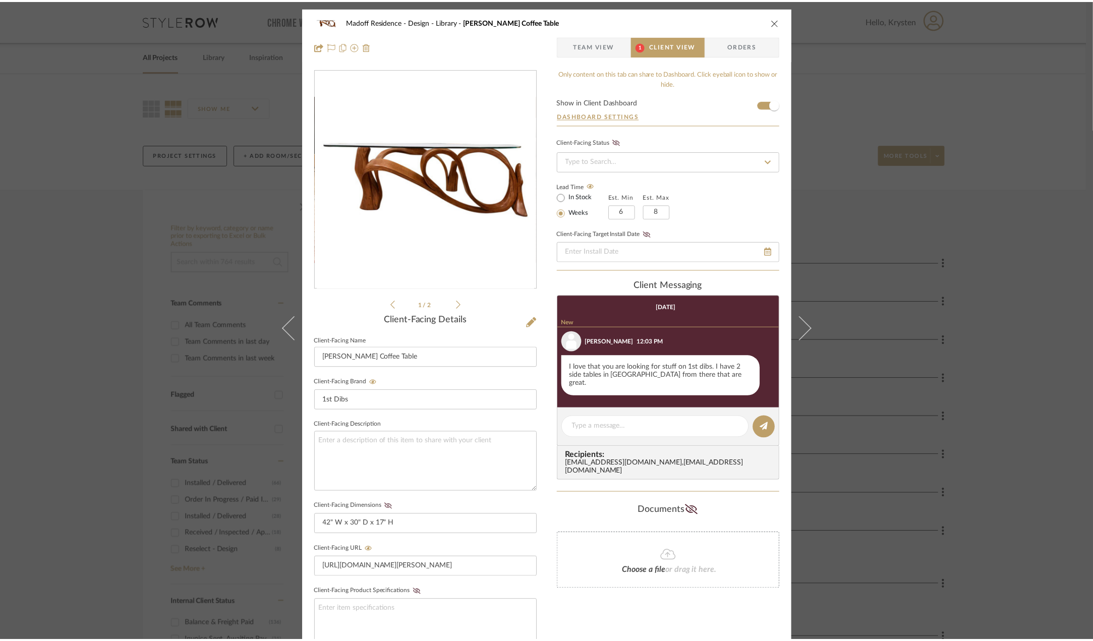
scroll to position [25, 0]
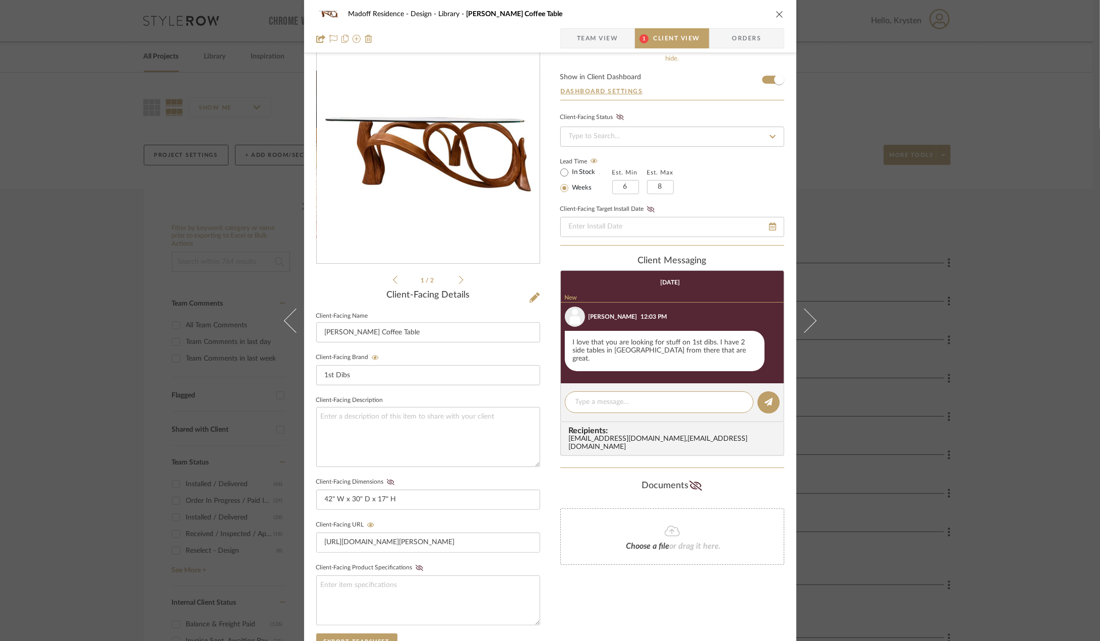
click at [1003, 381] on div "Madoff Residence - Design Library [PERSON_NAME] Coffee Table Team View 1 Client…" at bounding box center [550, 320] width 1100 height 641
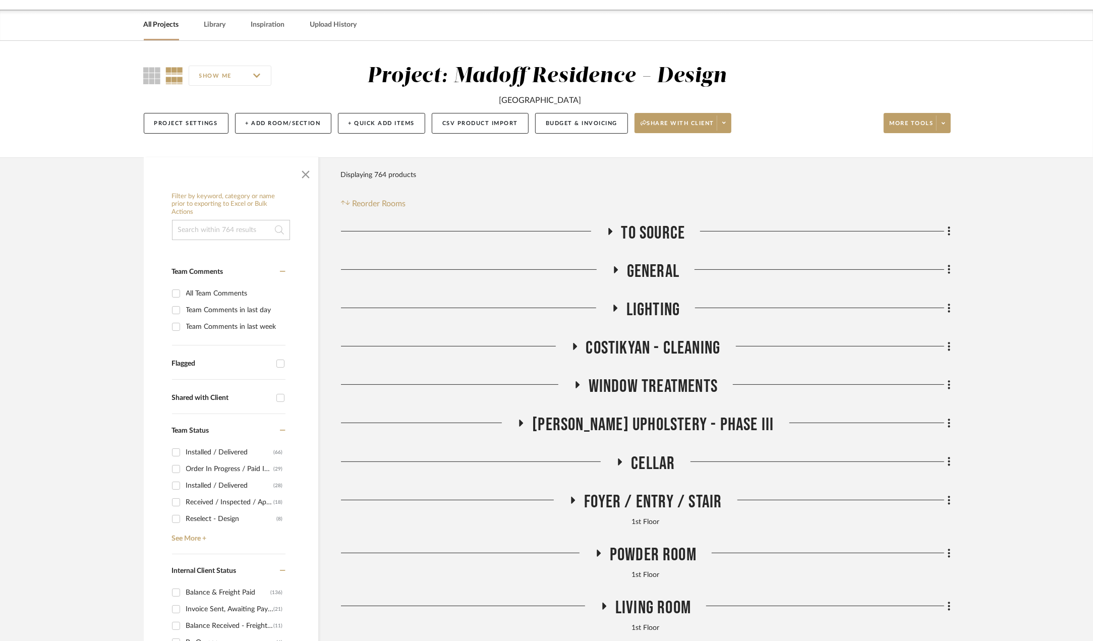
scroll to position [151, 0]
